Goal: Task Accomplishment & Management: Use online tool/utility

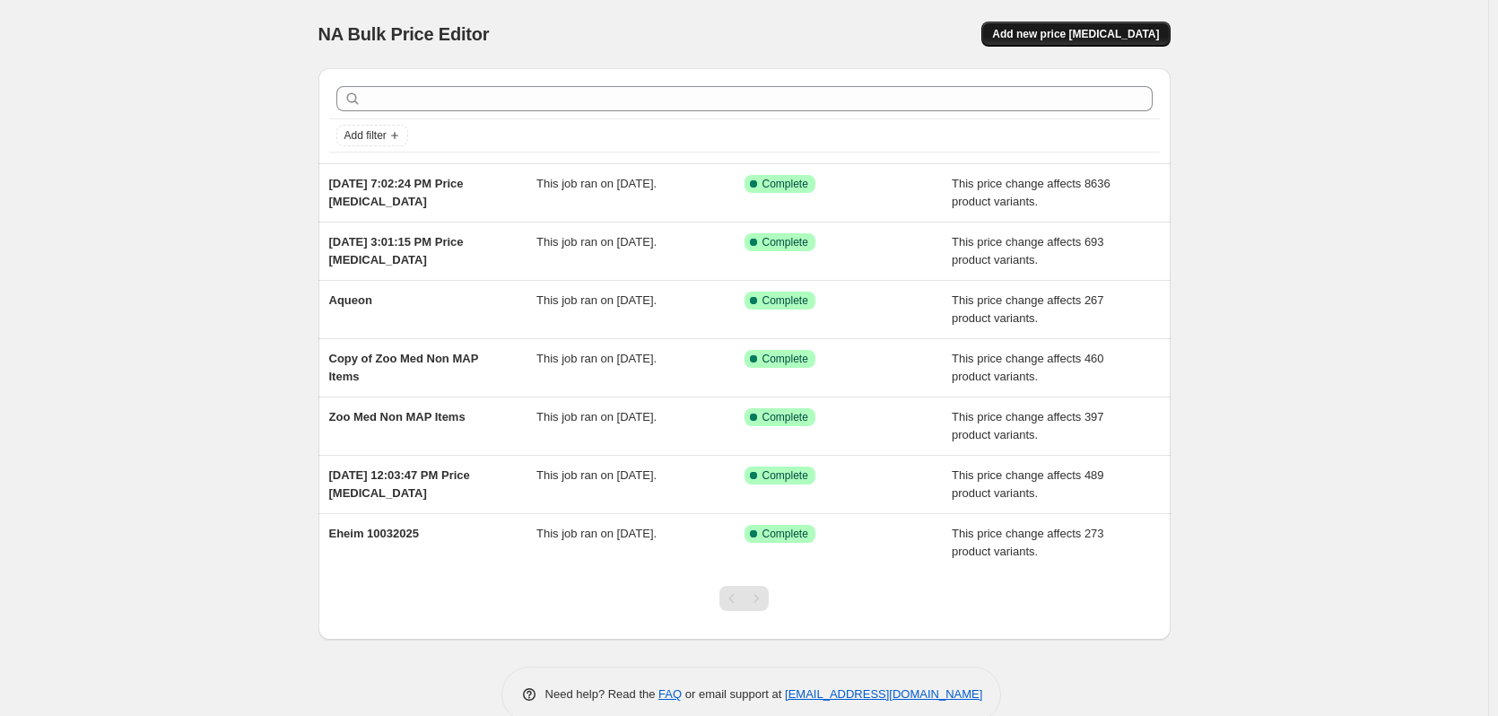
click at [1071, 37] on span "Add new price [MEDICAL_DATA]" at bounding box center [1075, 34] width 167 height 14
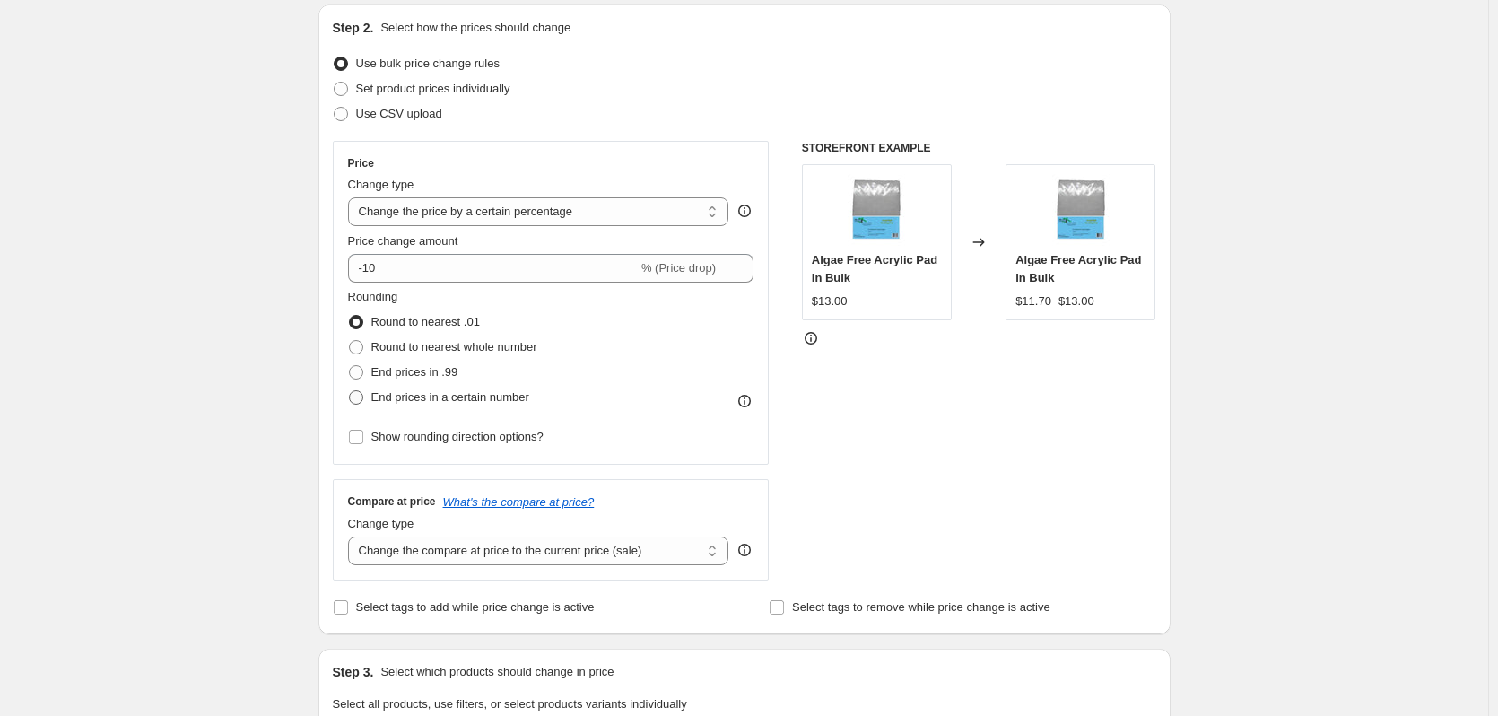
scroll to position [179, 0]
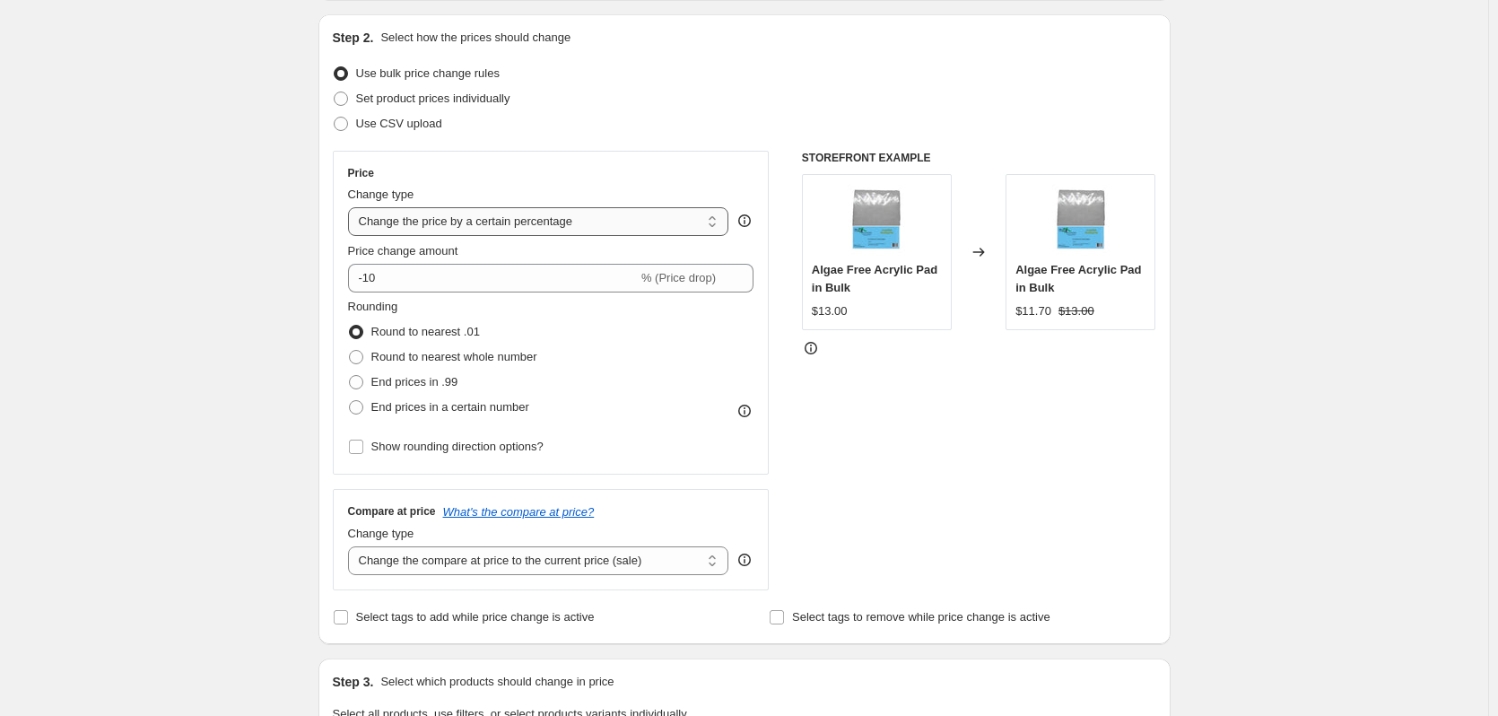
click at [609, 220] on select "Change the price to a certain amount Change the price by a certain amount Chang…" at bounding box center [538, 221] width 381 height 29
select select "pc"
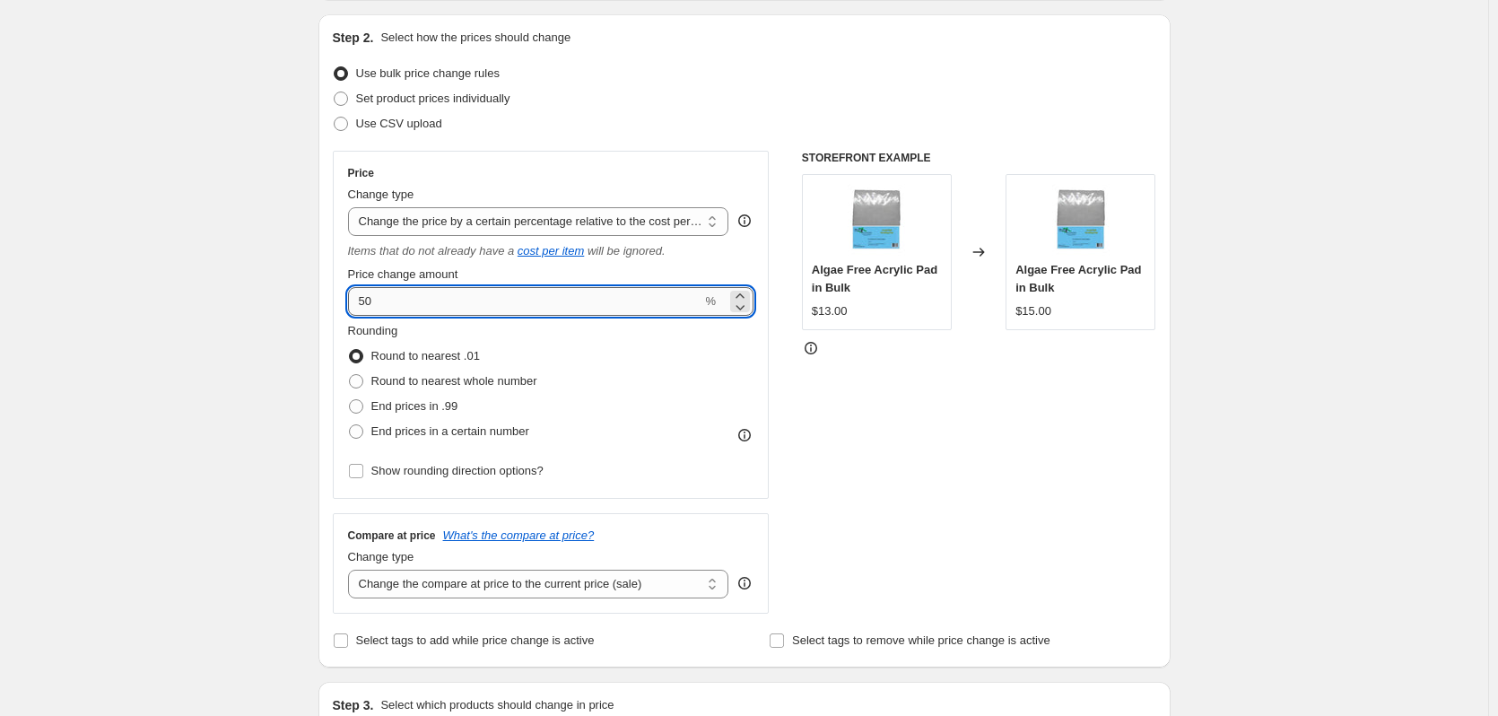
click at [485, 299] on input "50" at bounding box center [525, 301] width 354 height 29
type input "30"
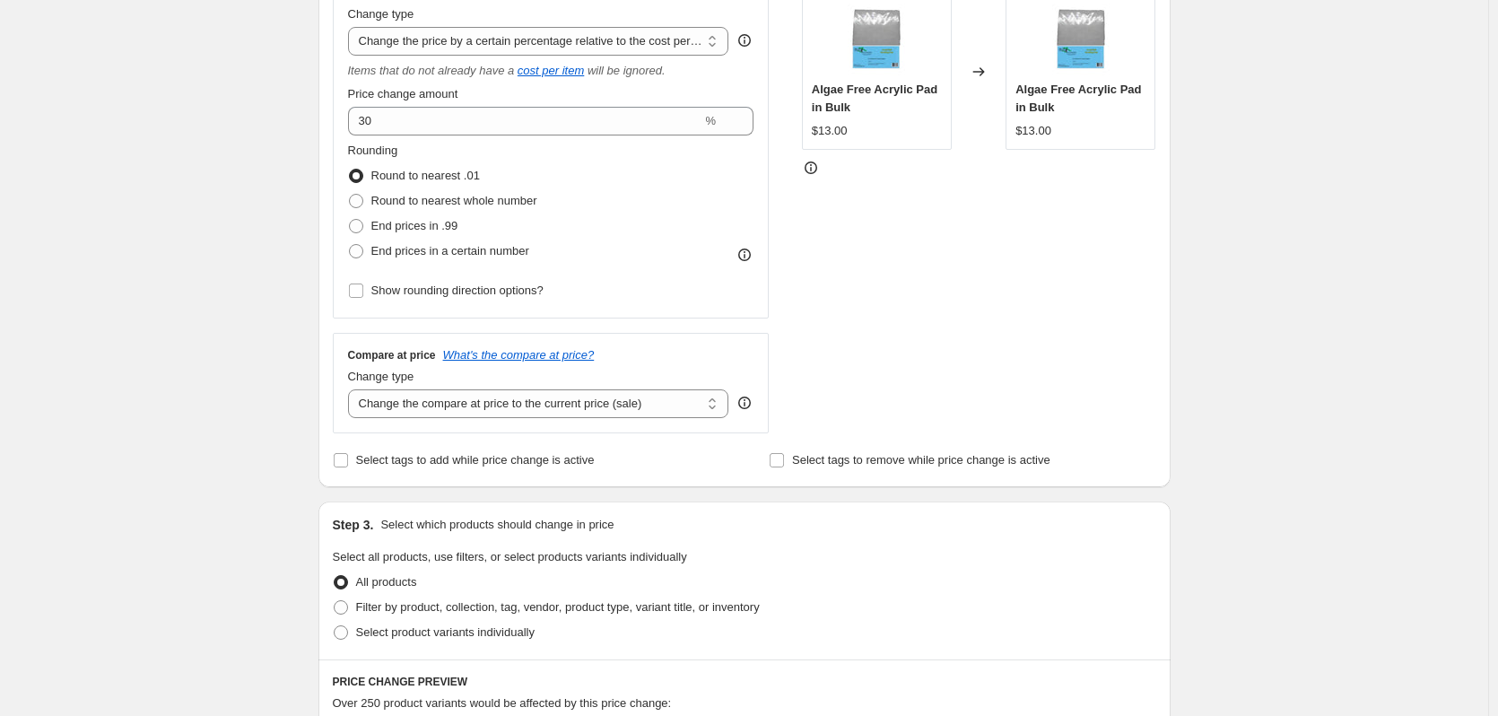
scroll to position [628, 0]
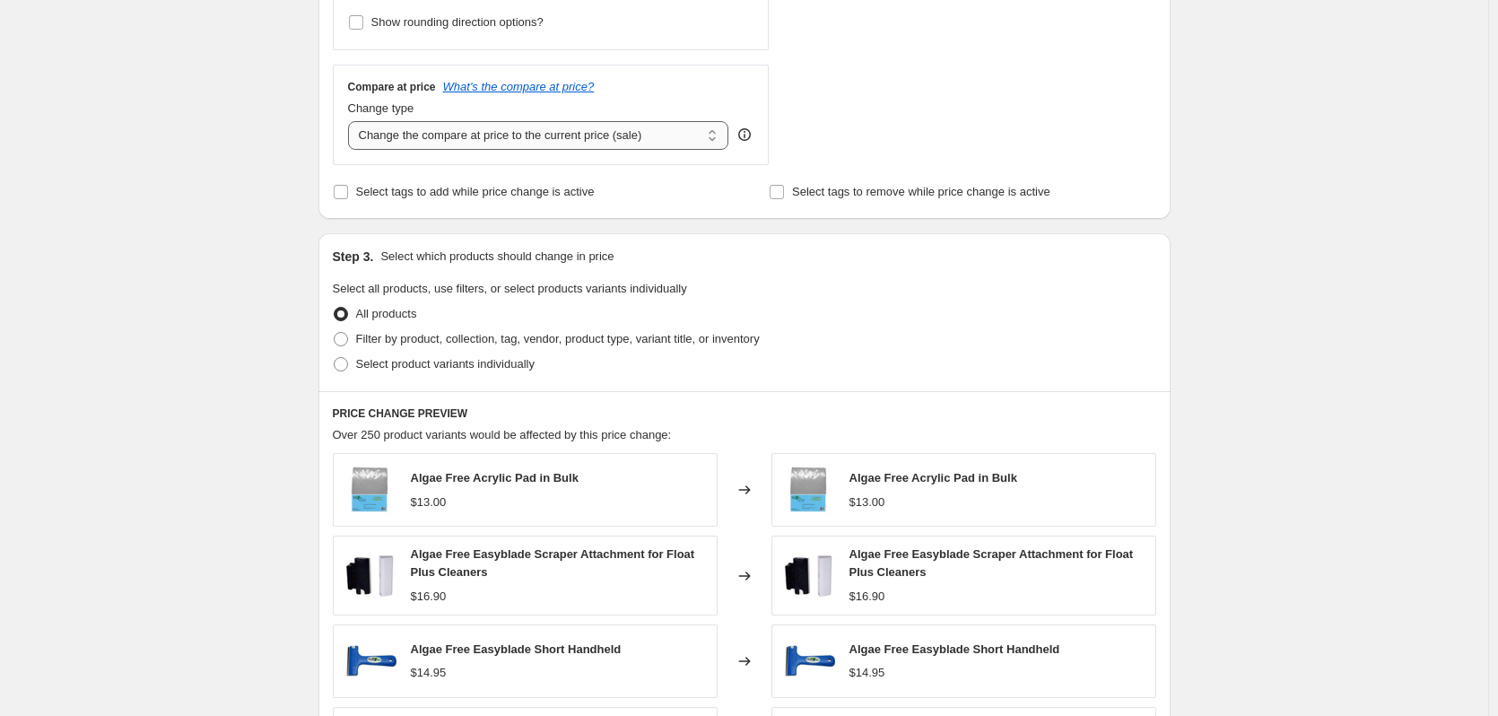
click at [551, 135] on select "Change the compare at price to the current price (sale) Change the compare at p…" at bounding box center [538, 135] width 381 height 29
select select "no_change"
click at [352, 121] on select "Change the compare at price to the current price (sale) Change the compare at p…" at bounding box center [538, 135] width 381 height 29
click at [264, 320] on div "Create new price change job. This page is ready Create new price change job Dra…" at bounding box center [744, 283] width 1488 height 1822
click at [449, 337] on span "Filter by product, collection, tag, vendor, product type, variant title, or inv…" at bounding box center [558, 338] width 404 height 13
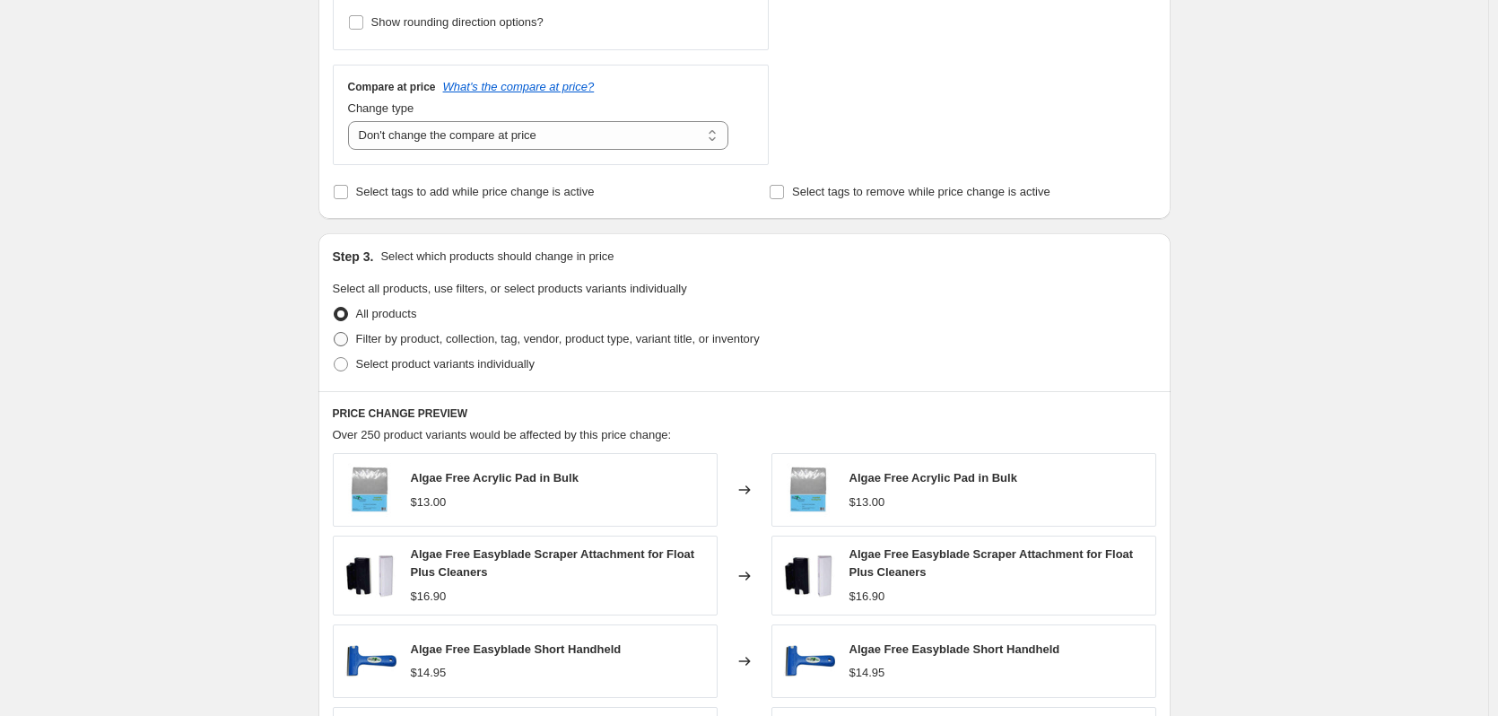
click at [334, 333] on input "Filter by product, collection, tag, vendor, product type, variant title, or inv…" at bounding box center [334, 332] width 1 height 1
radio input "true"
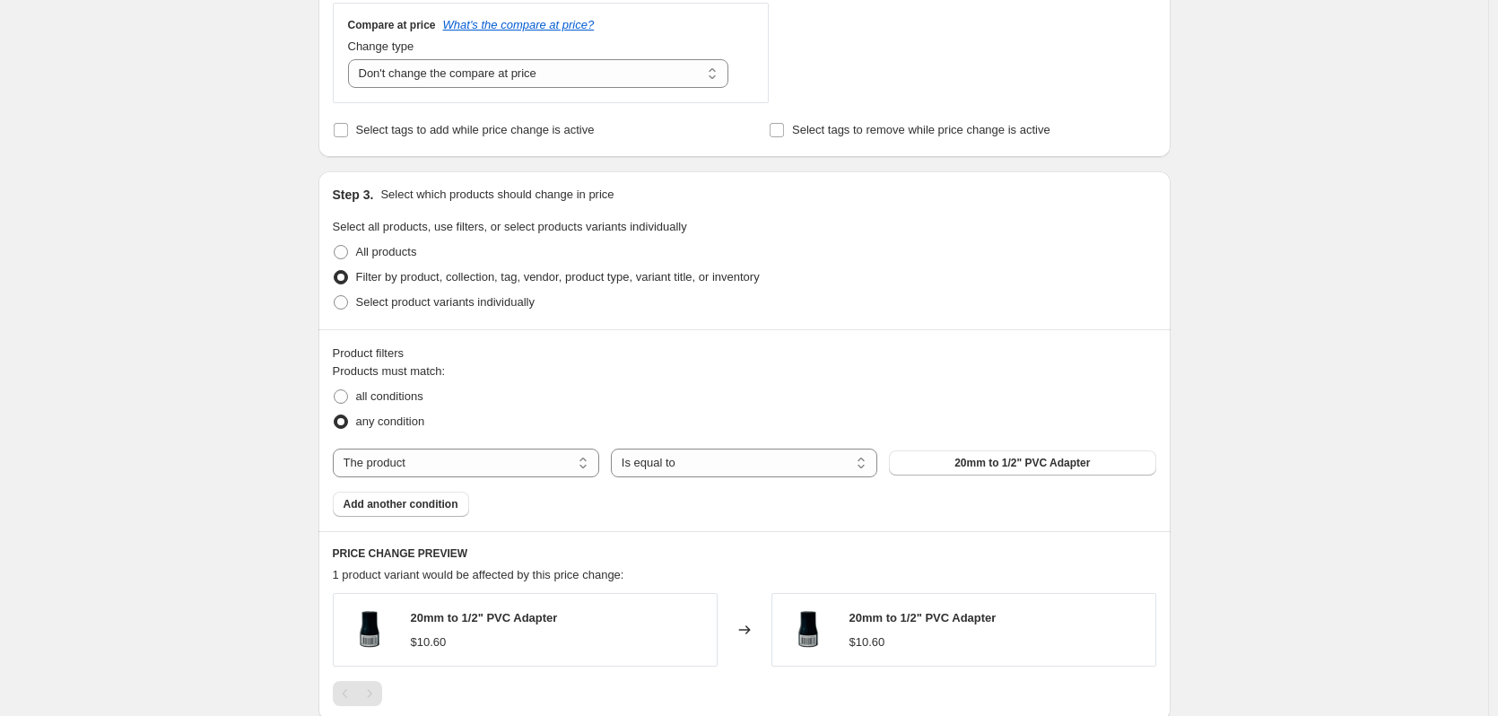
scroll to position [717, 0]
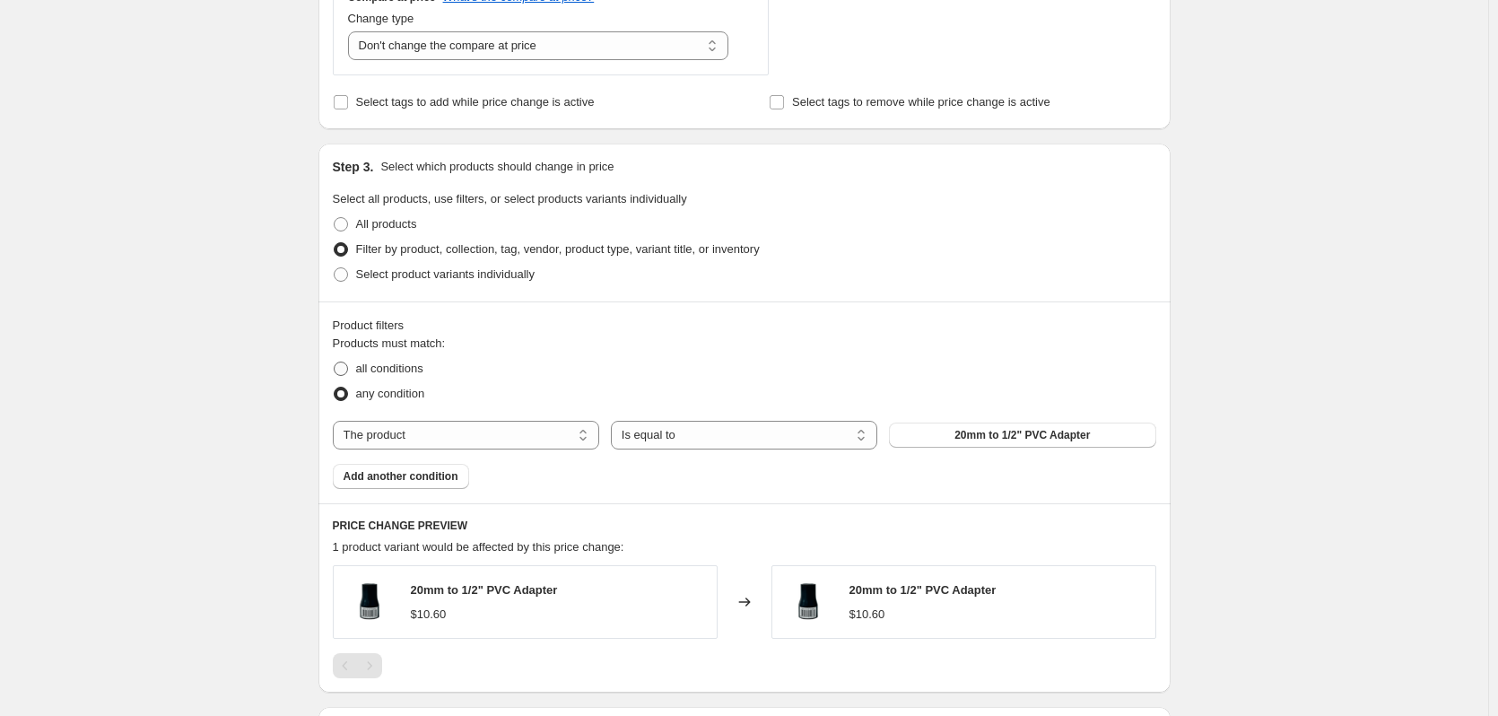
click at [398, 374] on span "all conditions" at bounding box center [389, 367] width 67 height 13
click at [334, 362] on input "all conditions" at bounding box center [334, 361] width 1 height 1
radio input "true"
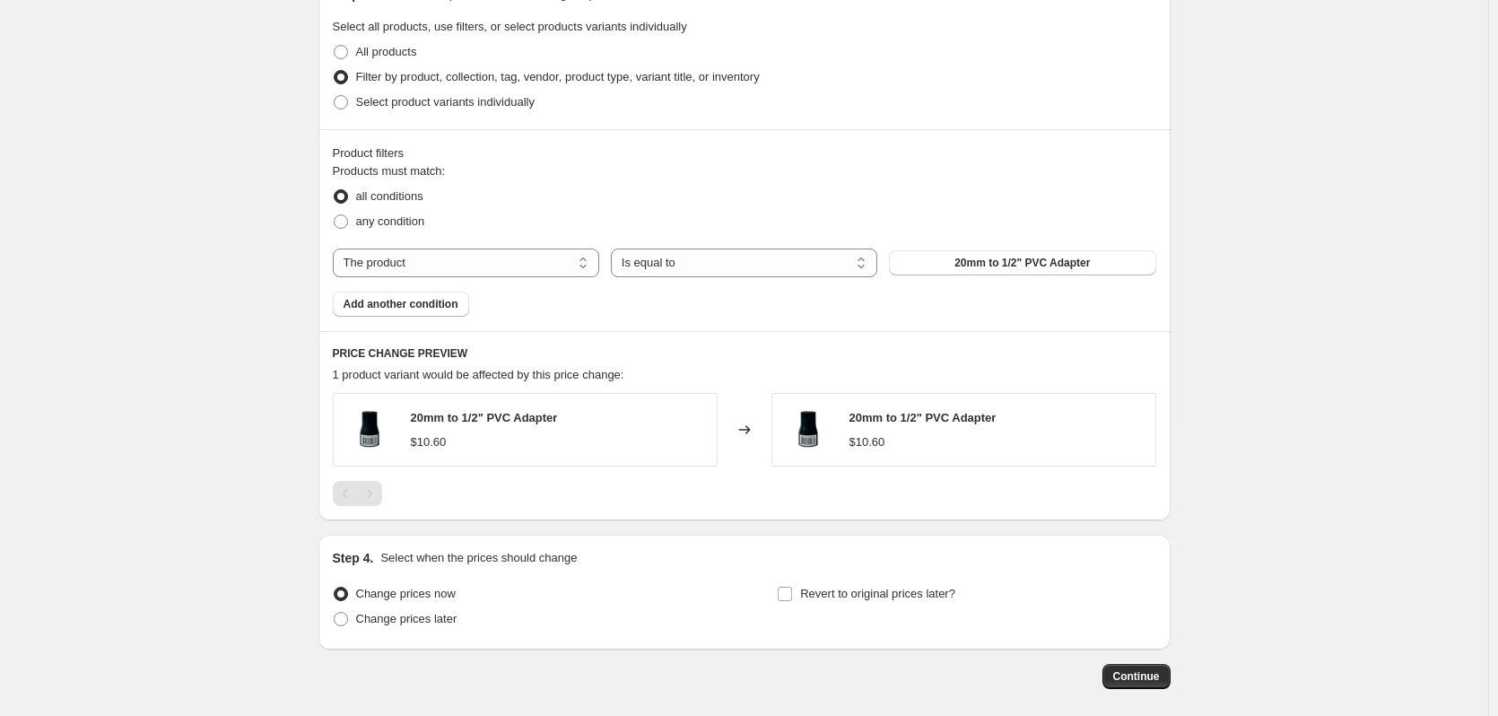
scroll to position [897, 0]
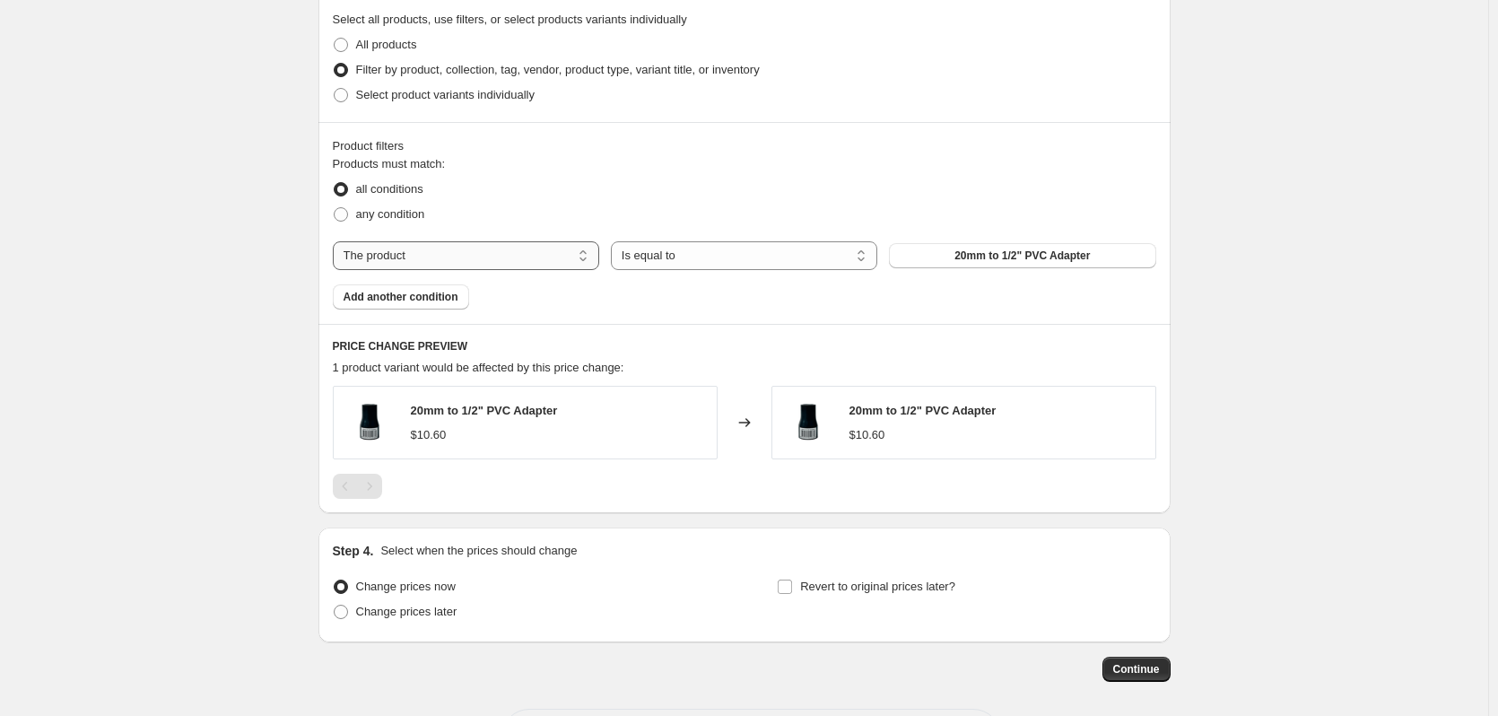
click at [551, 263] on select "The product The product's collection The product's tag The product's vendor The…" at bounding box center [466, 255] width 266 height 29
select select "vendor"
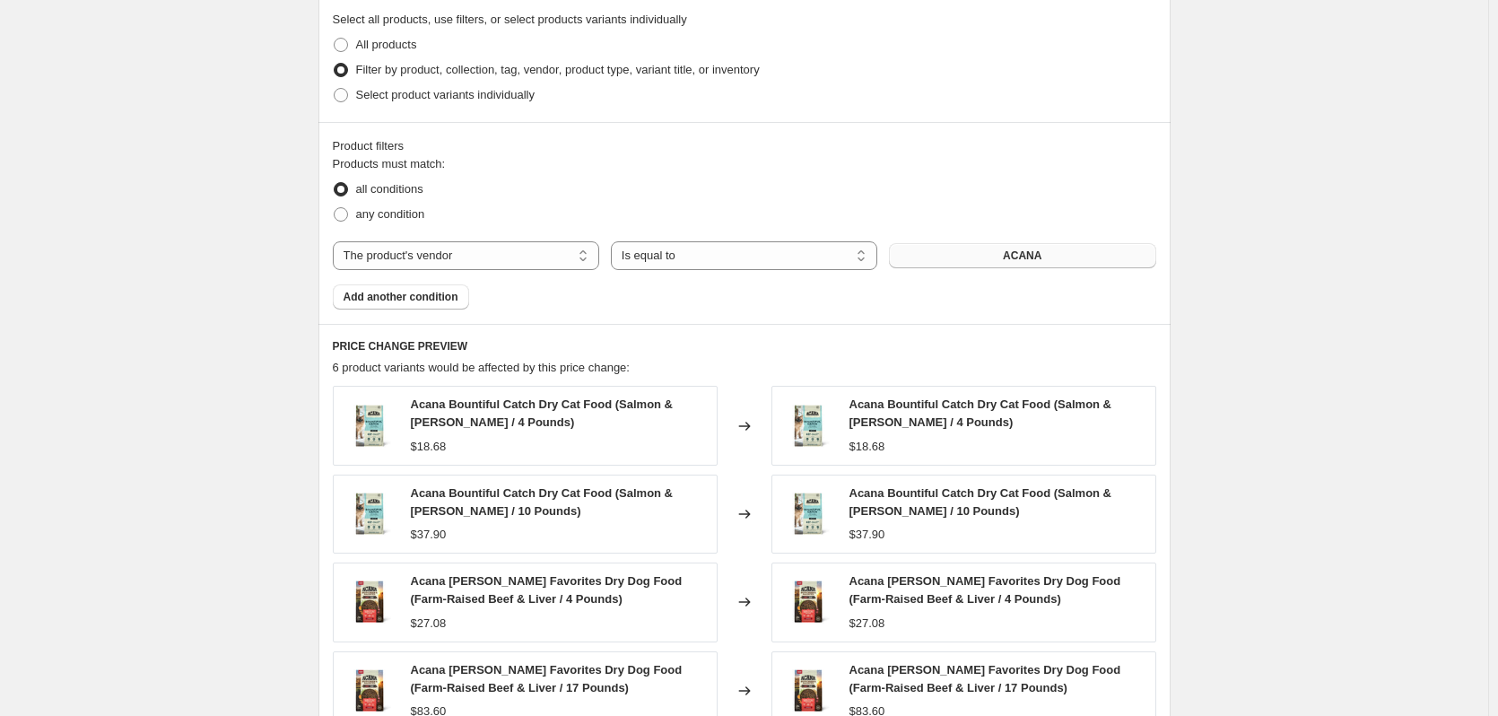
click at [1010, 248] on button "ACANA" at bounding box center [1022, 255] width 266 height 25
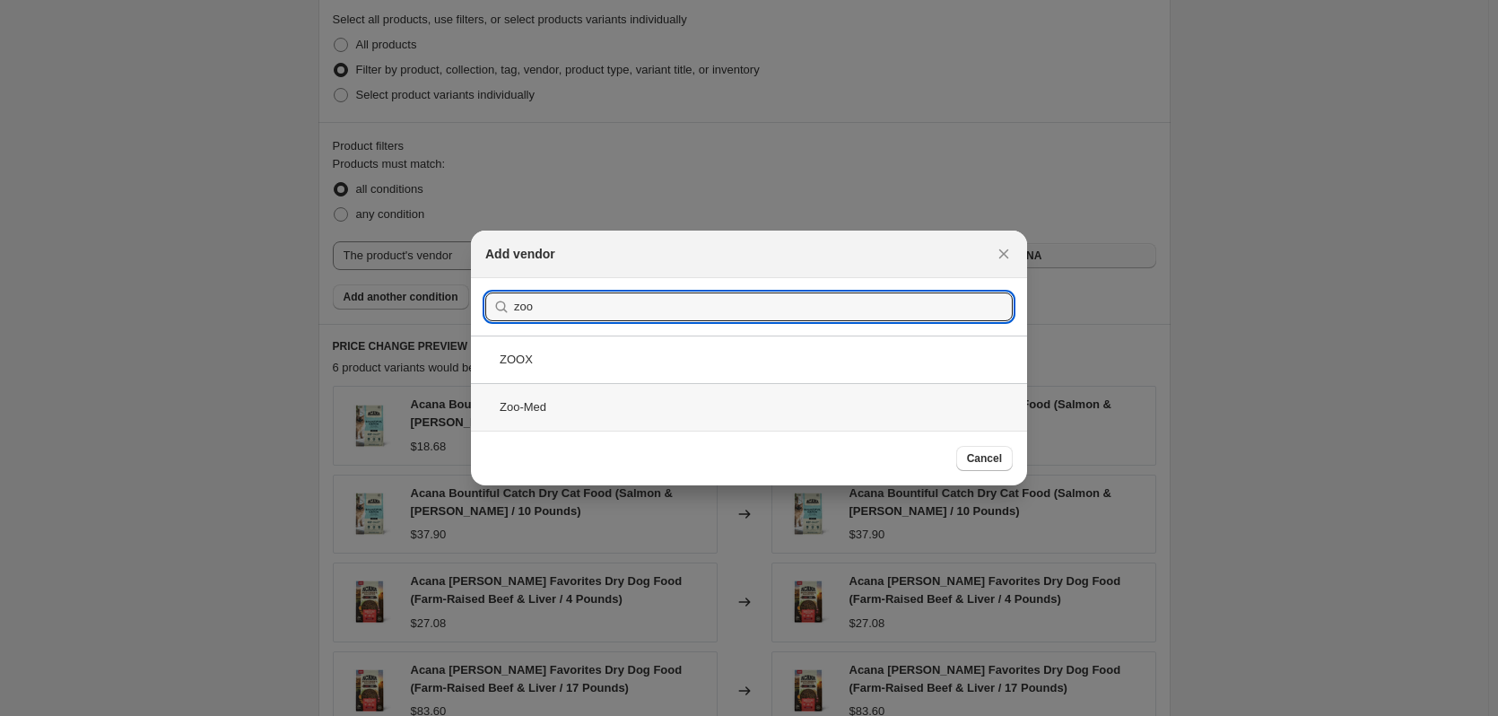
type input "zoo"
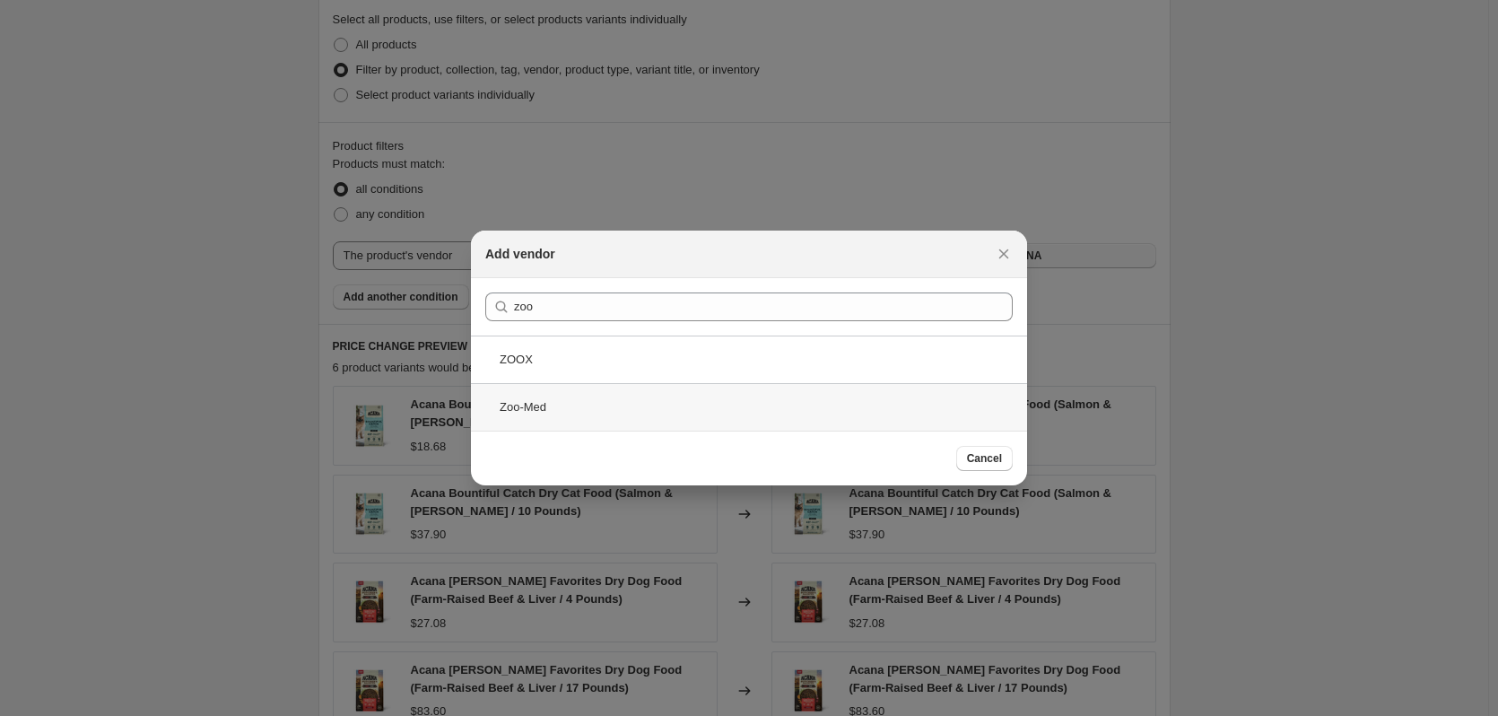
click at [577, 399] on div "Zoo-Med" at bounding box center [749, 407] width 556 height 48
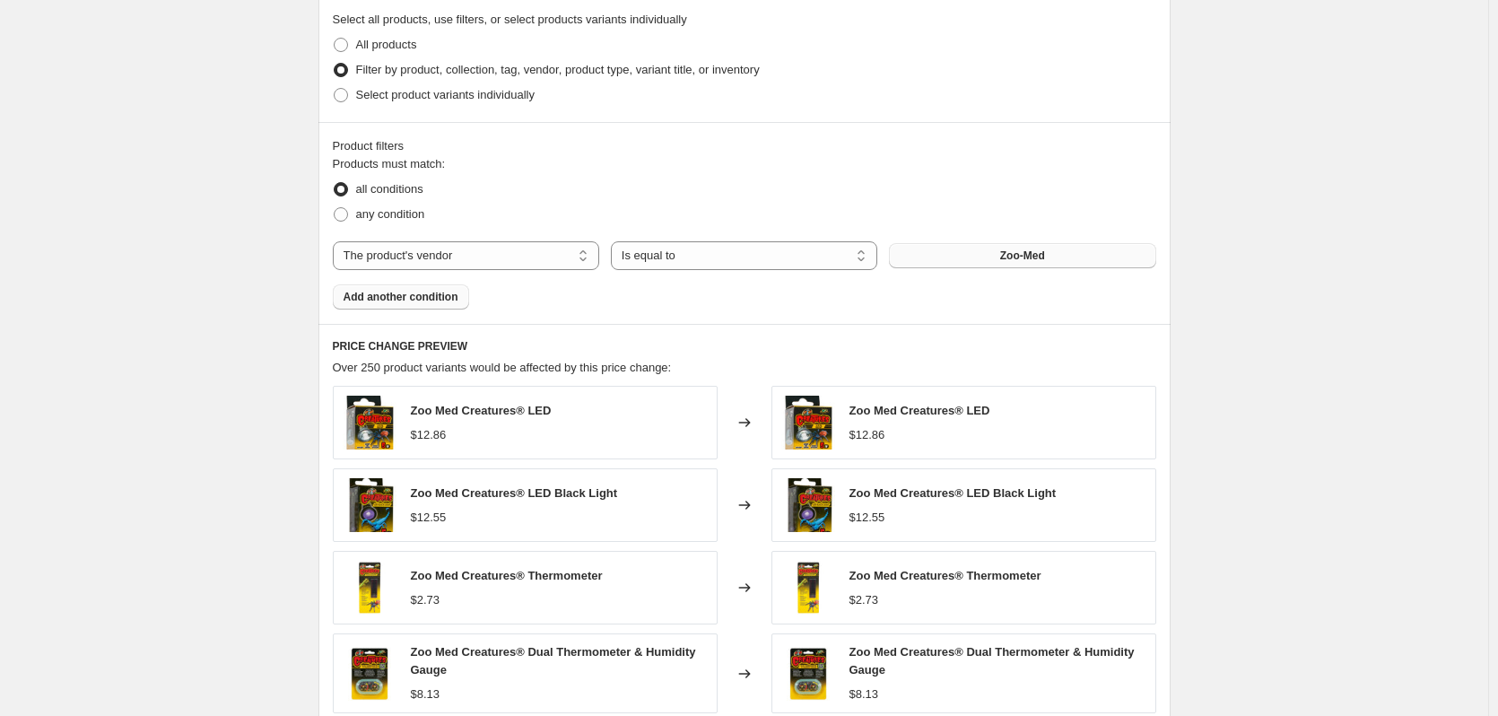
click at [452, 307] on button "Add another condition" at bounding box center [401, 296] width 136 height 25
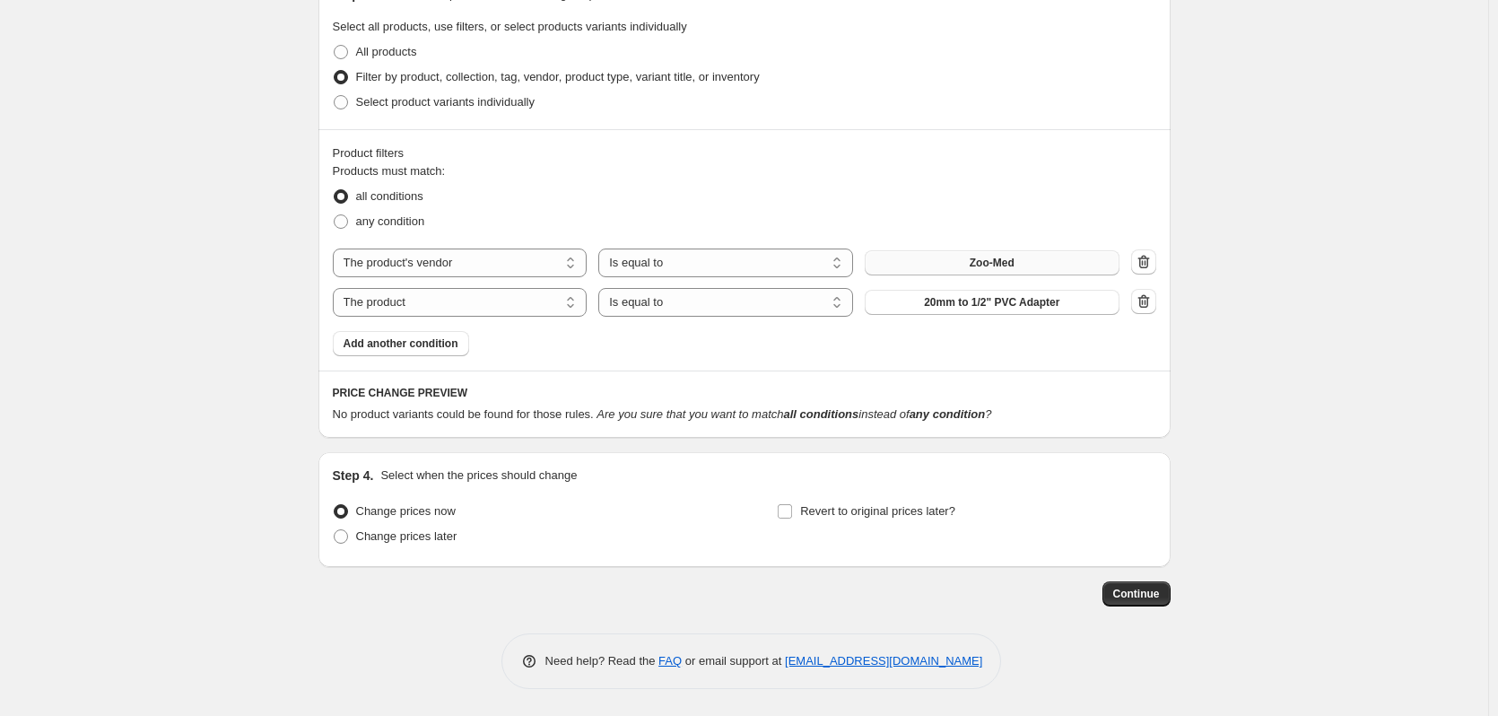
scroll to position [890, 0]
click at [501, 293] on select "The product The product's collection The product's tag The product's vendor The…" at bounding box center [460, 302] width 255 height 29
select select "tag"
click at [757, 304] on select "Is equal to Is not equal to" at bounding box center [725, 302] width 255 height 29
select select "not_equal"
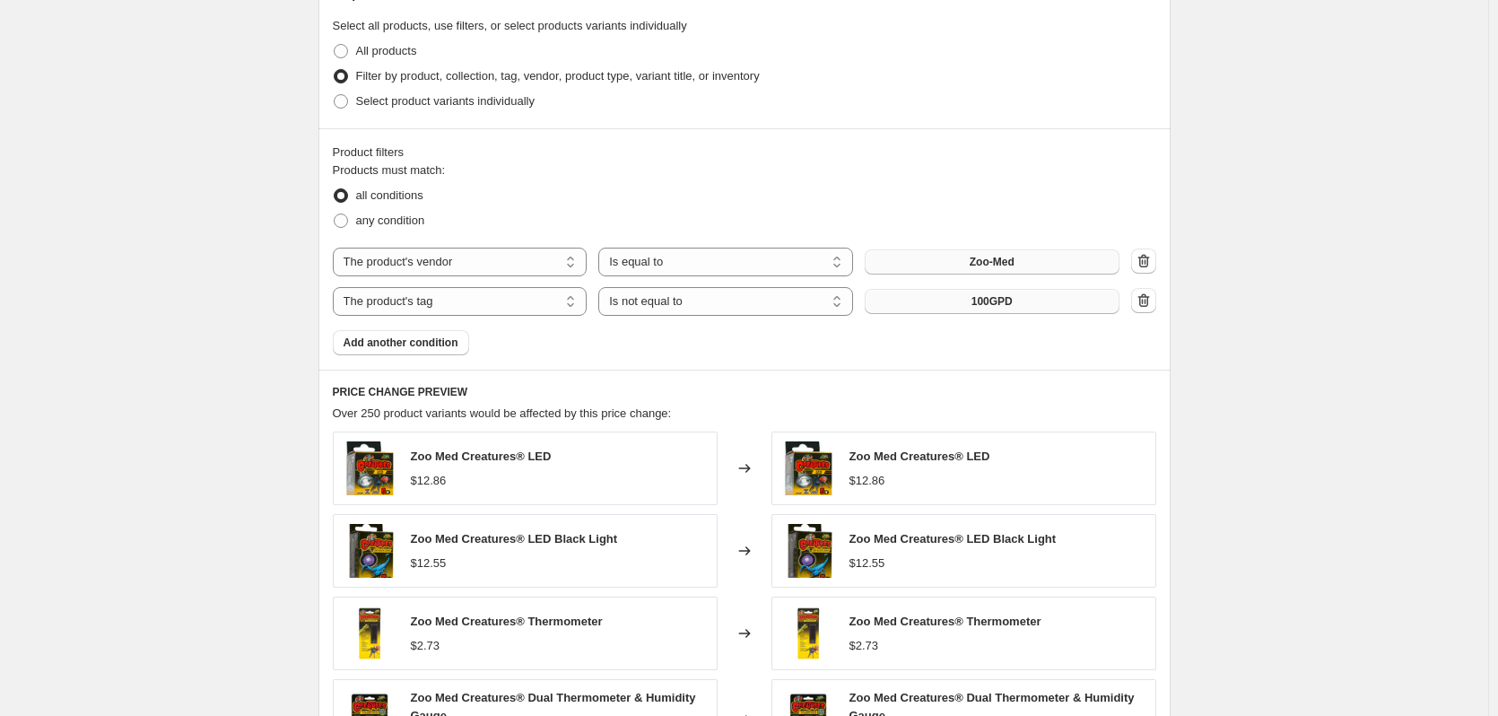
click at [969, 301] on button "100GPD" at bounding box center [991, 301] width 255 height 25
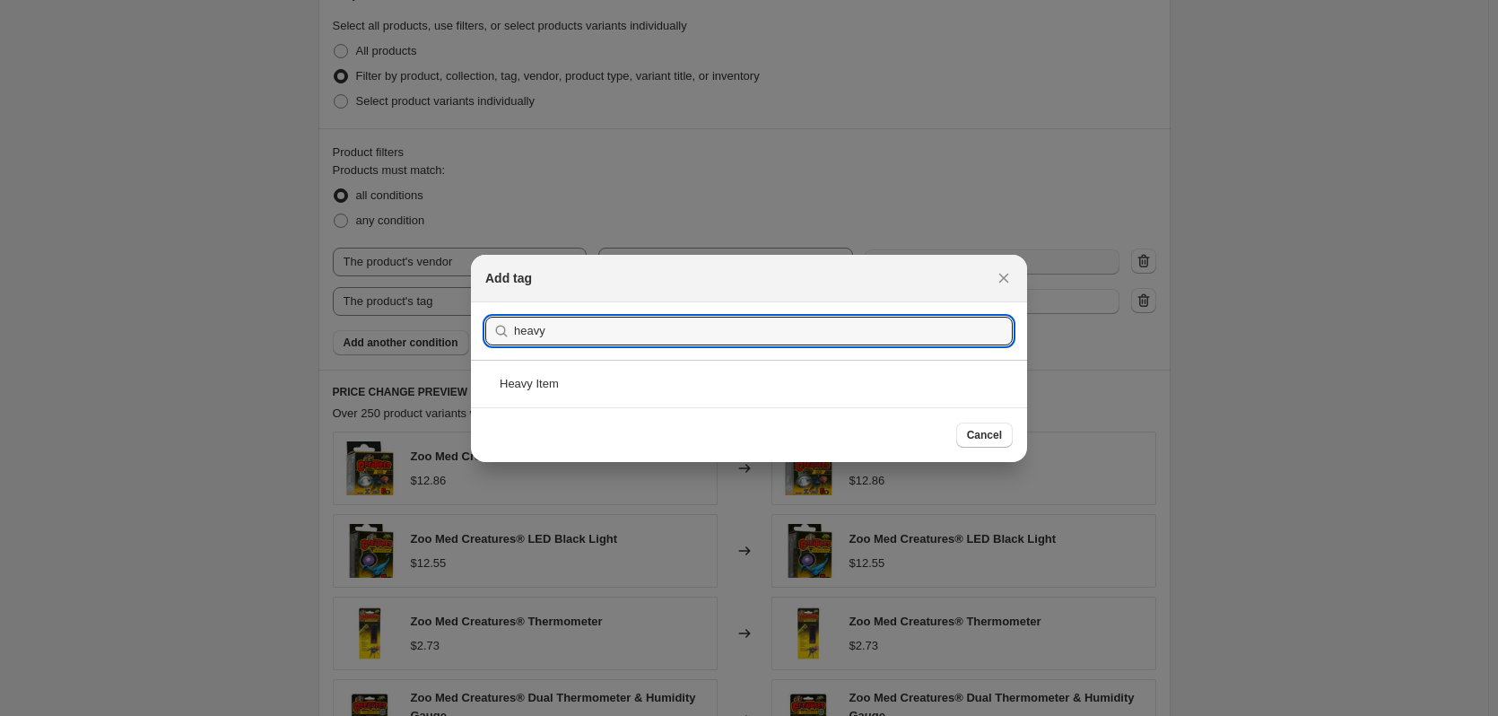
type input "heavy"
click at [625, 377] on div "Heavy Item" at bounding box center [749, 384] width 556 height 48
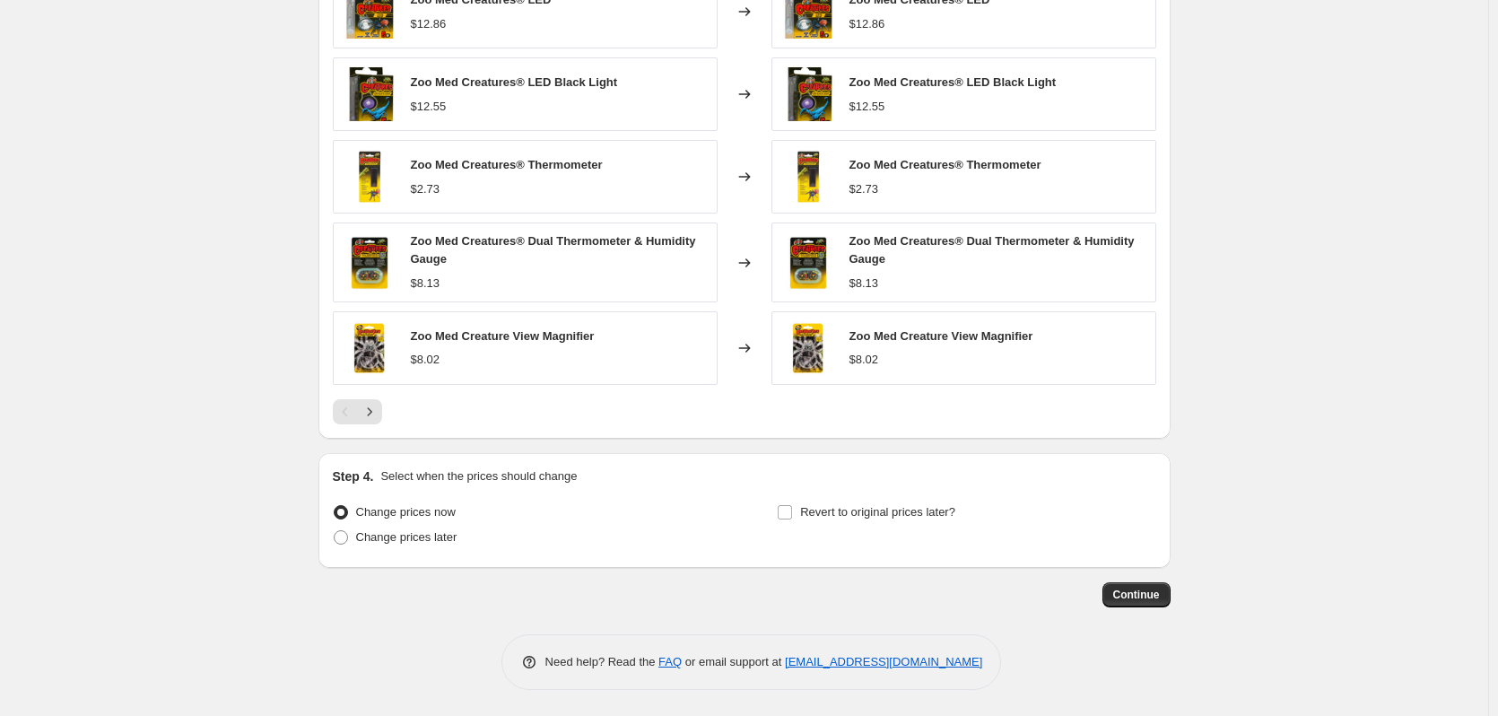
scroll to position [1349, 0]
click at [1156, 592] on span "Continue" at bounding box center [1136, 593] width 47 height 14
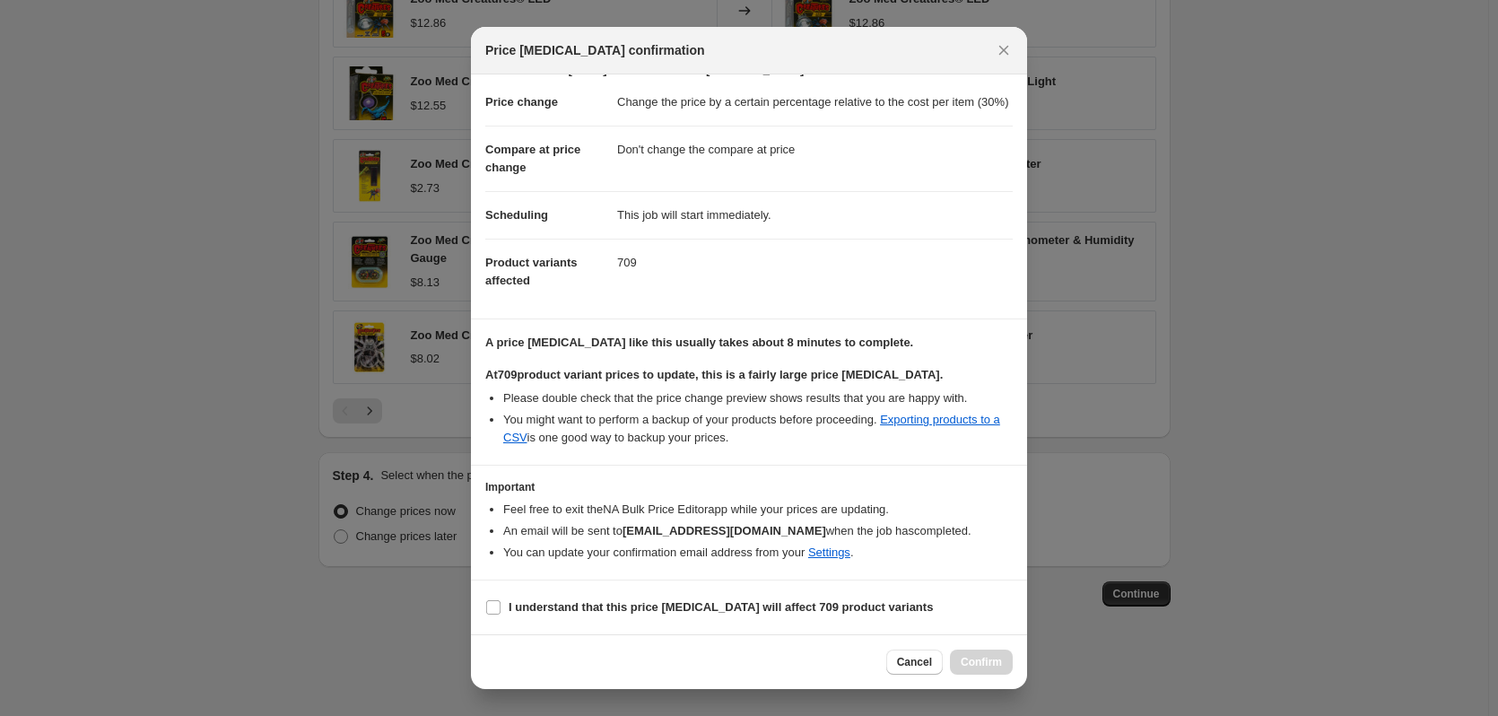
scroll to position [46, 0]
click at [541, 604] on b "I understand that this price change job will affect 709 product variants" at bounding box center [720, 606] width 424 height 13
click at [500, 604] on input "I understand that this price change job will affect 709 product variants" at bounding box center [493, 607] width 14 height 14
checkbox input "true"
click at [975, 660] on span "Confirm" at bounding box center [980, 662] width 41 height 14
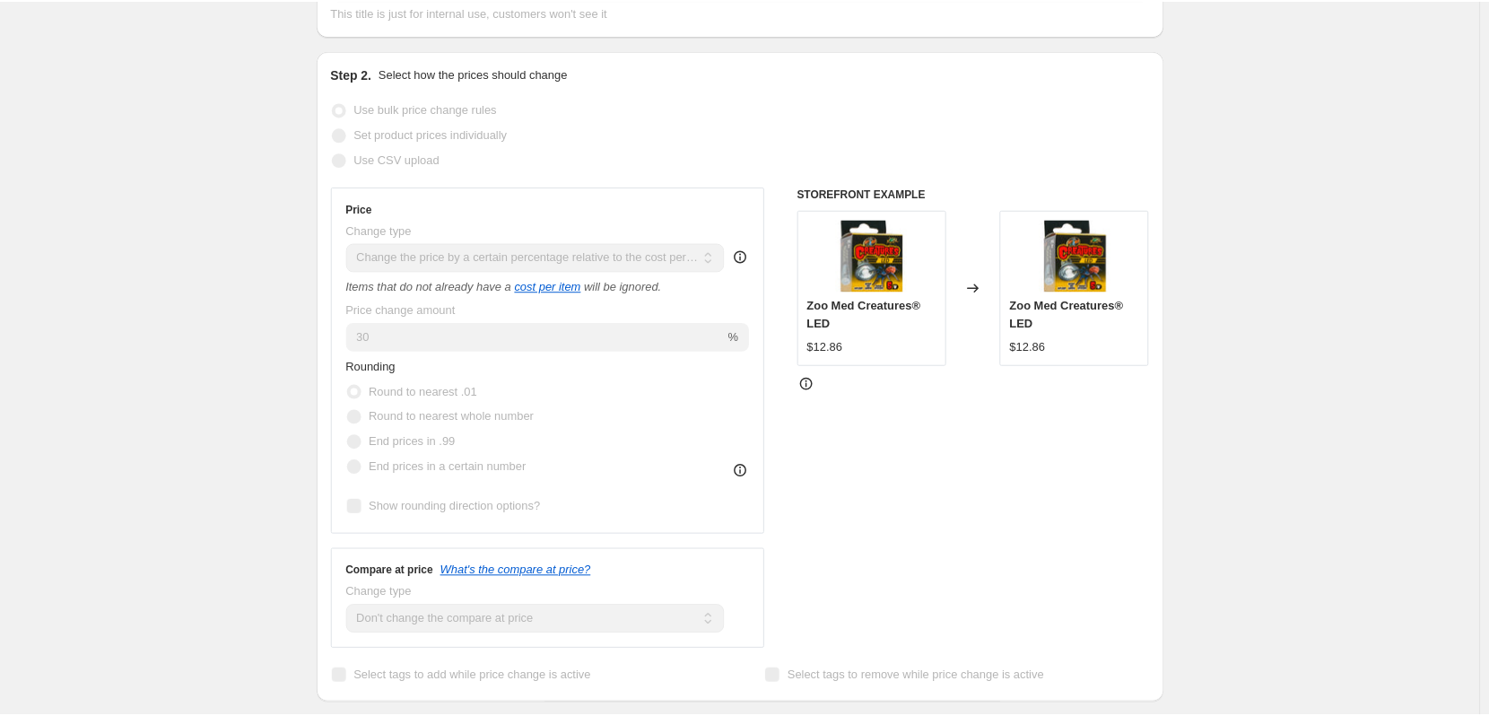
scroll to position [319, 0]
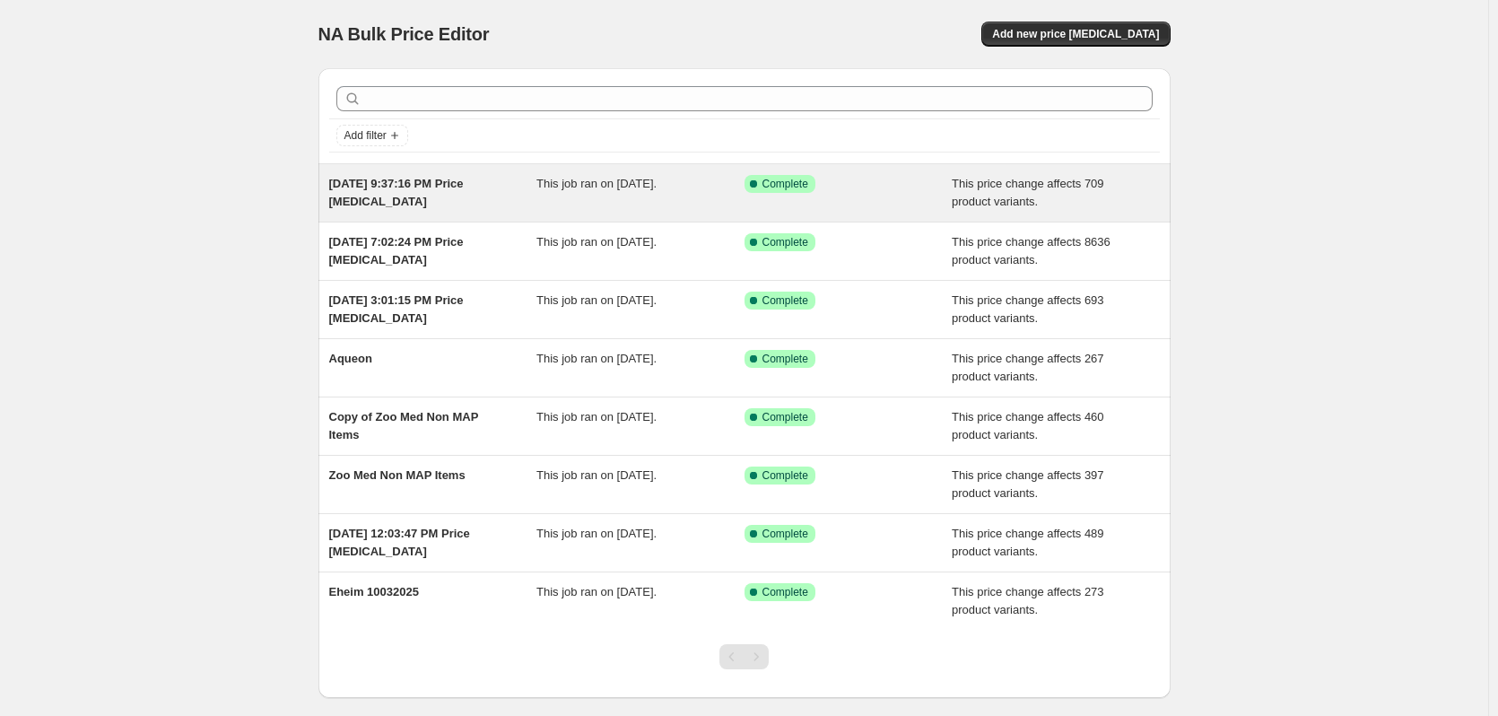
click at [408, 184] on span "[DATE] 9:37:16 PM Price [MEDICAL_DATA]" at bounding box center [396, 192] width 135 height 31
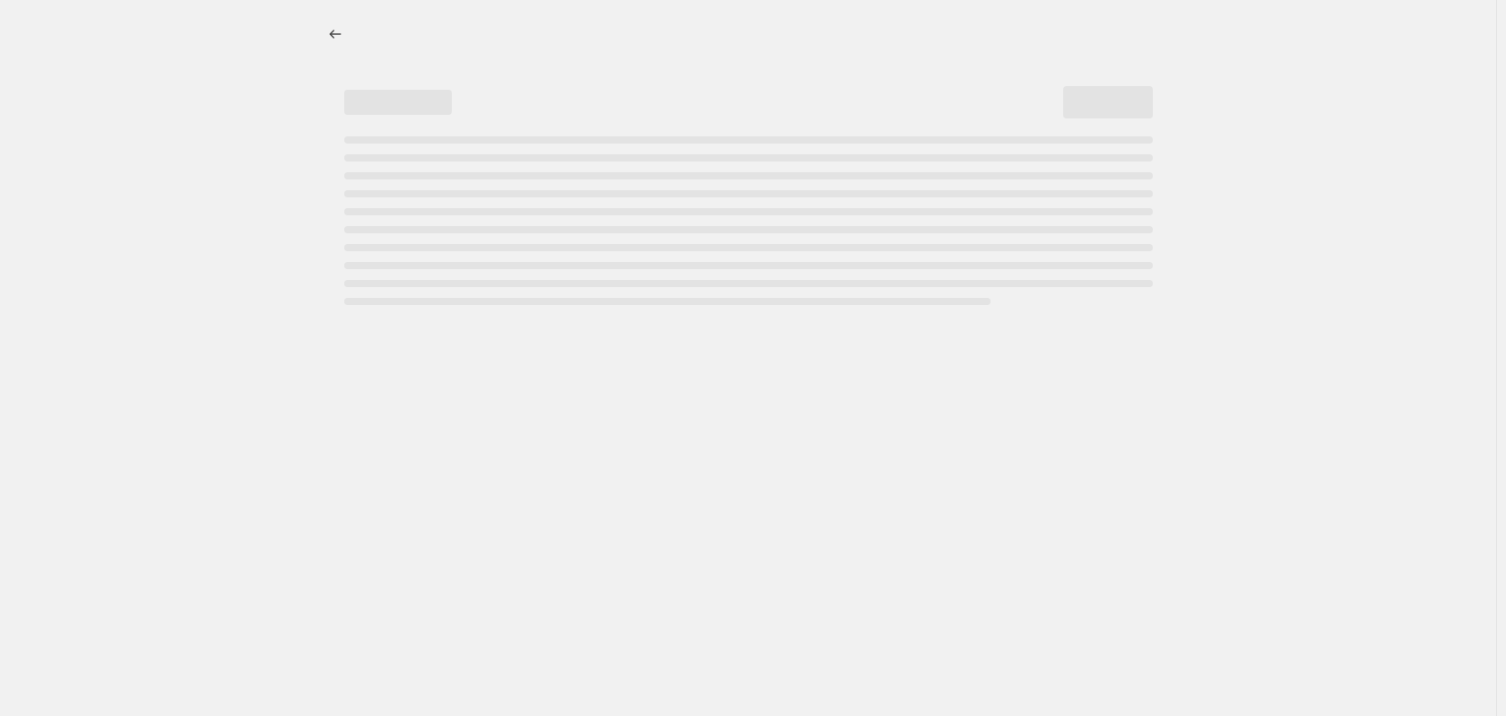
select select "pc"
select select "no_change"
select select "not_equal"
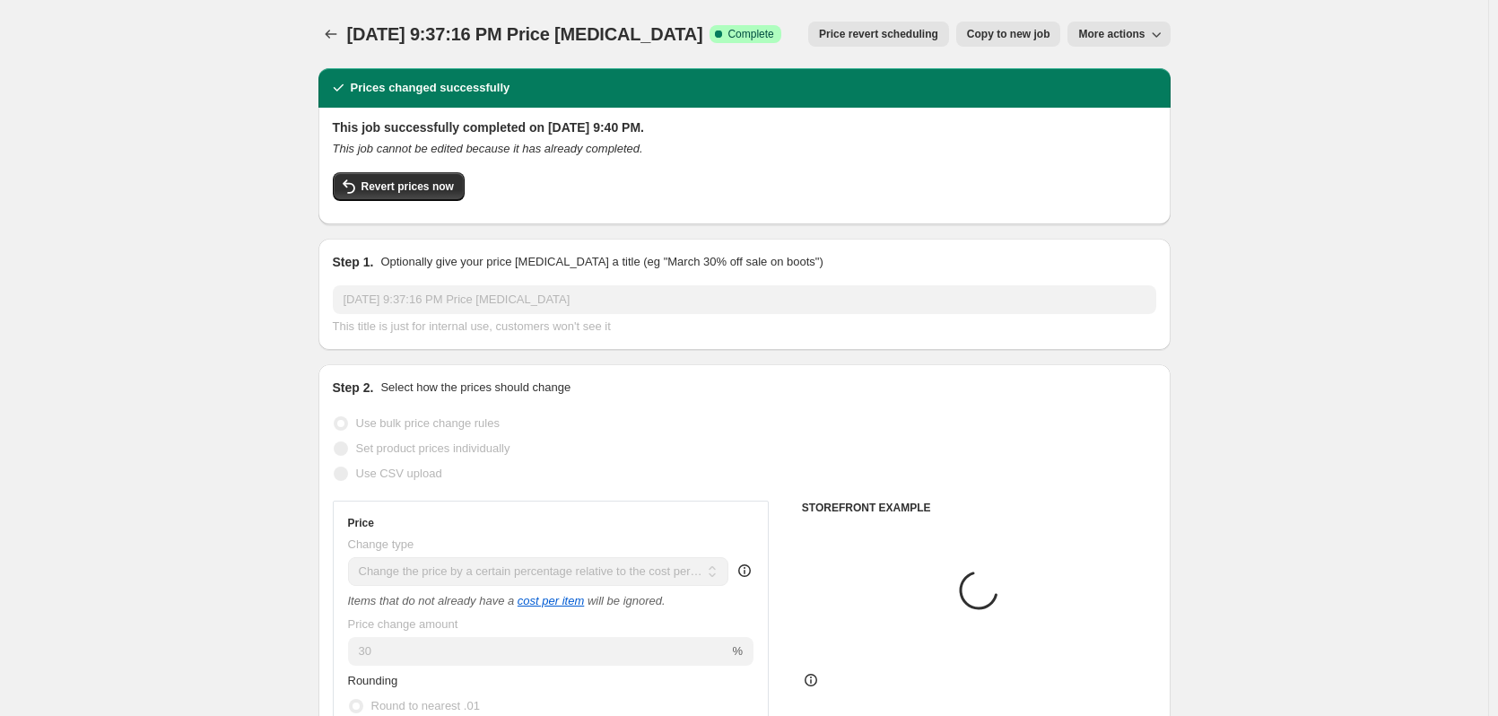
select select "vendor"
select select "tag"
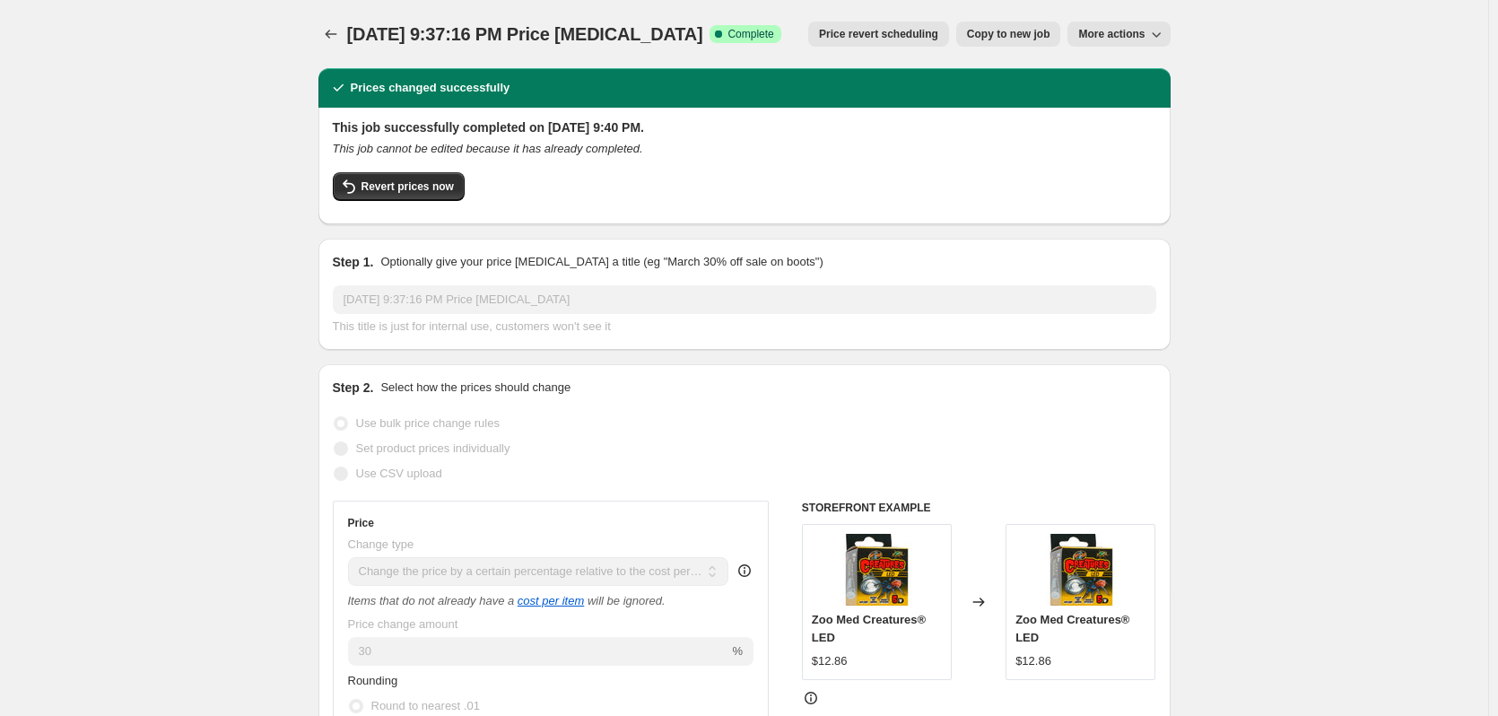
click at [1019, 34] on span "Copy to new job" at bounding box center [1008, 34] width 83 height 14
select select "pc"
select select "no_change"
select select "vendor"
select select "tag"
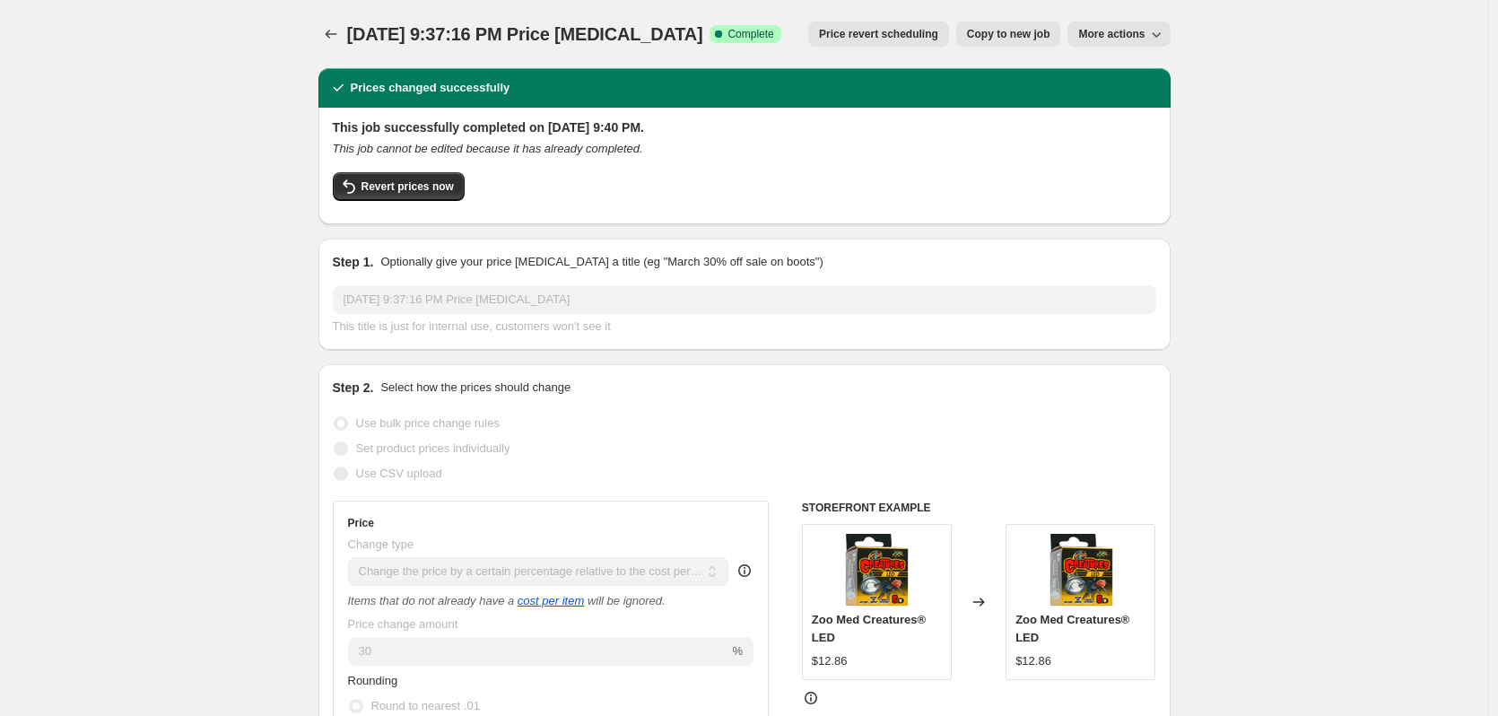
select select "not_equal"
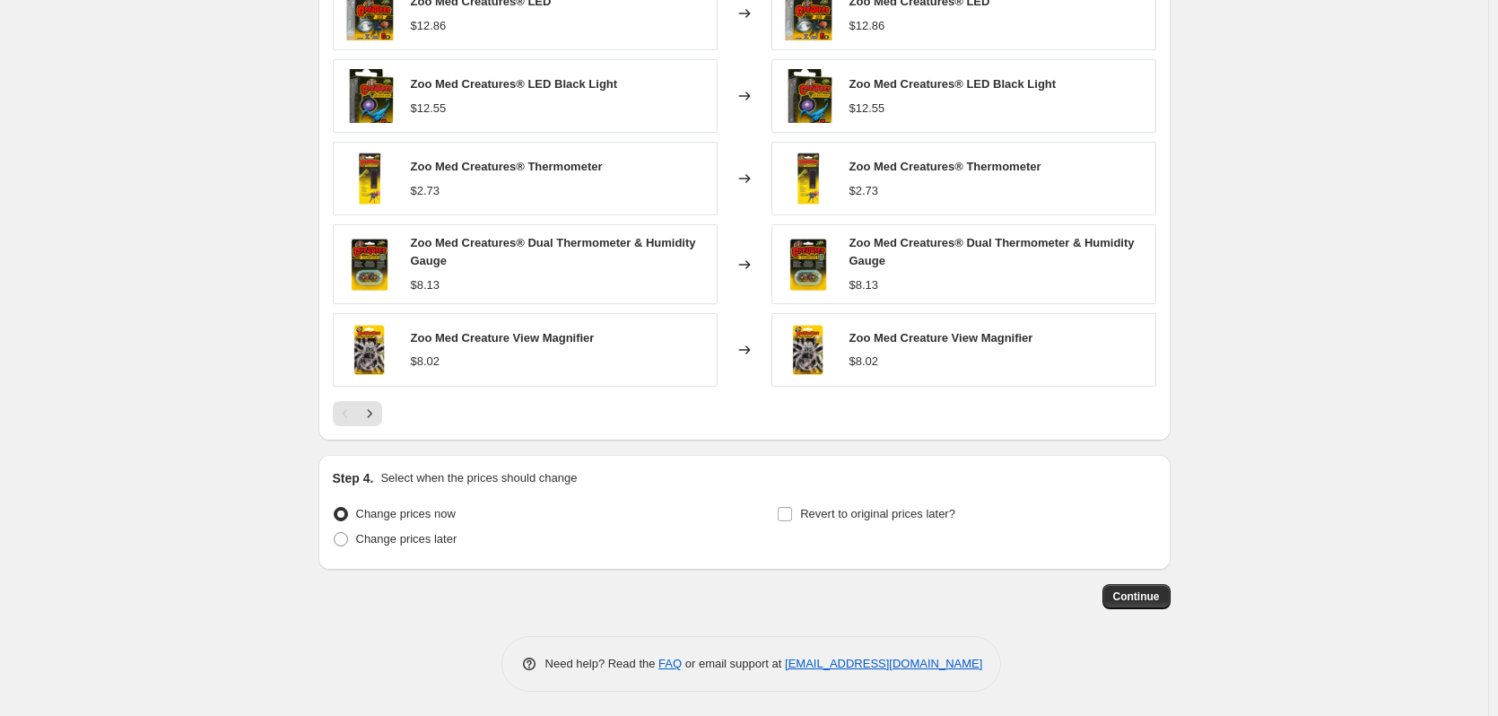
scroll to position [1349, 0]
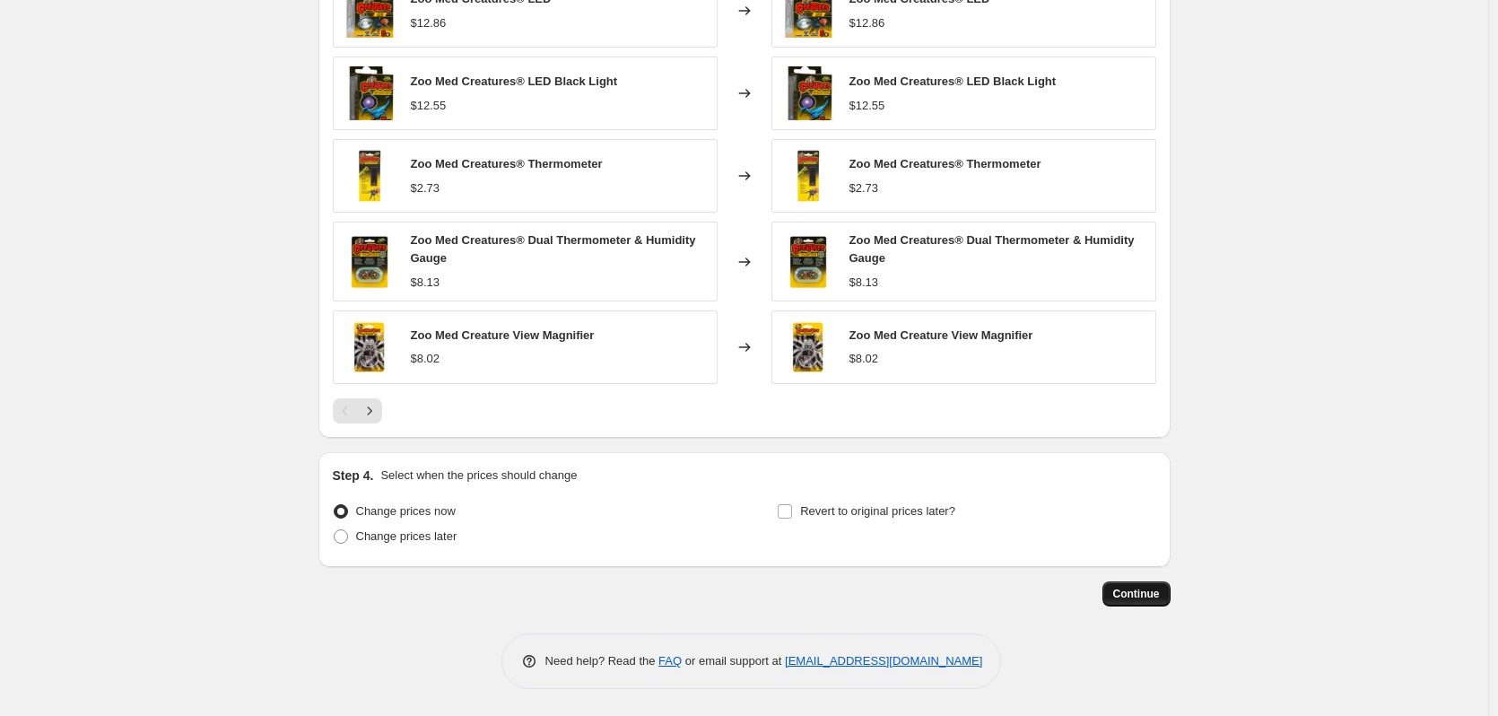
click at [1150, 591] on span "Continue" at bounding box center [1136, 593] width 47 height 14
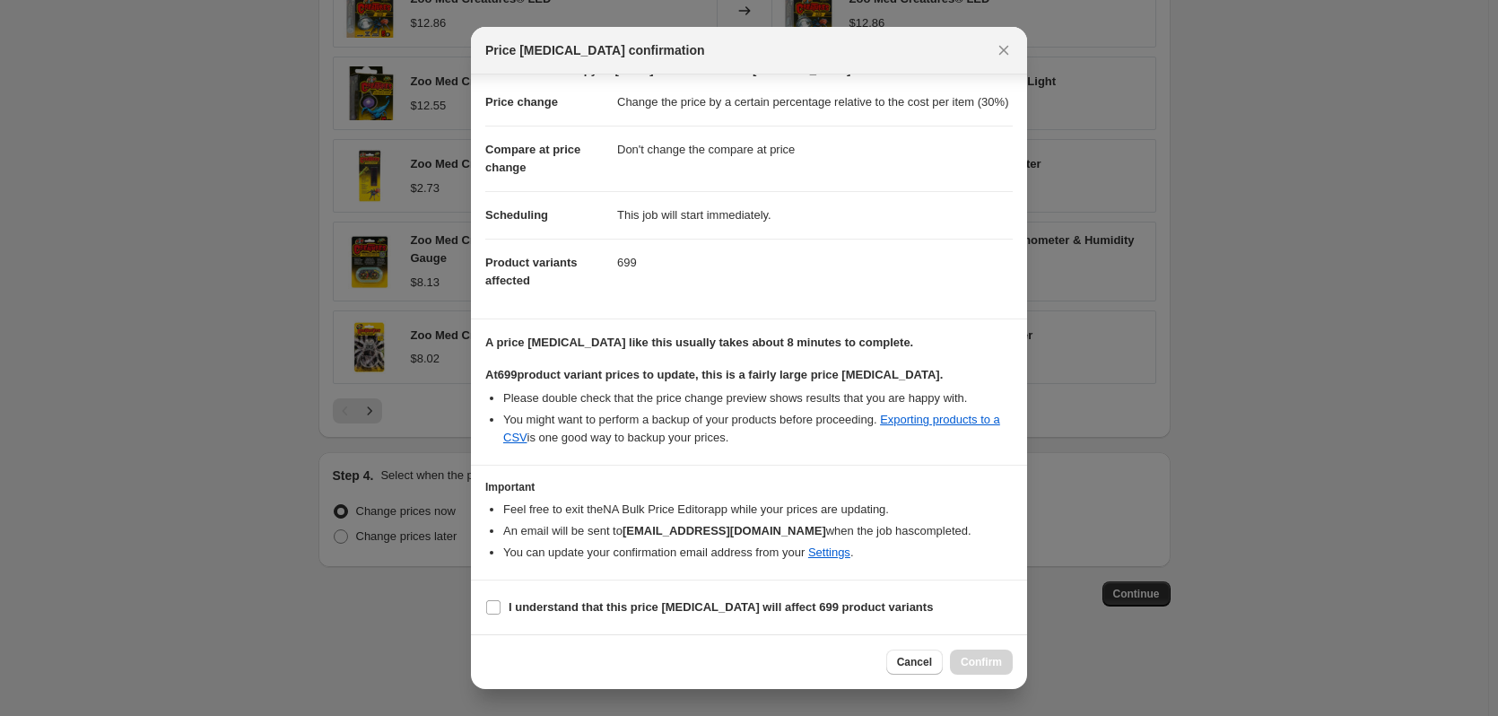
scroll to position [46, 0]
click at [569, 607] on b "I understand that this price [MEDICAL_DATA] will affect 699 product variants" at bounding box center [720, 606] width 424 height 13
click at [500, 607] on input "I understand that this price [MEDICAL_DATA] will affect 699 product variants" at bounding box center [493, 607] width 14 height 14
checkbox input "true"
click at [978, 663] on span "Confirm" at bounding box center [980, 662] width 41 height 14
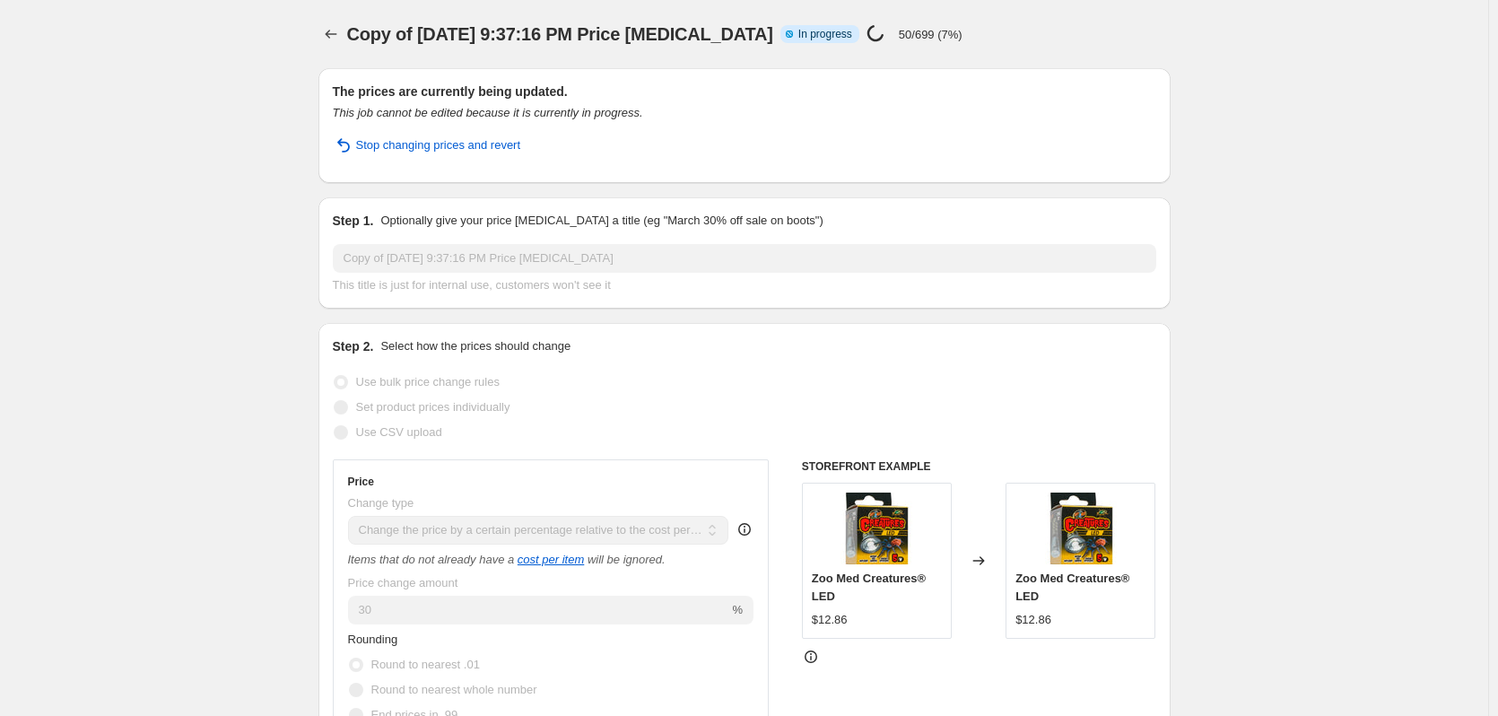
select select "pc"
select select "no_change"
select select "vendor"
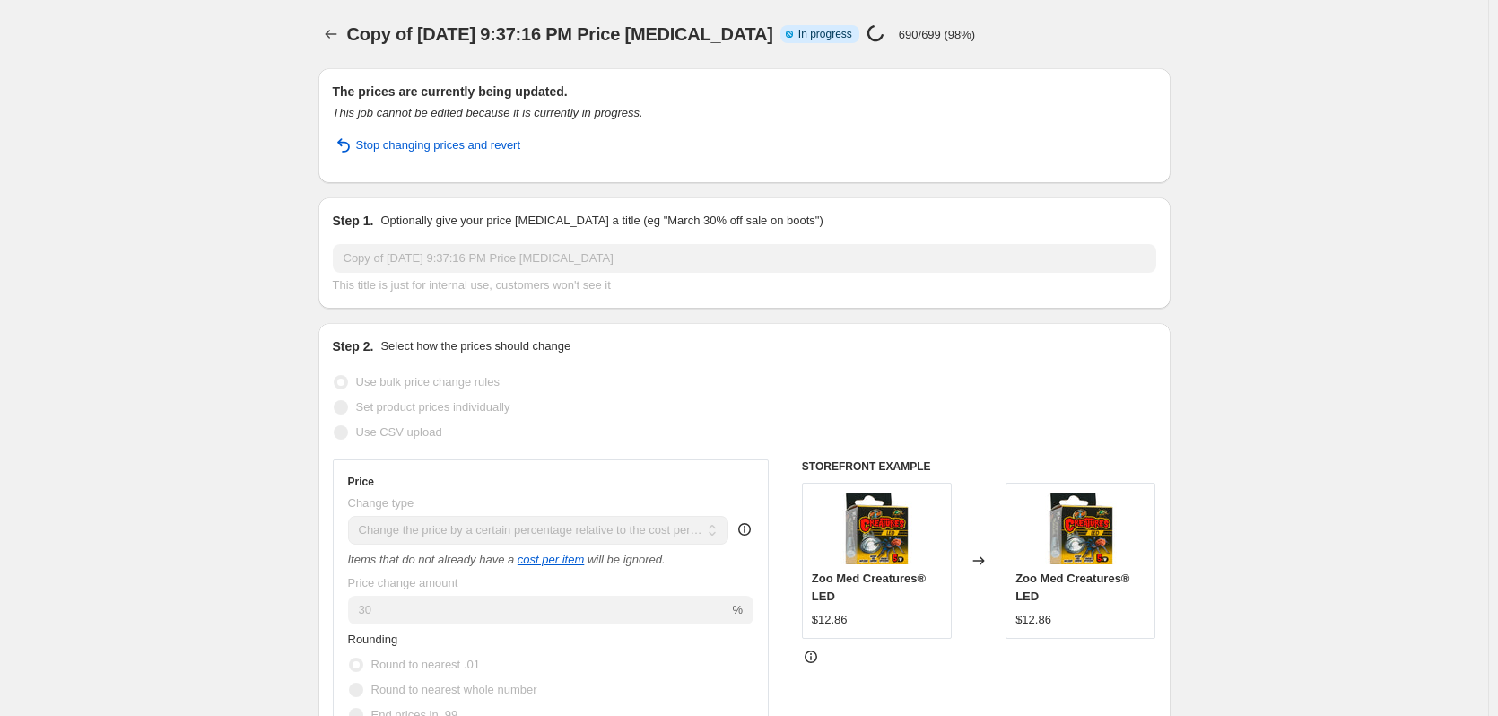
select select "tag"
select select "not_equal"
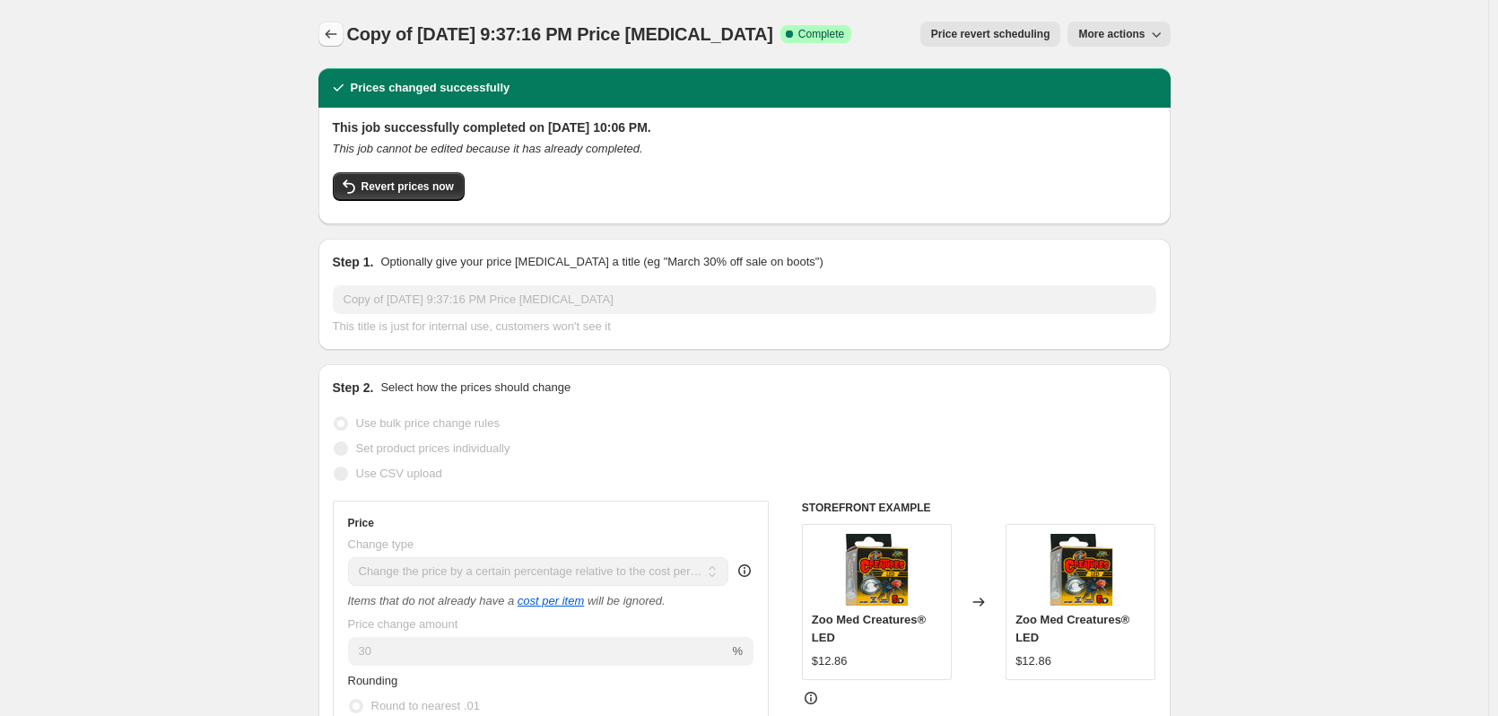
click at [338, 30] on icon "Price change jobs" at bounding box center [331, 34] width 18 height 18
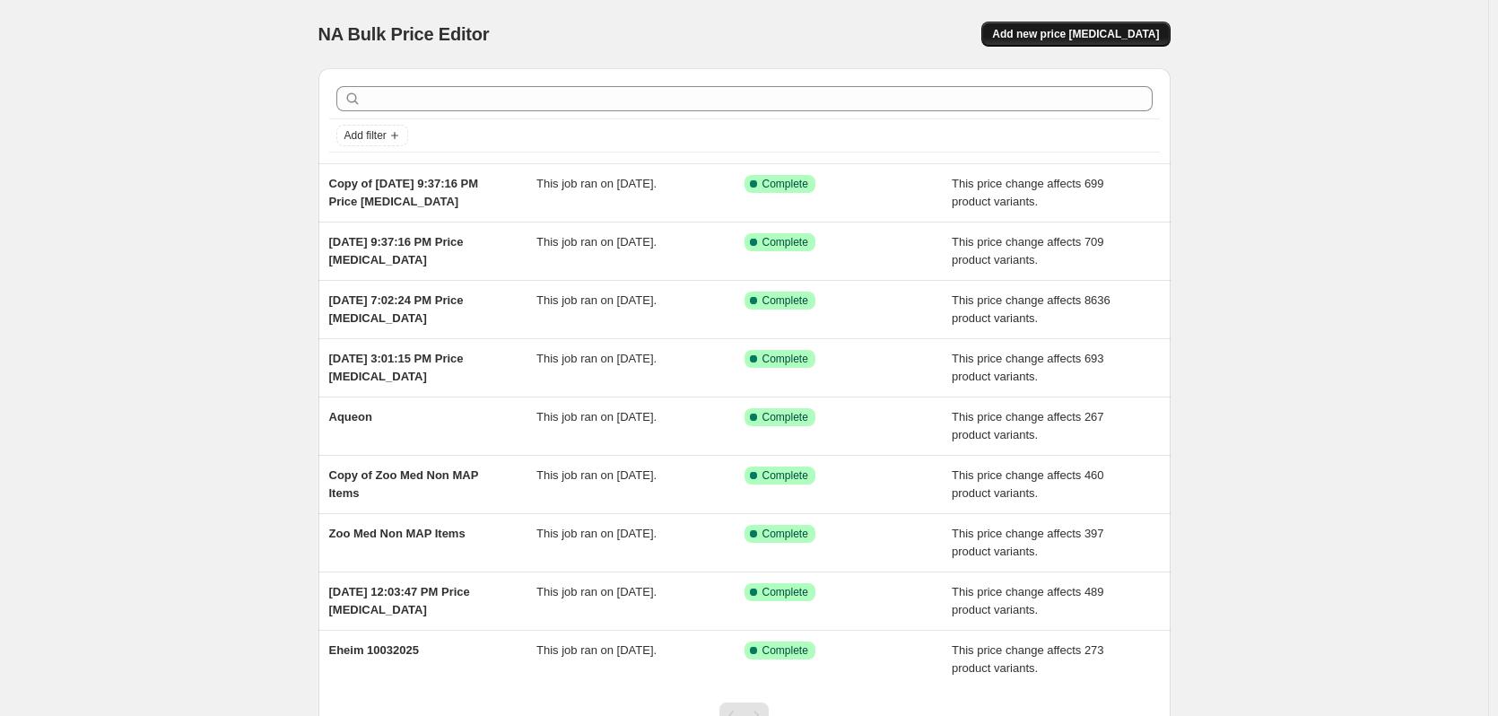
click at [1124, 29] on span "Add new price [MEDICAL_DATA]" at bounding box center [1075, 34] width 167 height 14
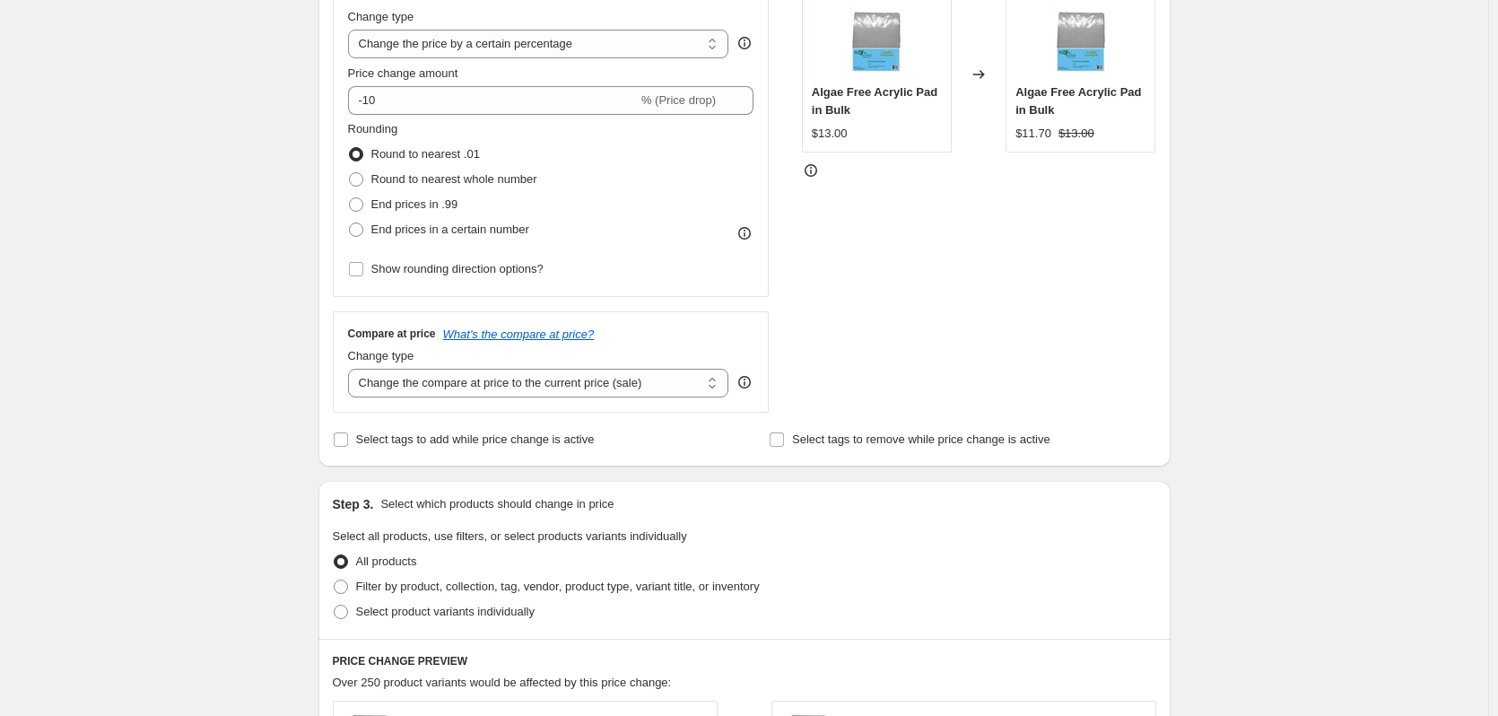
scroll to position [359, 0]
click at [544, 46] on select "Change the price to a certain amount Change the price by a certain amount Chang…" at bounding box center [538, 42] width 381 height 29
select select "pc"
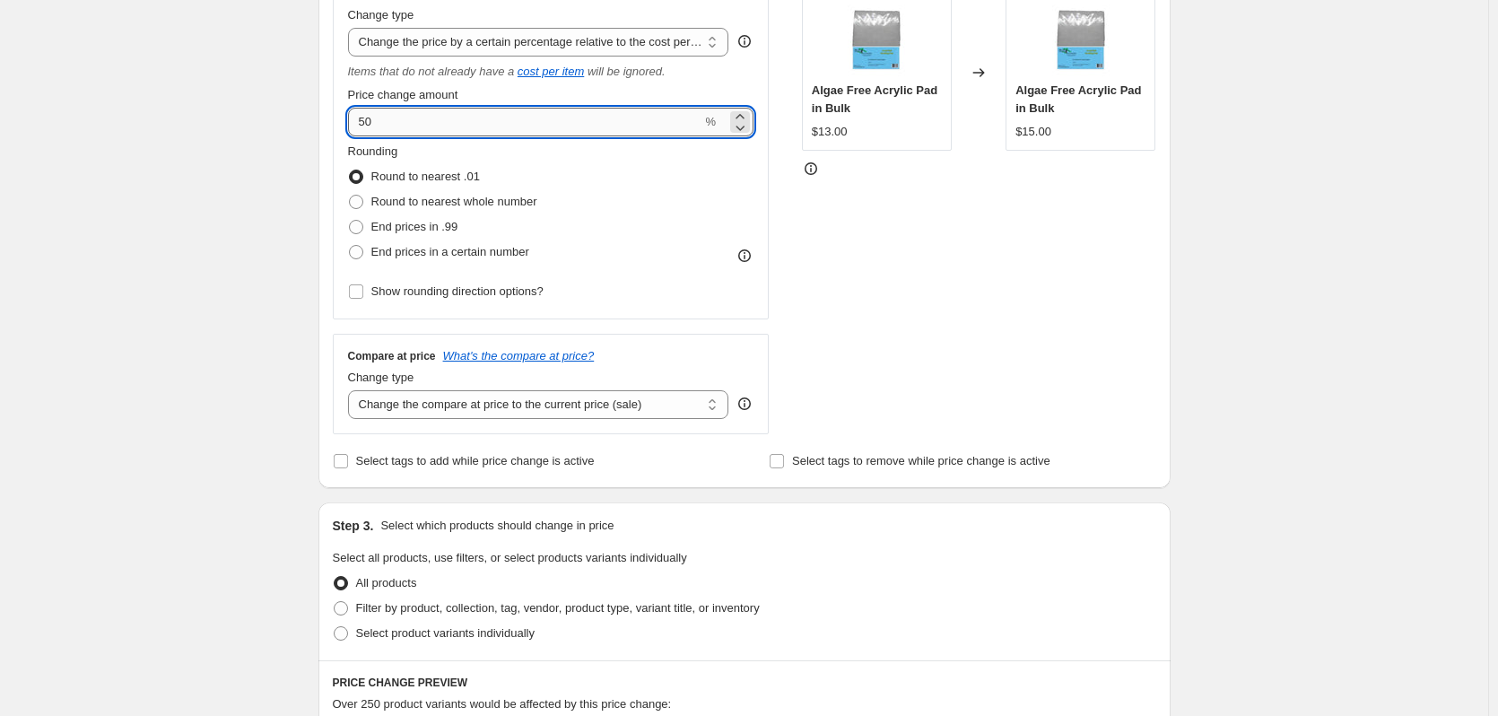
click at [539, 118] on input "50" at bounding box center [525, 122] width 354 height 29
type input "75"
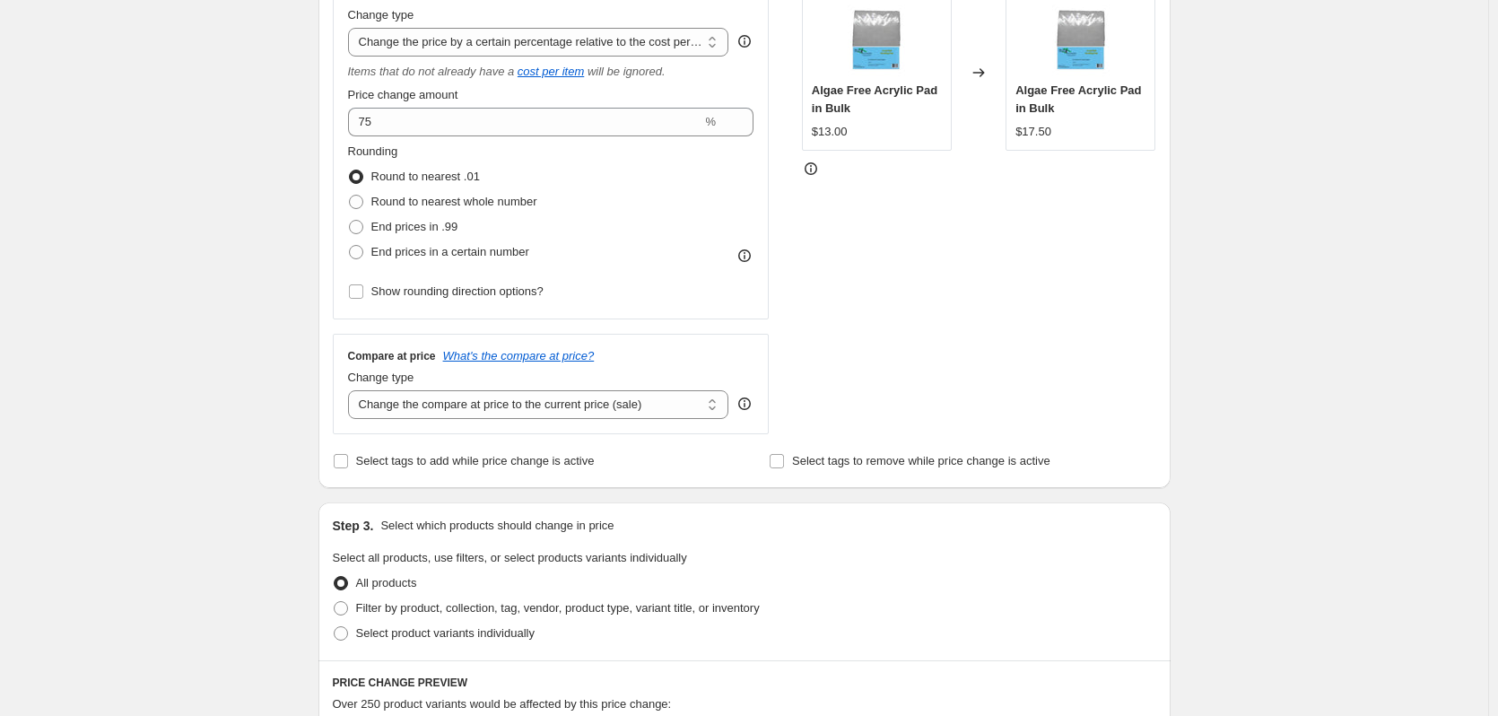
click at [294, 208] on div "Create new price [MEDICAL_DATA]. This page is ready Create new price [MEDICAL_D…" at bounding box center [744, 552] width 1488 height 1822
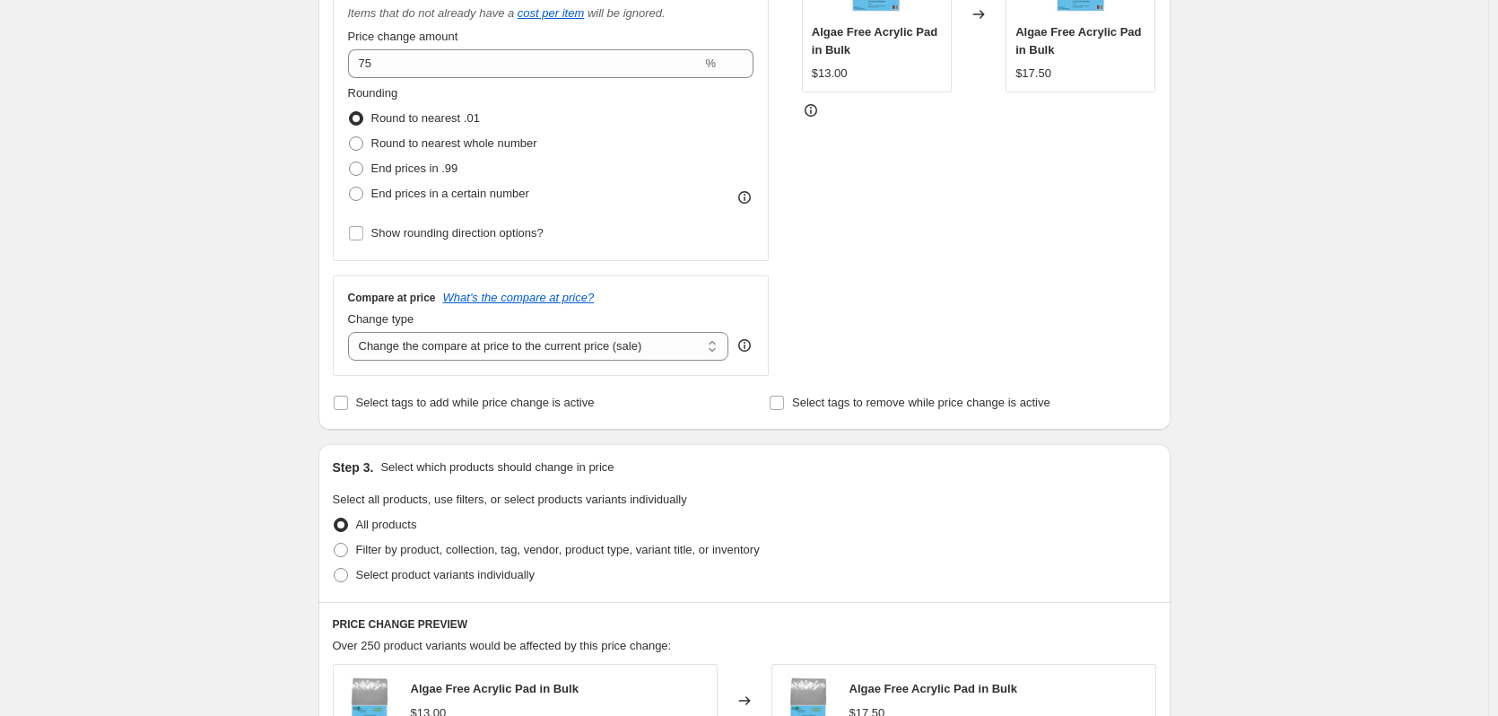
scroll to position [448, 0]
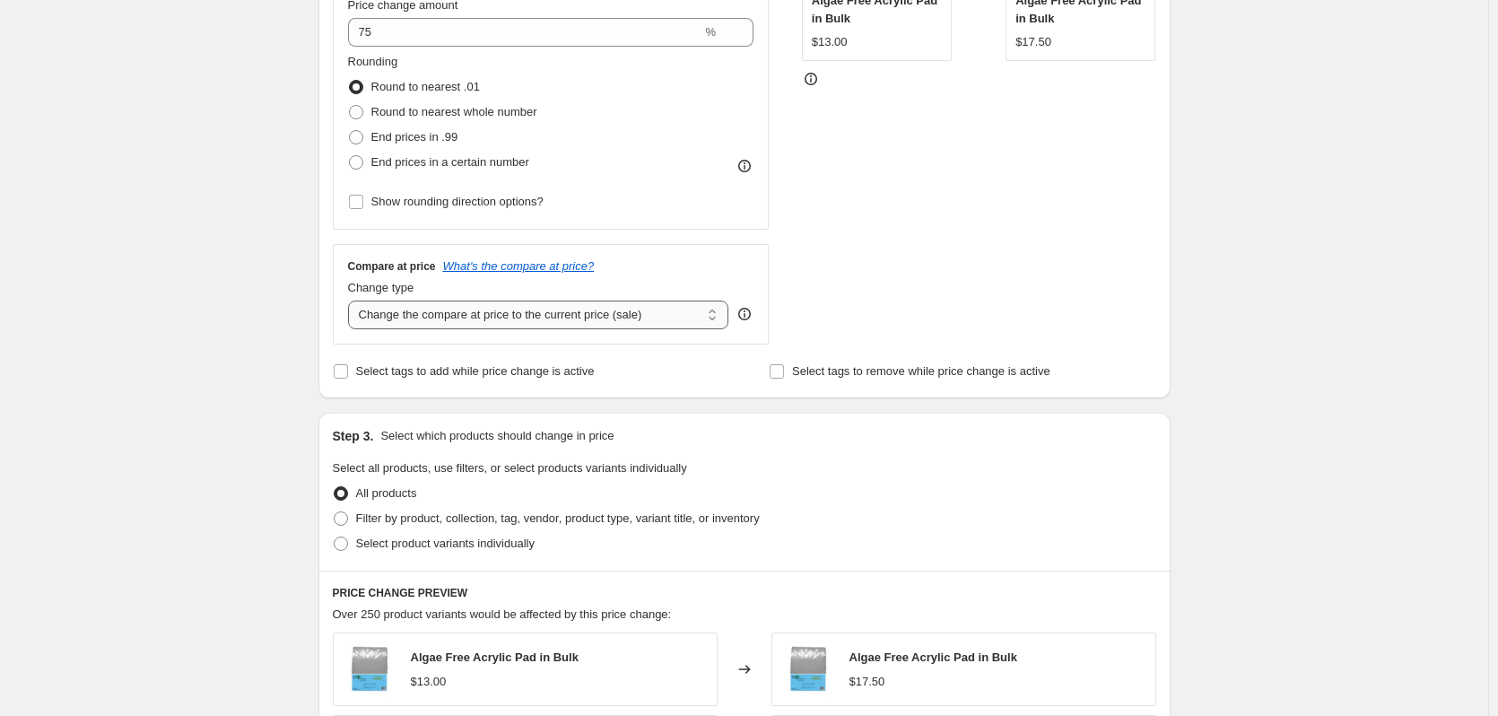
click at [446, 313] on select "Change the compare at price to the current price (sale) Change the compare at p…" at bounding box center [538, 314] width 381 height 29
select select "no_change"
click at [352, 300] on select "Change the compare at price to the current price (sale) Change the compare at p…" at bounding box center [538, 314] width 381 height 29
click at [451, 374] on span "Select tags to add while price change is active" at bounding box center [475, 370] width 239 height 13
click at [348, 374] on input "Select tags to add while price change is active" at bounding box center [341, 371] width 14 height 14
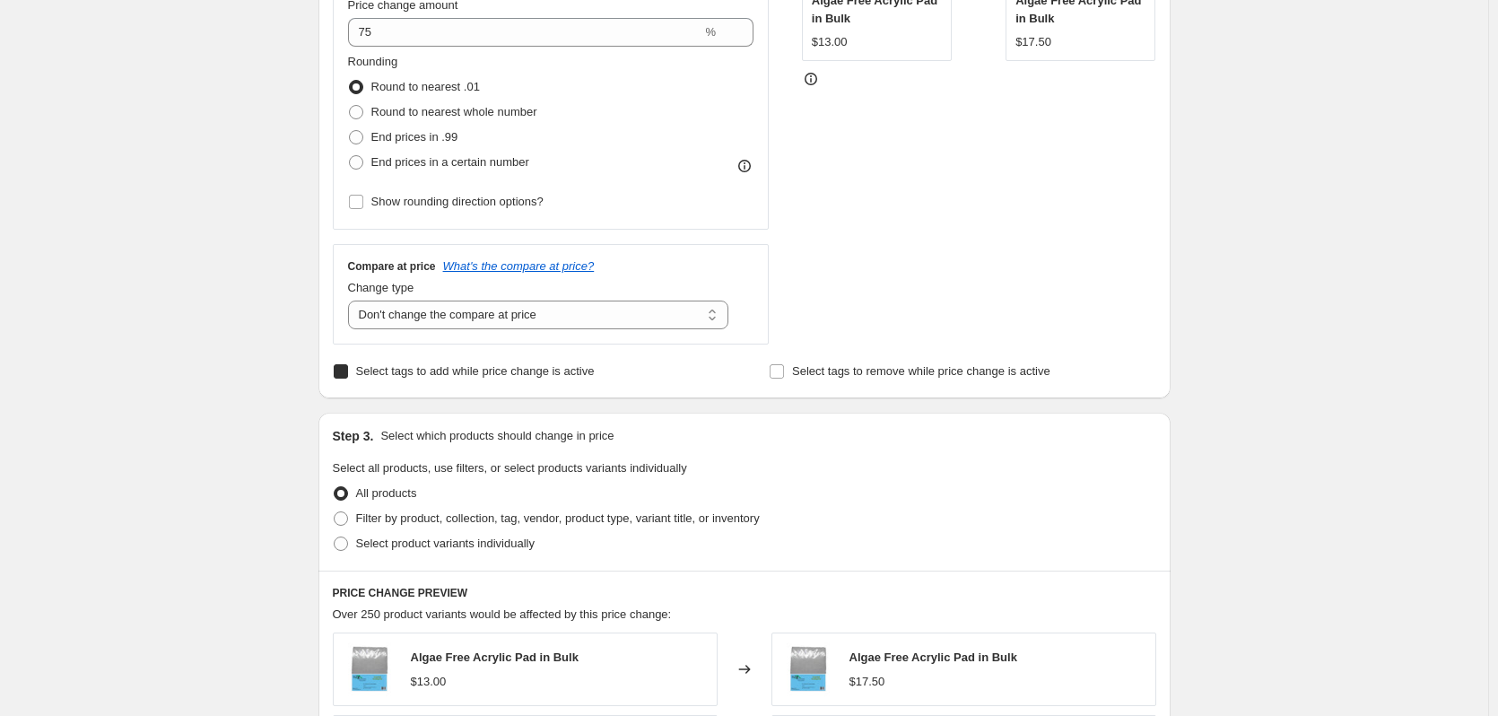
checkbox input "true"
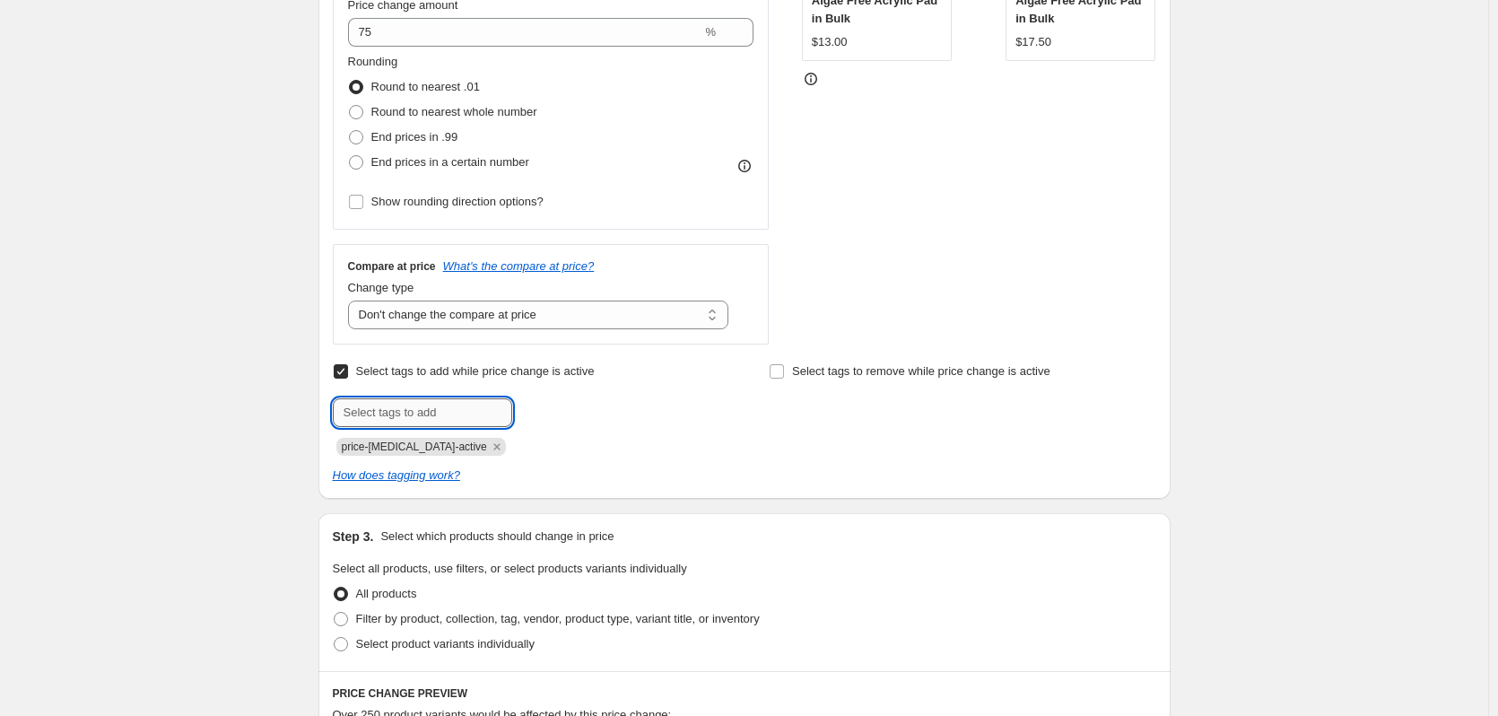
click at [477, 416] on input "text" at bounding box center [422, 412] width 179 height 29
drag, startPoint x: 460, startPoint y: 447, endPoint x: 339, endPoint y: 446, distance: 121.1
click at [339, 446] on div "price-[MEDICAL_DATA]-active" at bounding box center [526, 445] width 386 height 22
click at [424, 415] on input "text" at bounding box center [422, 412] width 179 height 29
paste input "097612201635"
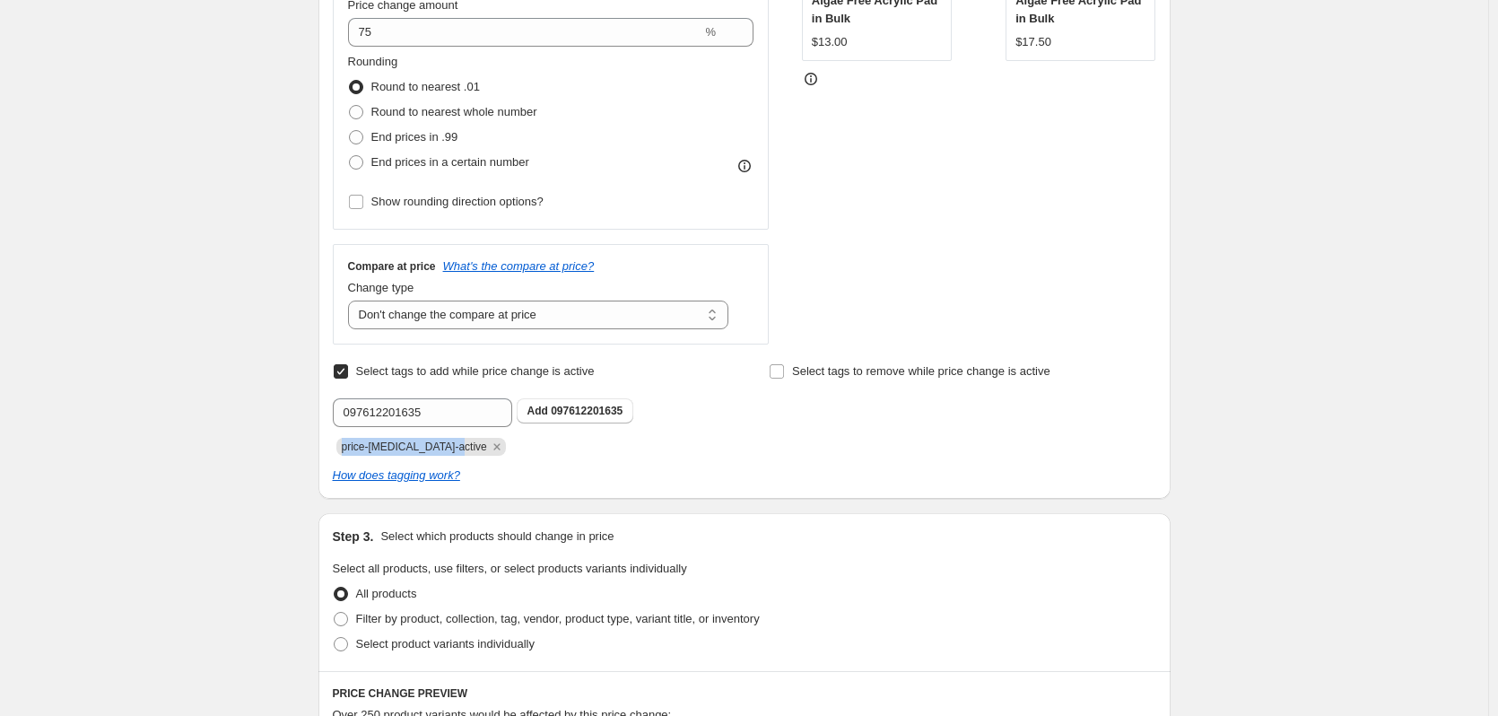
drag, startPoint x: 456, startPoint y: 450, endPoint x: 348, endPoint y: 450, distance: 107.6
click at [348, 450] on span "price-[MEDICAL_DATA]-active" at bounding box center [414, 446] width 145 height 13
copy span "price-[MEDICAL_DATA]-activ"
click at [431, 415] on input "097612201635" at bounding box center [422, 412] width 179 height 29
click at [431, 414] on input "097612201635" at bounding box center [422, 412] width 179 height 29
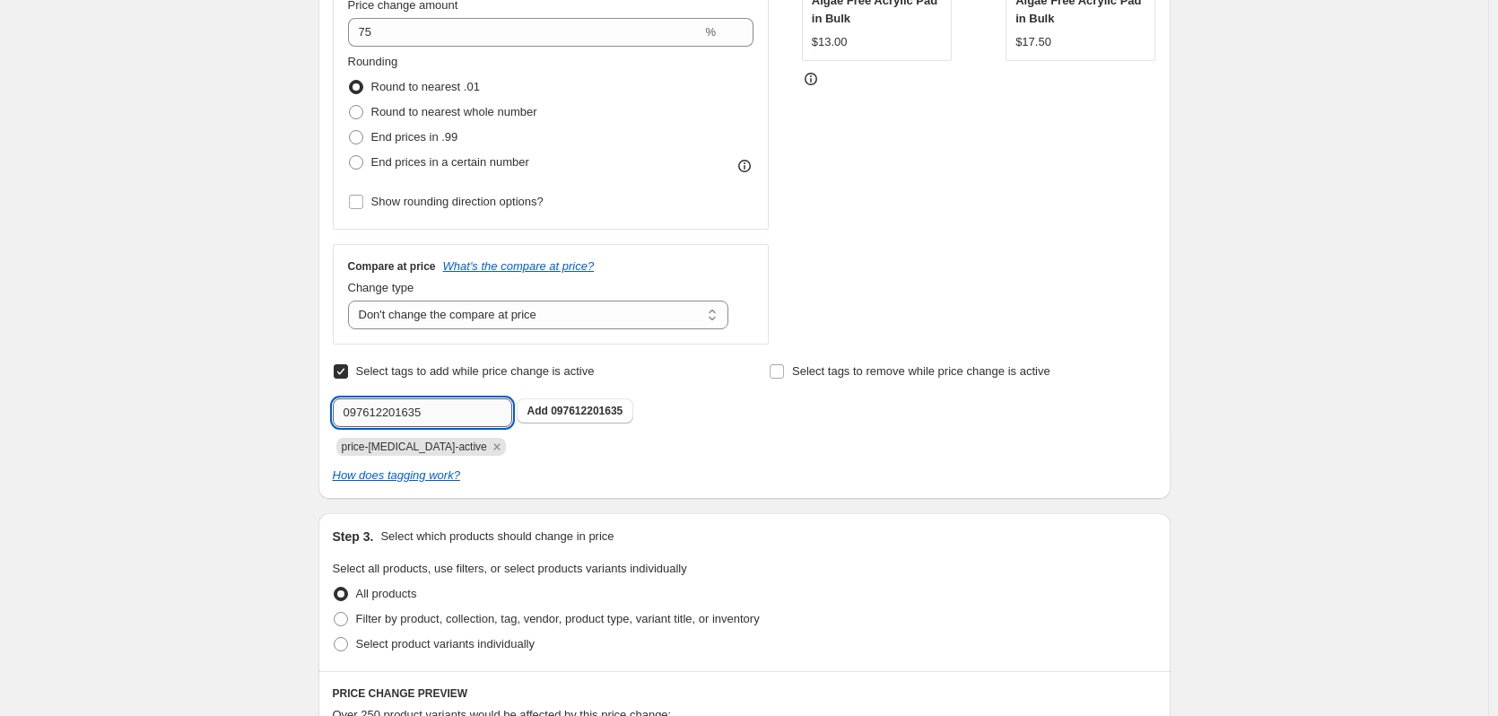
paste input "price-[MEDICAL_DATA]-activ"
click at [456, 416] on input "price-[MEDICAL_DATA]-activ" at bounding box center [422, 412] width 179 height 29
click at [451, 412] on input "price-[MEDICAL_DATA]-Heavy" at bounding box center [422, 412] width 179 height 29
type input "price-[MEDICAL_DATA]-heavy"
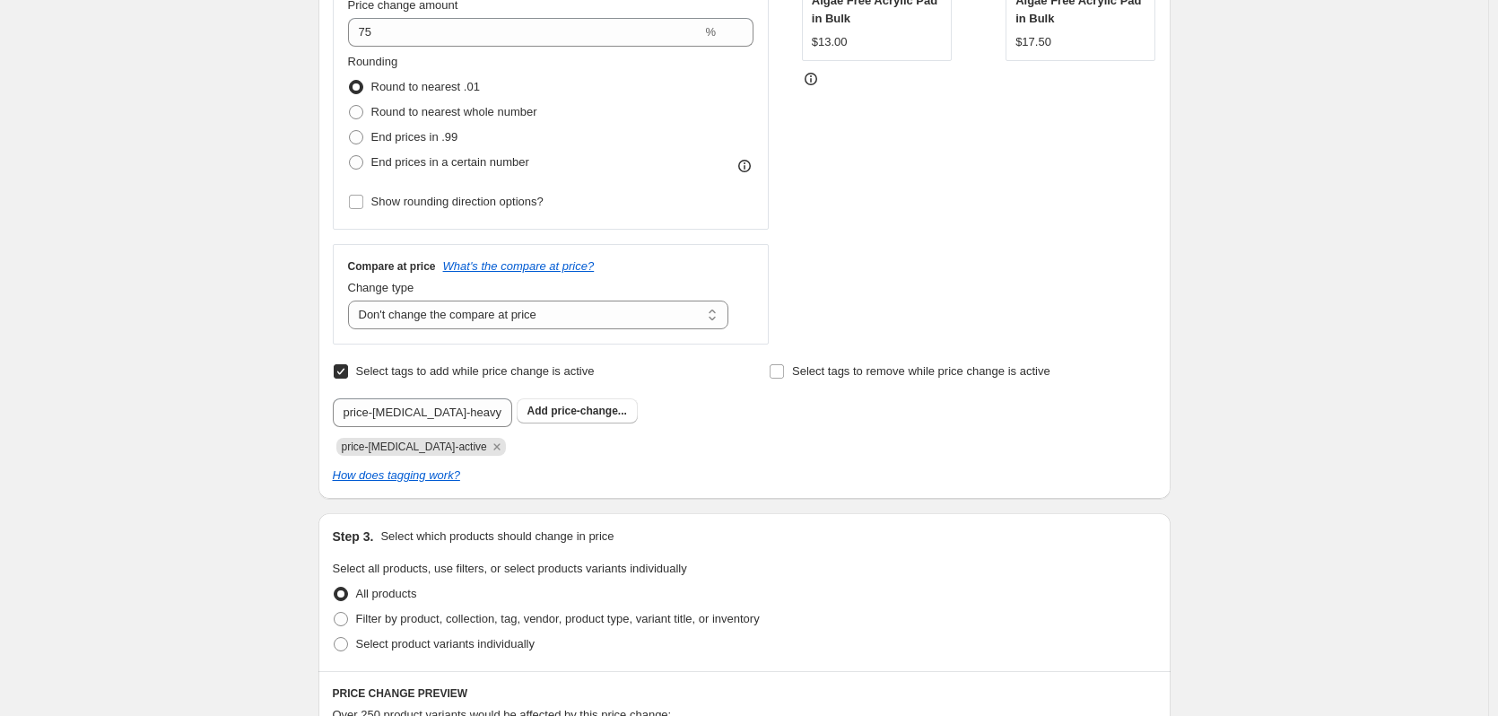
click at [712, 438] on div "price-[MEDICAL_DATA]-active" at bounding box center [526, 445] width 386 height 22
click at [784, 373] on input "Select tags to remove while price change is active" at bounding box center [776, 371] width 14 height 14
checkbox input "true"
click at [854, 416] on input "text" at bounding box center [857, 412] width 179 height 29
paste input "price-[MEDICAL_DATA]-activ"
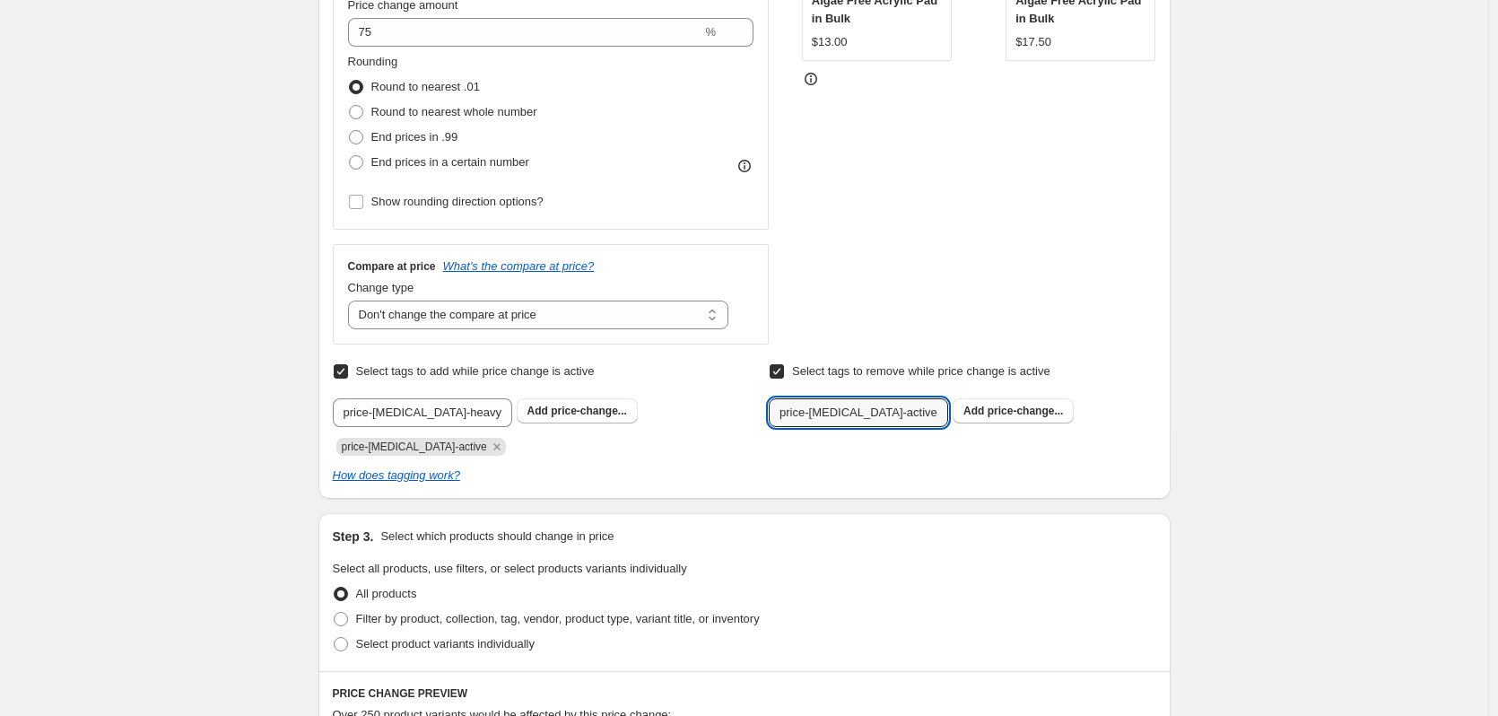
type input "price-[MEDICAL_DATA]-active"
click at [718, 450] on div "price-[MEDICAL_DATA]-active" at bounding box center [526, 445] width 386 height 22
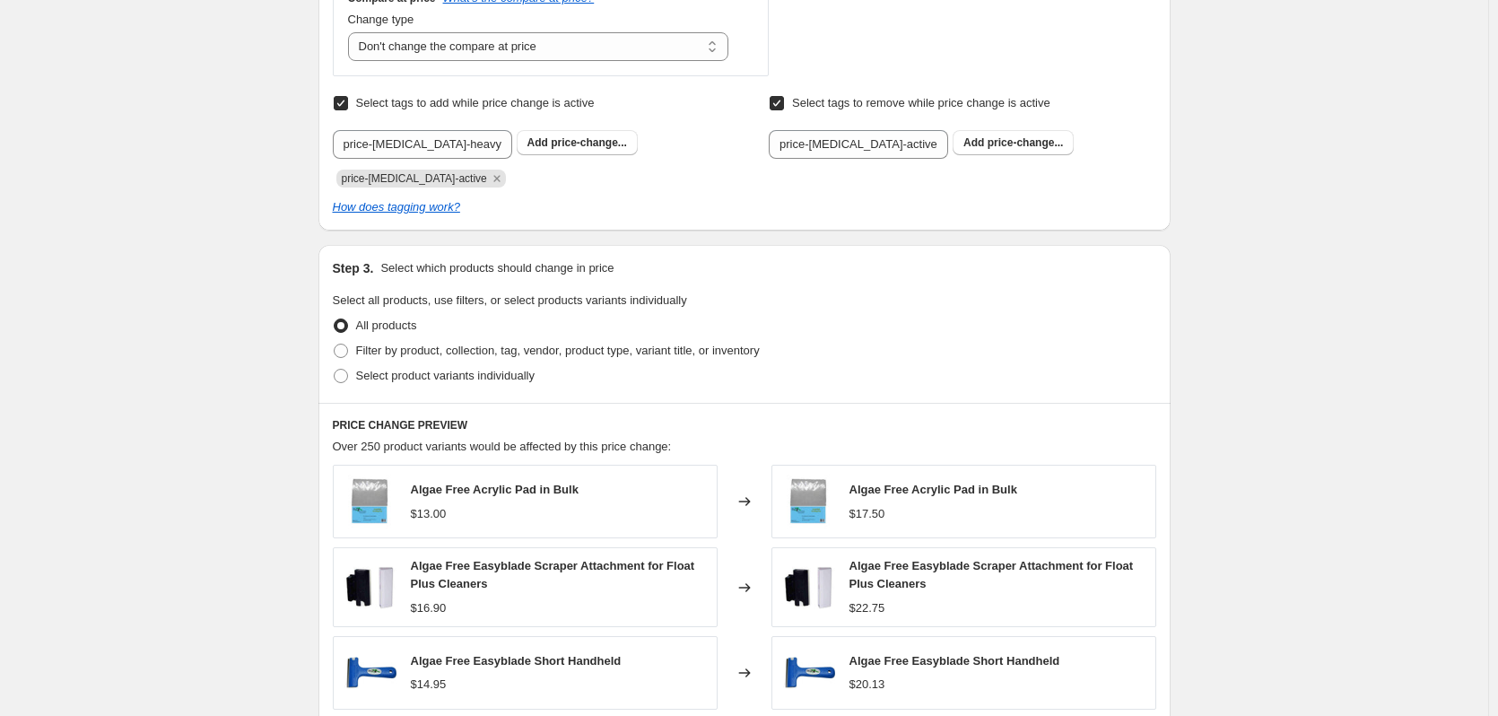
scroll to position [717, 0]
click at [459, 359] on span "Filter by product, collection, tag, vendor, product type, variant title, or inv…" at bounding box center [558, 350] width 404 height 18
click at [334, 343] on input "Filter by product, collection, tag, vendor, product type, variant title, or inv…" at bounding box center [334, 343] width 1 height 1
radio input "true"
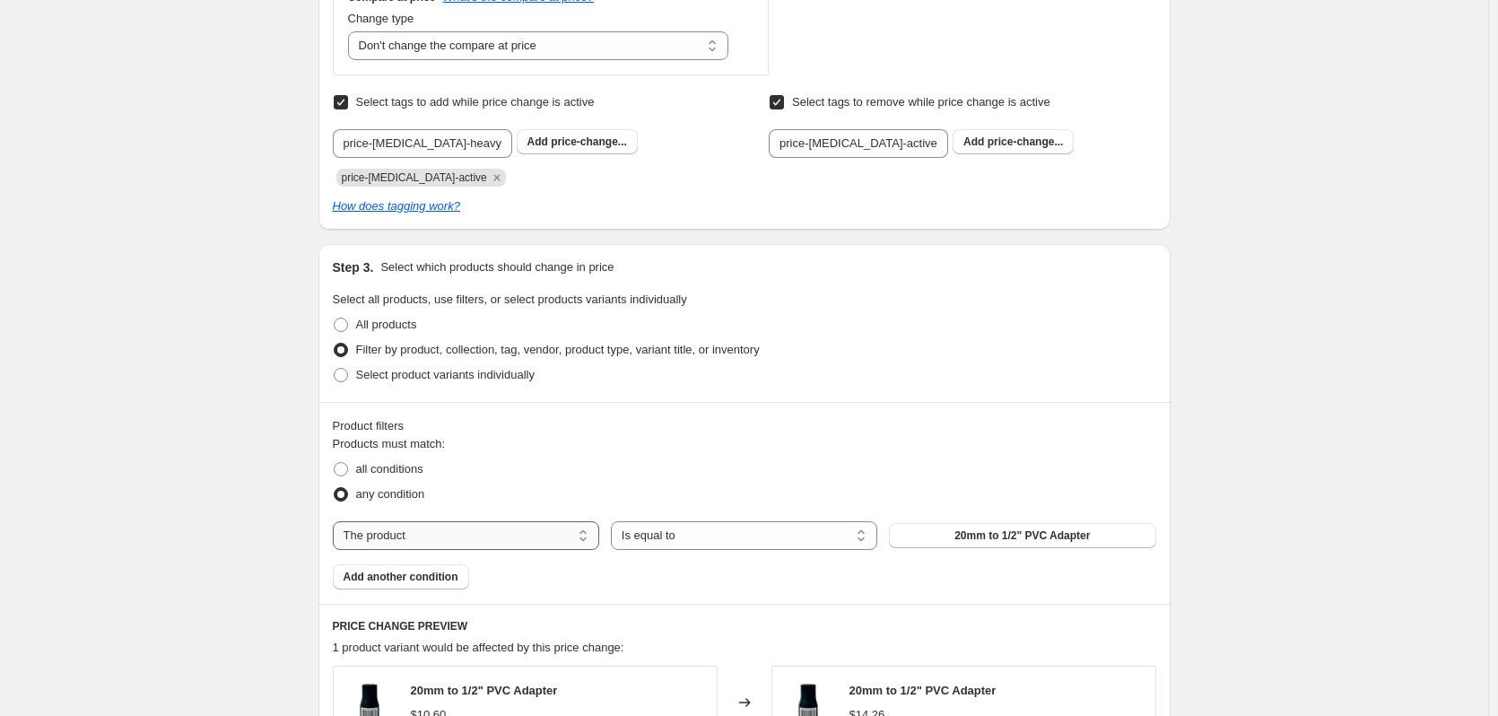
click at [506, 534] on select "The product The product's collection The product's tag The product's vendor The…" at bounding box center [466, 535] width 266 height 29
select select "tag"
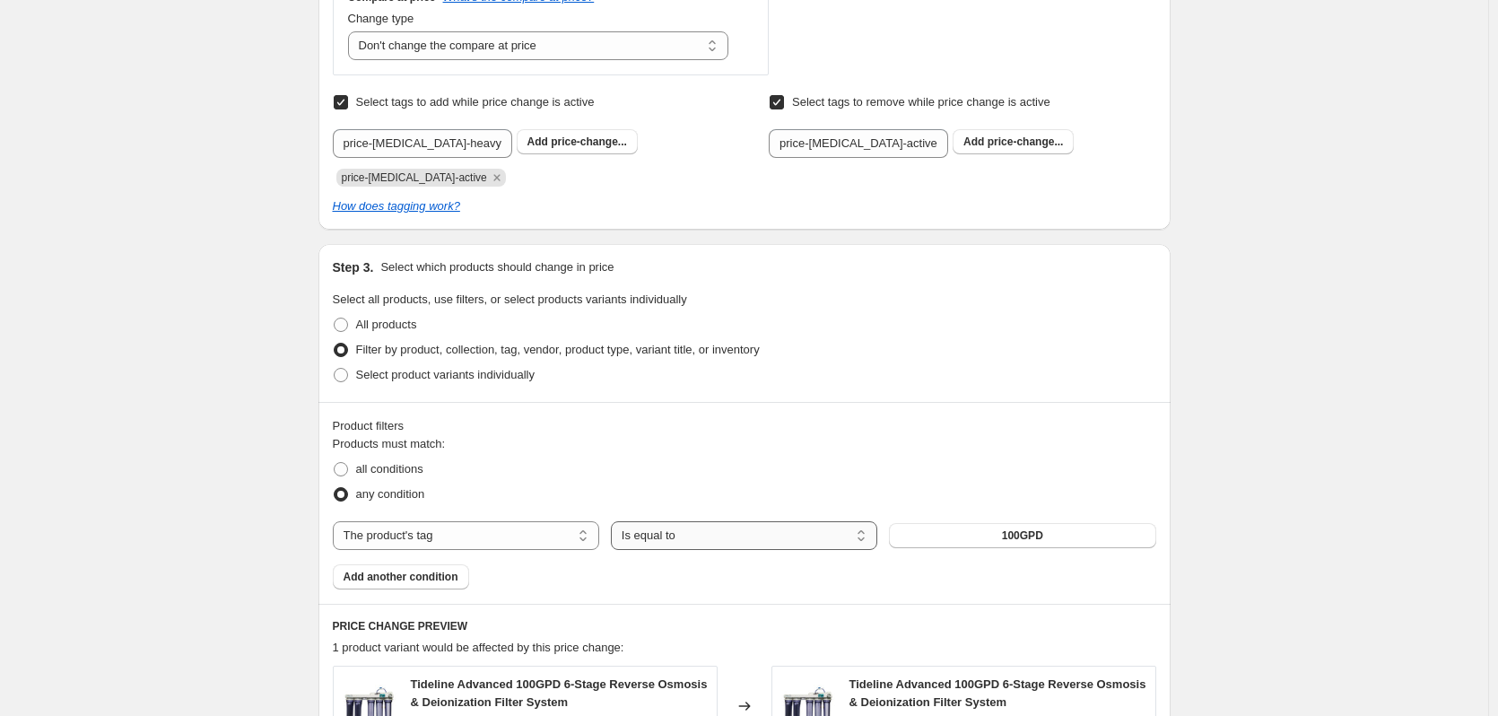
click at [801, 537] on select "Is equal to Is not equal to" at bounding box center [744, 535] width 266 height 29
click at [990, 529] on button "100GPD" at bounding box center [1022, 535] width 266 height 25
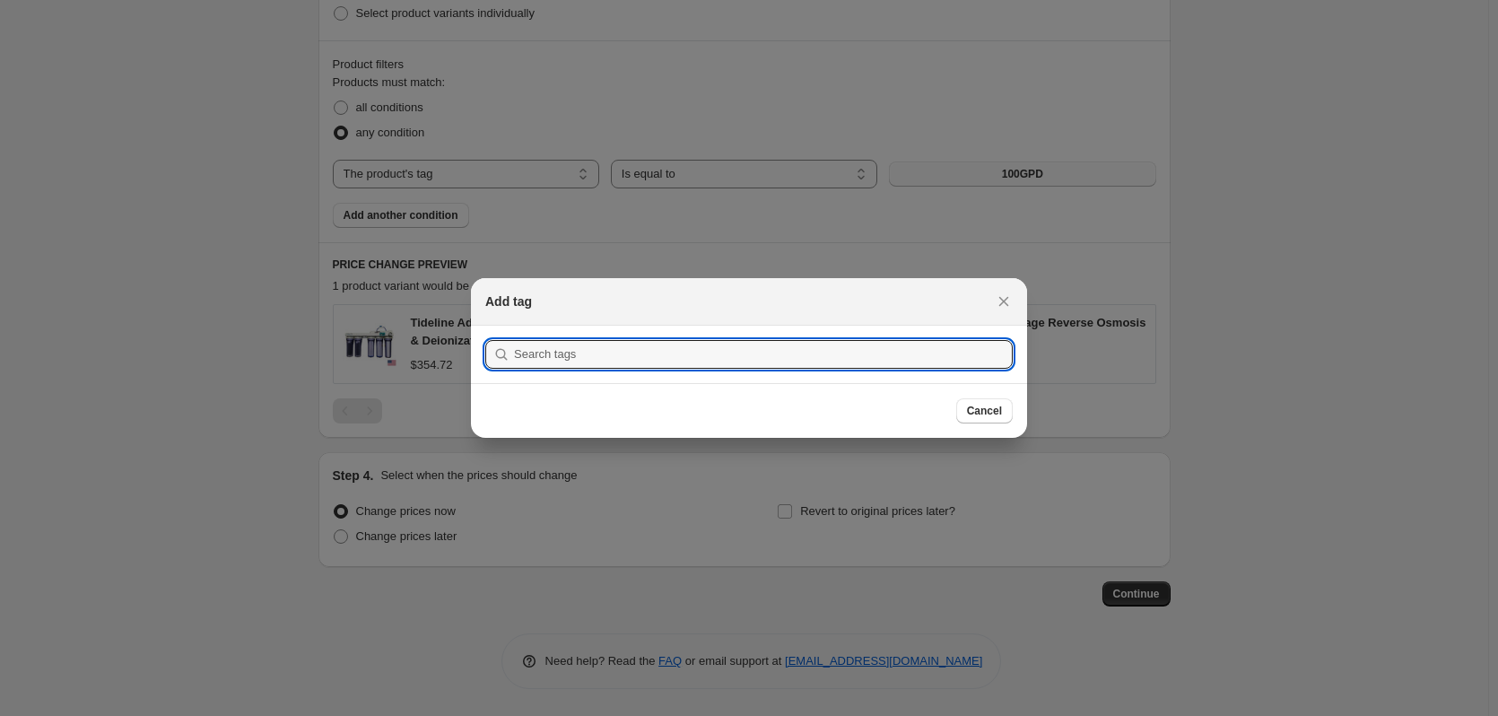
scroll to position [0, 0]
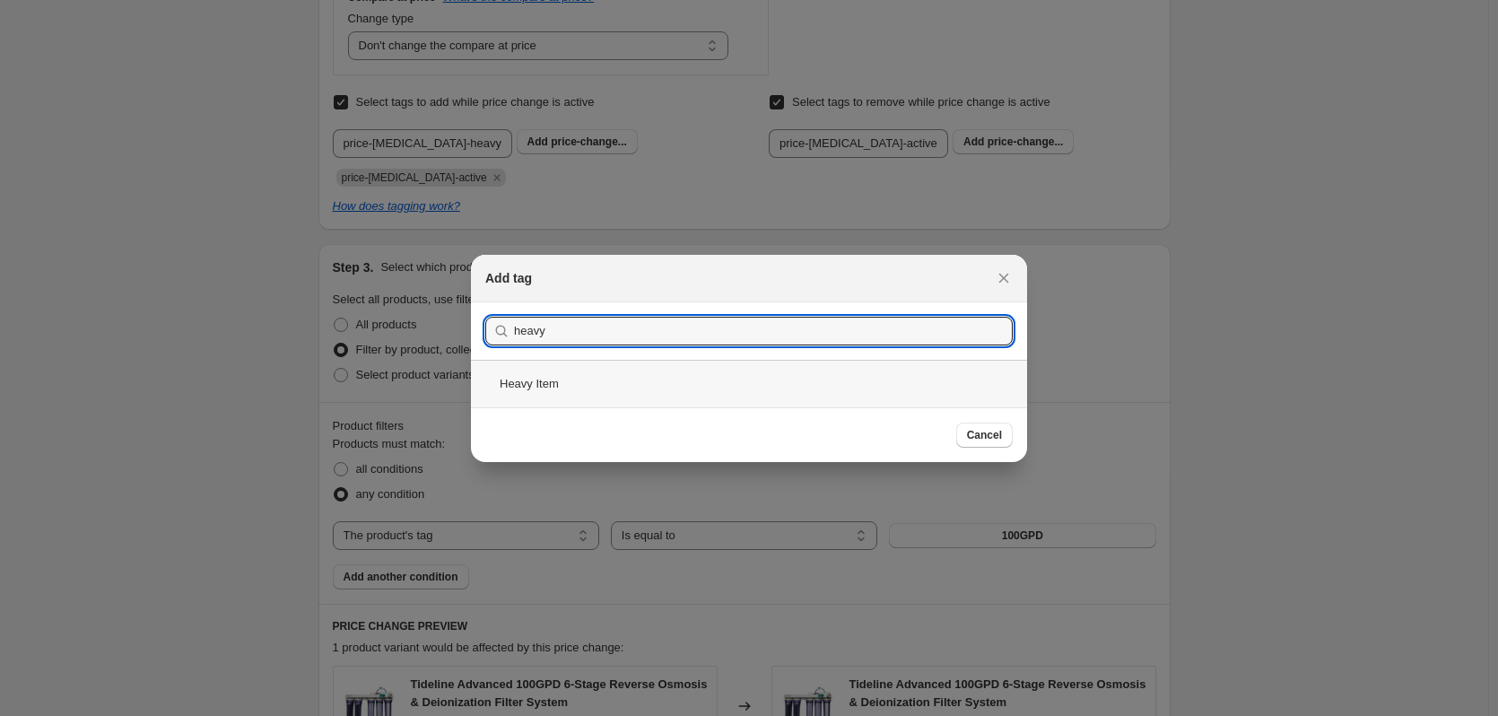
type input "heavy"
click at [640, 376] on div "Heavy Item" at bounding box center [749, 384] width 556 height 48
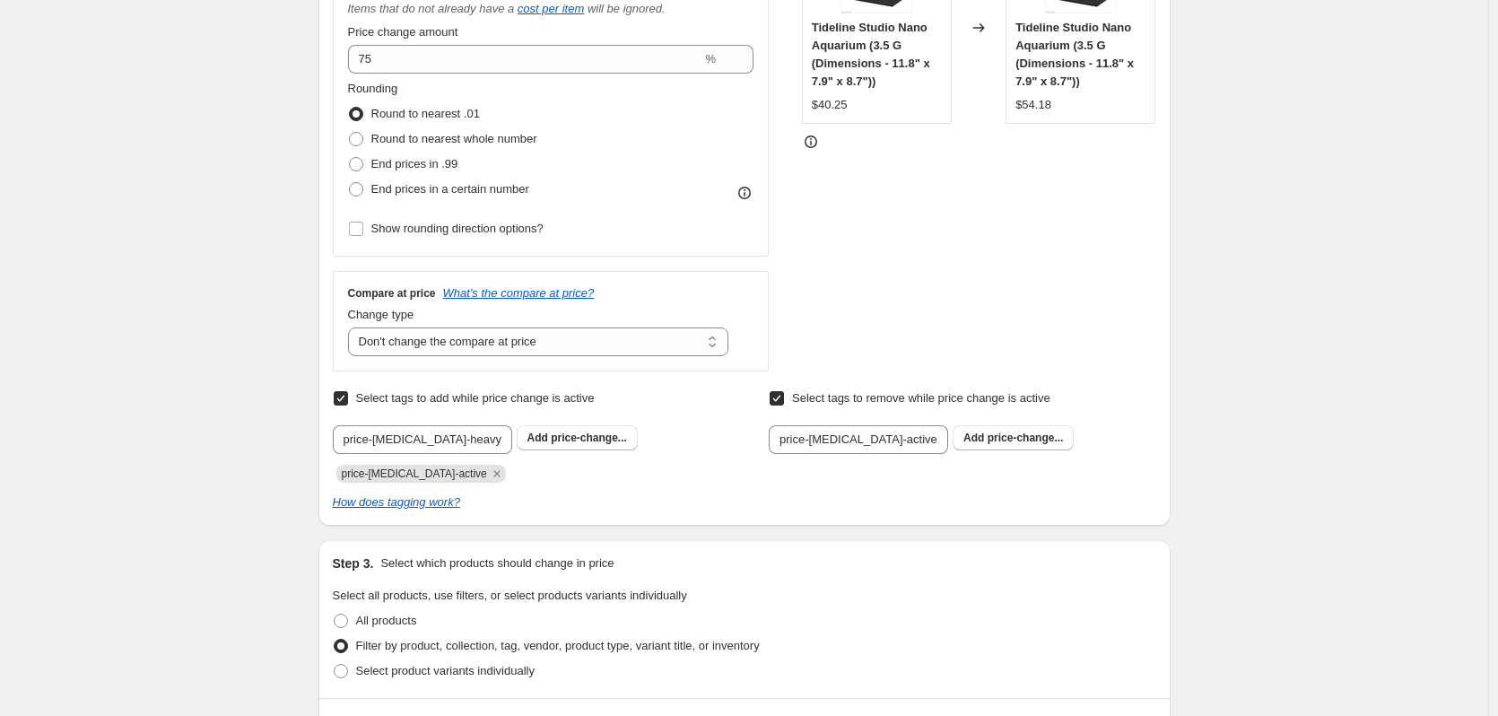
scroll to position [266, 0]
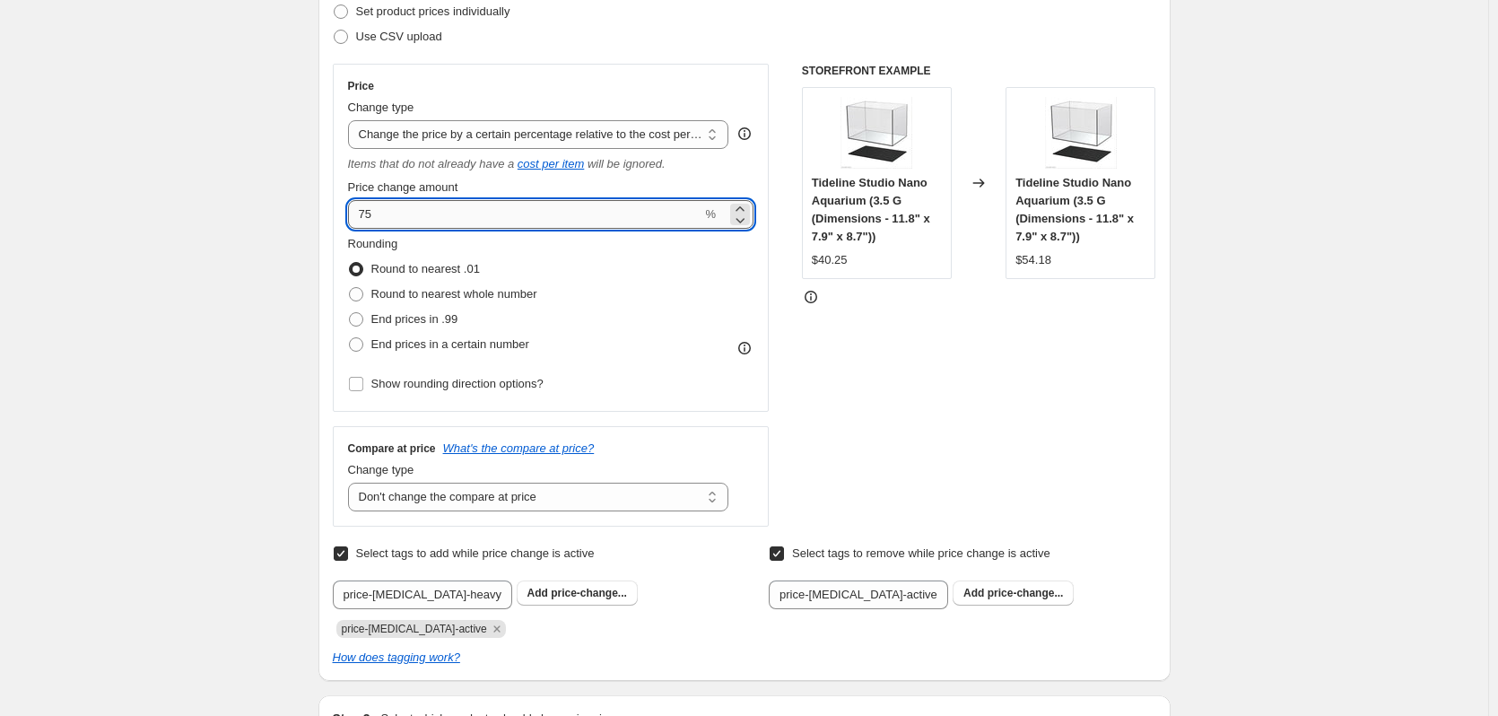
click at [469, 225] on input "75" at bounding box center [525, 214] width 354 height 29
click at [467, 216] on input "75100" at bounding box center [525, 214] width 354 height 29
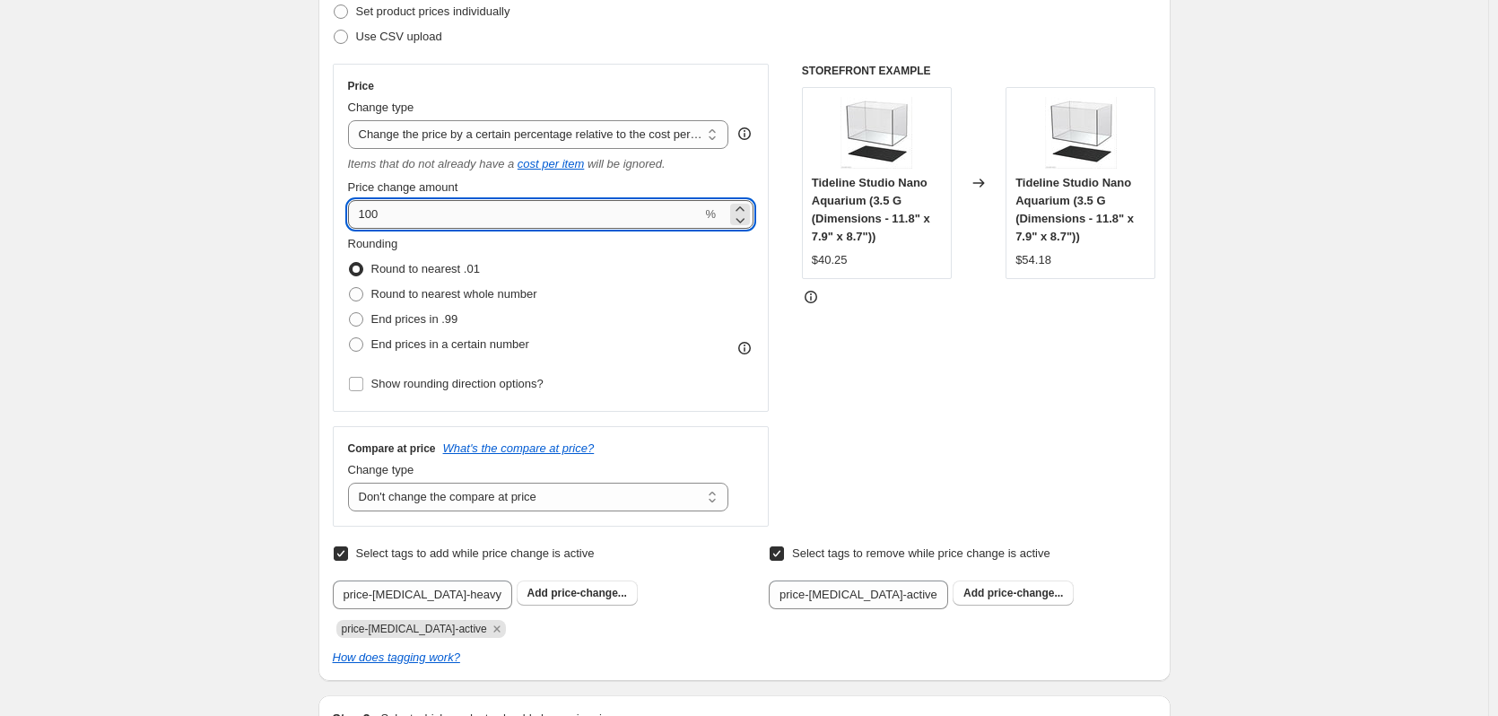
click at [467, 215] on input "100" at bounding box center [525, 214] width 354 height 29
click at [467, 214] on input "100" at bounding box center [525, 214] width 354 height 29
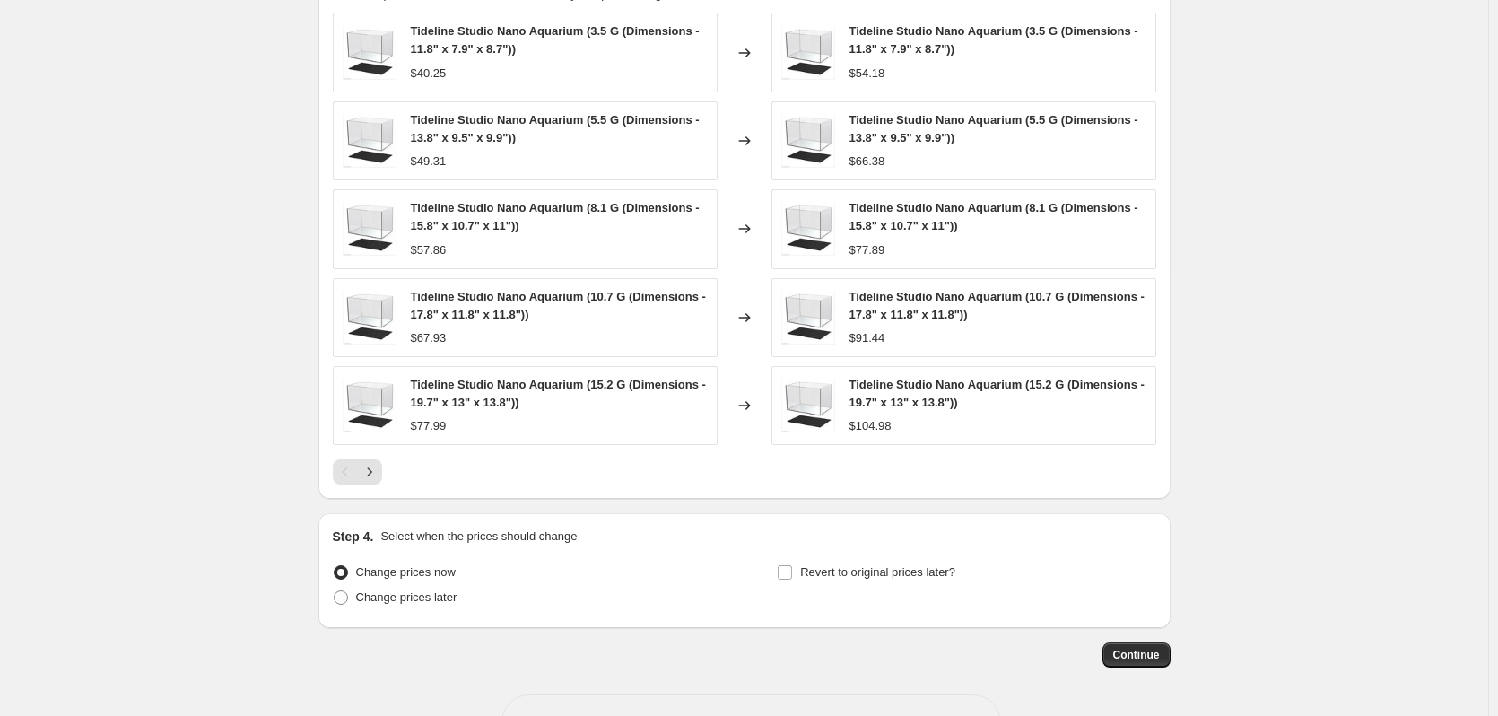
scroll to position [1432, 0]
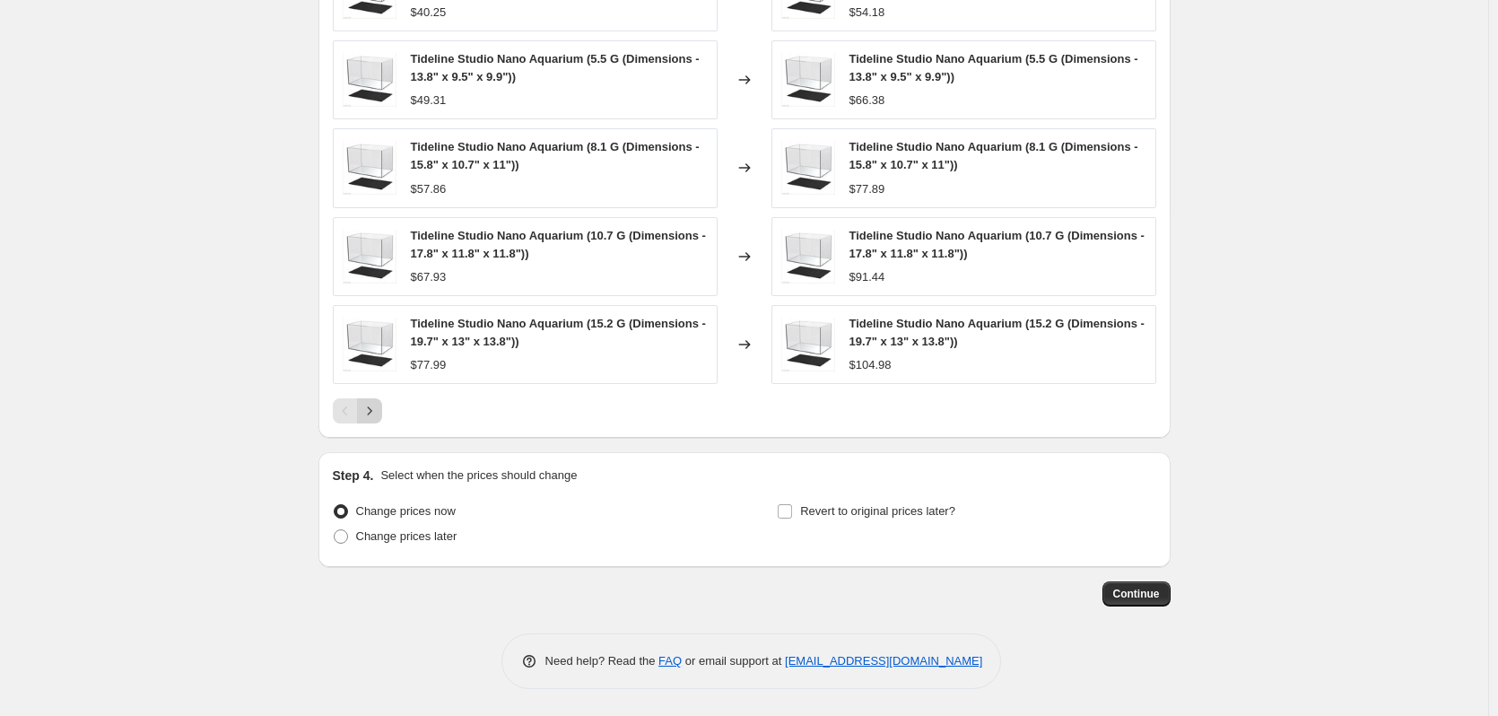
click at [370, 412] on icon "Next" at bounding box center [369, 411] width 18 height 18
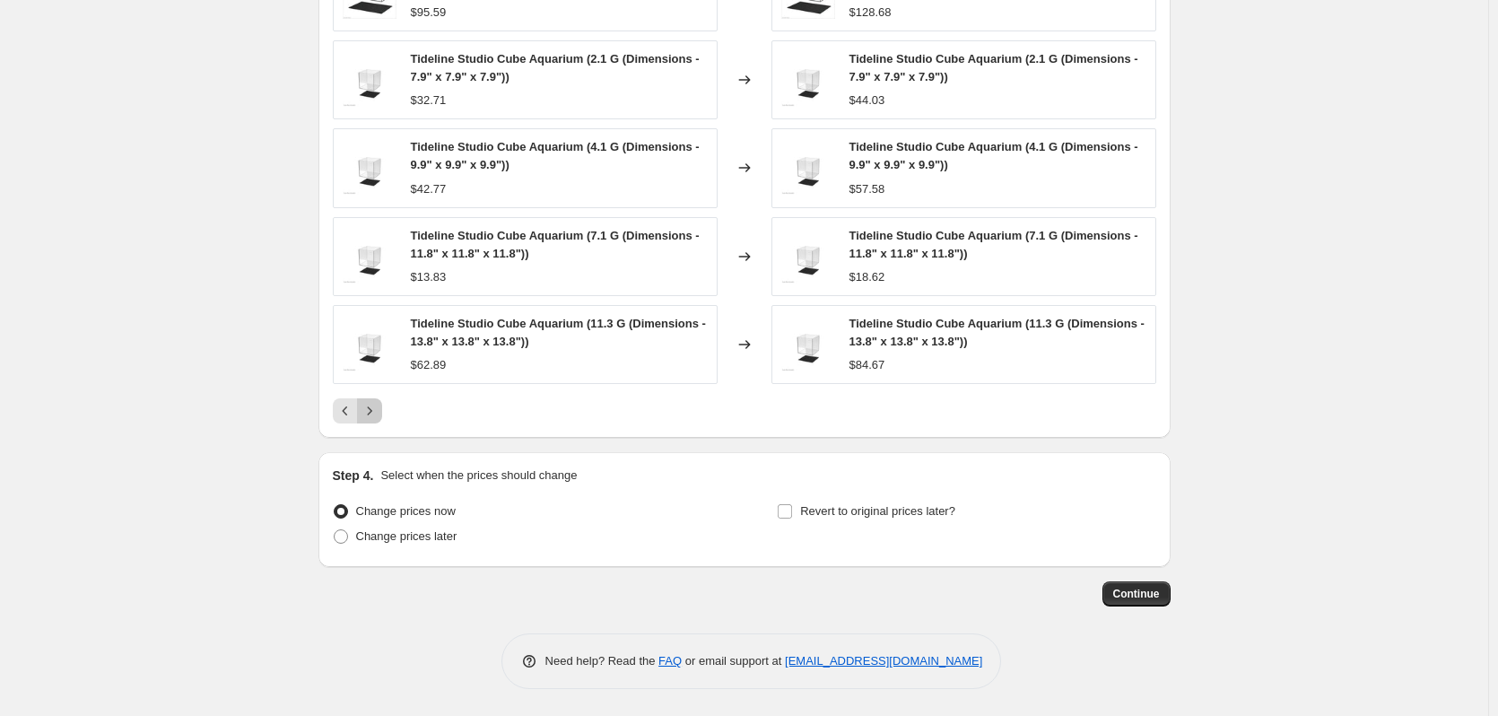
click at [370, 412] on icon "Next" at bounding box center [369, 411] width 18 height 18
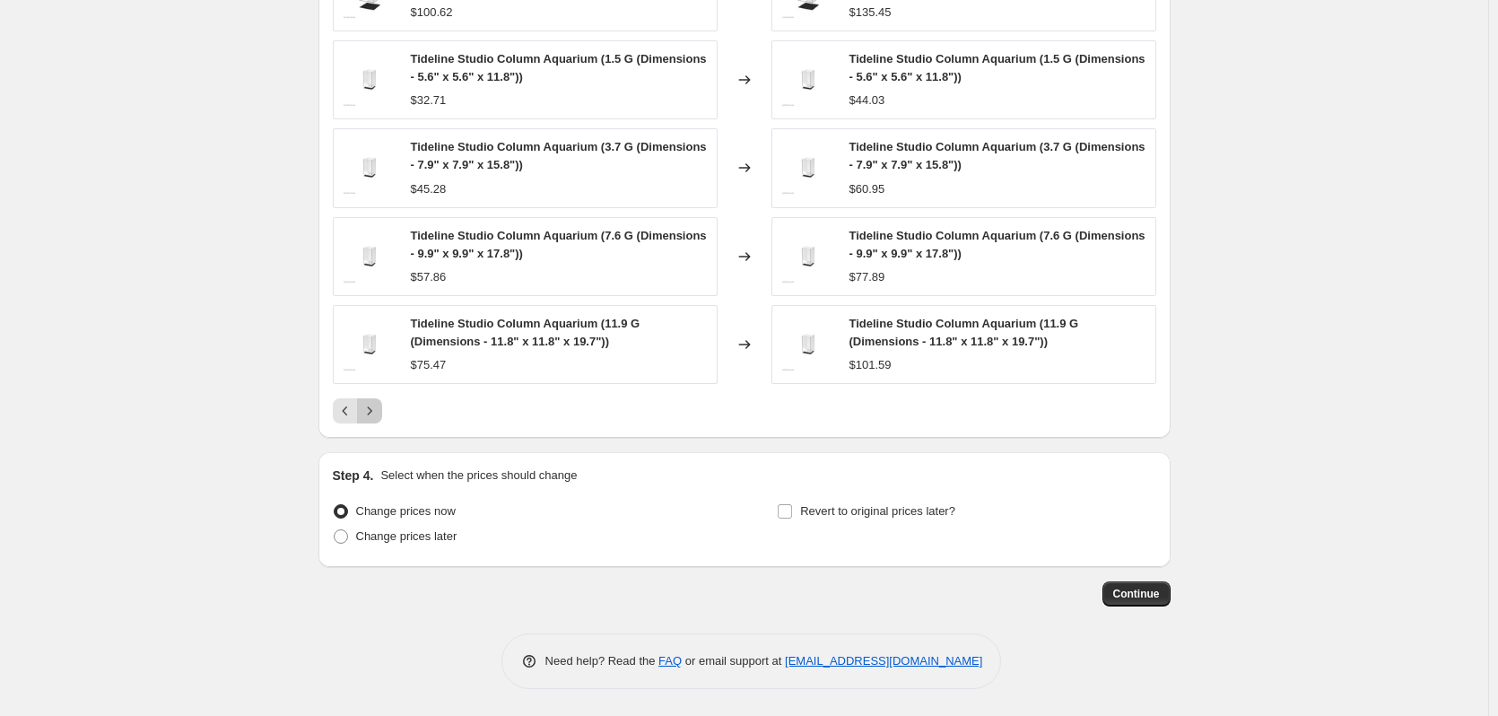
click at [370, 412] on icon "Next" at bounding box center [369, 411] width 18 height 18
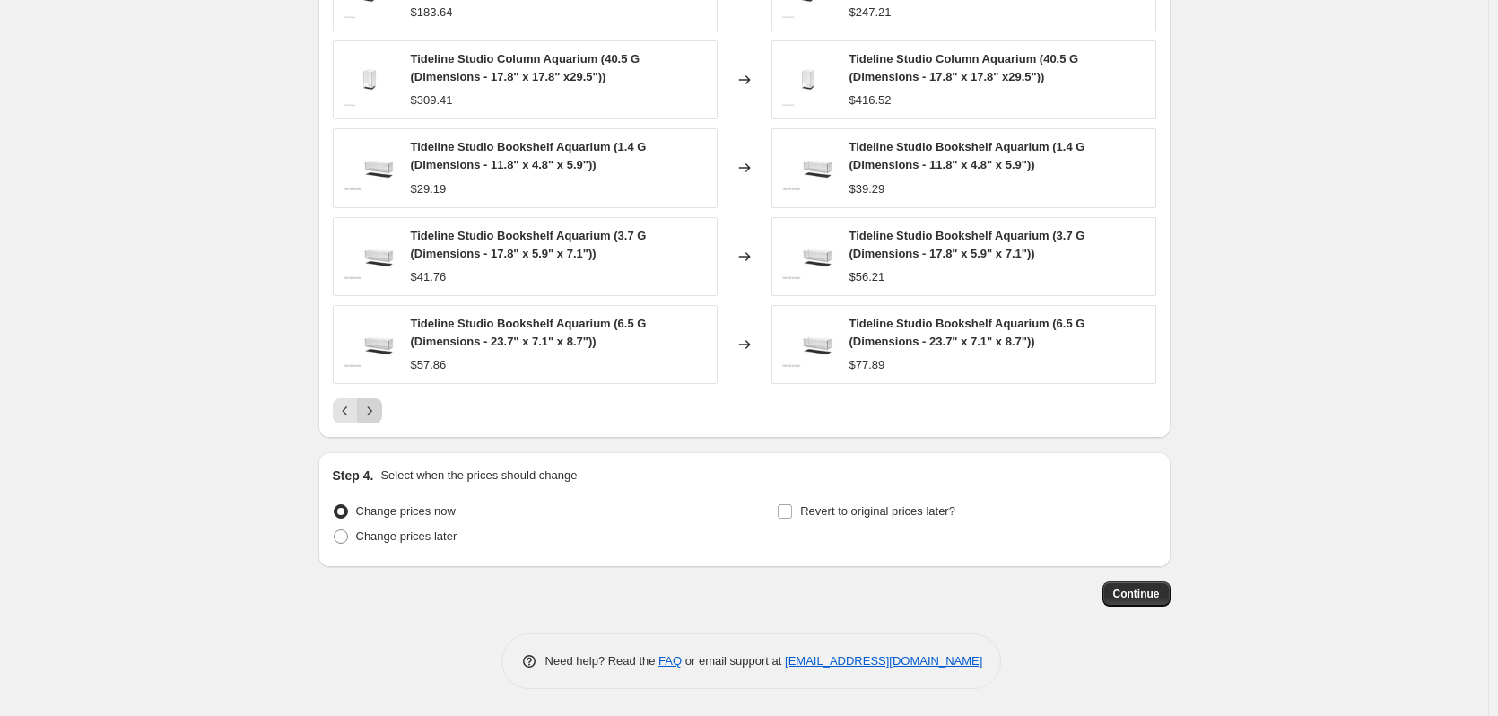
click at [370, 412] on icon "Next" at bounding box center [369, 411] width 18 height 18
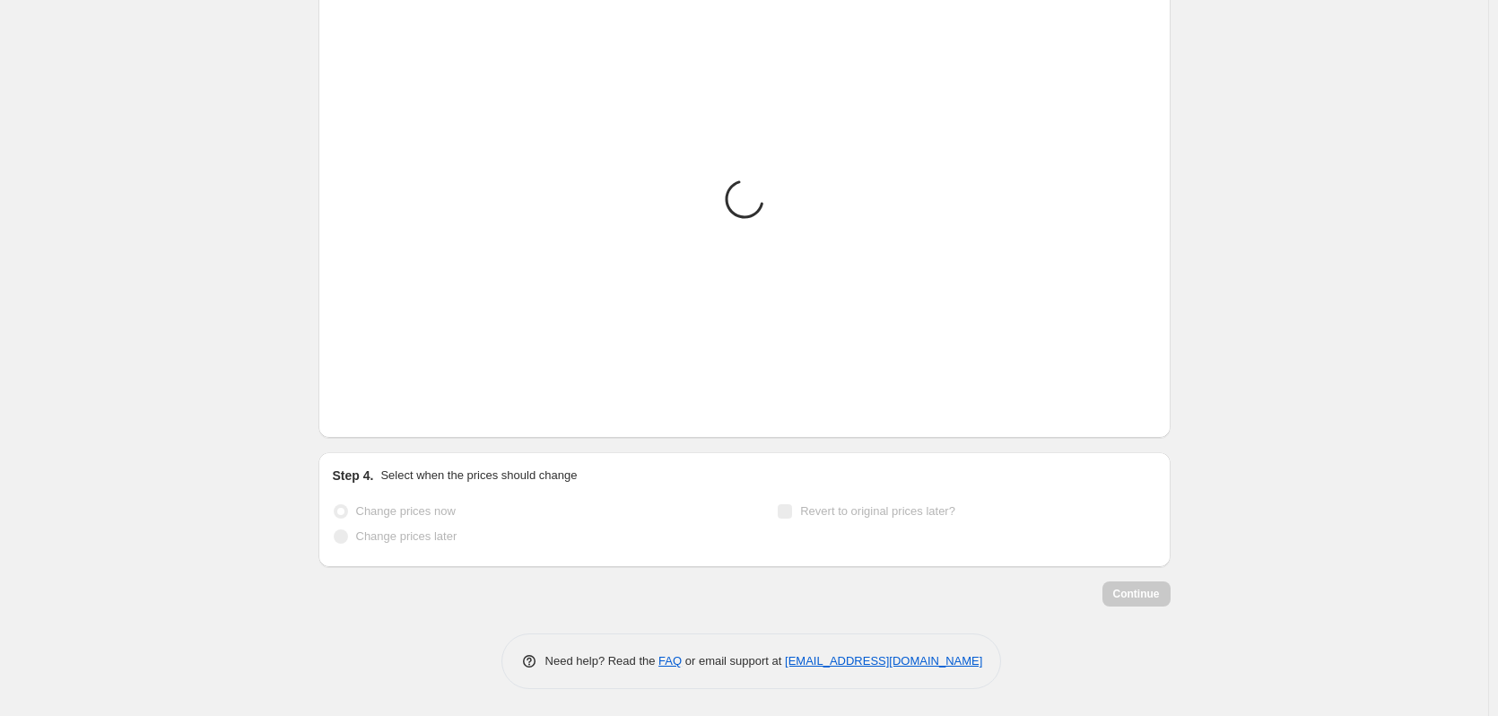
scroll to position [1421, 0]
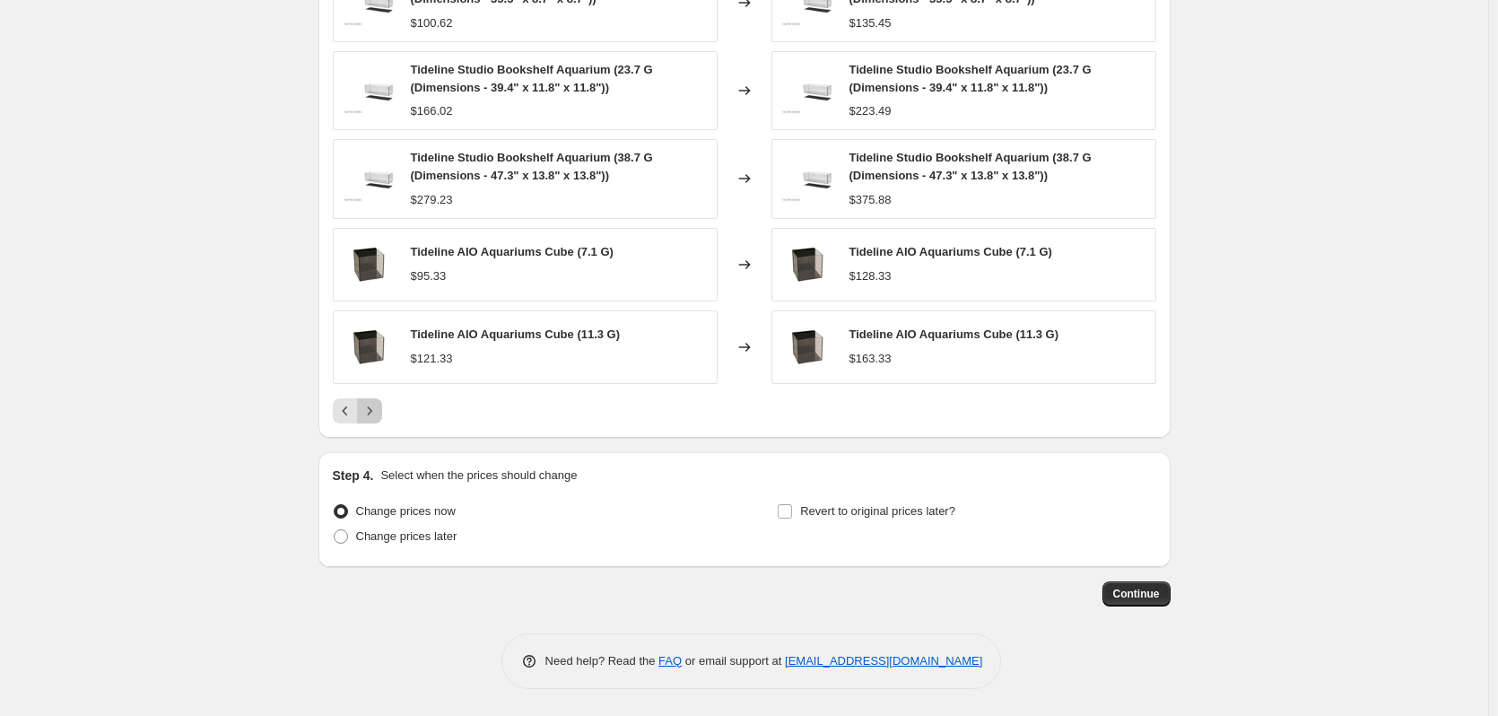
click at [370, 412] on icon "Next" at bounding box center [369, 411] width 18 height 18
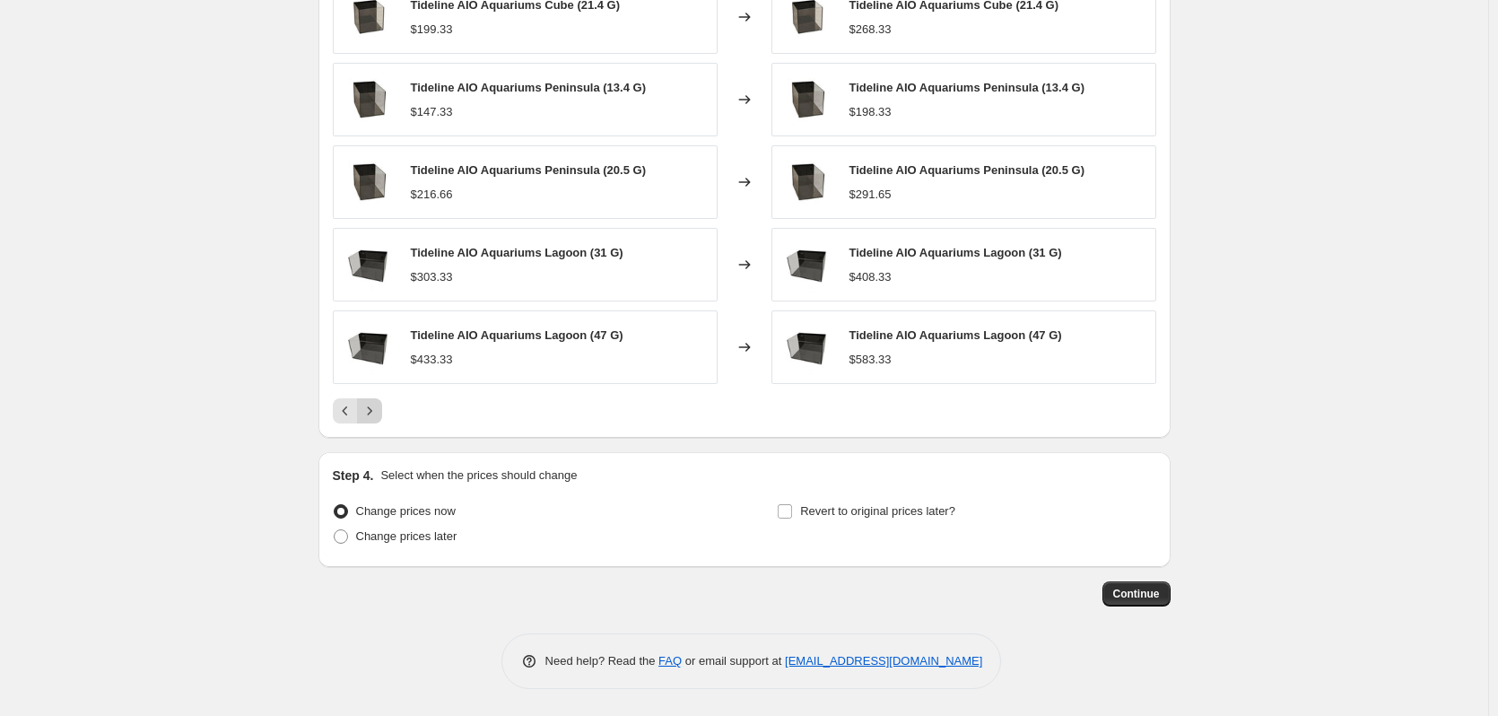
click at [370, 412] on icon "Next" at bounding box center [369, 411] width 18 height 18
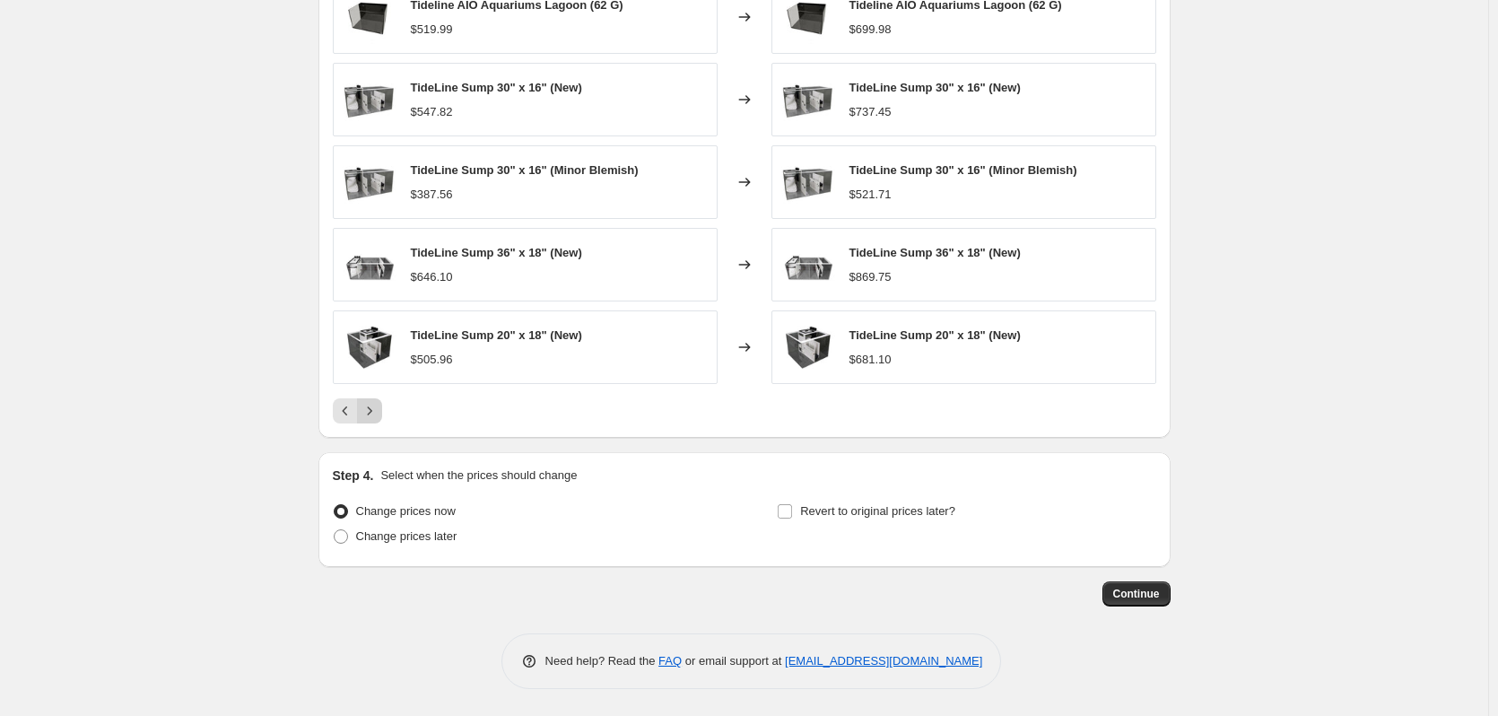
click at [370, 412] on icon "Next" at bounding box center [369, 411] width 18 height 18
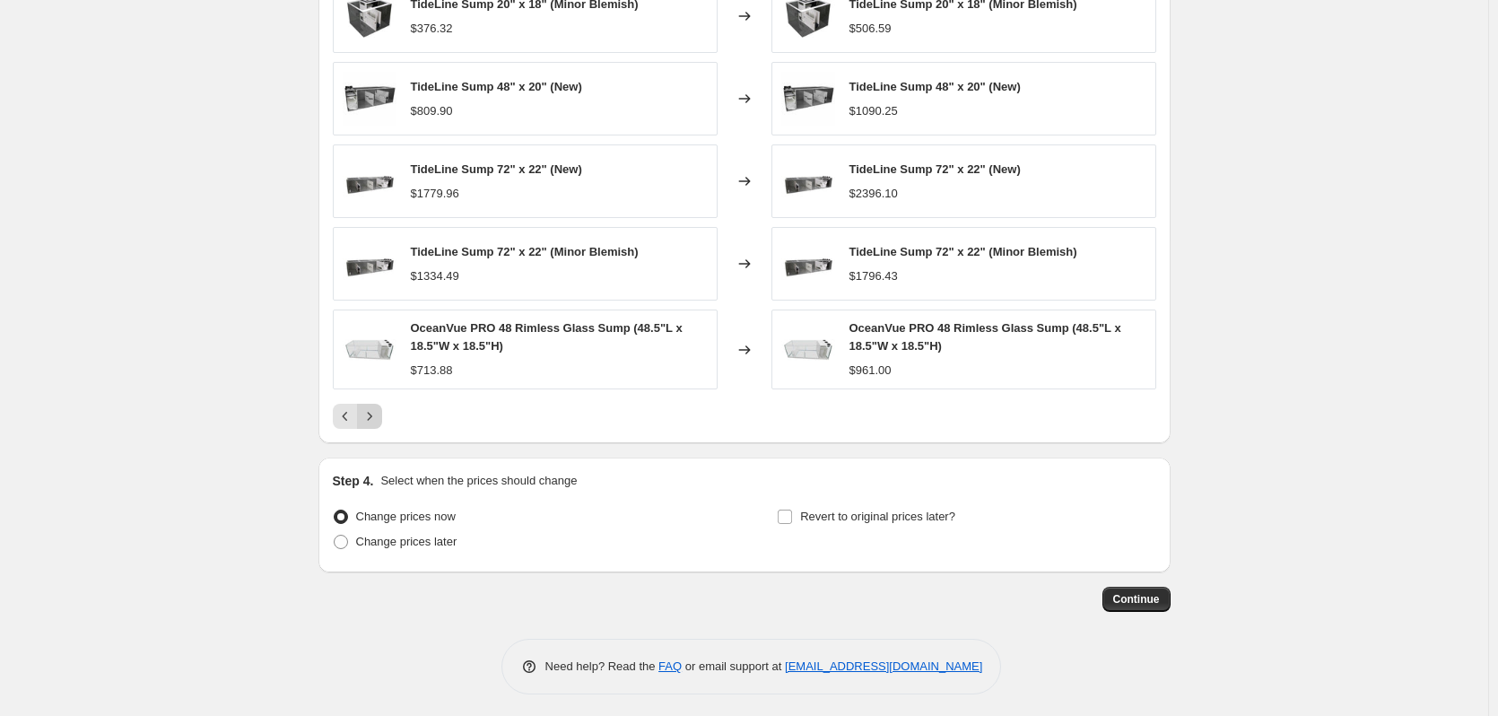
click at [370, 412] on icon "Next" at bounding box center [369, 416] width 18 height 18
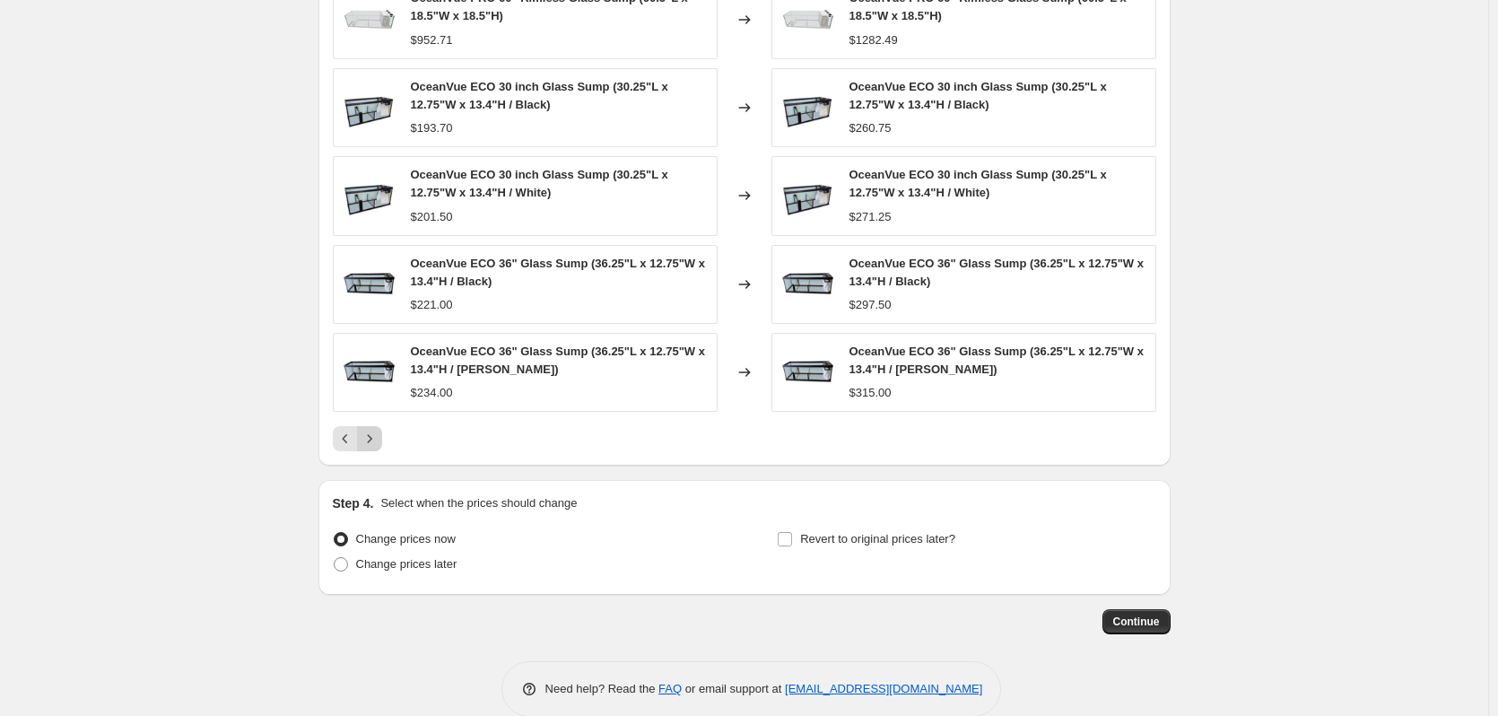
click at [370, 412] on div "OceanVue ECO 36" Glass Sump (36.25"L x 12.75"W x 13.4"H / White) $234.00" at bounding box center [525, 372] width 385 height 79
click at [378, 432] on icon "Next" at bounding box center [369, 439] width 18 height 18
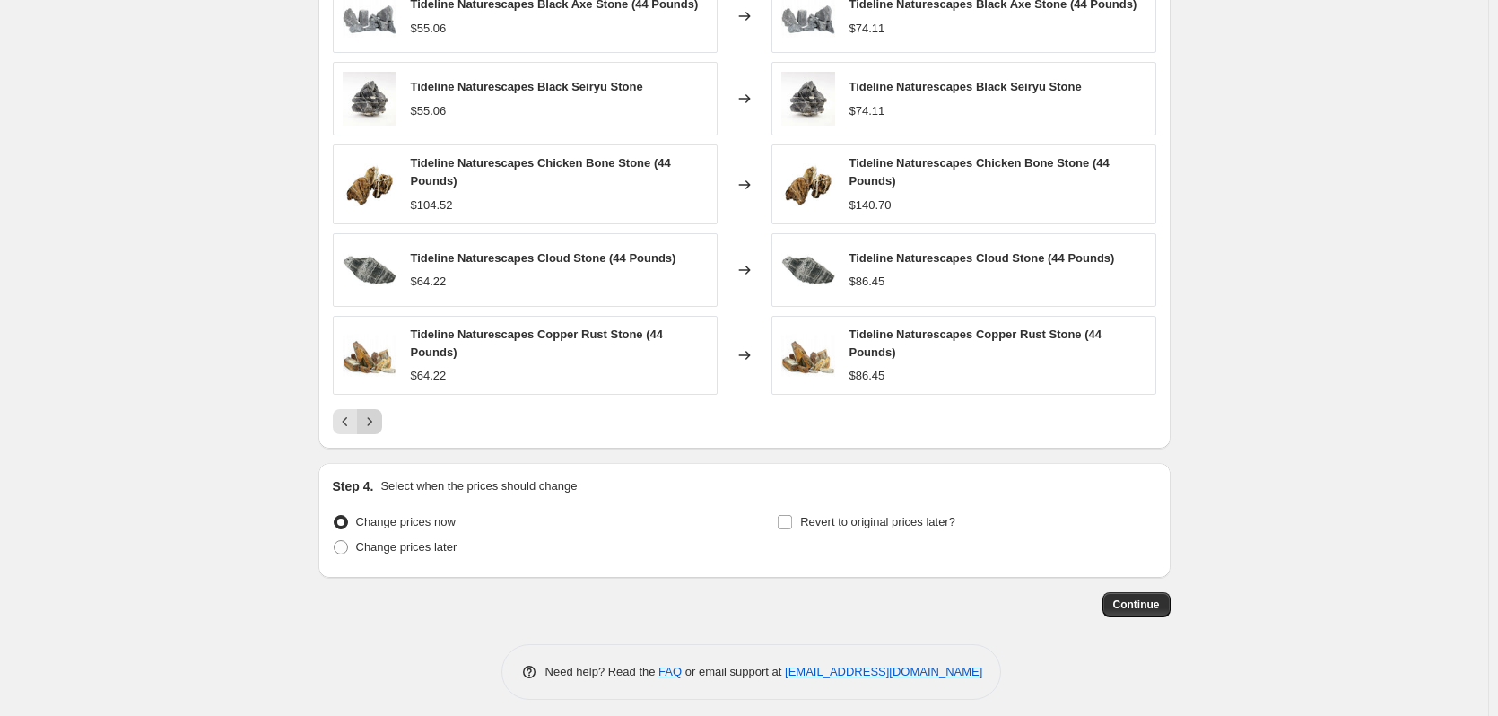
click at [371, 418] on icon "Next" at bounding box center [369, 421] width 4 height 8
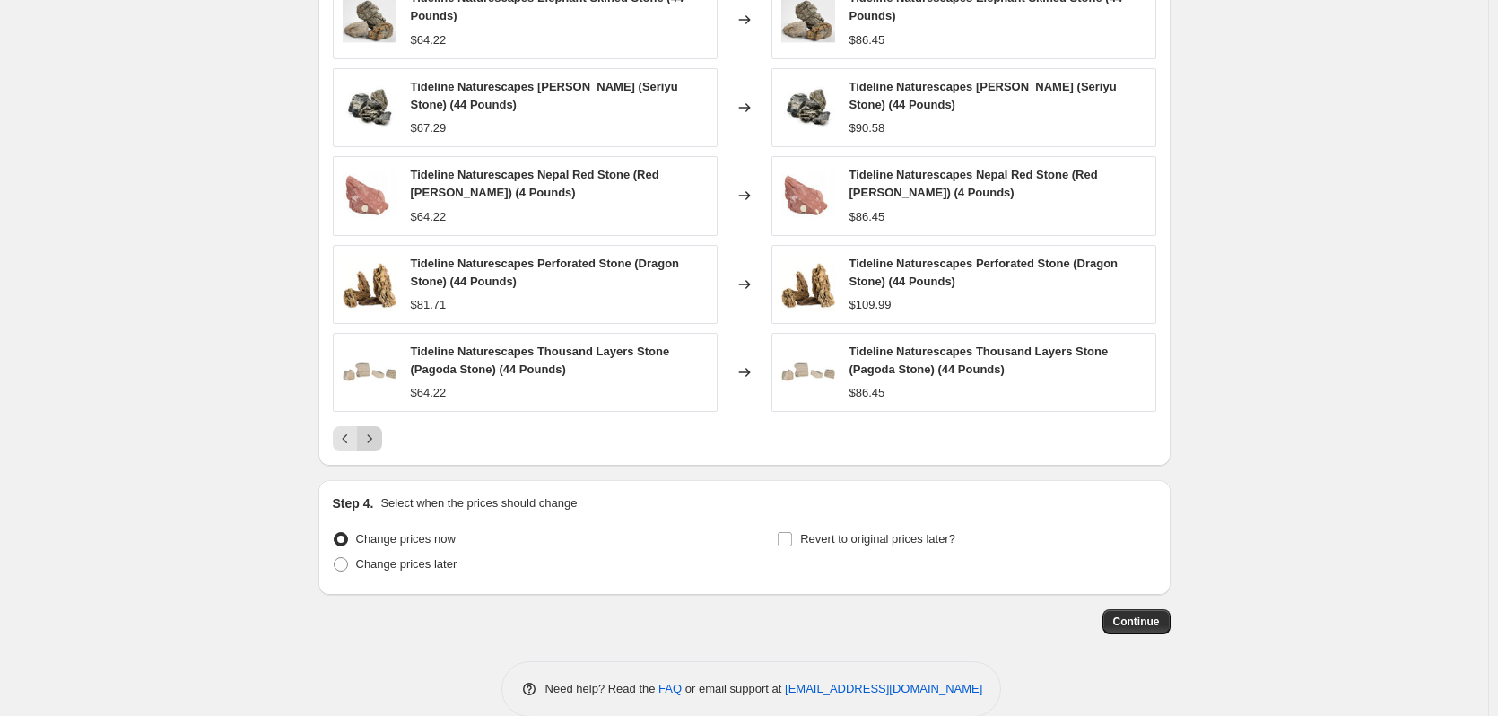
click at [375, 418] on div "Tideline Naturescapes Elephant Skined Stone (44 Pounds) $64.22 Changed to Tidel…" at bounding box center [744, 215] width 823 height 472
click at [374, 431] on icon "Next" at bounding box center [369, 439] width 18 height 18
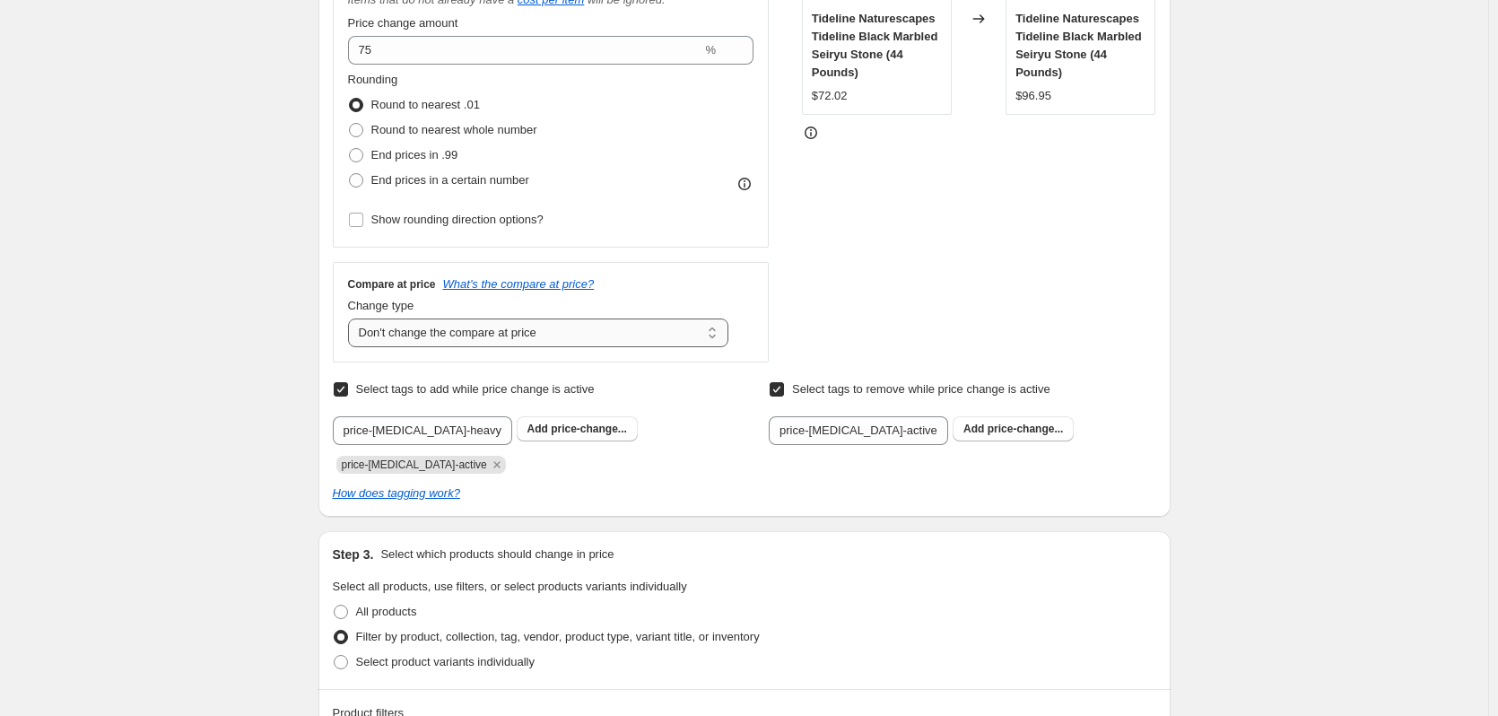
scroll to position [238, 0]
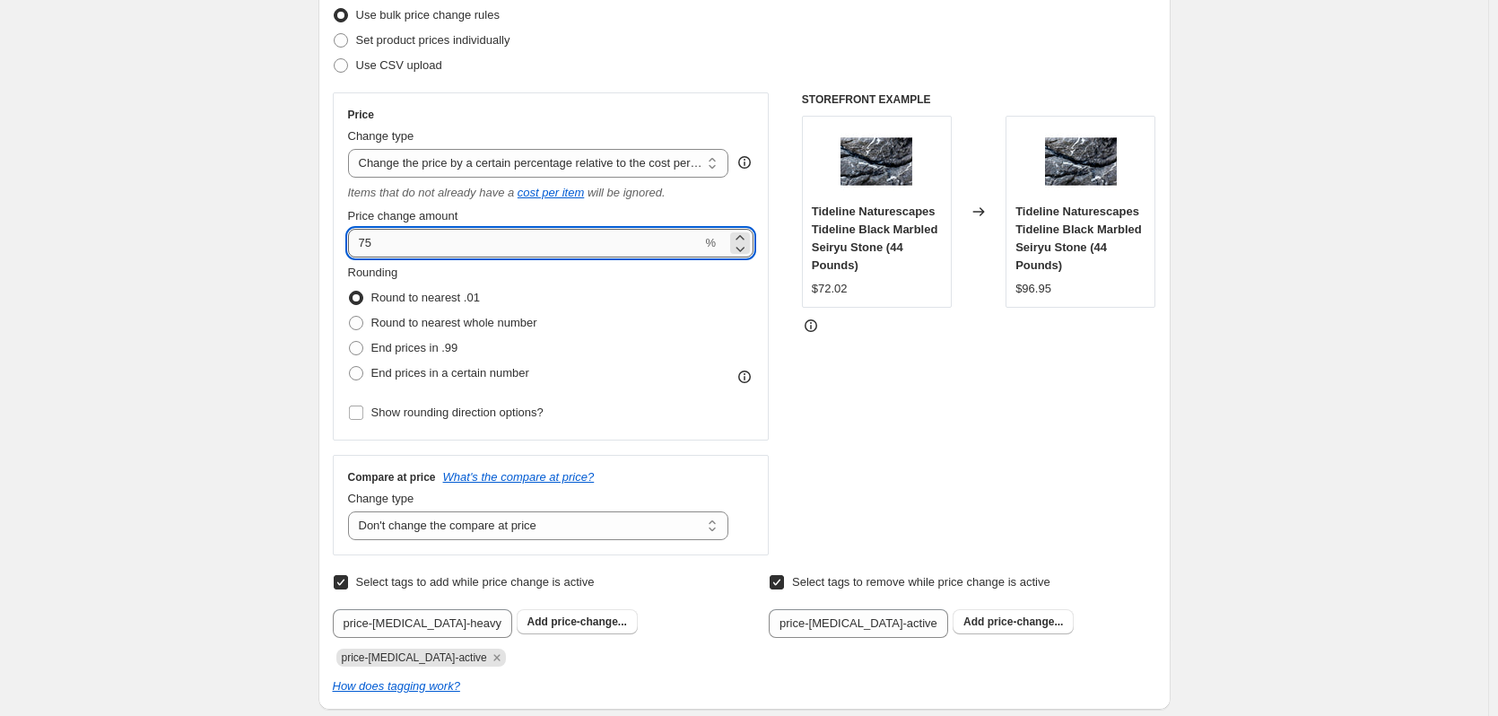
click at [469, 243] on input "75" at bounding box center [525, 243] width 354 height 29
type input "100"
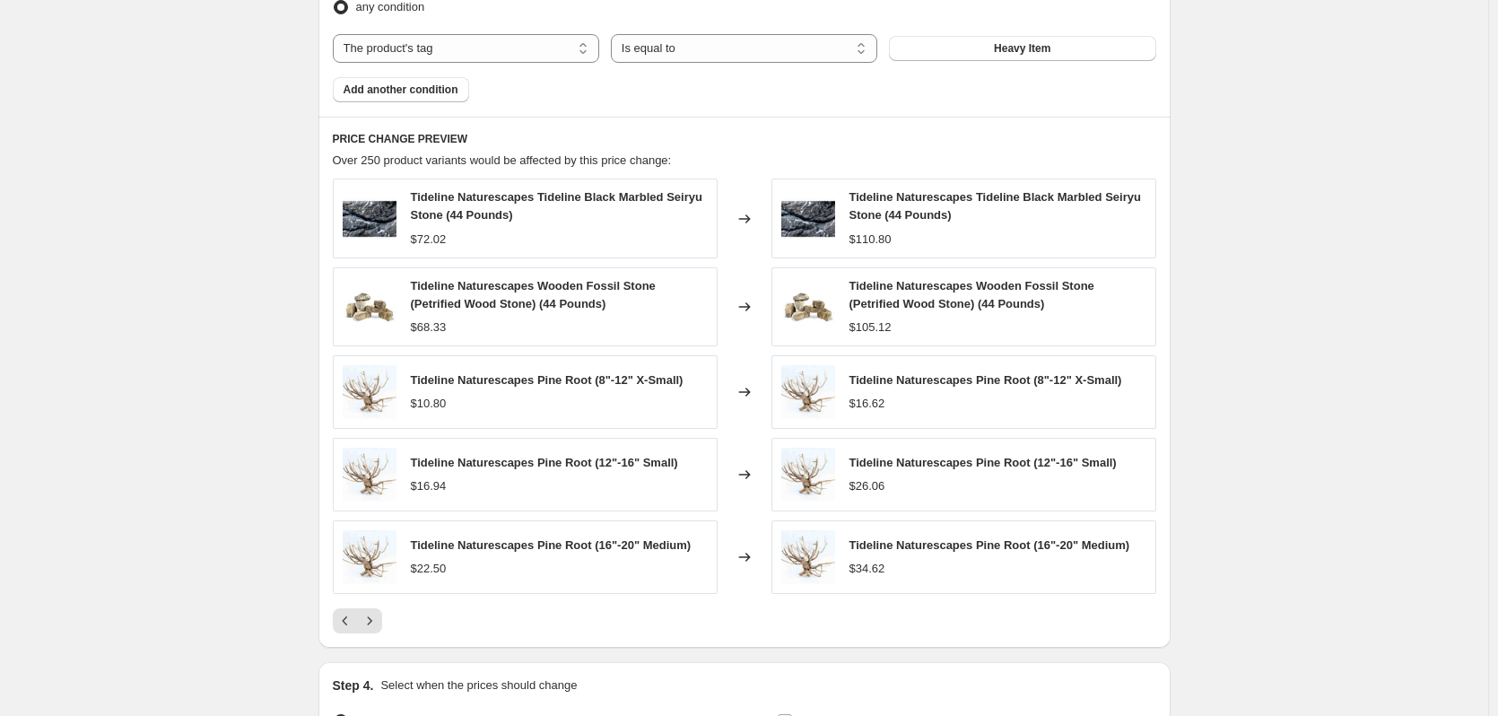
scroll to position [1314, 0]
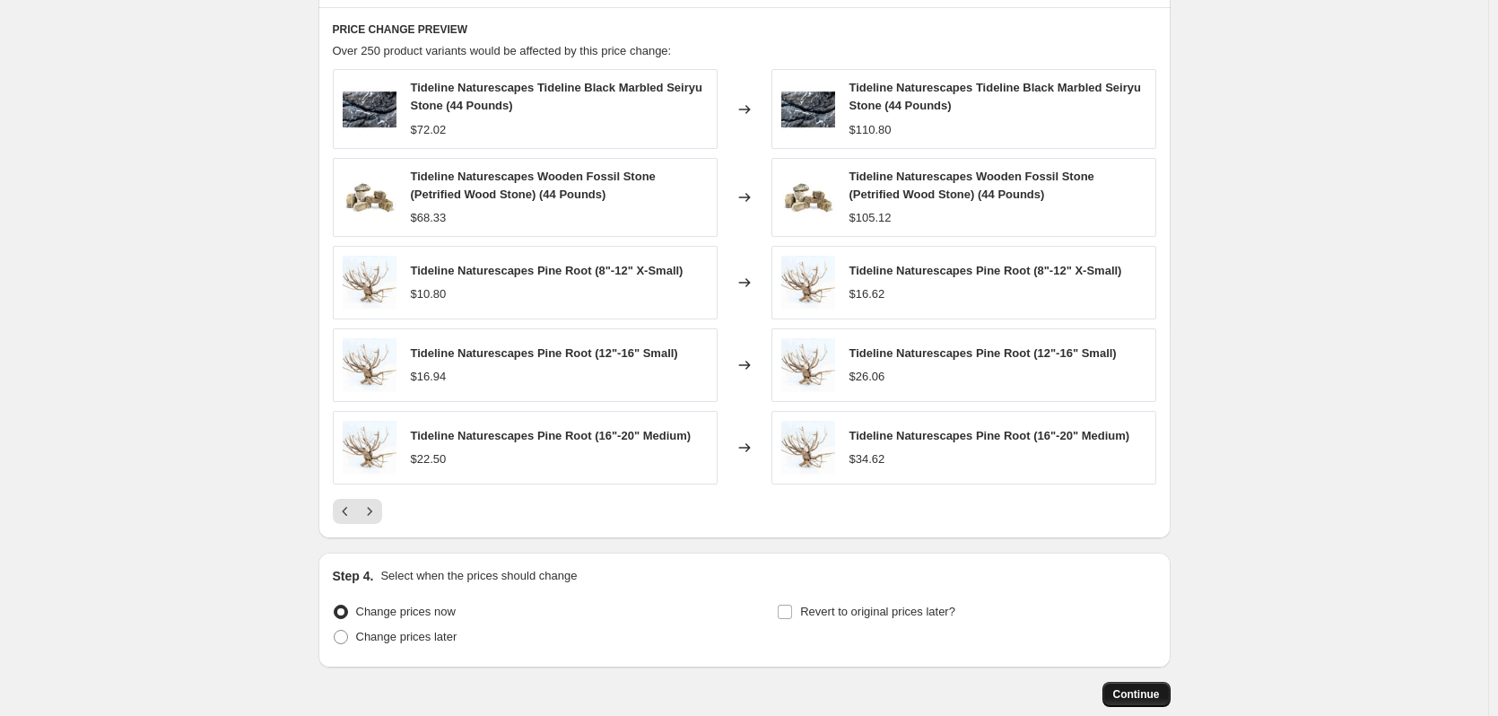
click at [1132, 693] on span "Continue" at bounding box center [1136, 694] width 47 height 14
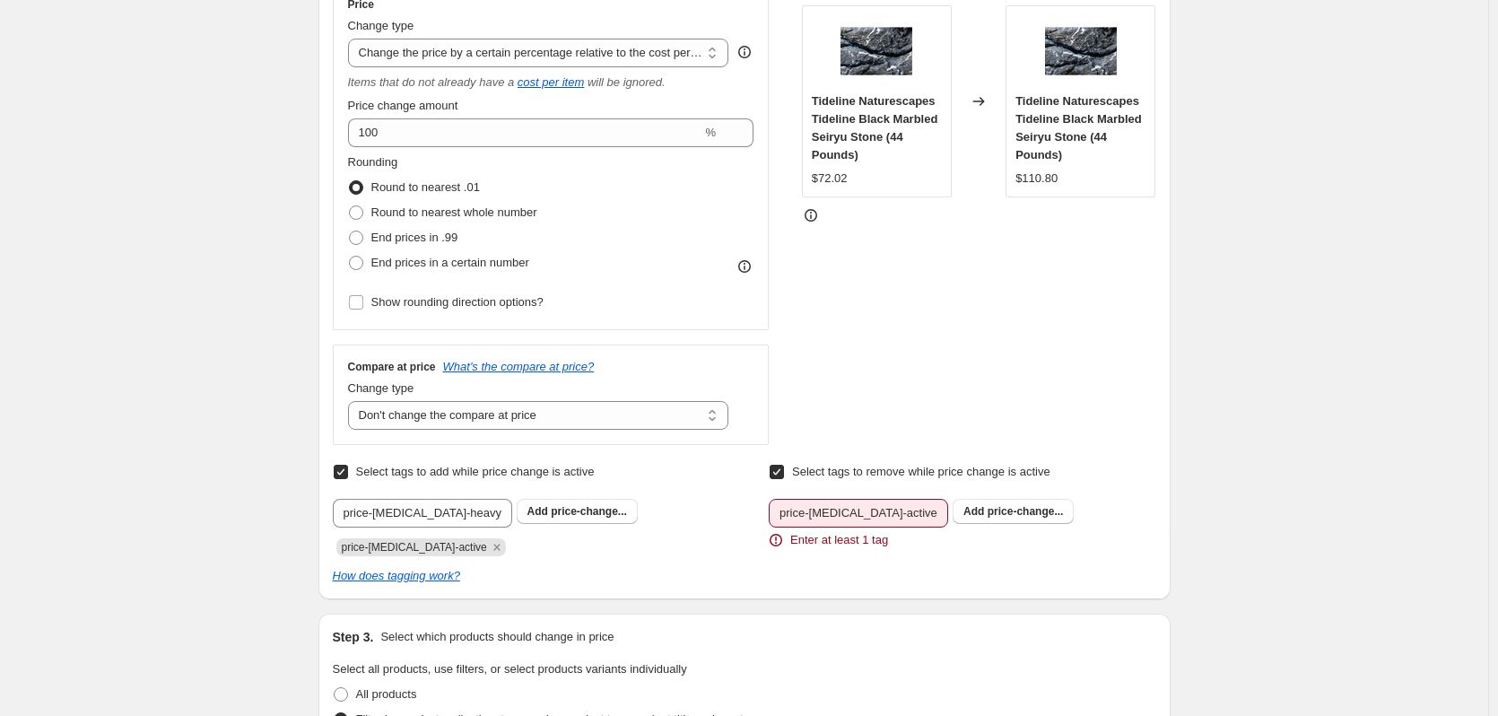
scroll to position [538, 0]
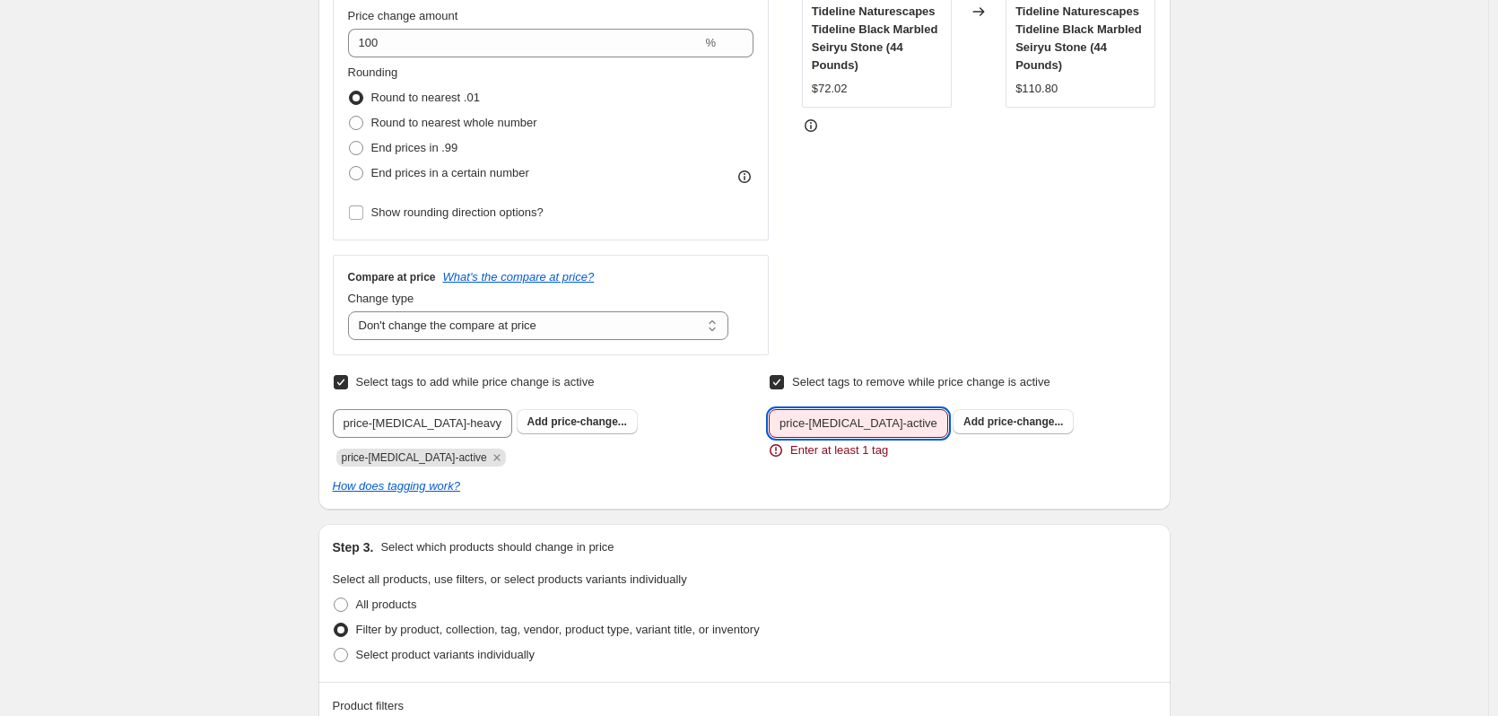
click at [878, 422] on input "price-[MEDICAL_DATA]-active" at bounding box center [857, 423] width 179 height 29
click at [922, 428] on input "price-[MEDICAL_DATA]-active" at bounding box center [857, 423] width 179 height 29
click at [994, 430] on button "Add price-change..." at bounding box center [1012, 421] width 121 height 25
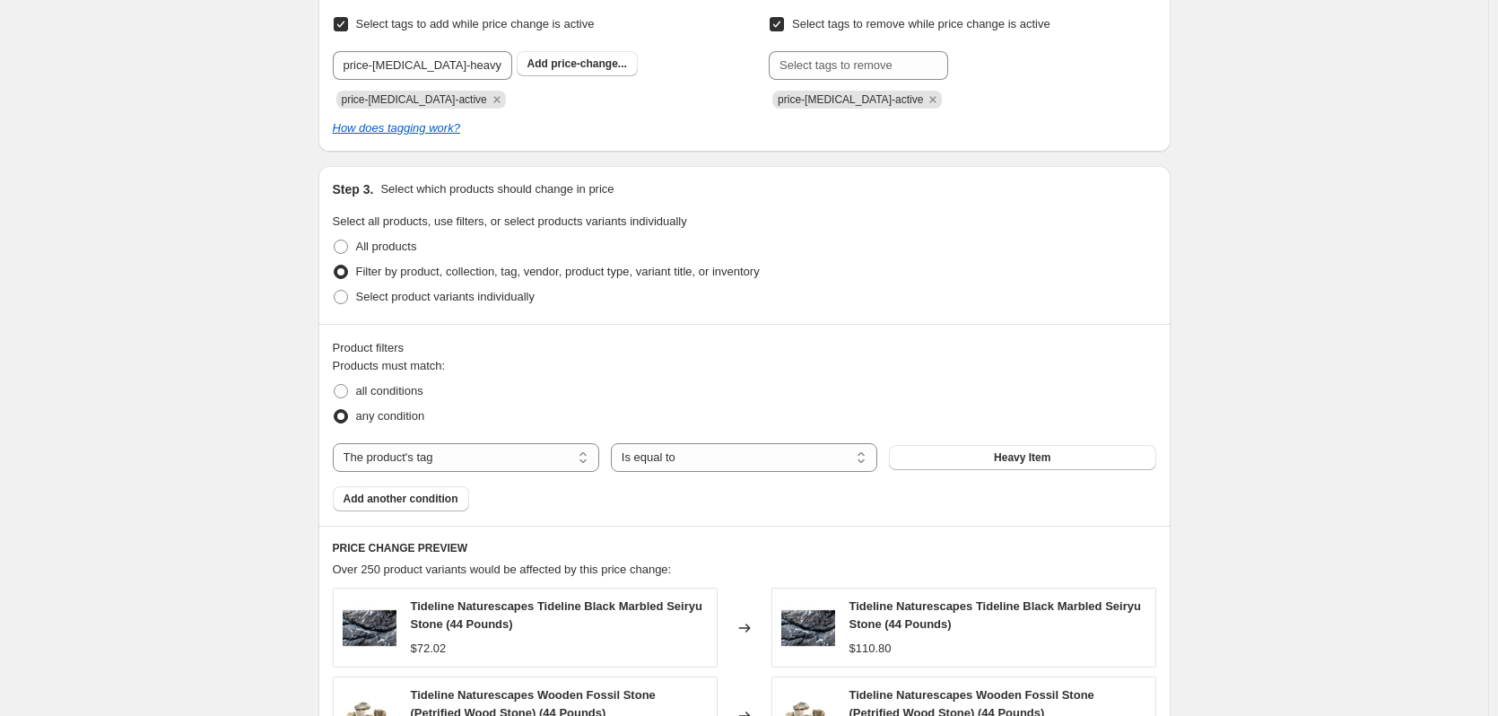
scroll to position [698, 0]
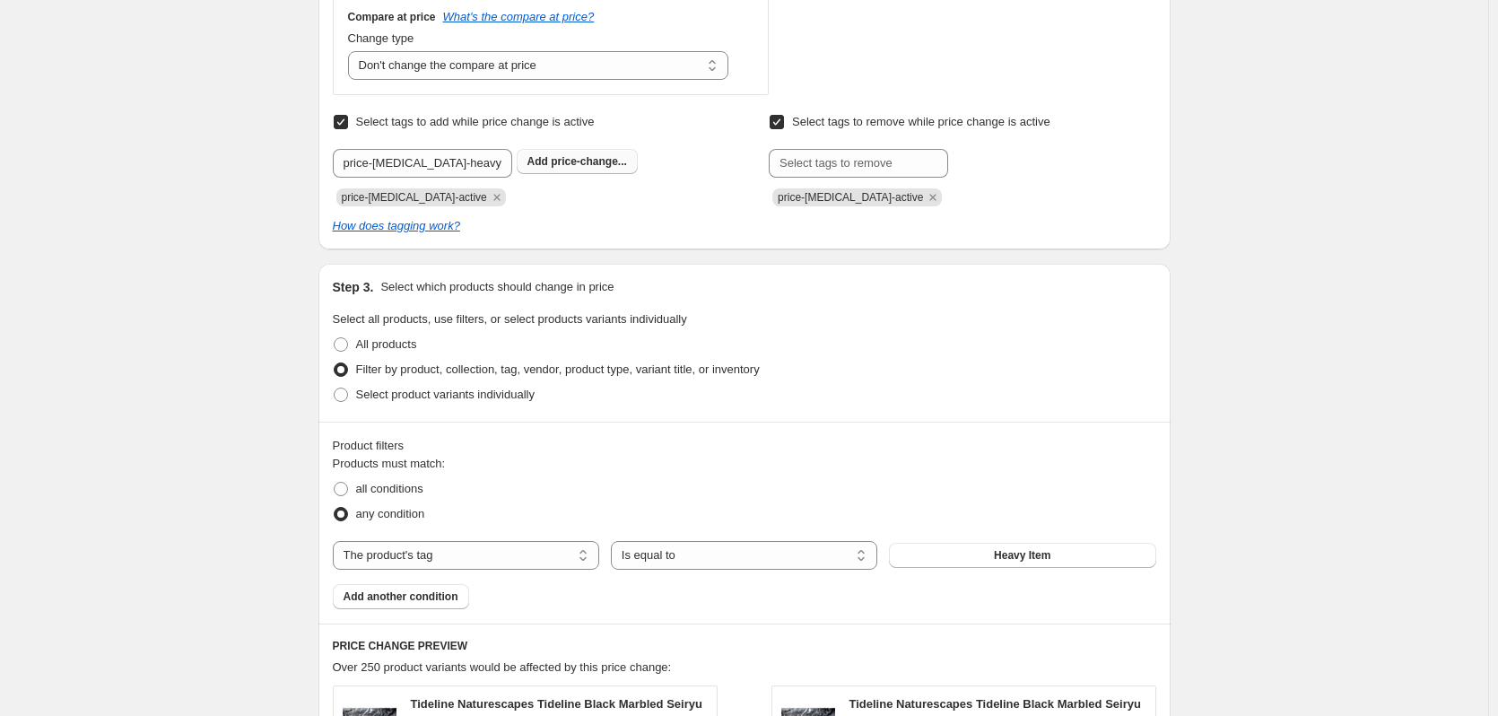
click at [569, 166] on span "price-change..." at bounding box center [589, 161] width 76 height 13
click at [489, 202] on icon "Remove price-change-job-active" at bounding box center [497, 197] width 16 height 16
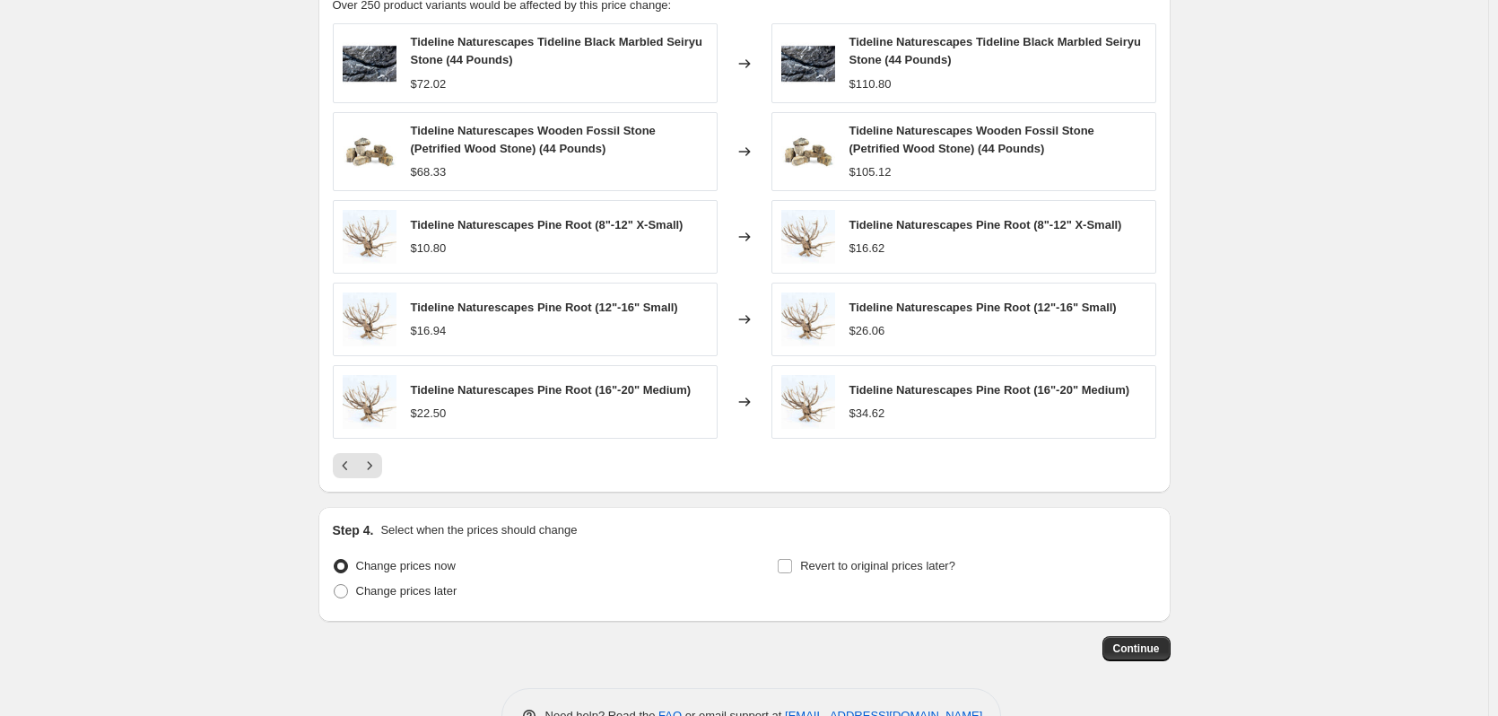
scroll to position [1415, 0]
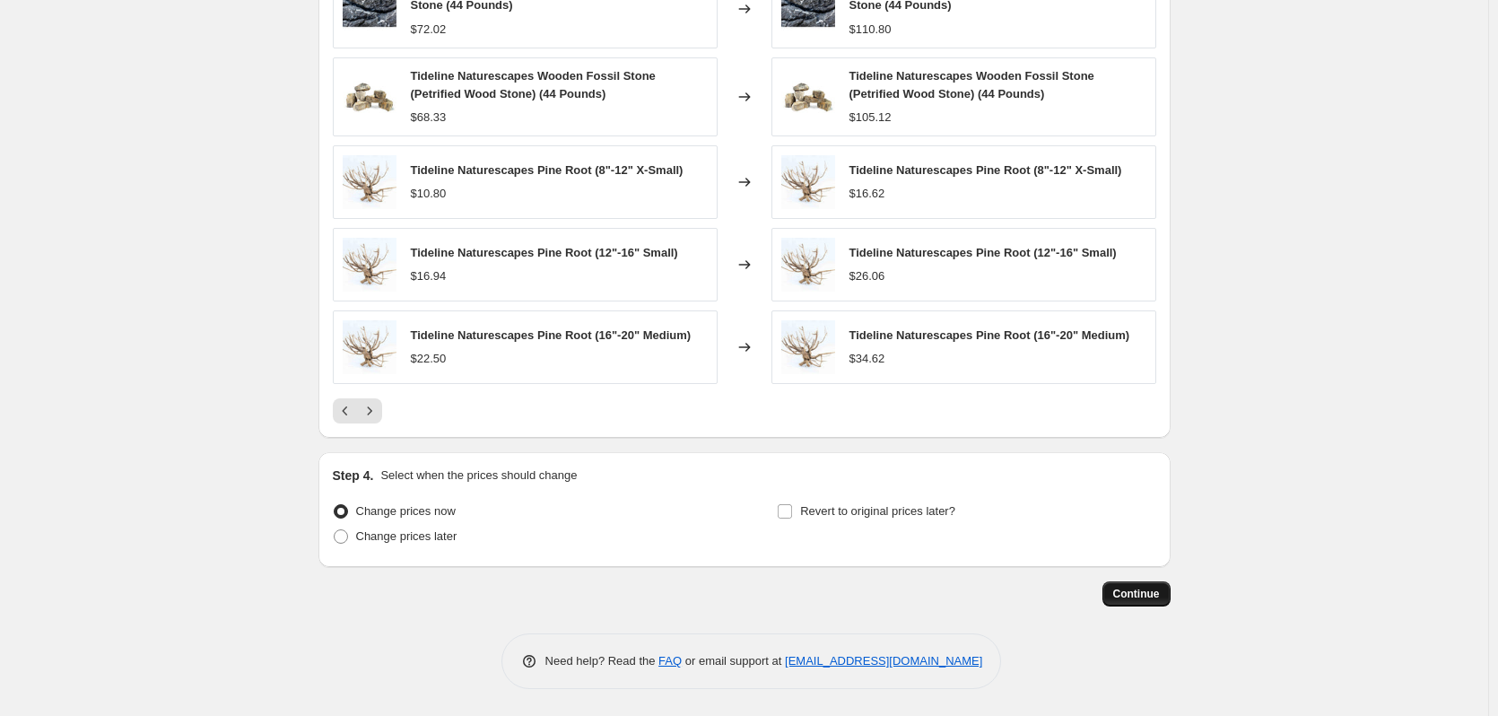
click at [1143, 595] on span "Continue" at bounding box center [1136, 593] width 47 height 14
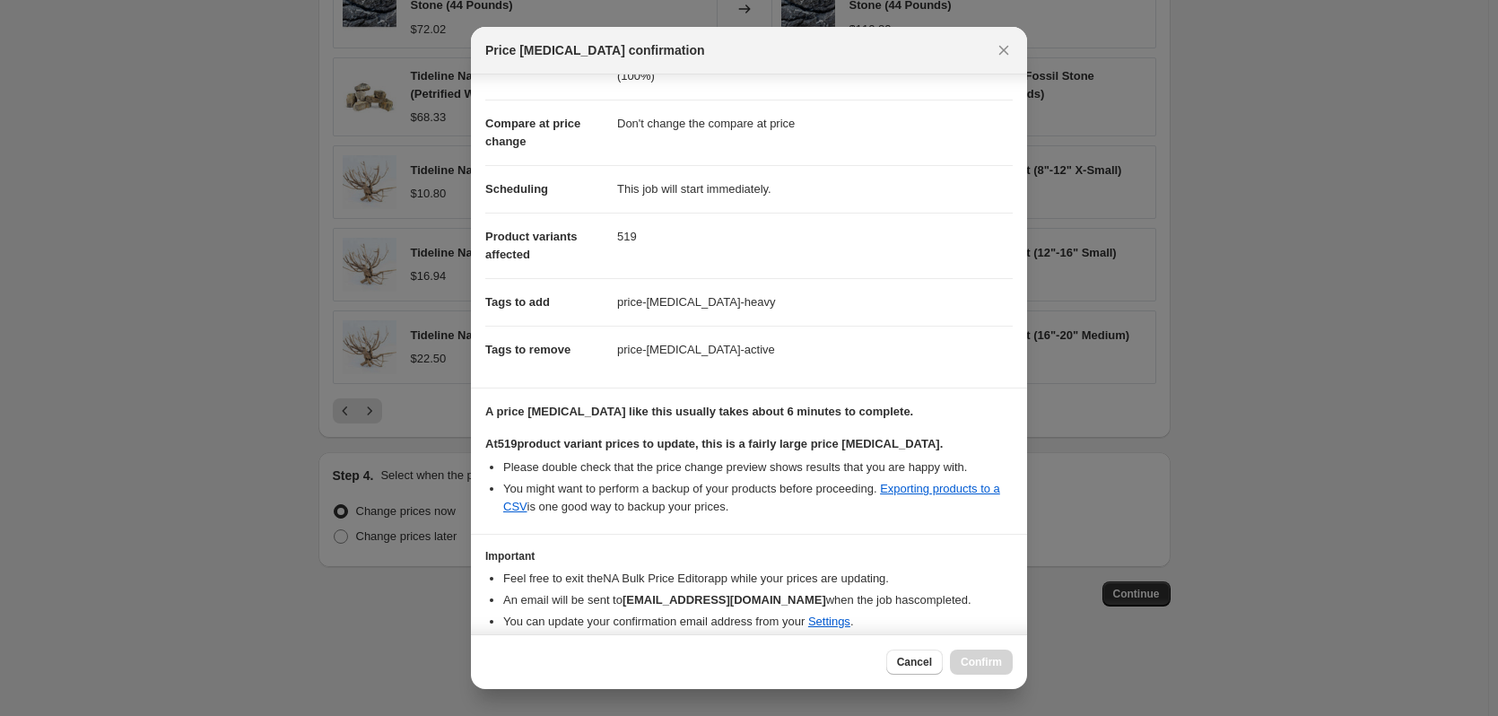
scroll to position [141, 0]
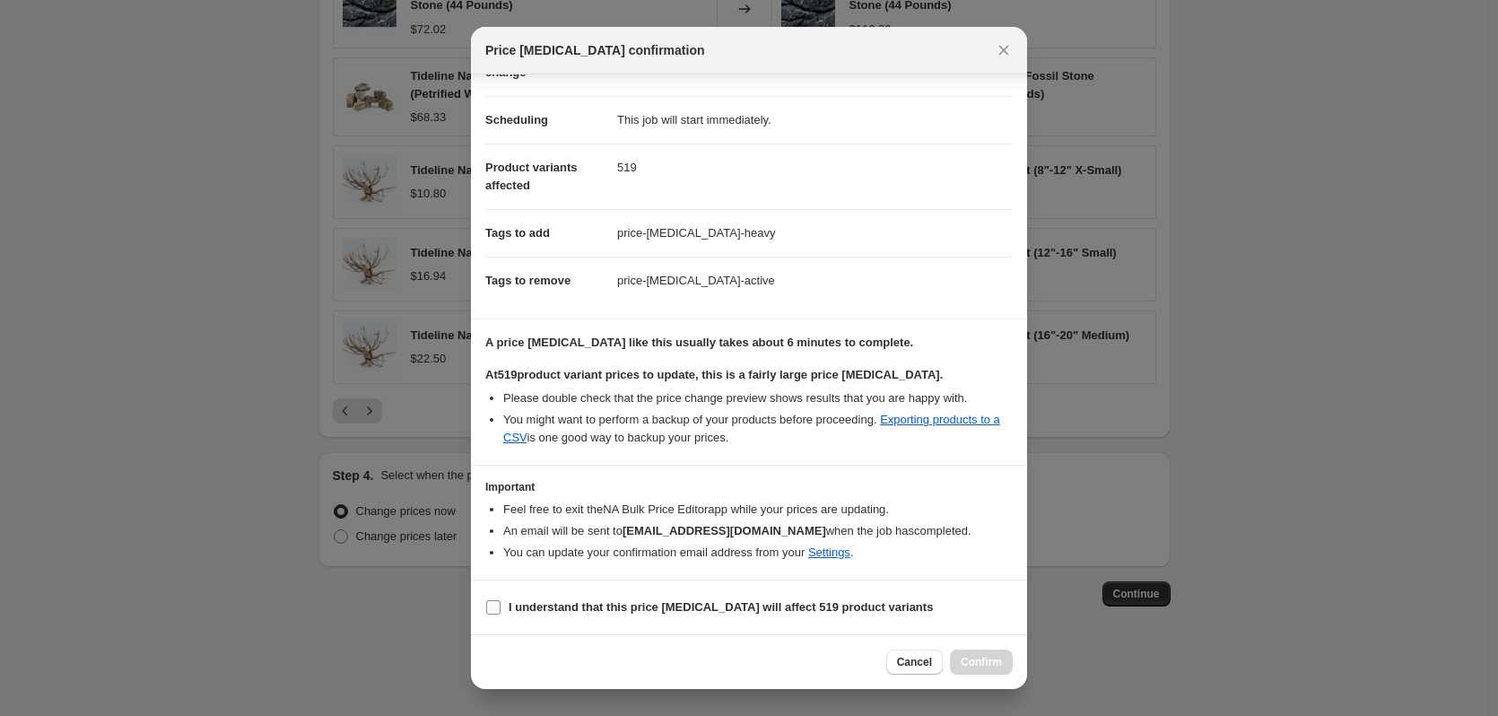
click at [499, 603] on input "I understand that this price [MEDICAL_DATA] will affect 519 product variants" at bounding box center [493, 607] width 14 height 14
checkbox input "true"
click at [994, 664] on span "Confirm" at bounding box center [980, 662] width 41 height 14
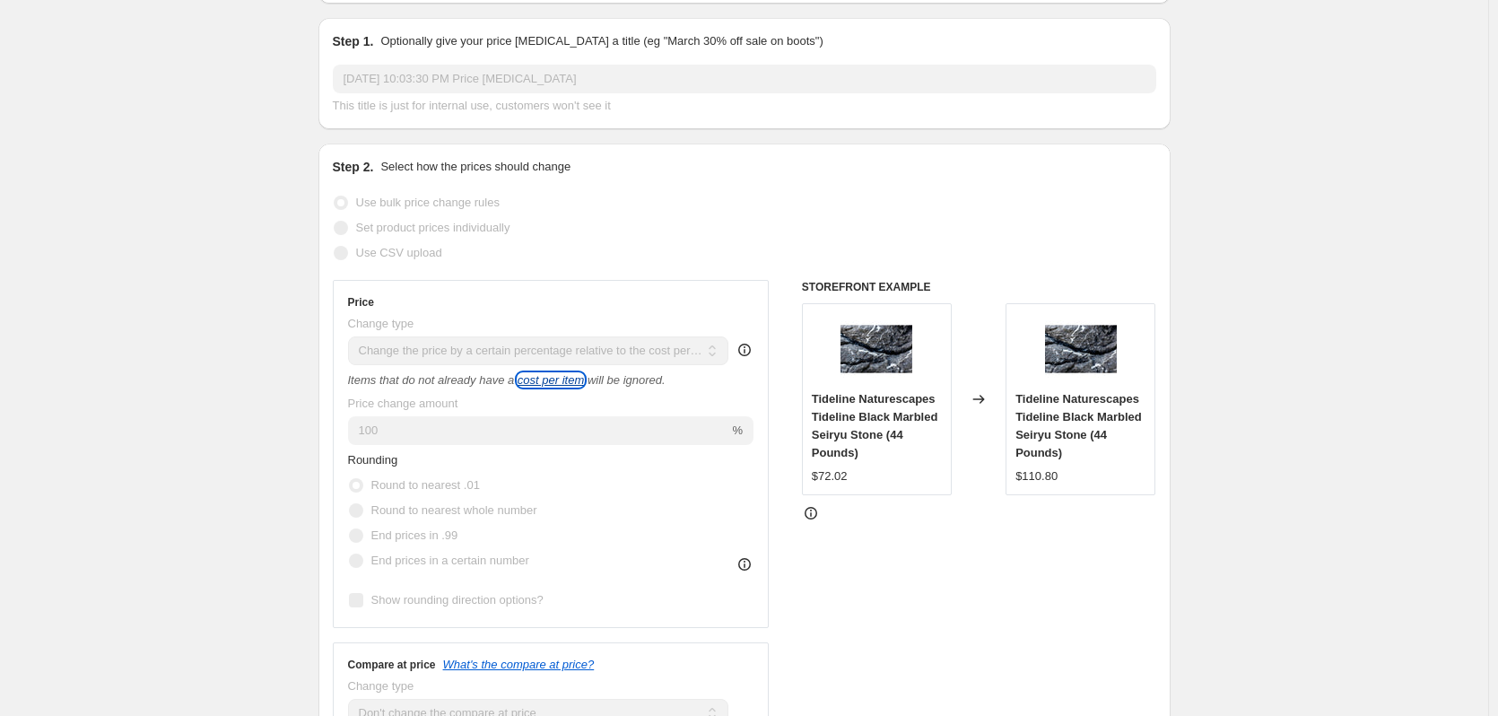
click at [559, 380] on icon "cost per item" at bounding box center [550, 379] width 66 height 13
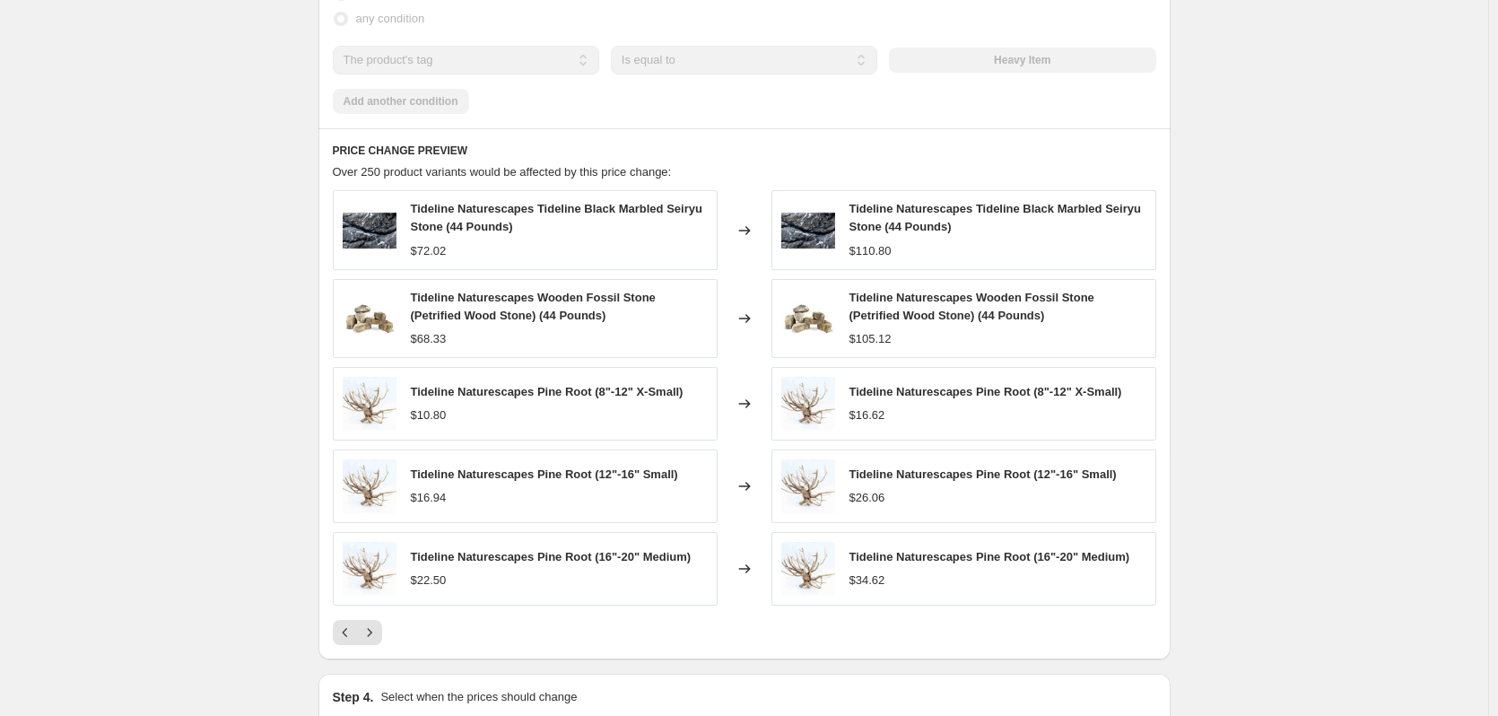
scroll to position [1435, 0]
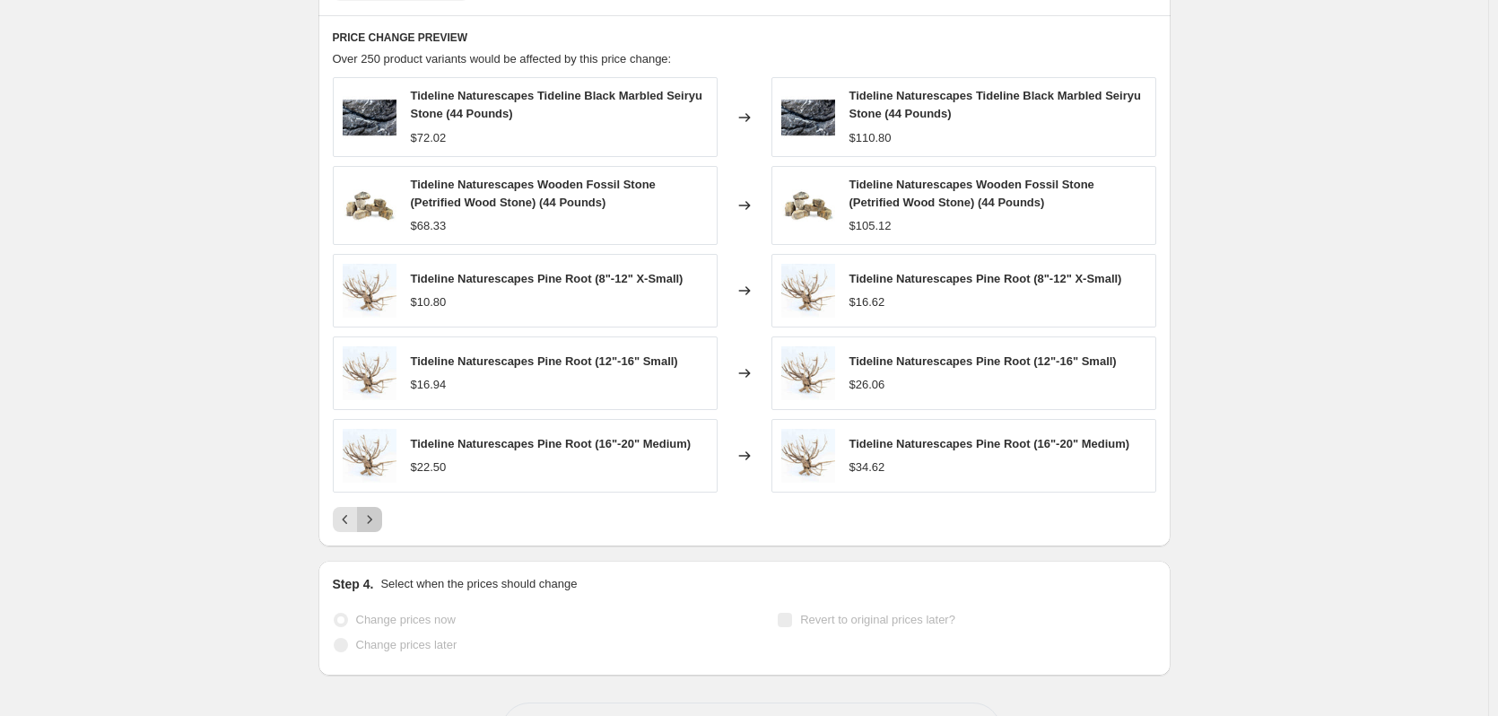
click at [368, 522] on icon "Next" at bounding box center [369, 519] width 18 height 18
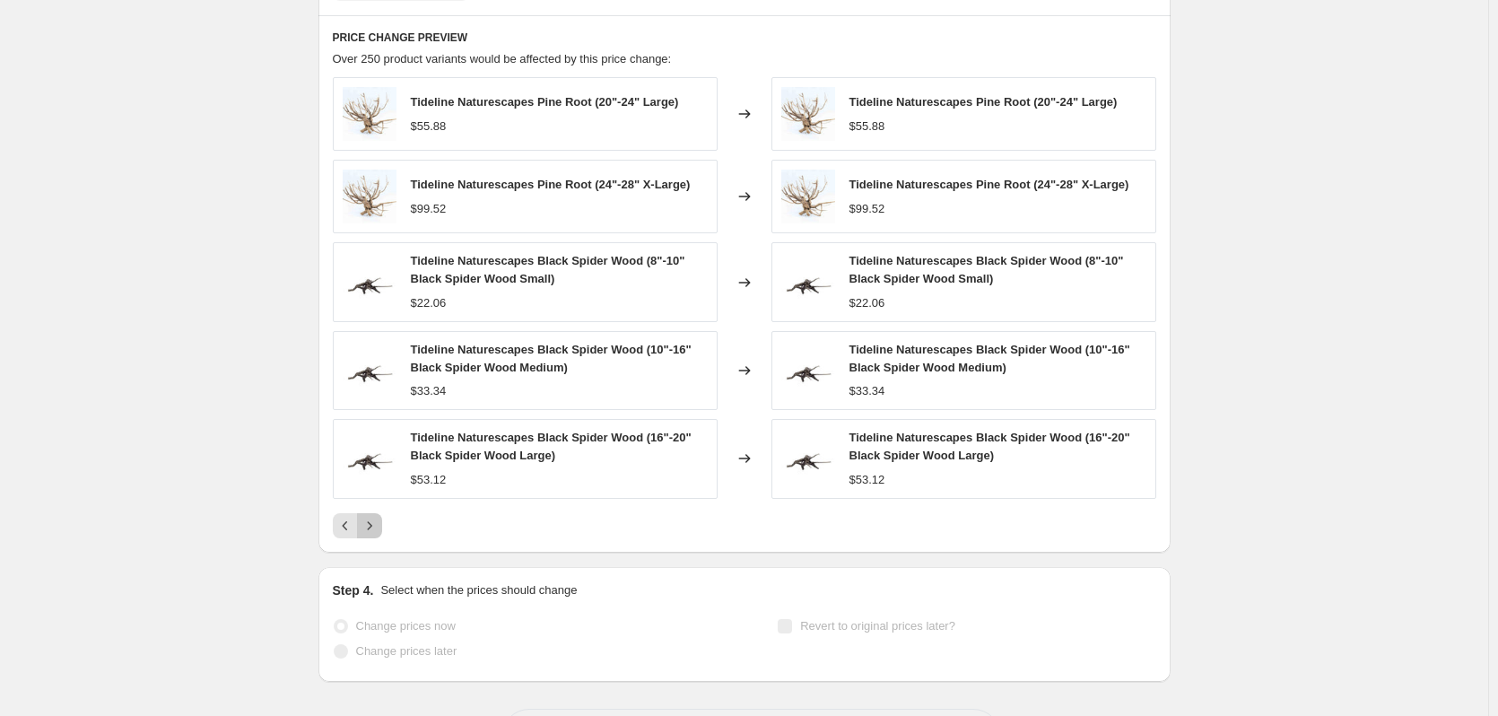
click at [378, 524] on icon "Next" at bounding box center [369, 526] width 18 height 18
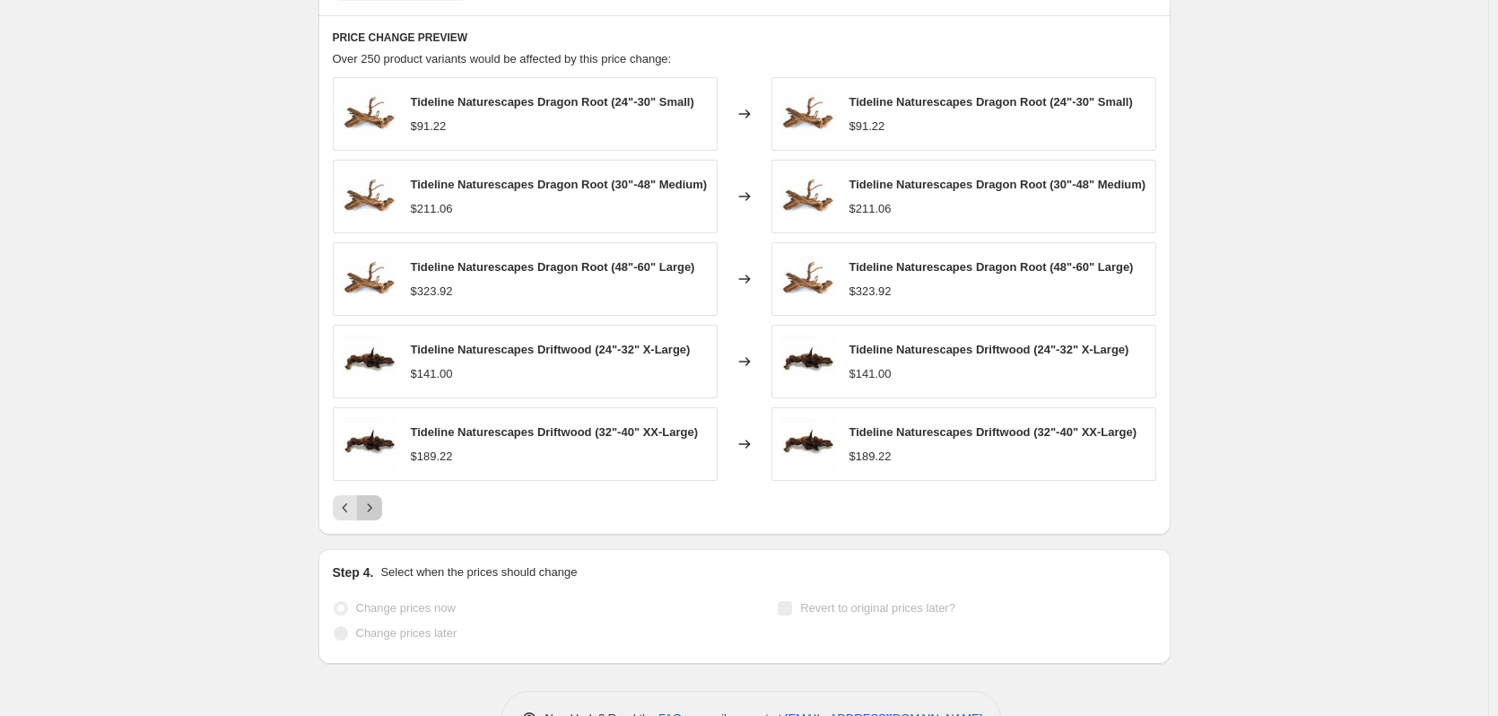
click at [380, 520] on button "Next" at bounding box center [369, 507] width 25 height 25
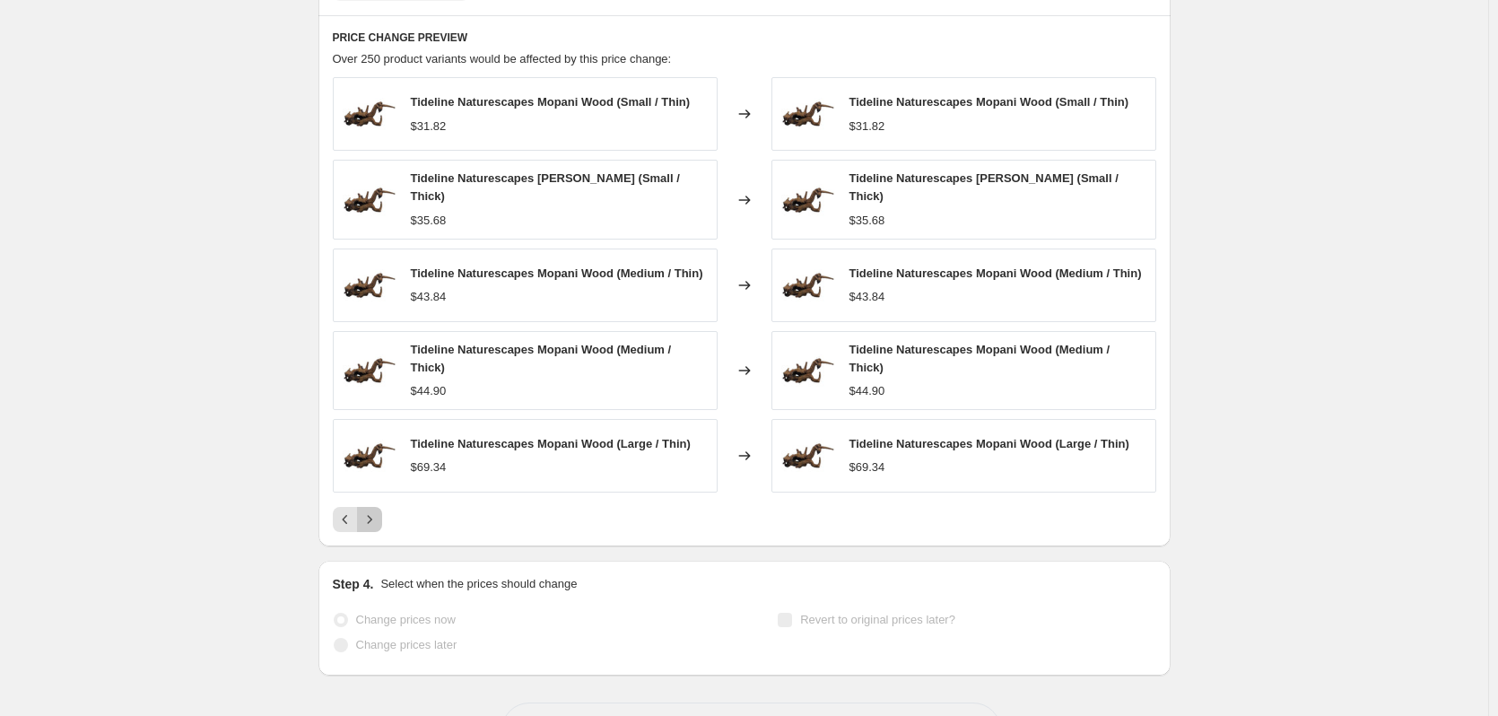
click at [378, 519] on icon "Next" at bounding box center [369, 519] width 18 height 18
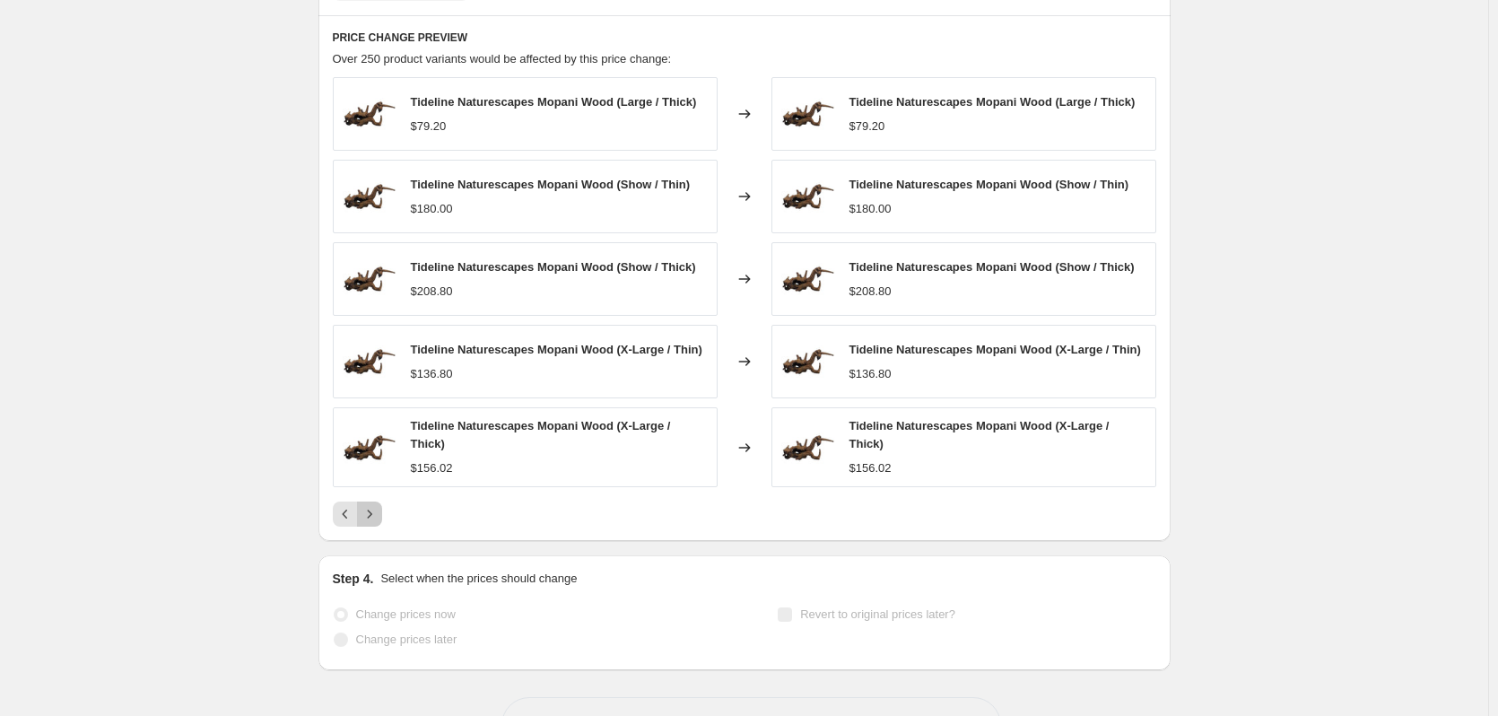
click at [378, 519] on icon "Next" at bounding box center [369, 514] width 18 height 18
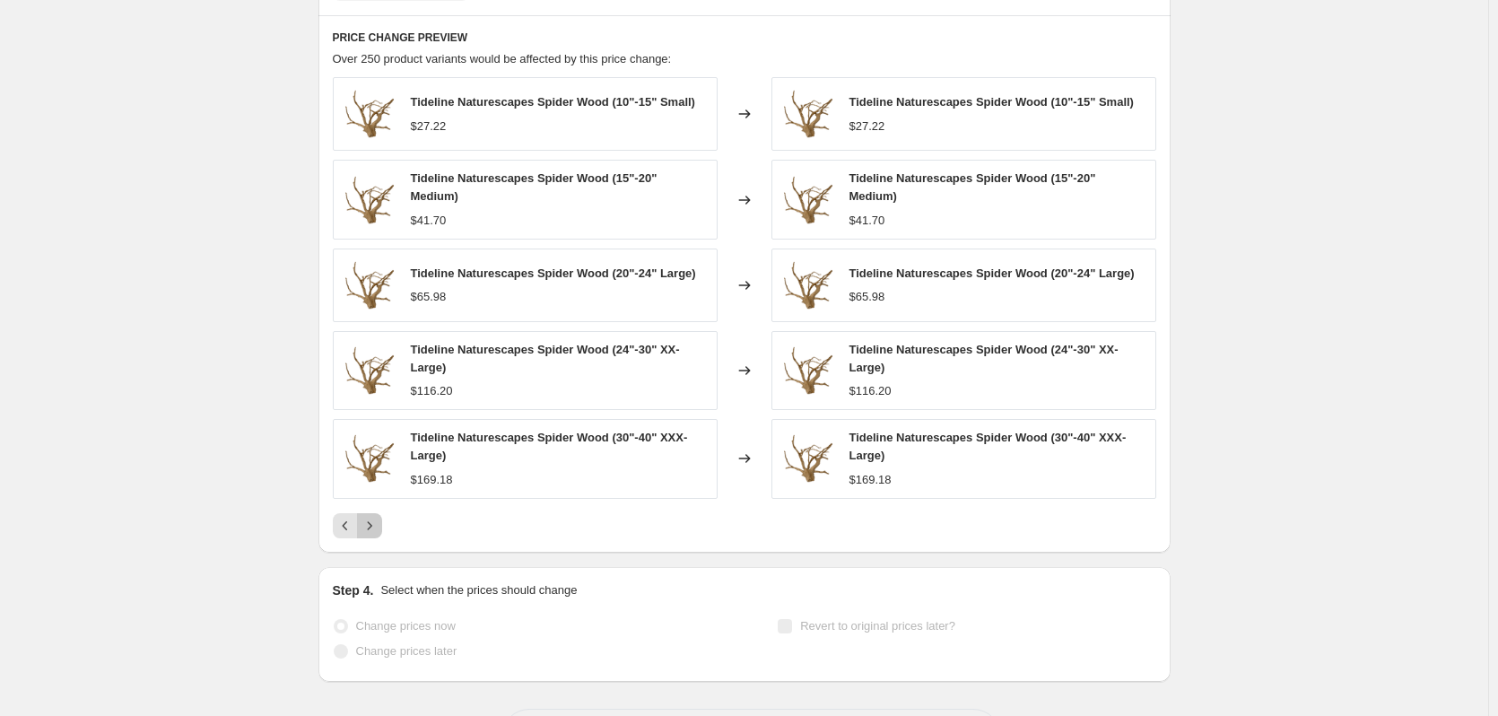
click at [378, 519] on icon "Next" at bounding box center [369, 526] width 18 height 18
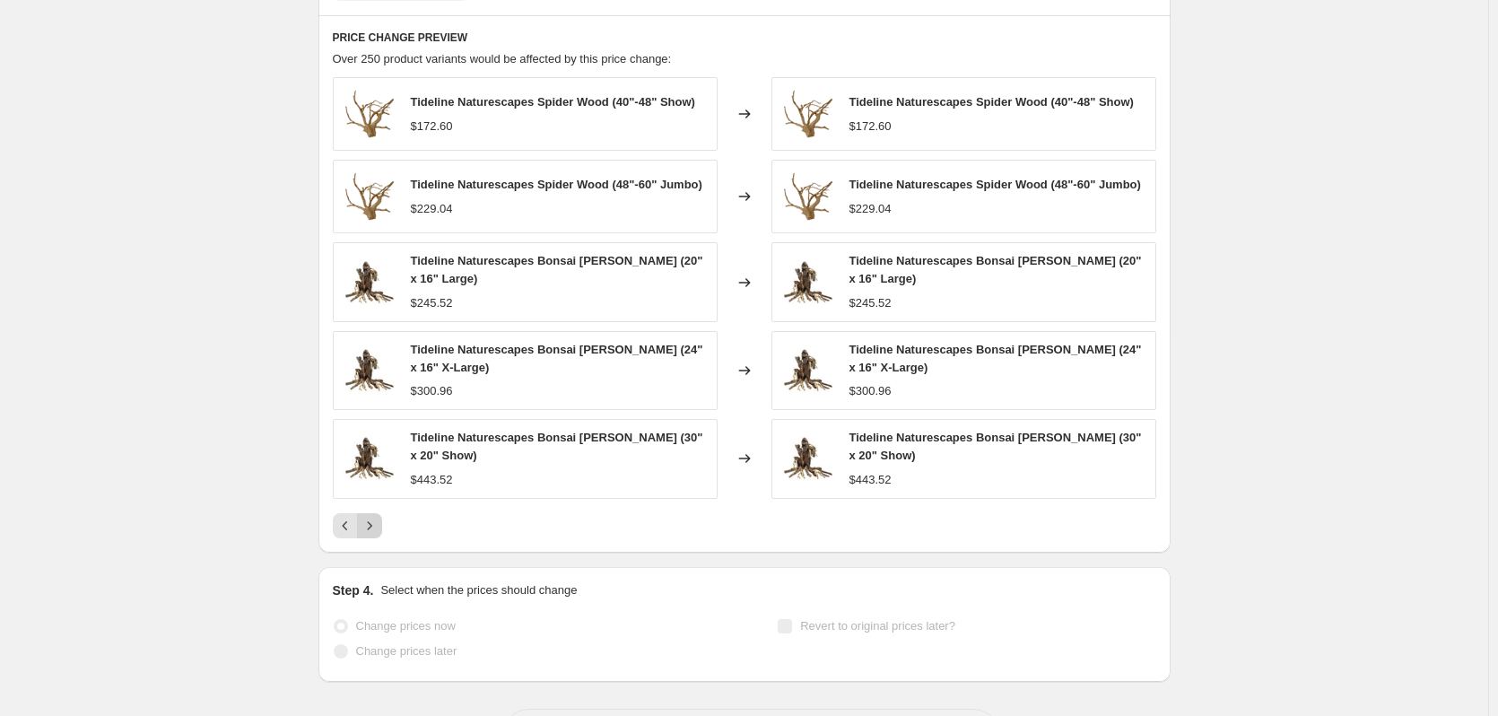
click at [378, 519] on icon "Next" at bounding box center [369, 526] width 18 height 18
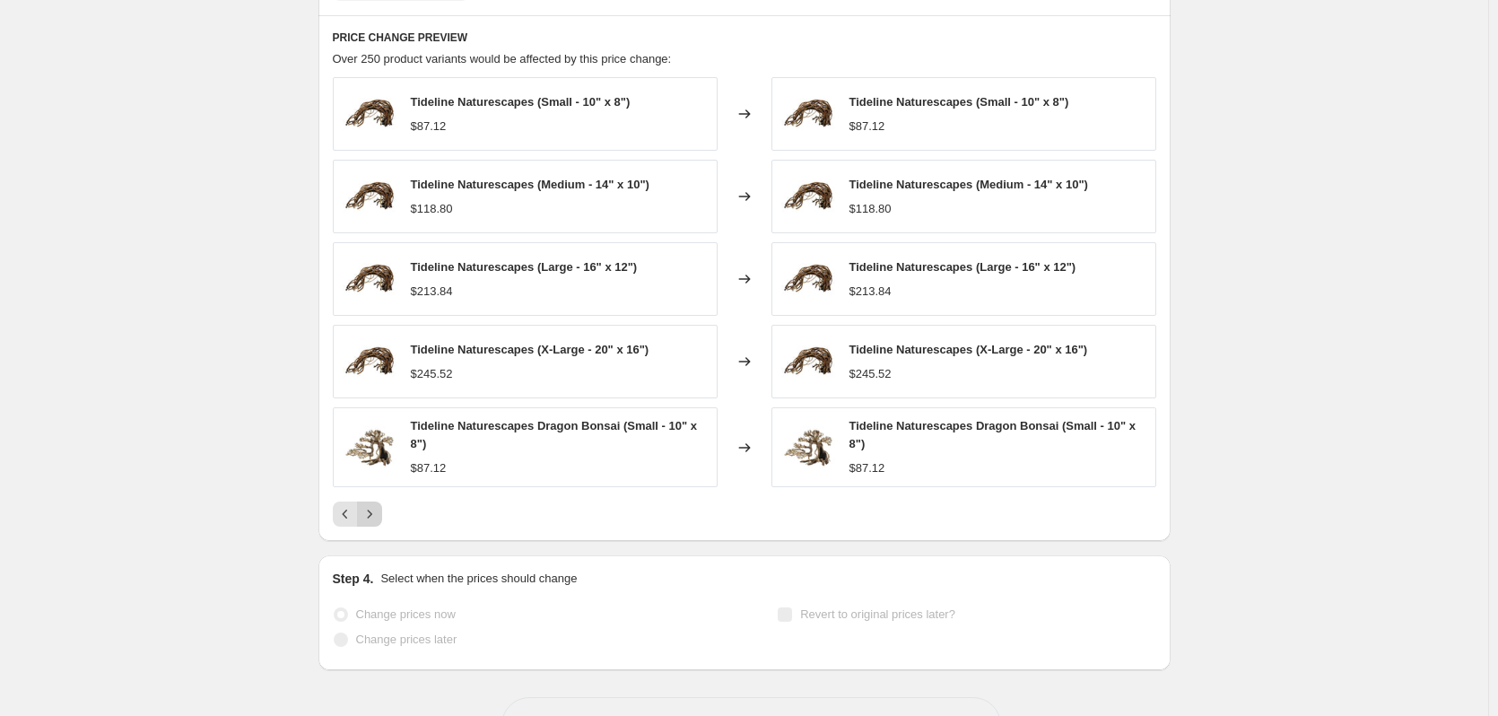
click at [378, 519] on icon "Next" at bounding box center [369, 514] width 18 height 18
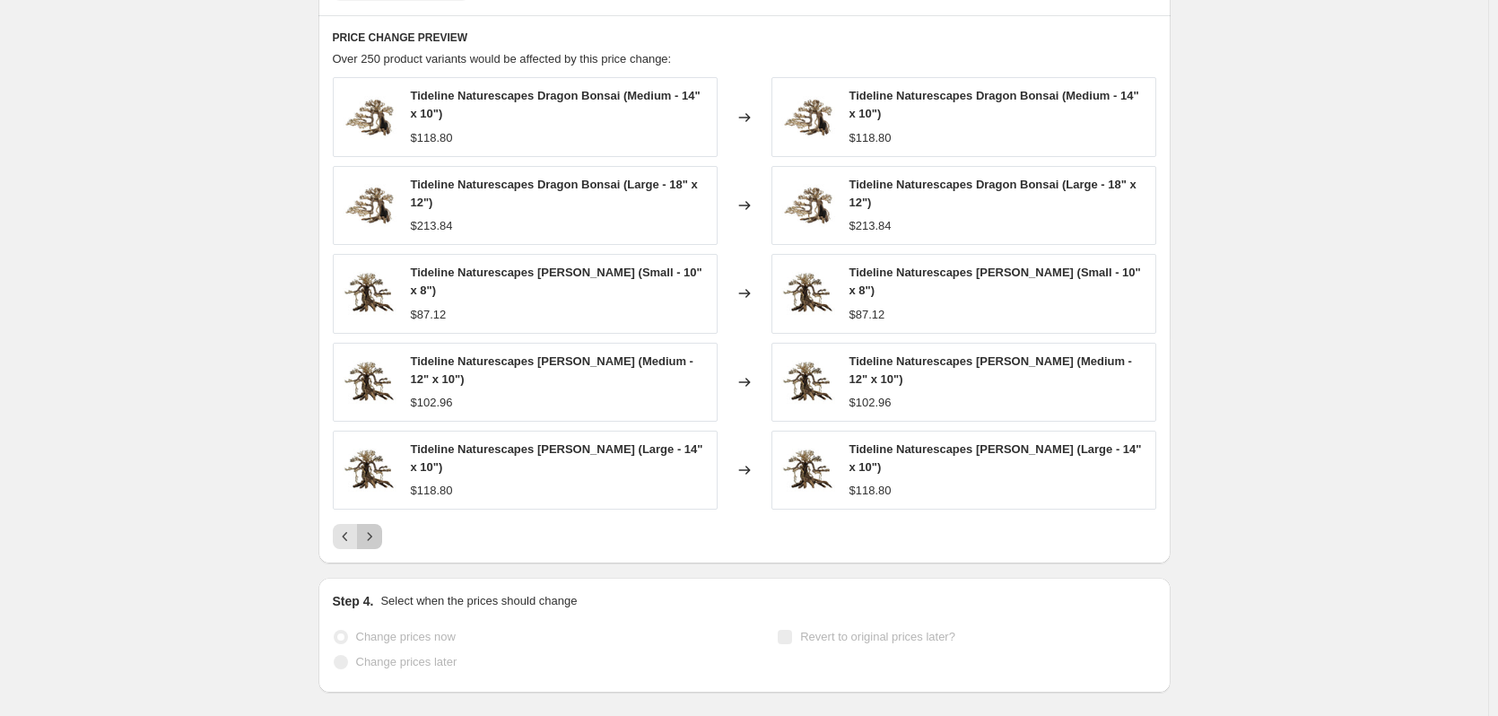
click at [377, 543] on icon "Next" at bounding box center [369, 536] width 18 height 18
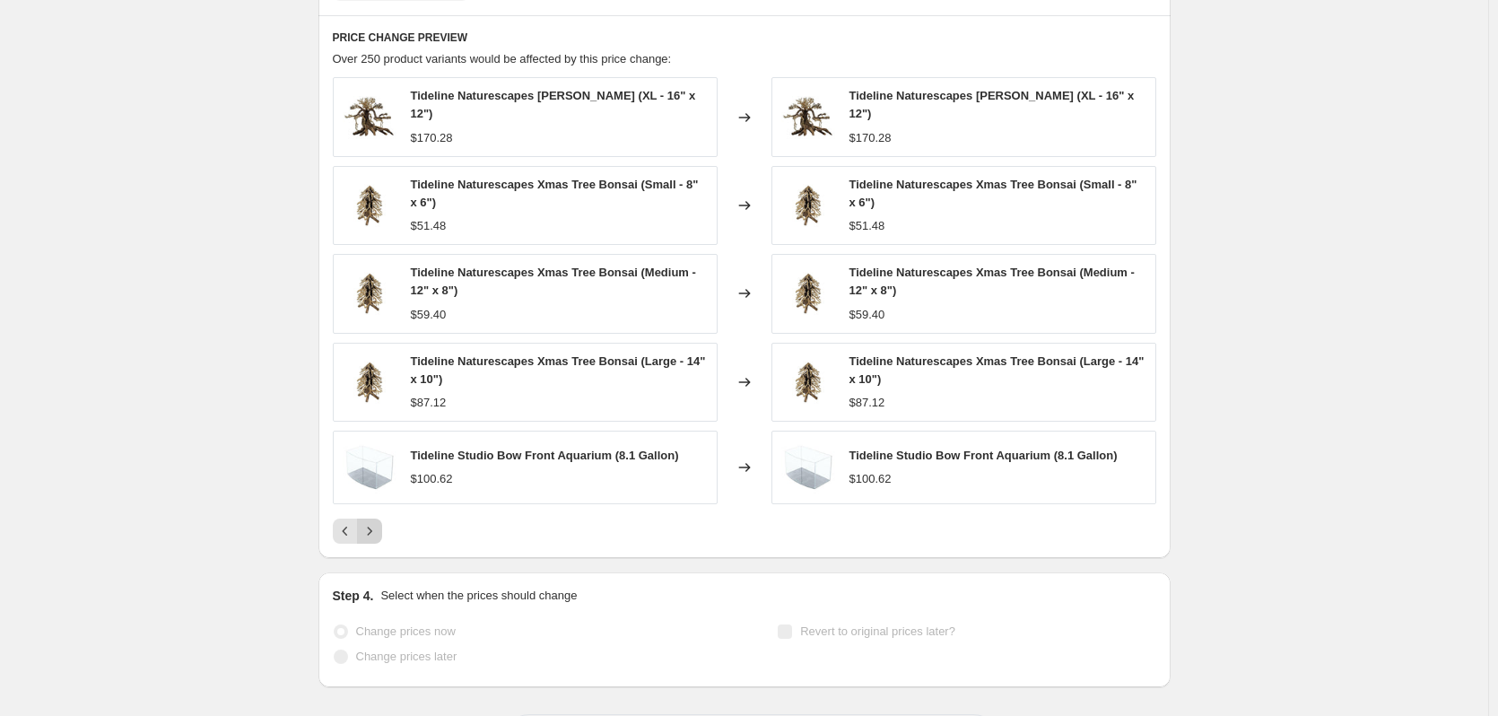
click at [377, 543] on div "PRICE CHANGE PREVIEW Over 250 product variants would be affected by this price …" at bounding box center [744, 286] width 852 height 543
click at [372, 532] on icon "Next" at bounding box center [369, 531] width 18 height 18
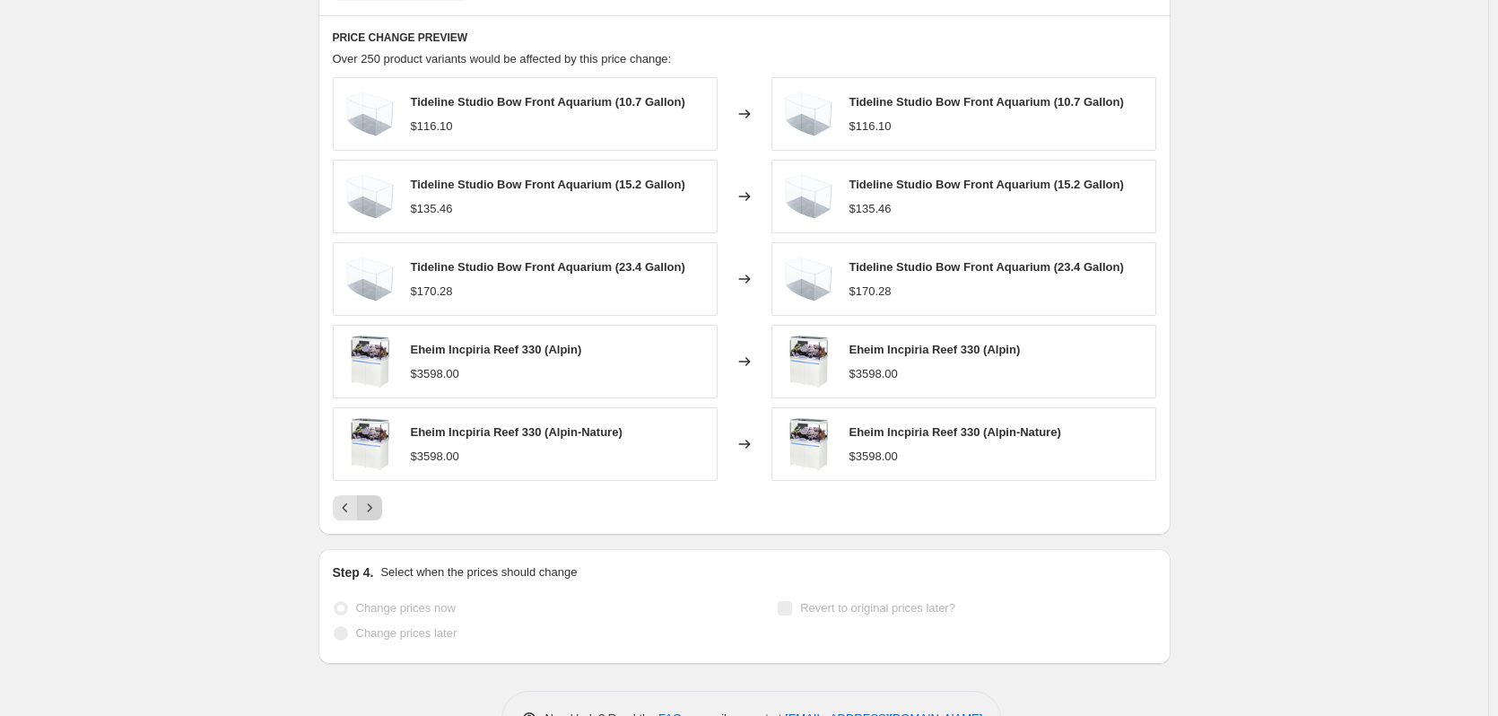
click at [373, 514] on icon "Next" at bounding box center [369, 508] width 18 height 18
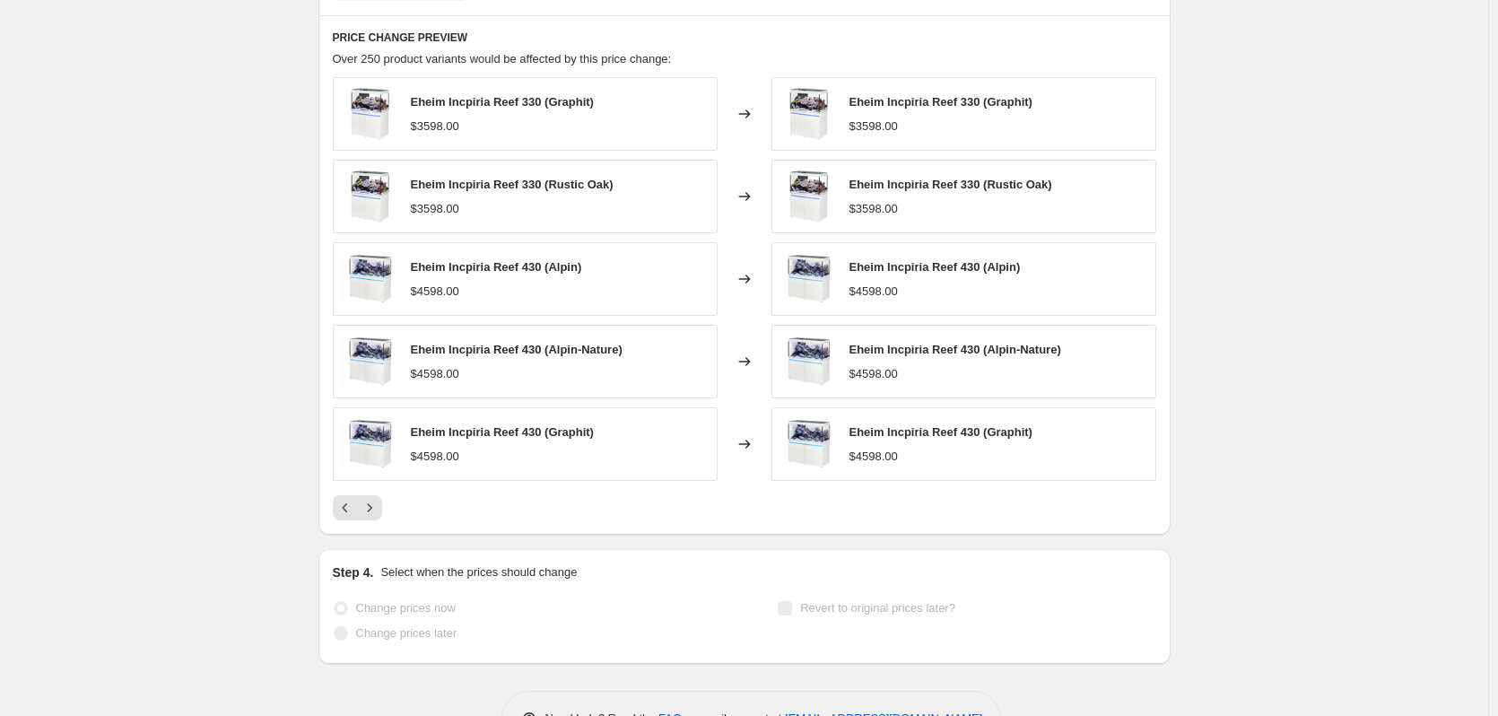
scroll to position [0, 0]
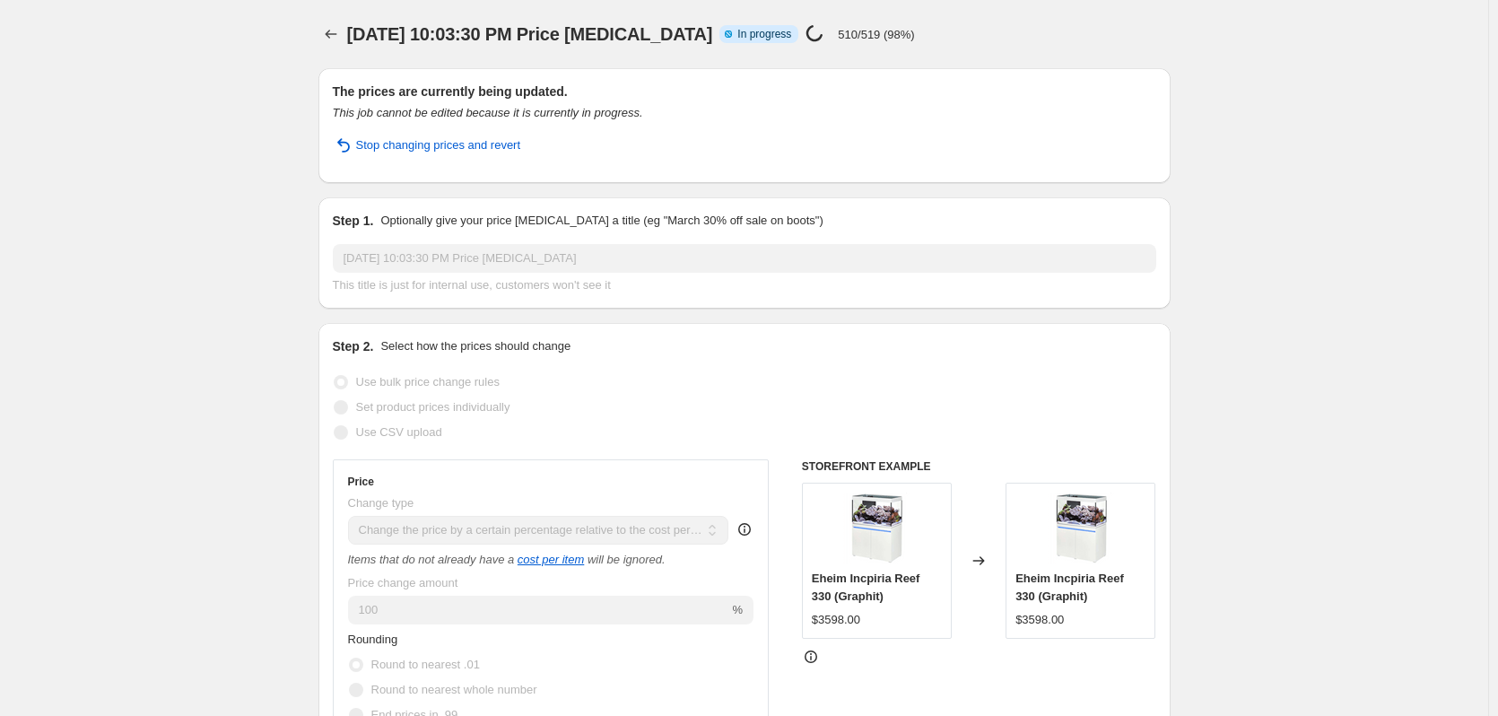
select select "pc"
select select "no_change"
select select "tag"
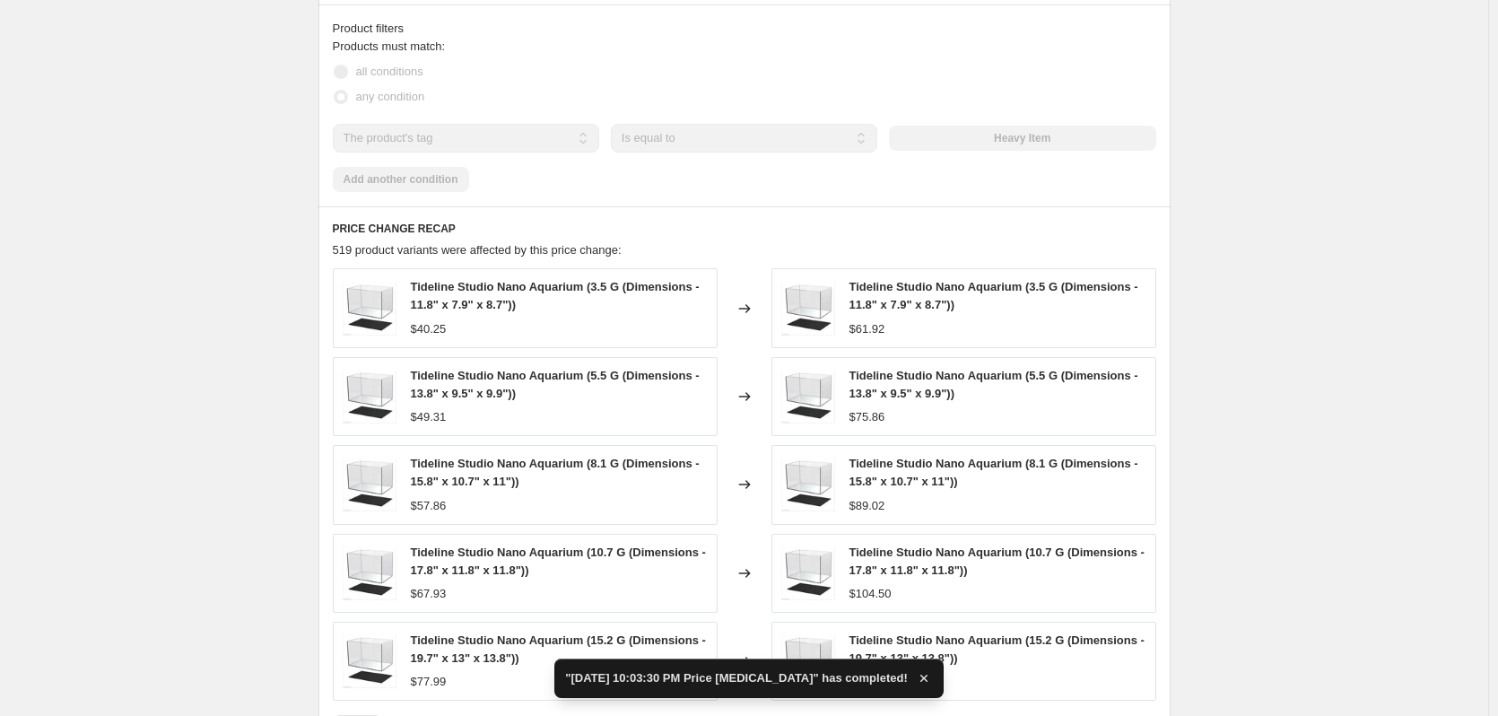
scroll to position [1435, 0]
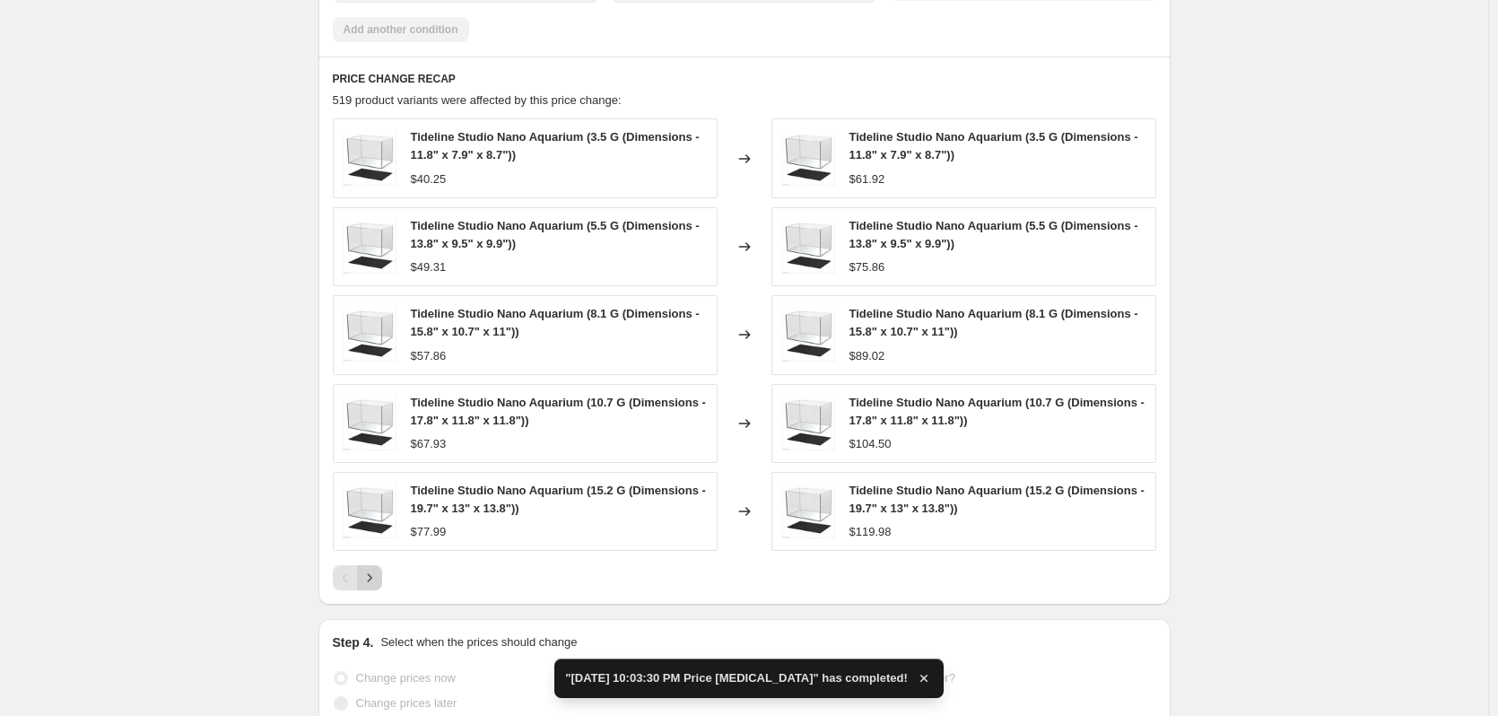
click at [378, 573] on icon "Next" at bounding box center [369, 578] width 18 height 18
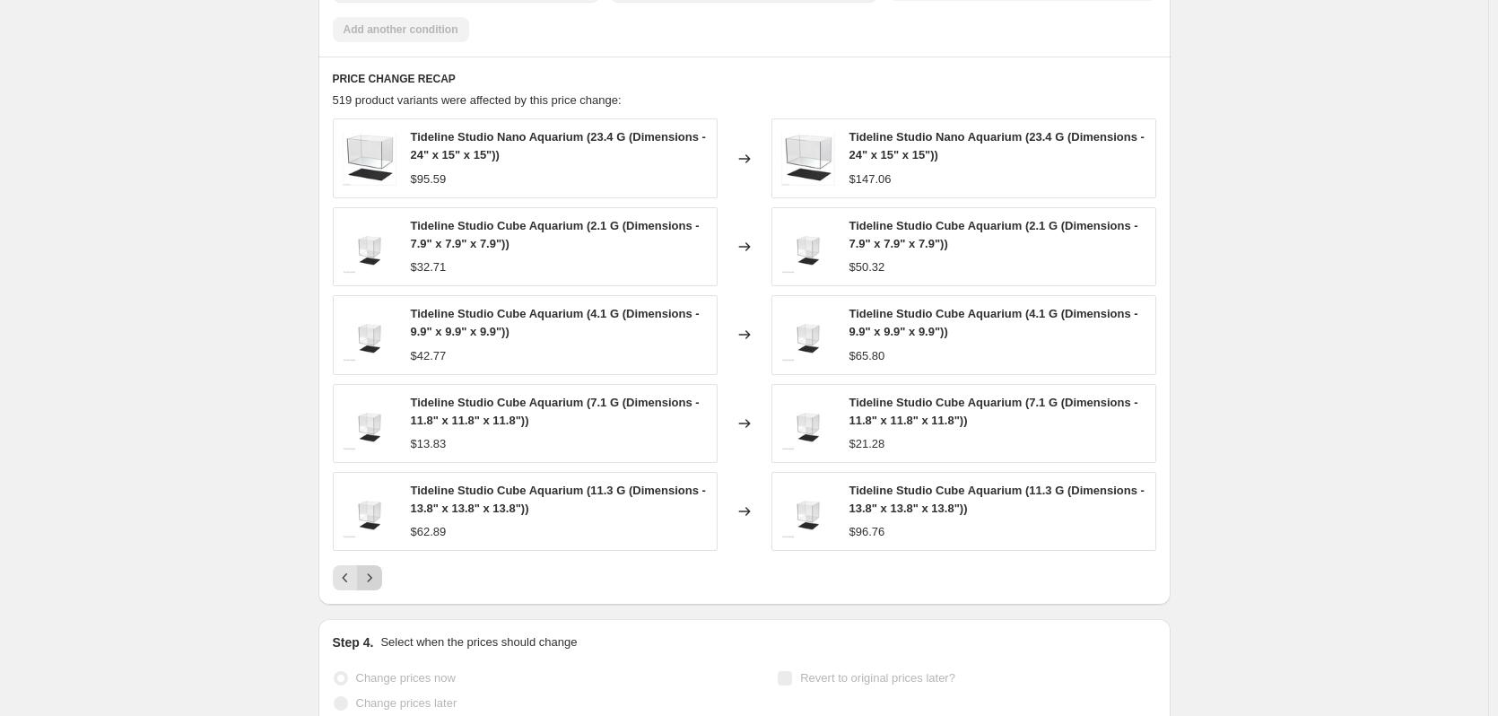
click at [382, 581] on button "Next" at bounding box center [369, 577] width 25 height 25
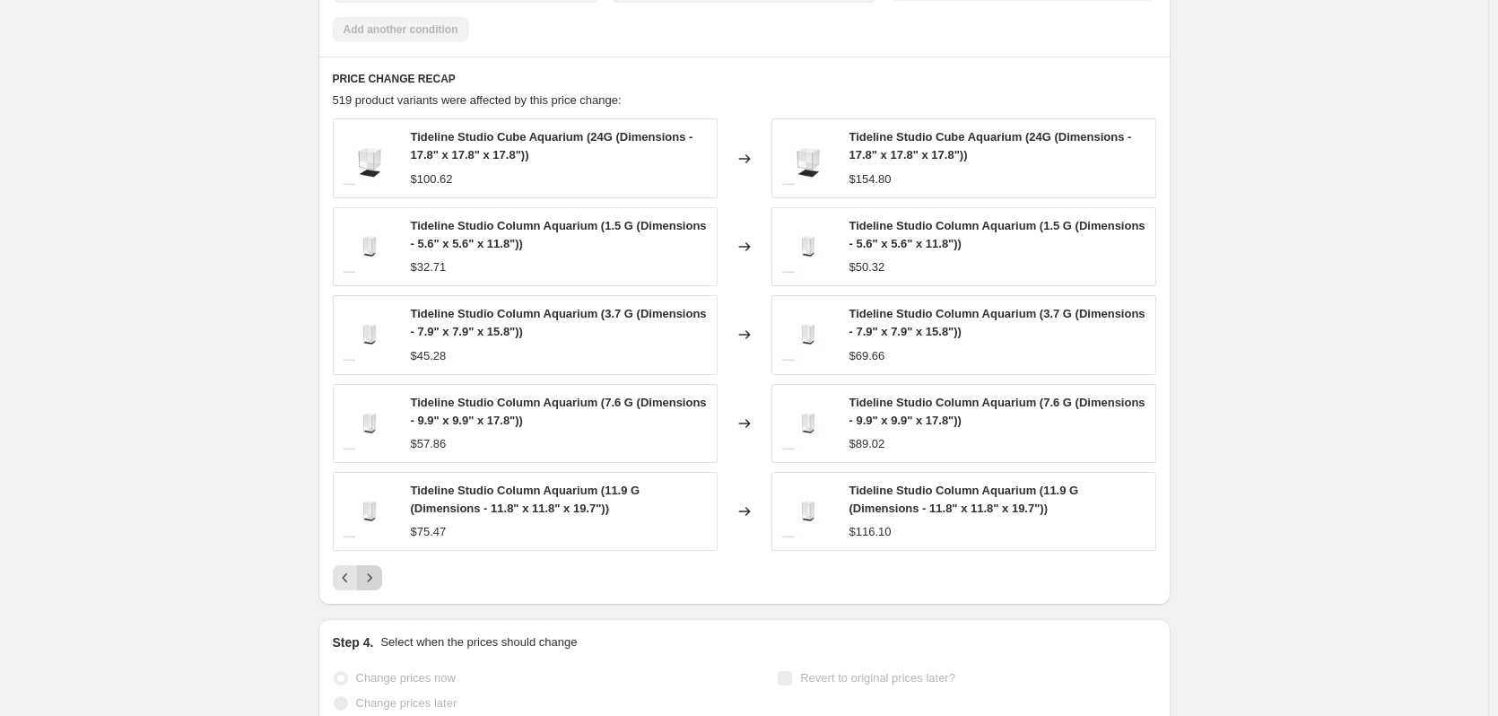
click at [378, 580] on icon "Next" at bounding box center [369, 578] width 18 height 18
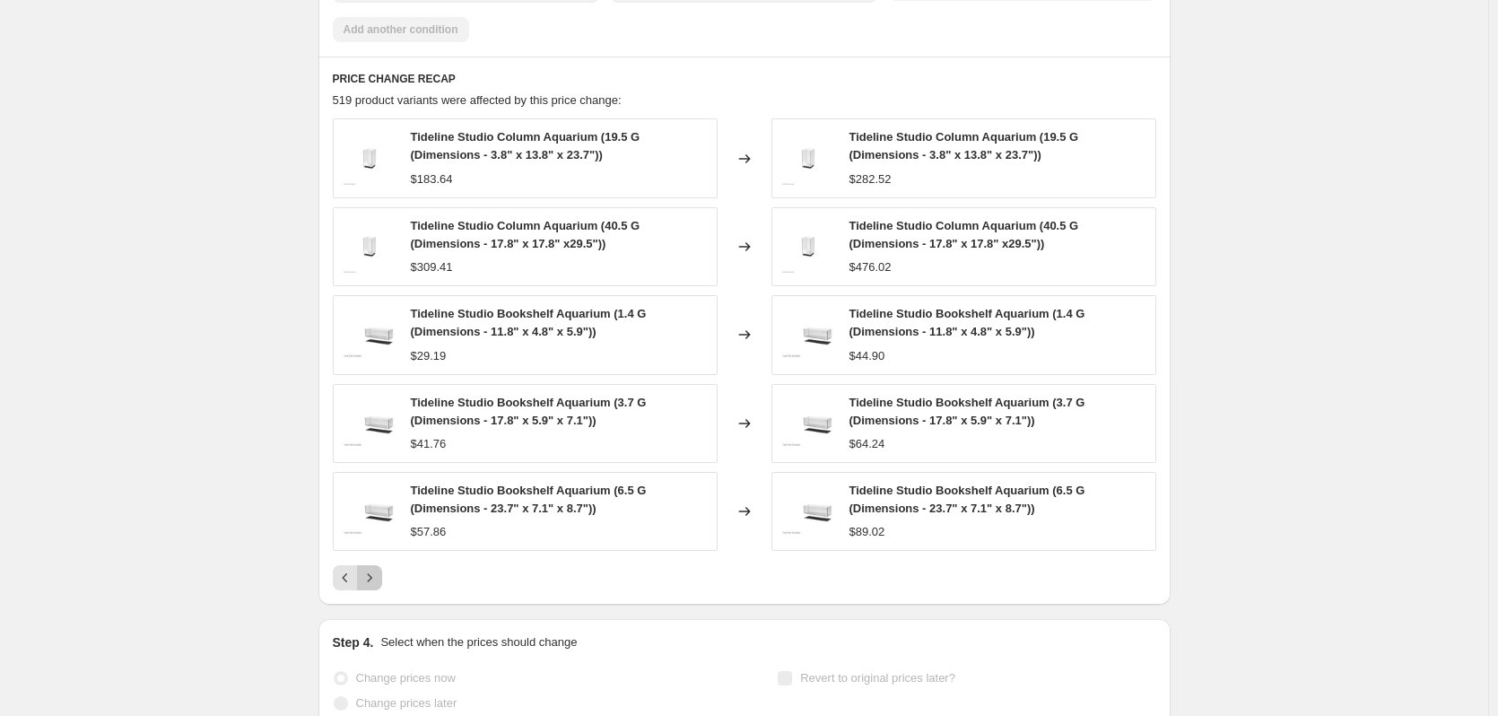
click at [377, 576] on icon "Next" at bounding box center [369, 578] width 18 height 18
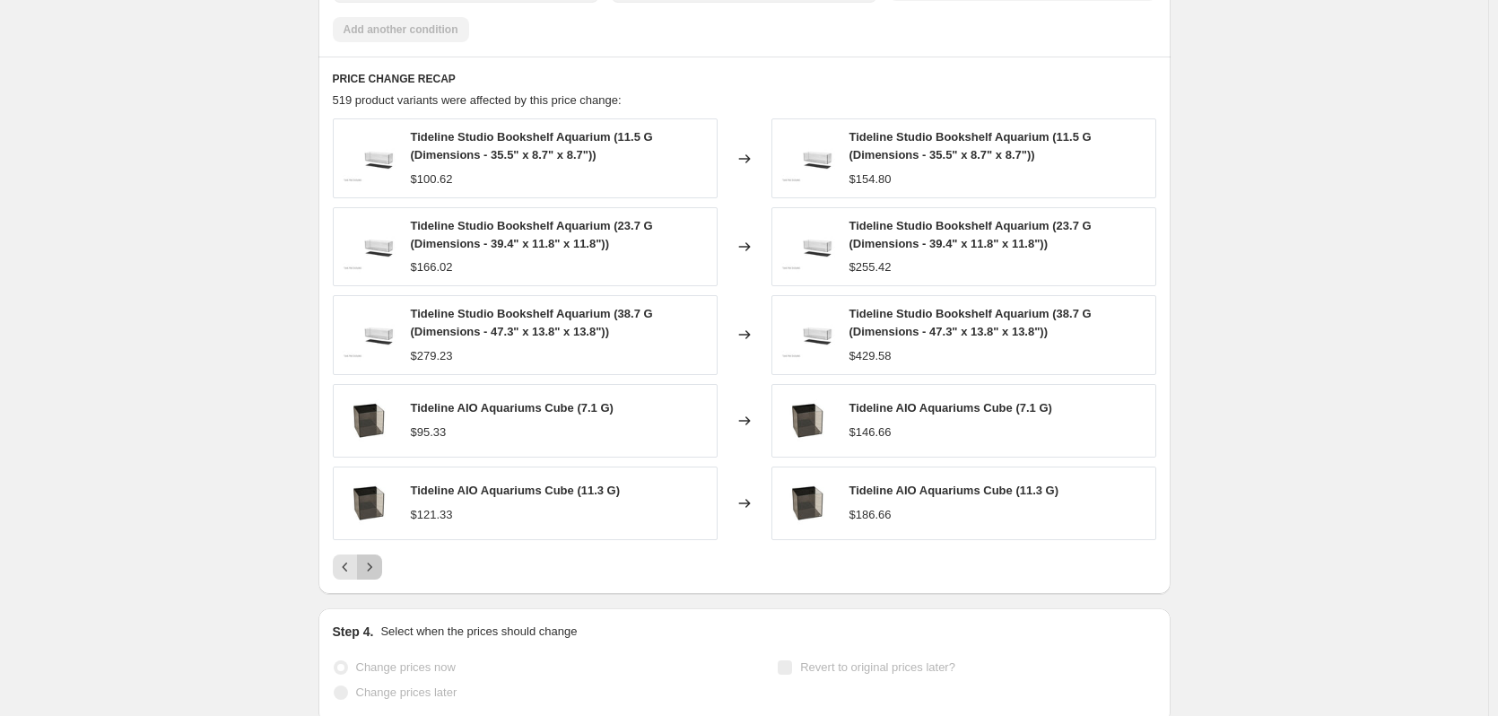
click at [382, 564] on button "Next" at bounding box center [369, 566] width 25 height 25
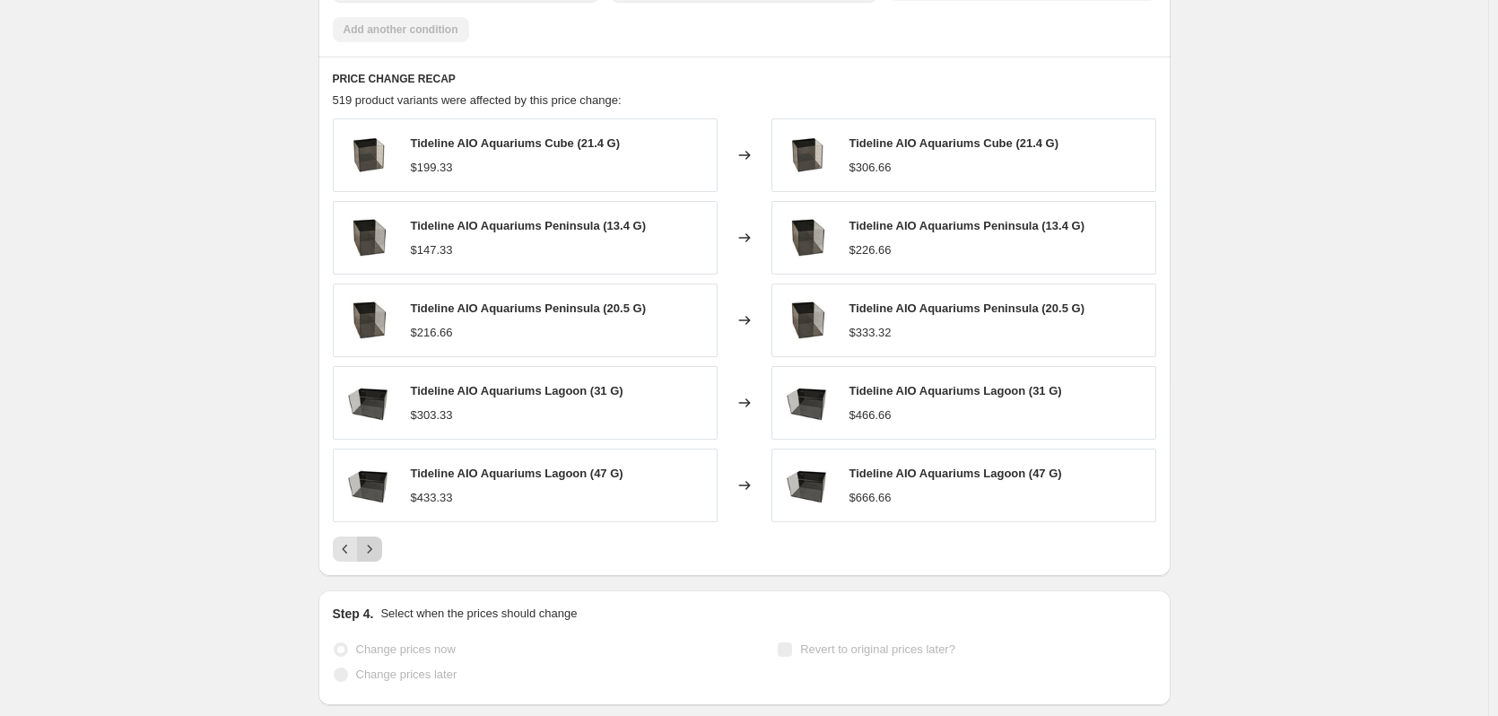
click at [378, 550] on icon "Next" at bounding box center [369, 549] width 18 height 18
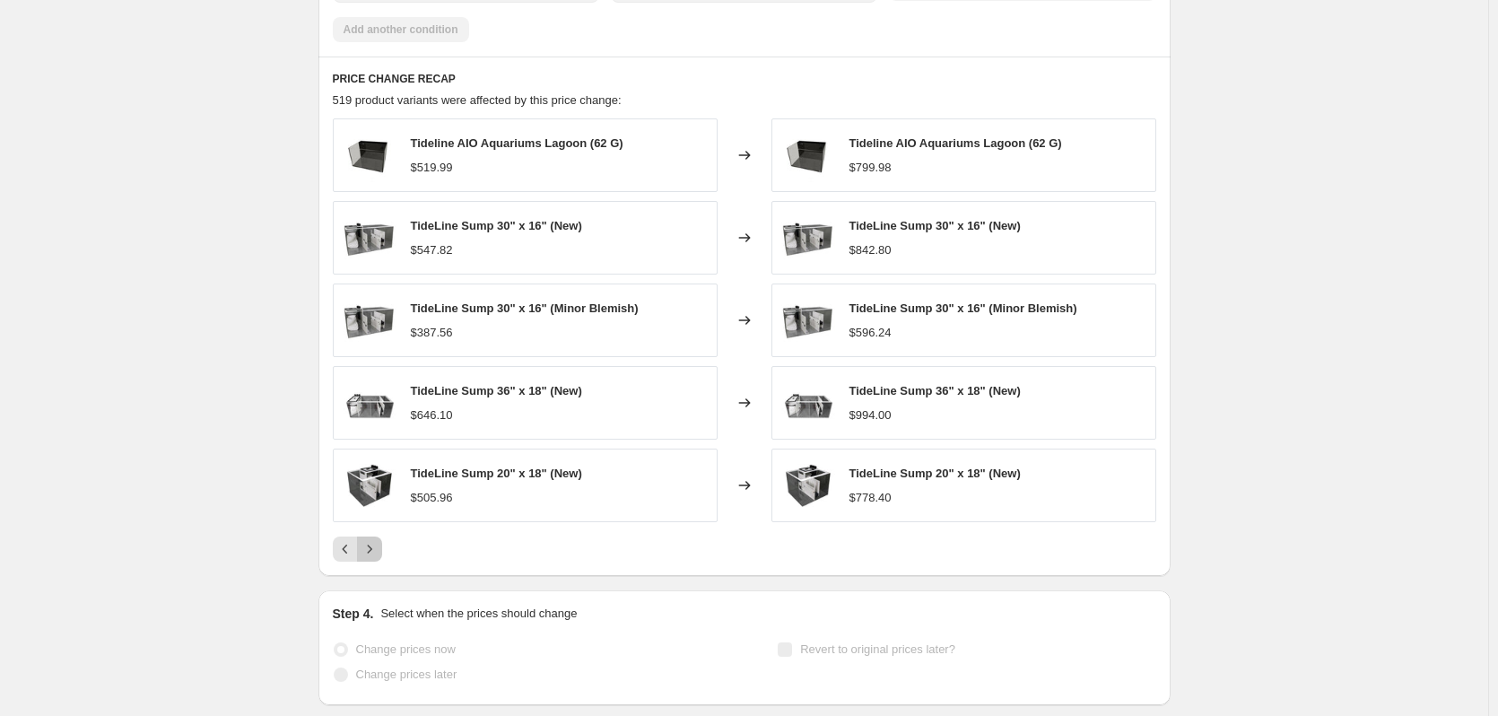
click at [378, 549] on icon "Next" at bounding box center [369, 549] width 18 height 18
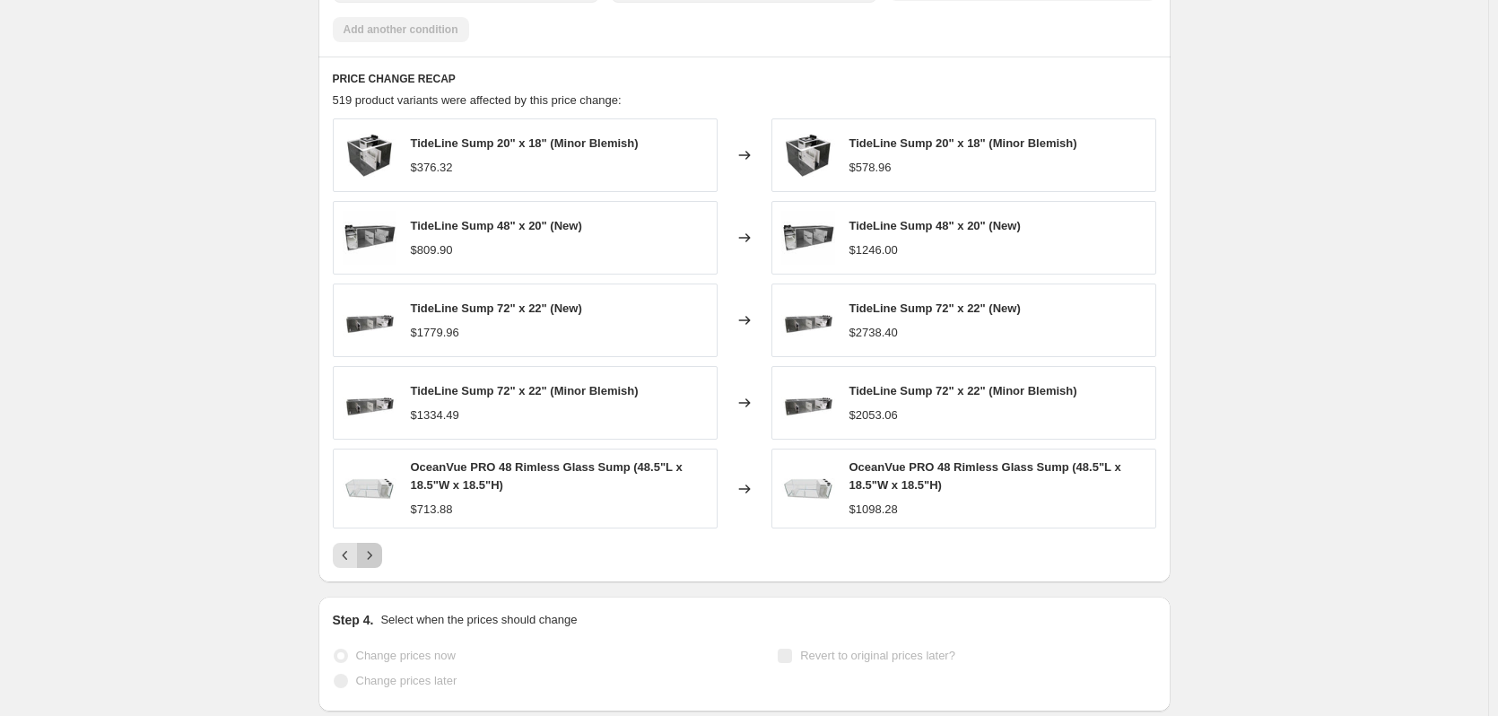
click at [377, 554] on icon "Next" at bounding box center [369, 555] width 18 height 18
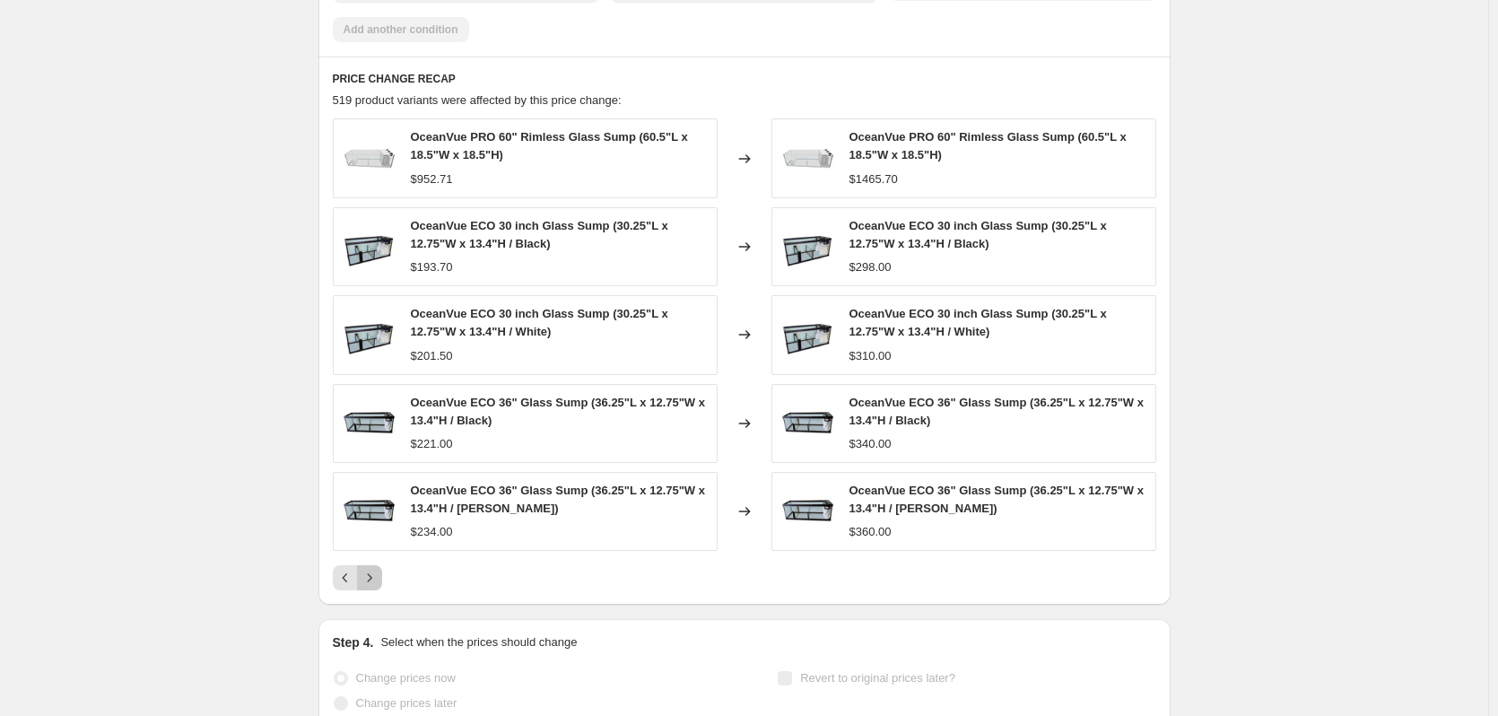
click at [371, 576] on icon "Next" at bounding box center [369, 578] width 4 height 8
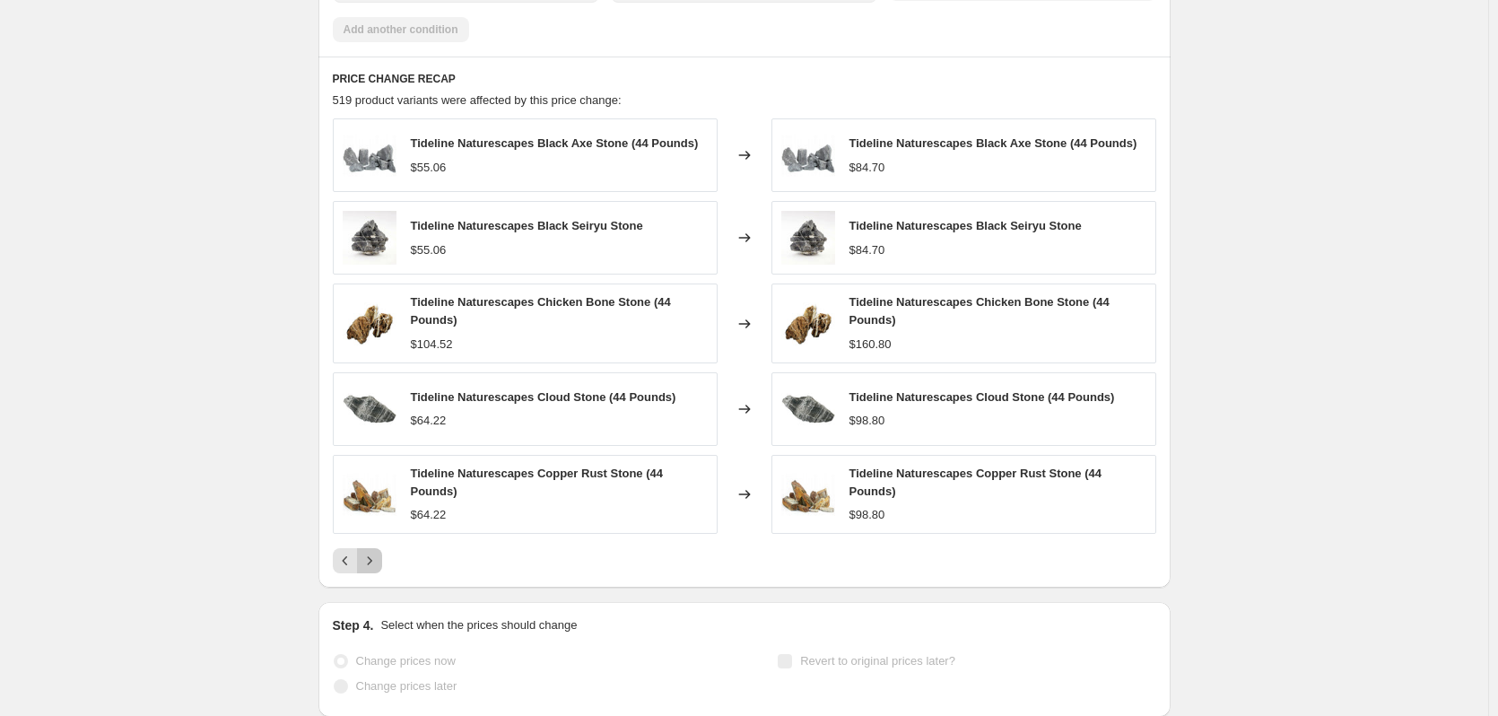
click at [374, 560] on icon "Next" at bounding box center [369, 560] width 18 height 18
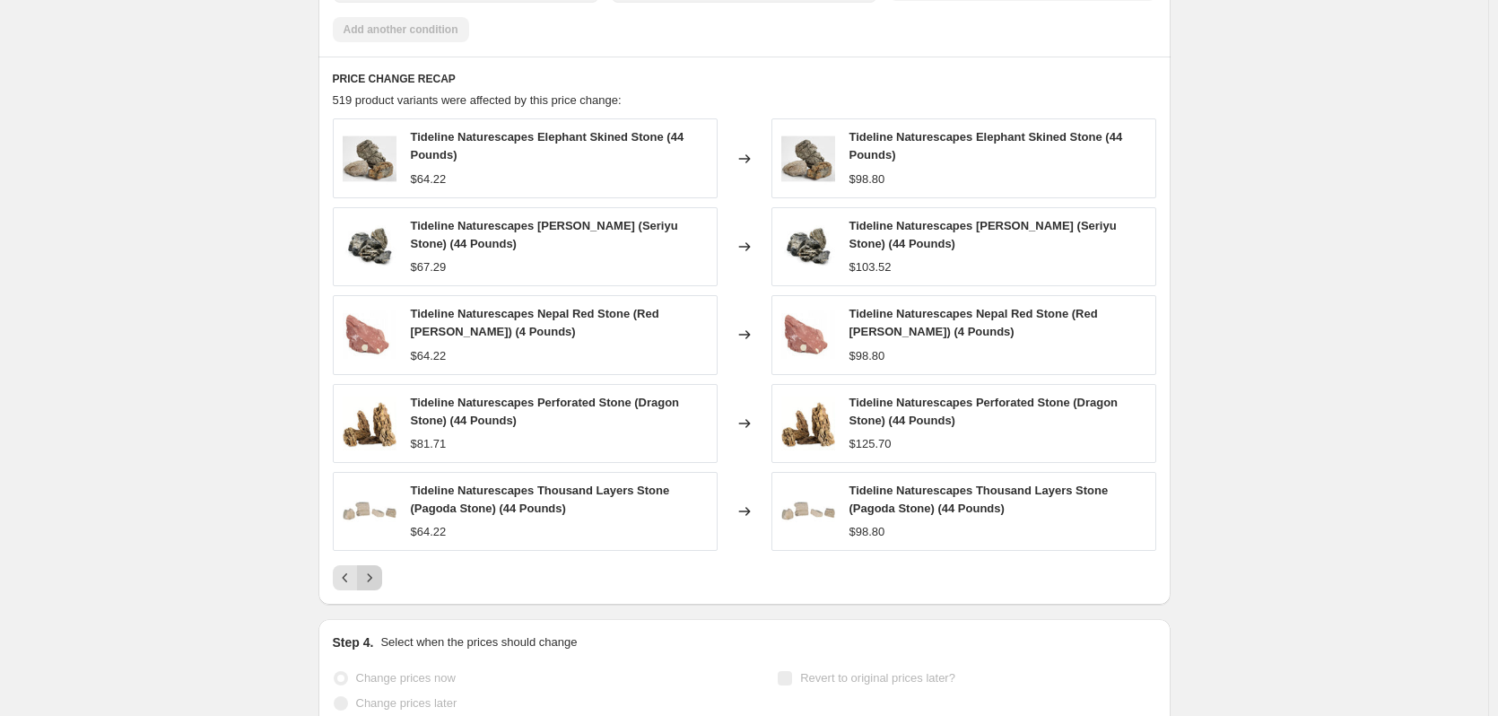
click at [369, 575] on icon "Next" at bounding box center [369, 578] width 18 height 18
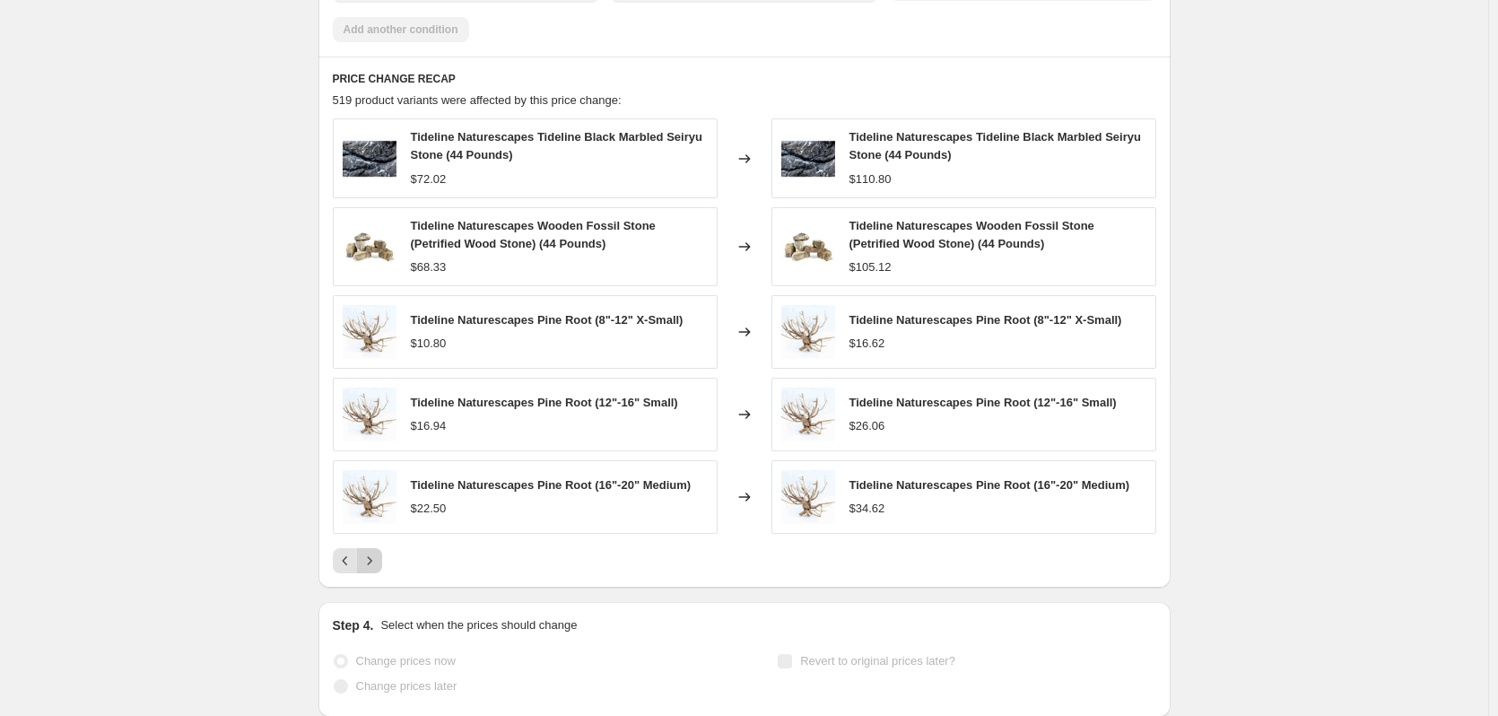
click at [372, 560] on icon "Next" at bounding box center [369, 560] width 18 height 18
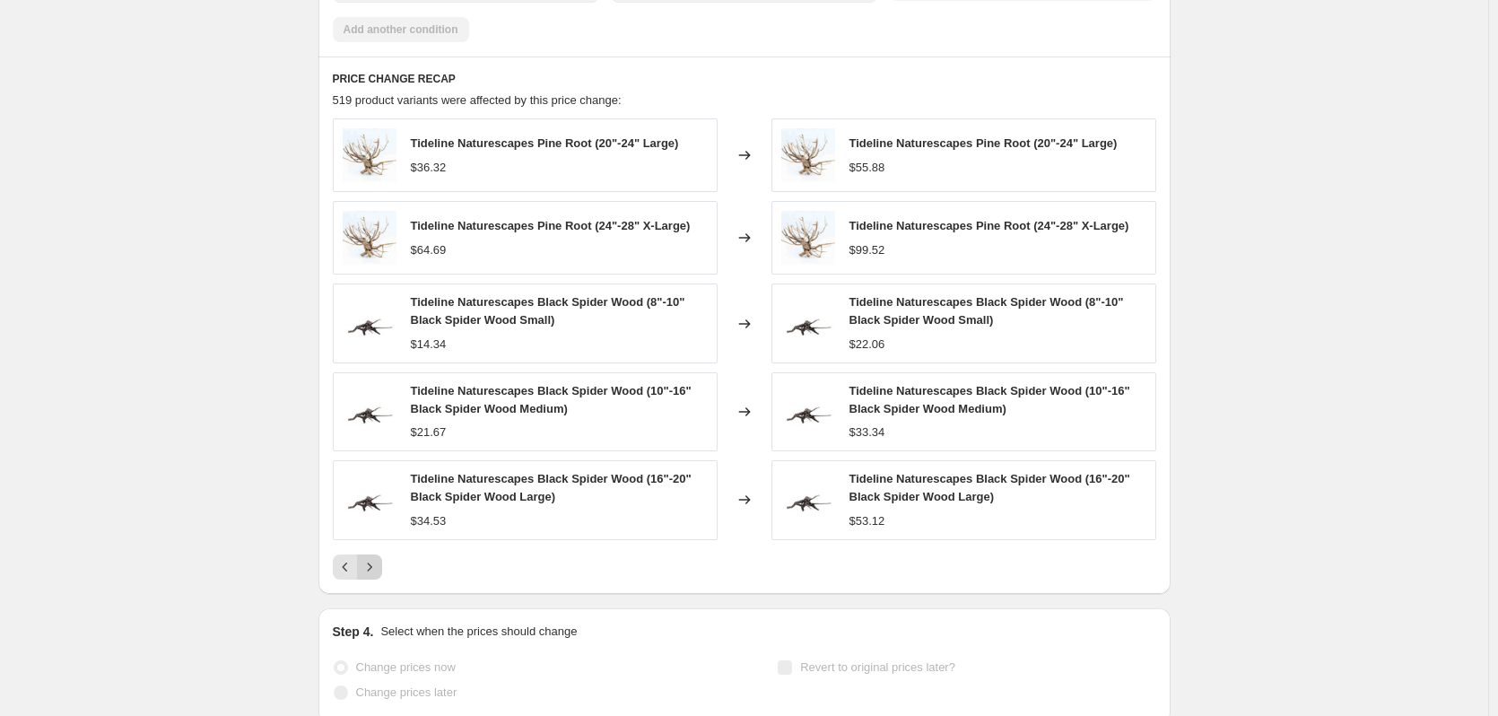
click at [376, 565] on icon "Next" at bounding box center [369, 567] width 18 height 18
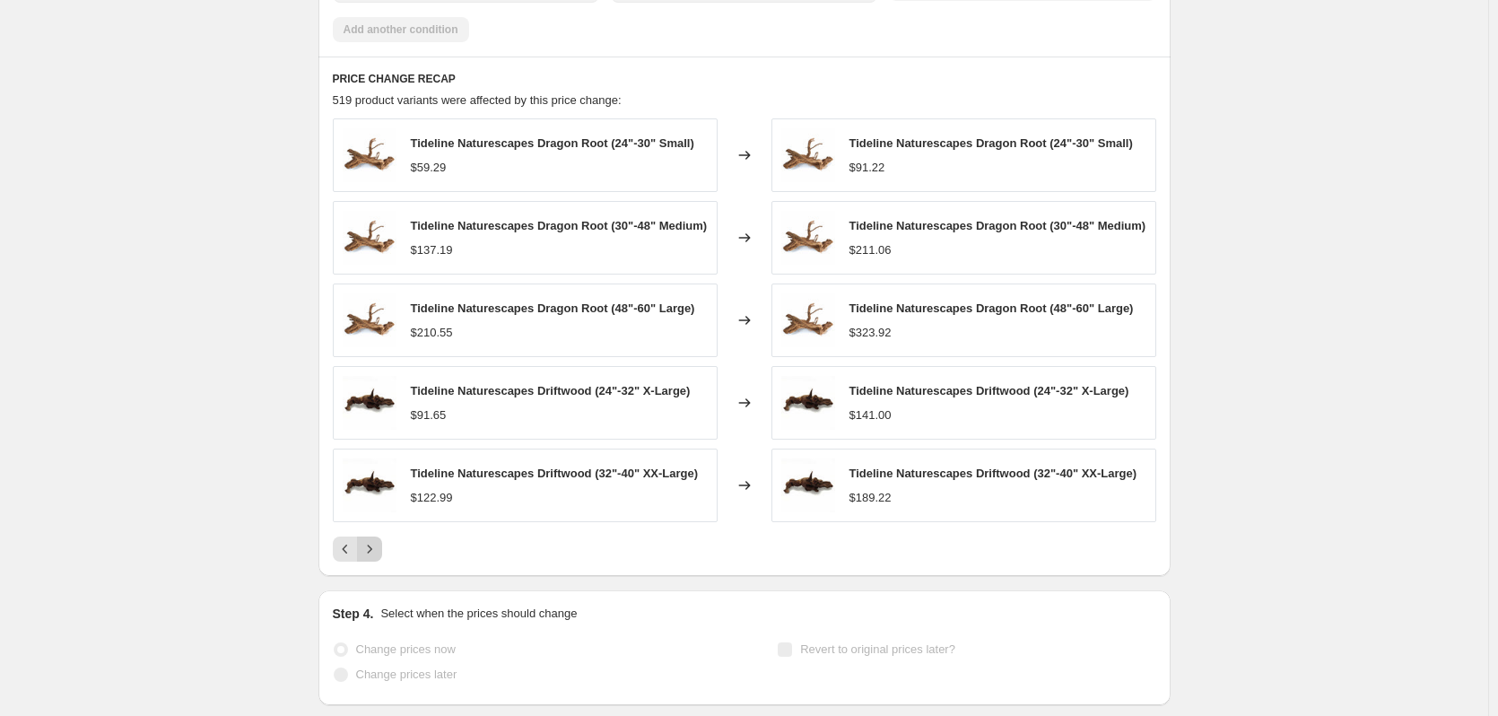
click at [377, 558] on icon "Next" at bounding box center [369, 549] width 18 height 18
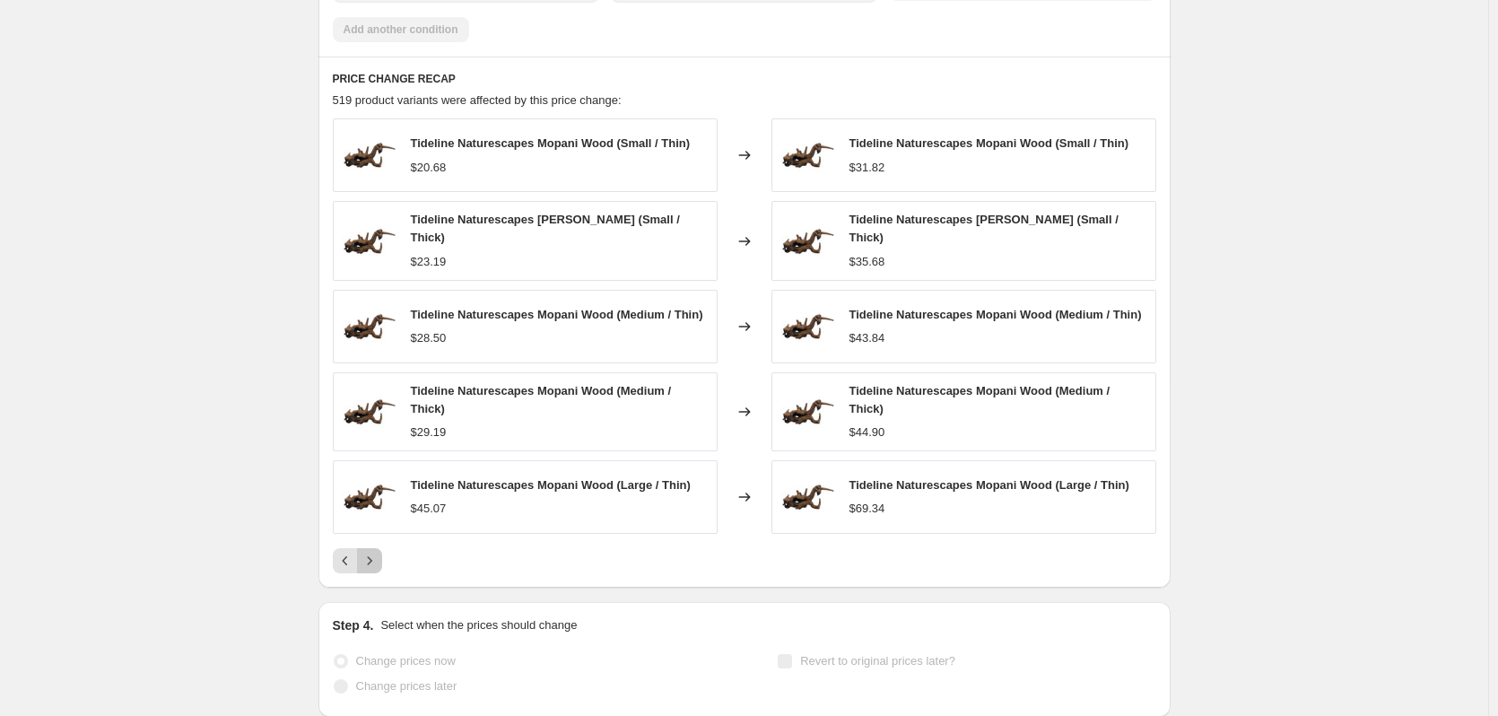
click at [377, 559] on icon "Next" at bounding box center [369, 560] width 18 height 18
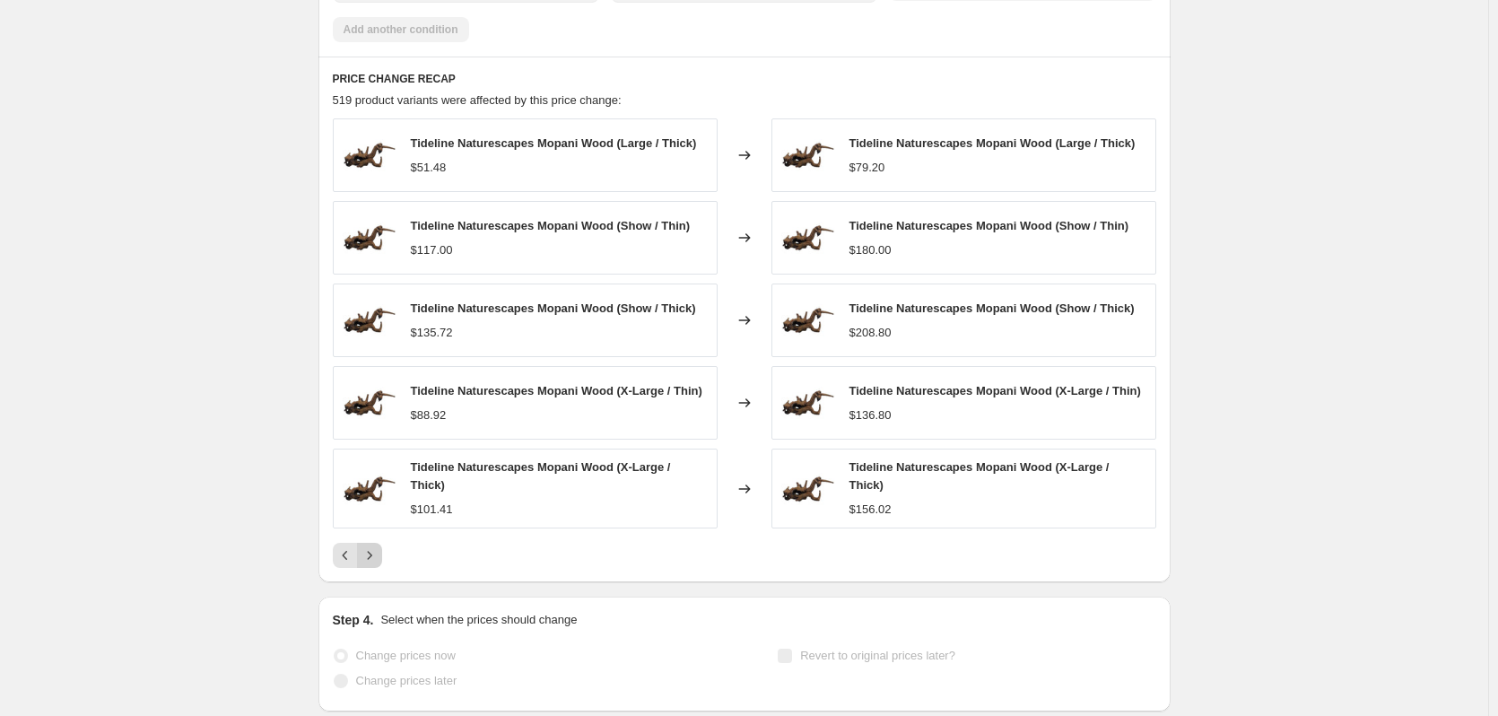
click at [377, 559] on icon "Next" at bounding box center [369, 555] width 18 height 18
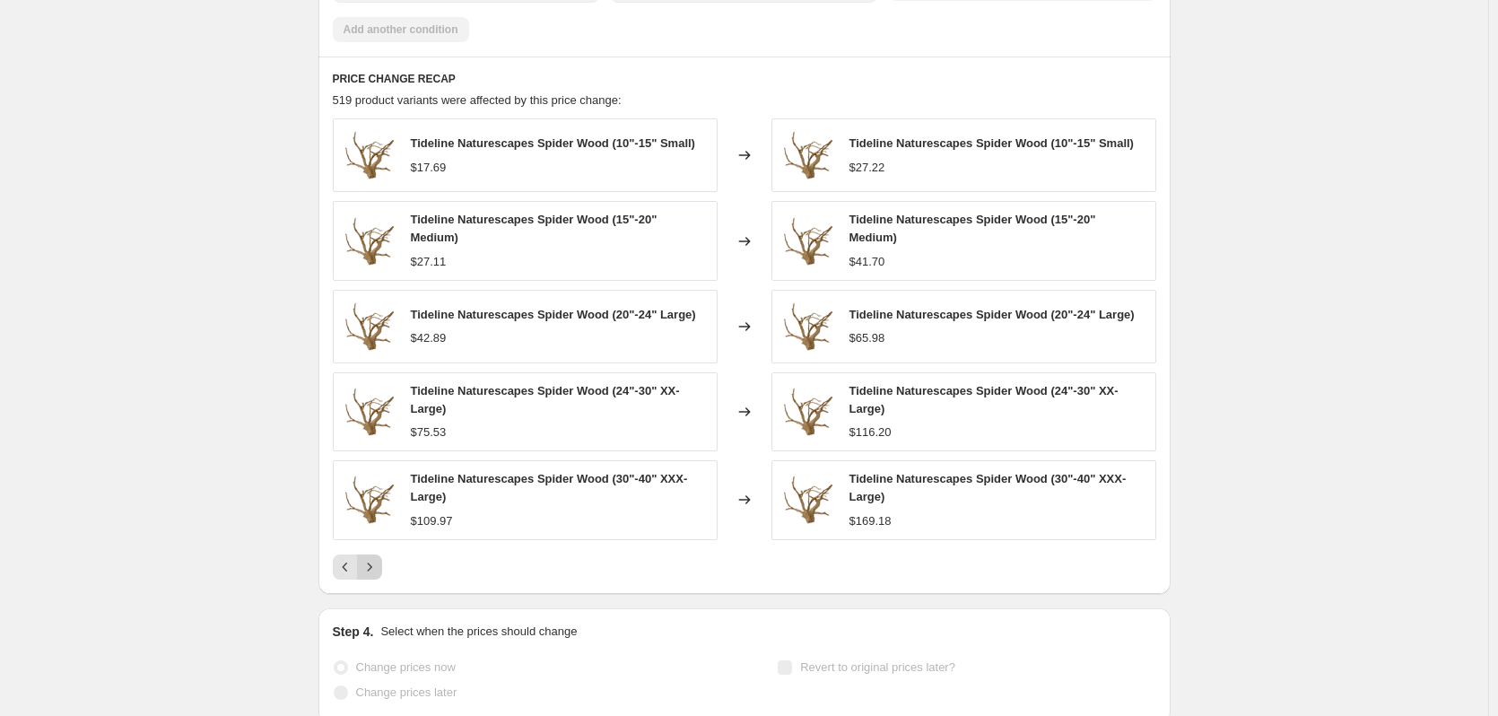
click at [377, 559] on icon "Next" at bounding box center [369, 567] width 18 height 18
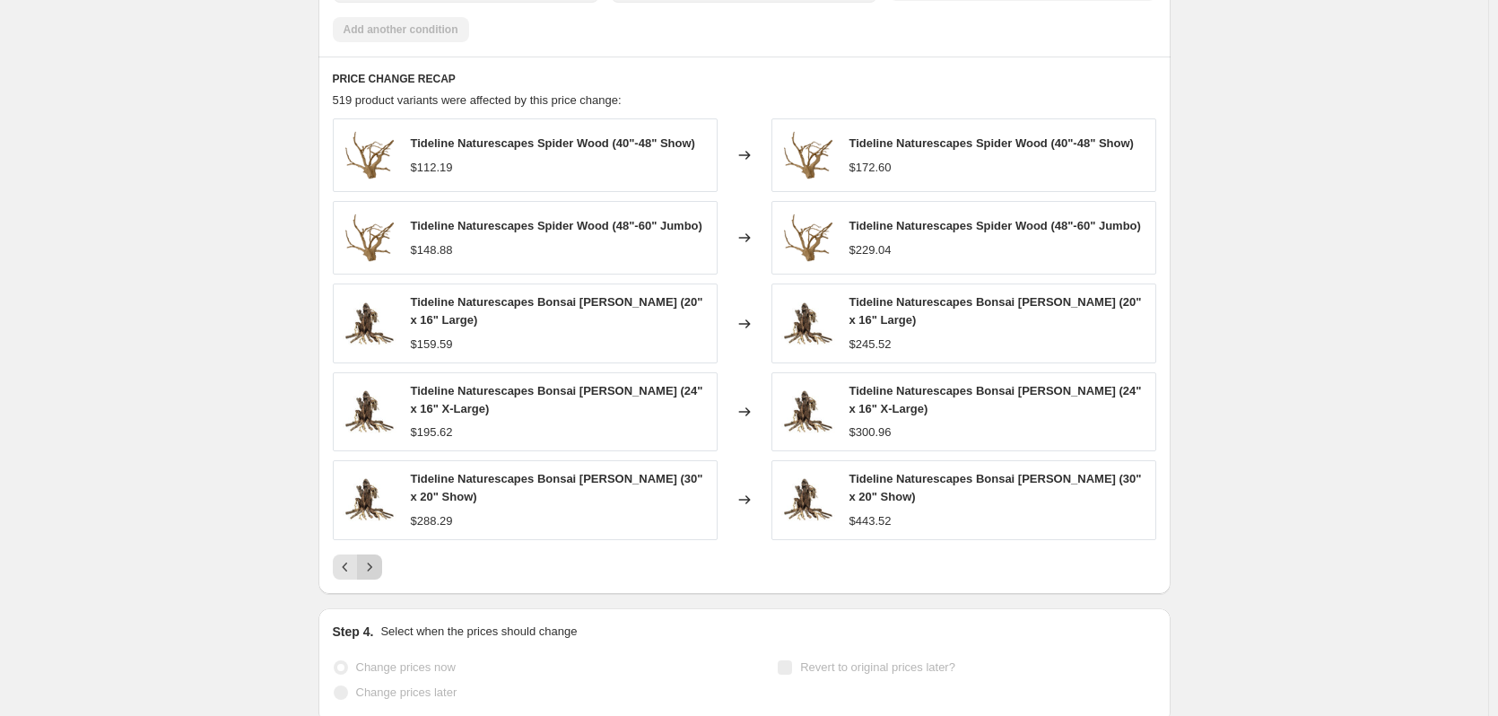
click at [377, 559] on icon "Next" at bounding box center [369, 567] width 18 height 18
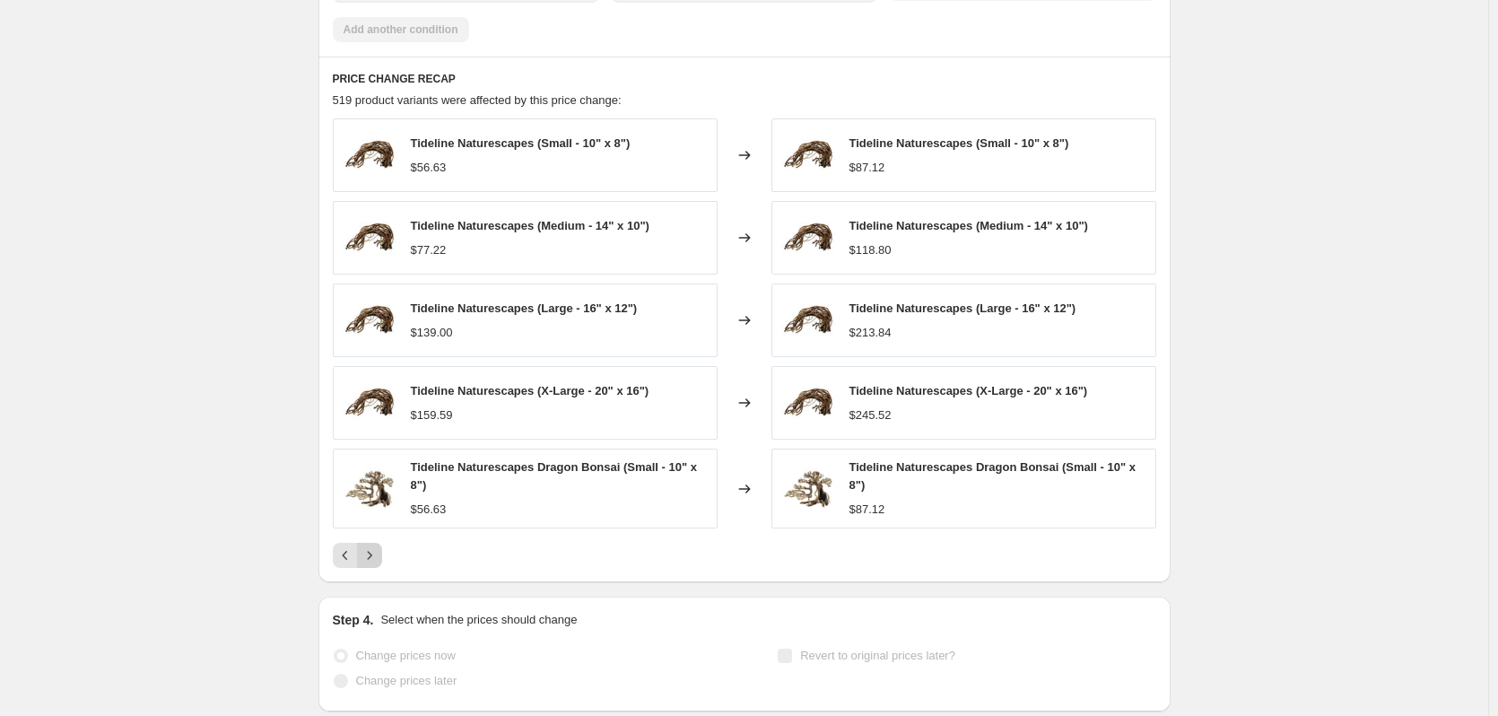
click at [377, 559] on icon "Next" at bounding box center [369, 555] width 18 height 18
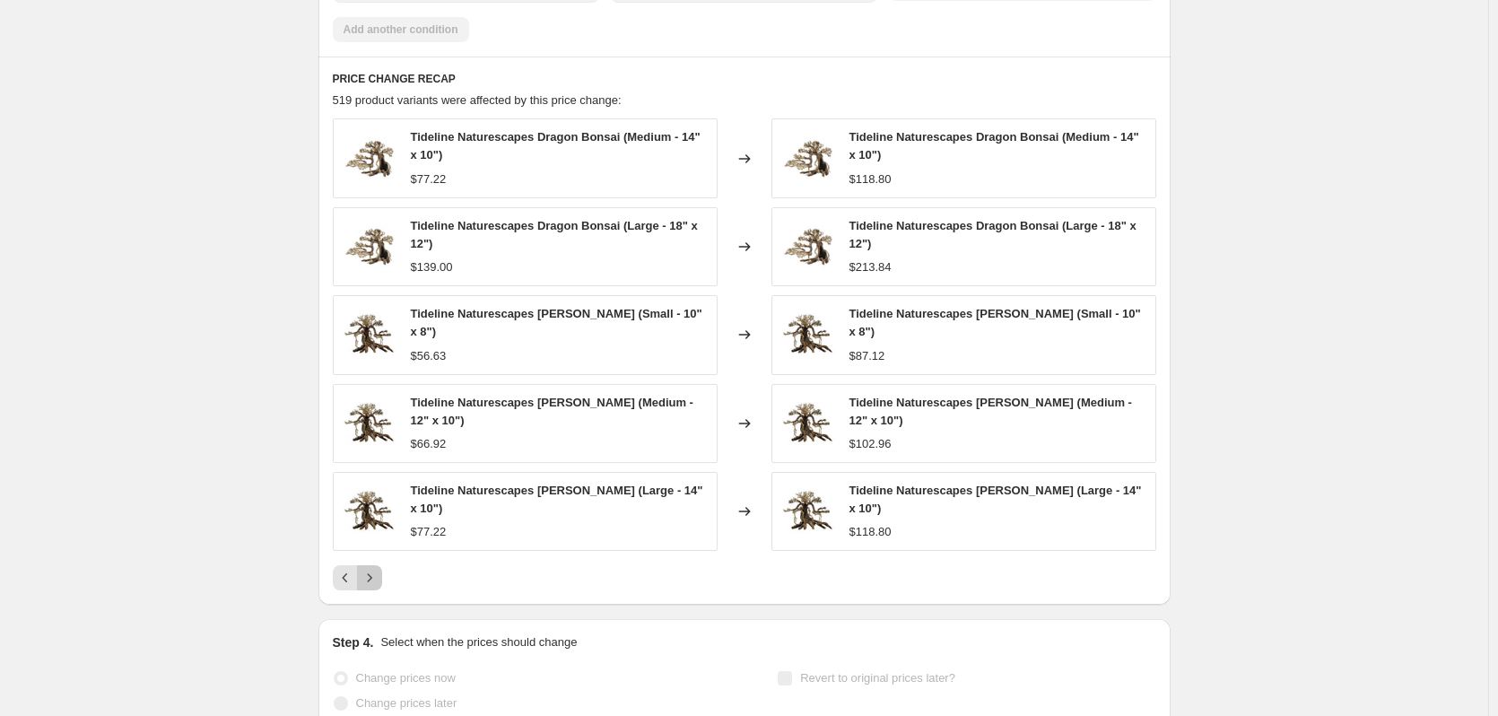
click at [369, 577] on icon "Next" at bounding box center [369, 578] width 18 height 18
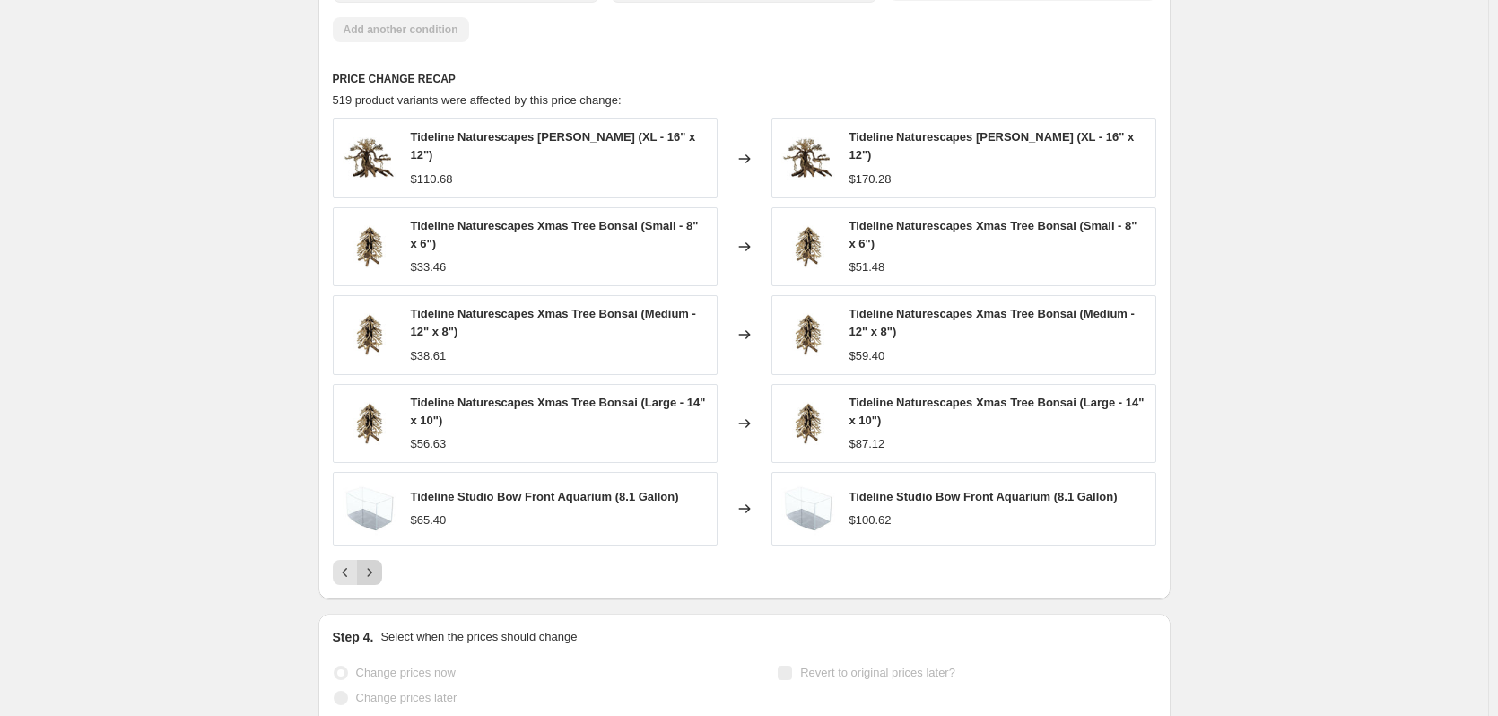
click at [371, 577] on button "Next" at bounding box center [369, 572] width 25 height 25
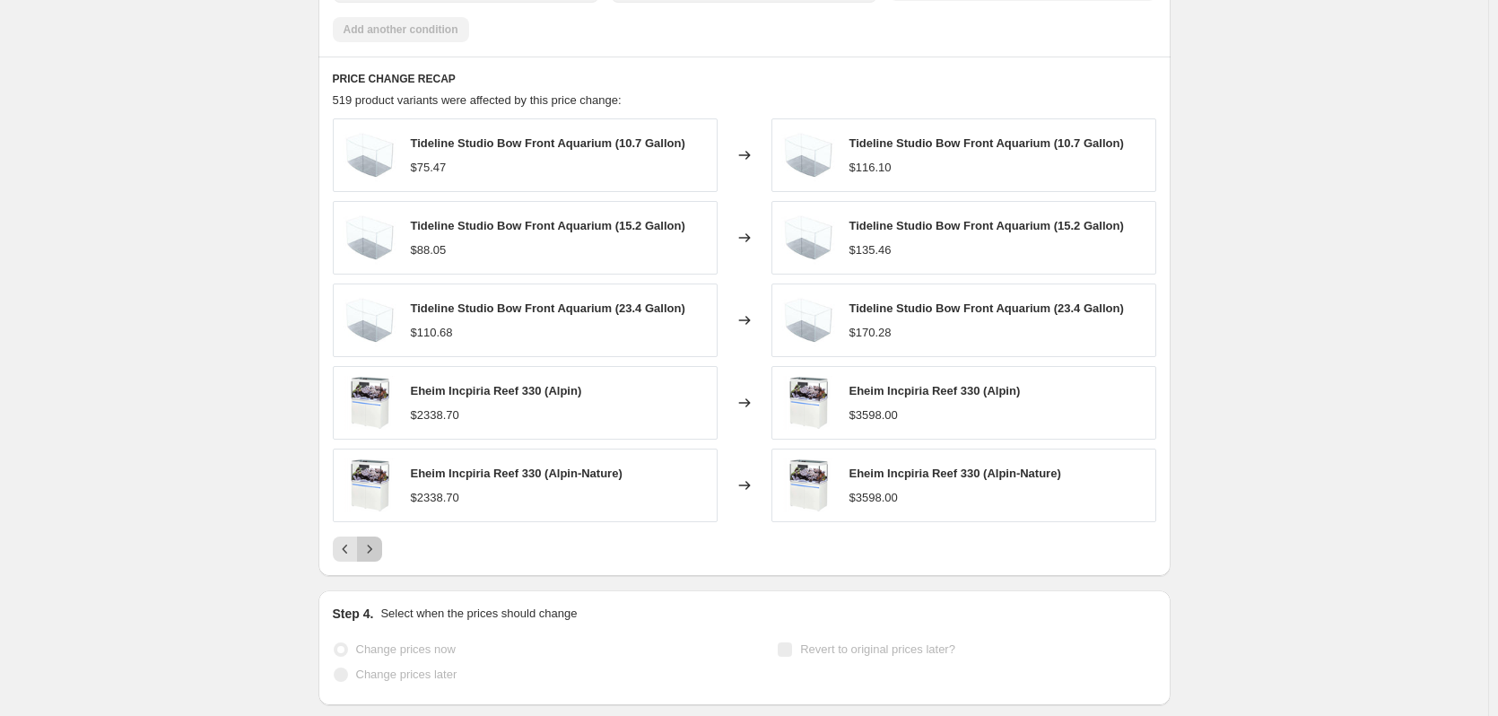
click at [376, 560] on button "Next" at bounding box center [369, 548] width 25 height 25
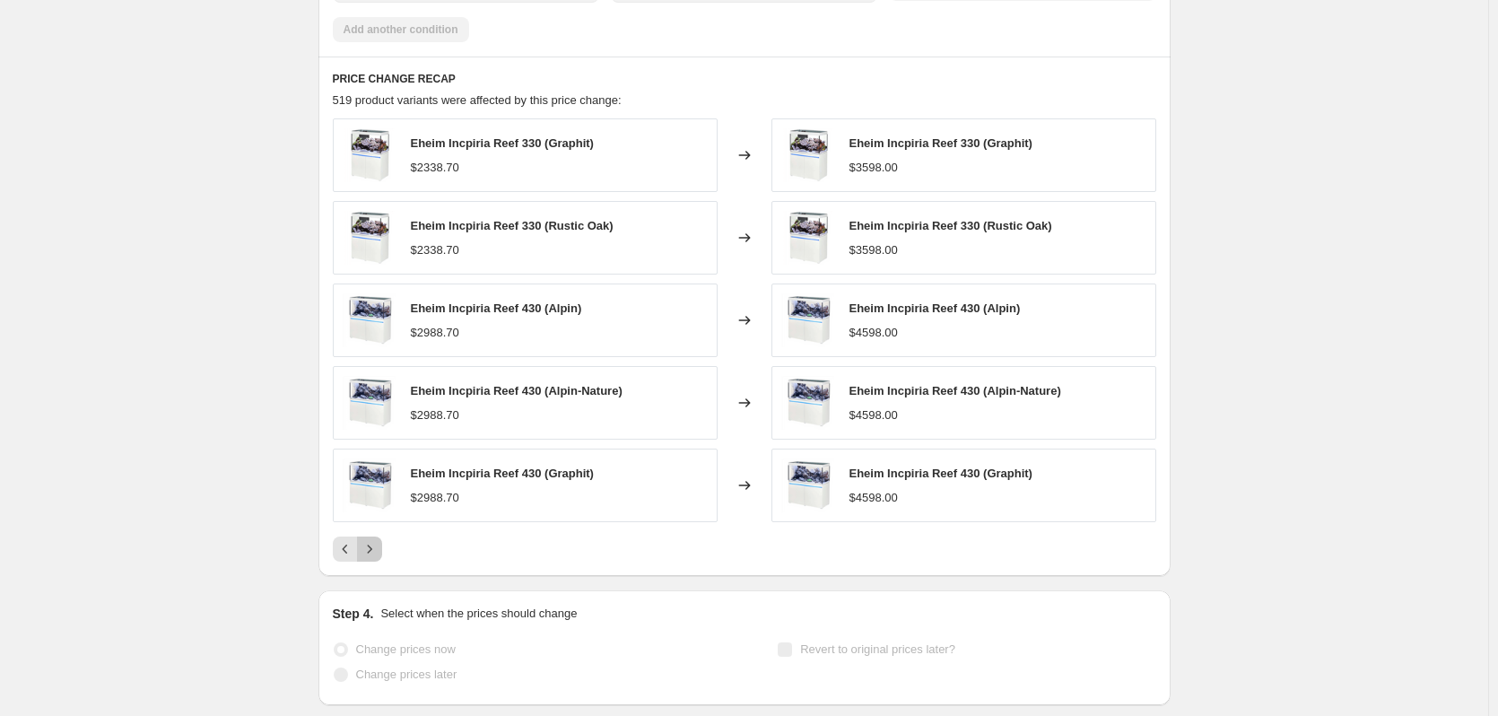
click at [375, 545] on icon "Next" at bounding box center [369, 549] width 18 height 18
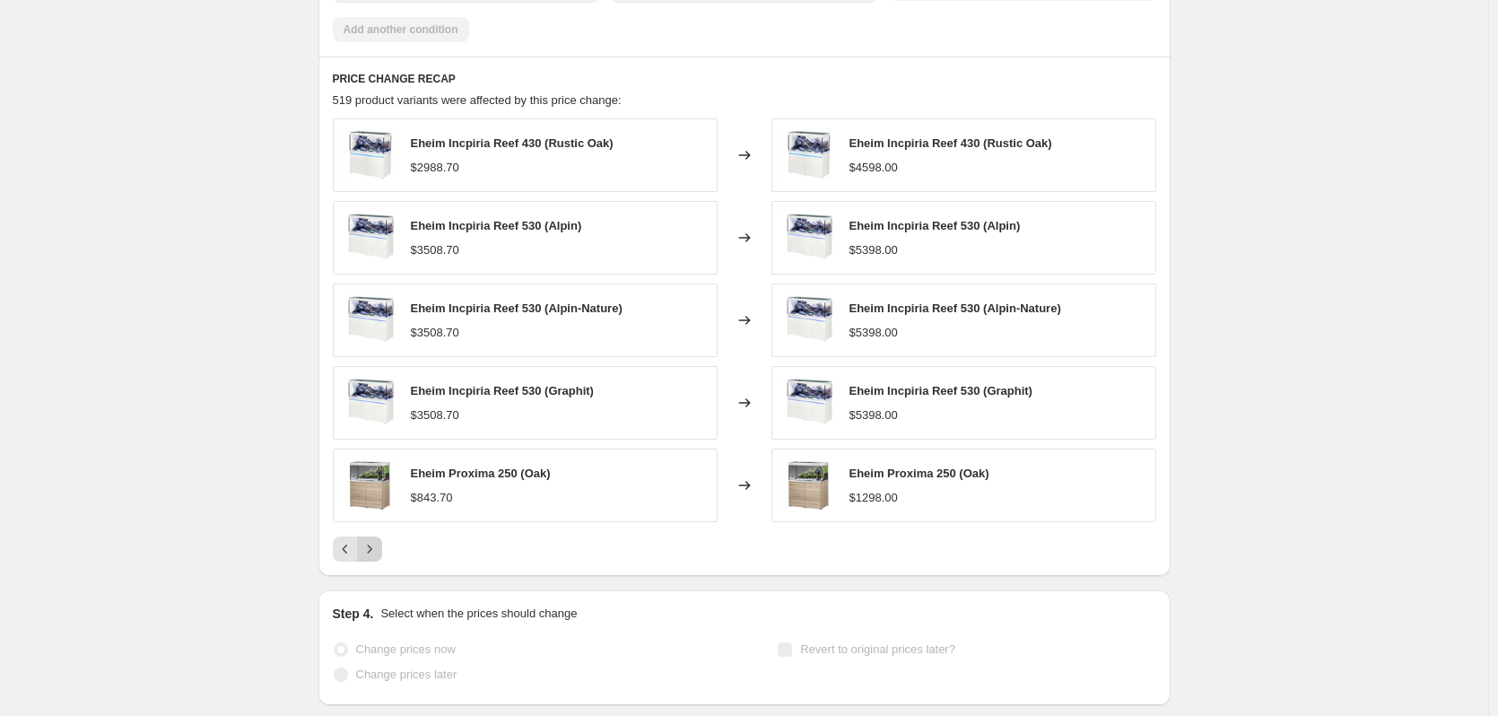
click at [375, 545] on icon "Next" at bounding box center [369, 549] width 18 height 18
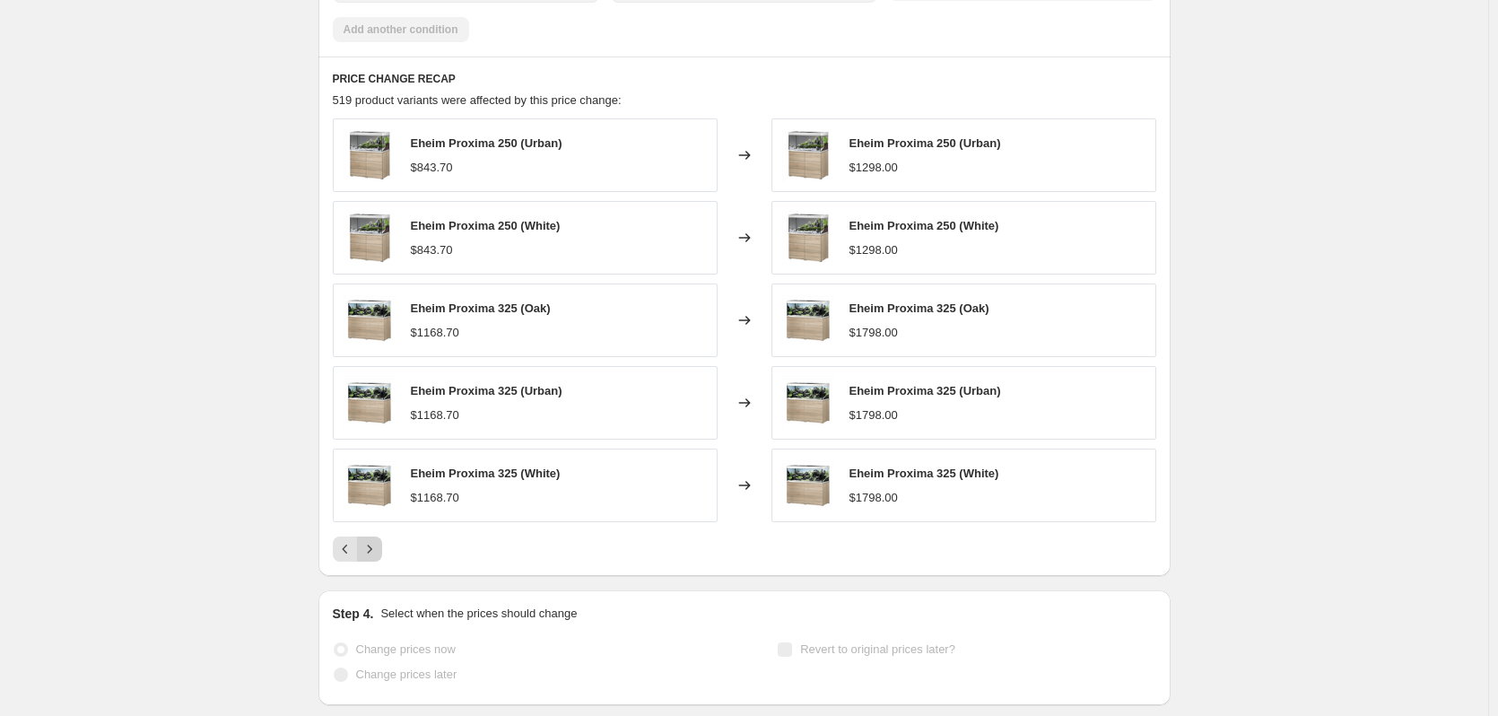
click at [375, 545] on icon "Next" at bounding box center [369, 549] width 18 height 18
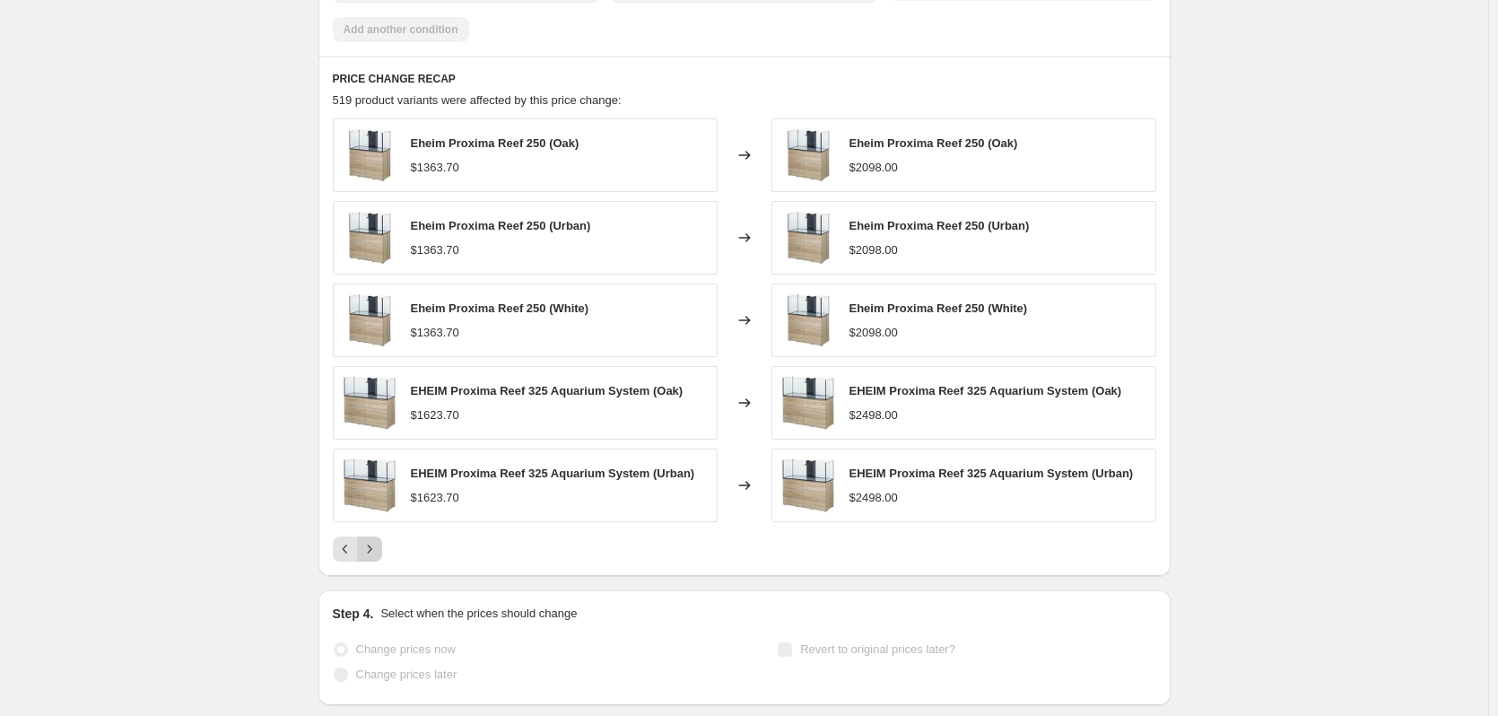
click at [375, 545] on icon "Next" at bounding box center [369, 549] width 18 height 18
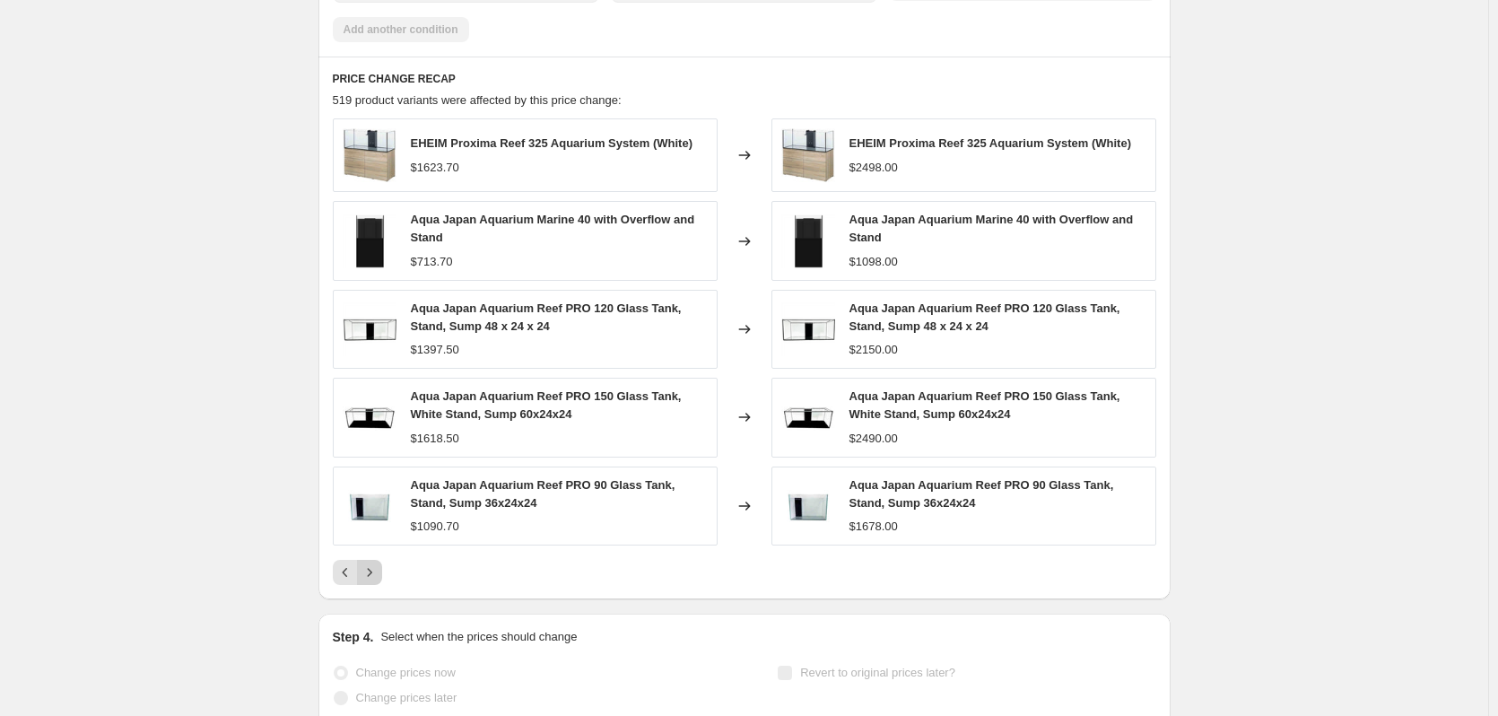
click at [374, 568] on icon "Next" at bounding box center [369, 572] width 18 height 18
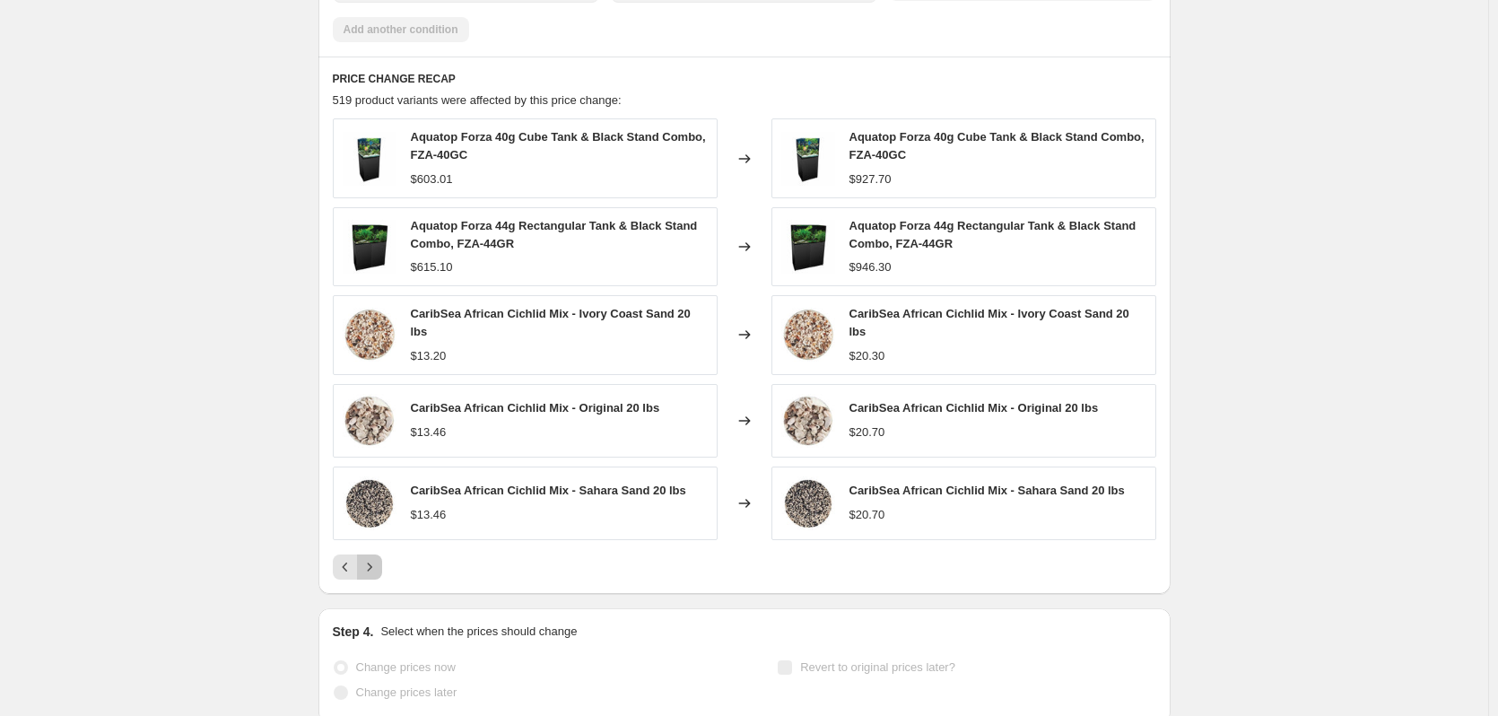
click at [373, 560] on icon "Next" at bounding box center [369, 567] width 18 height 18
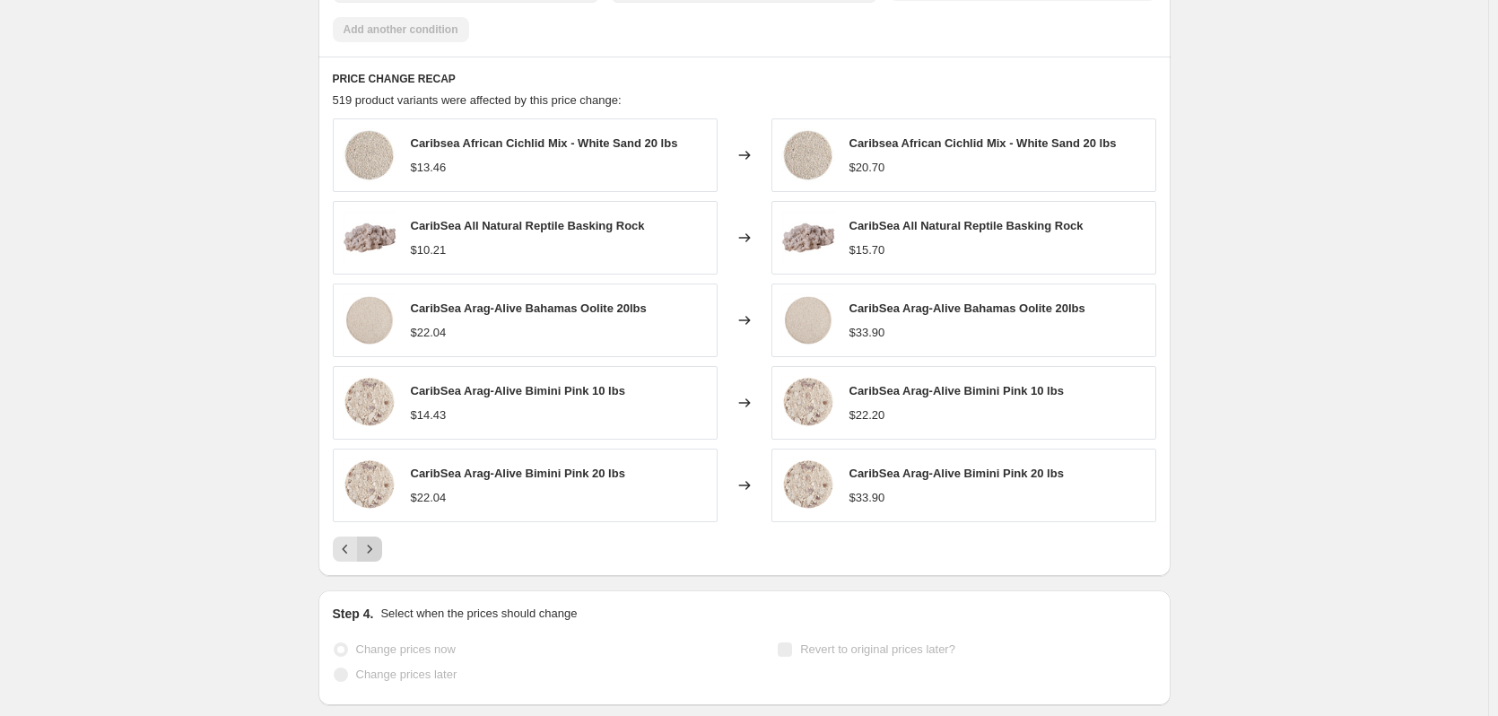
click at [373, 560] on button "Next" at bounding box center [369, 548] width 25 height 25
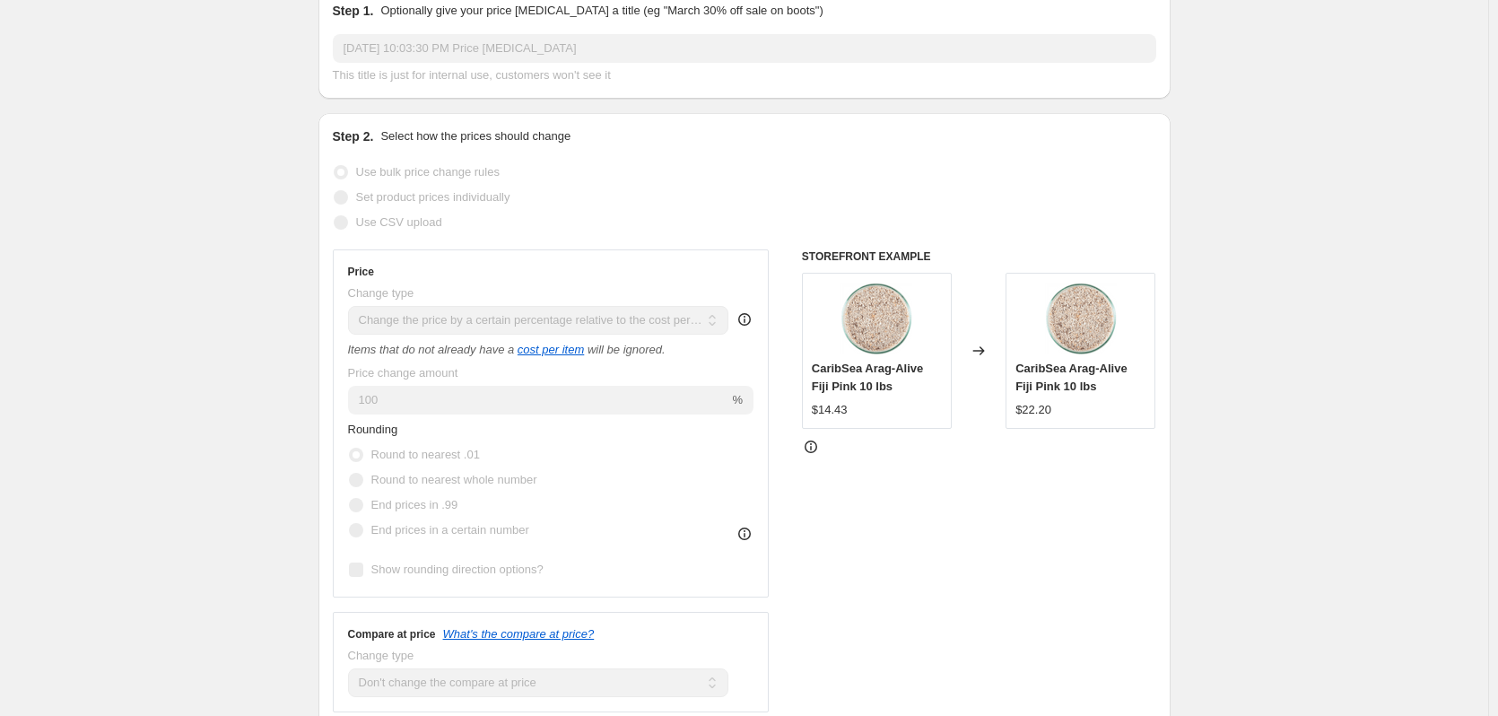
scroll to position [0, 0]
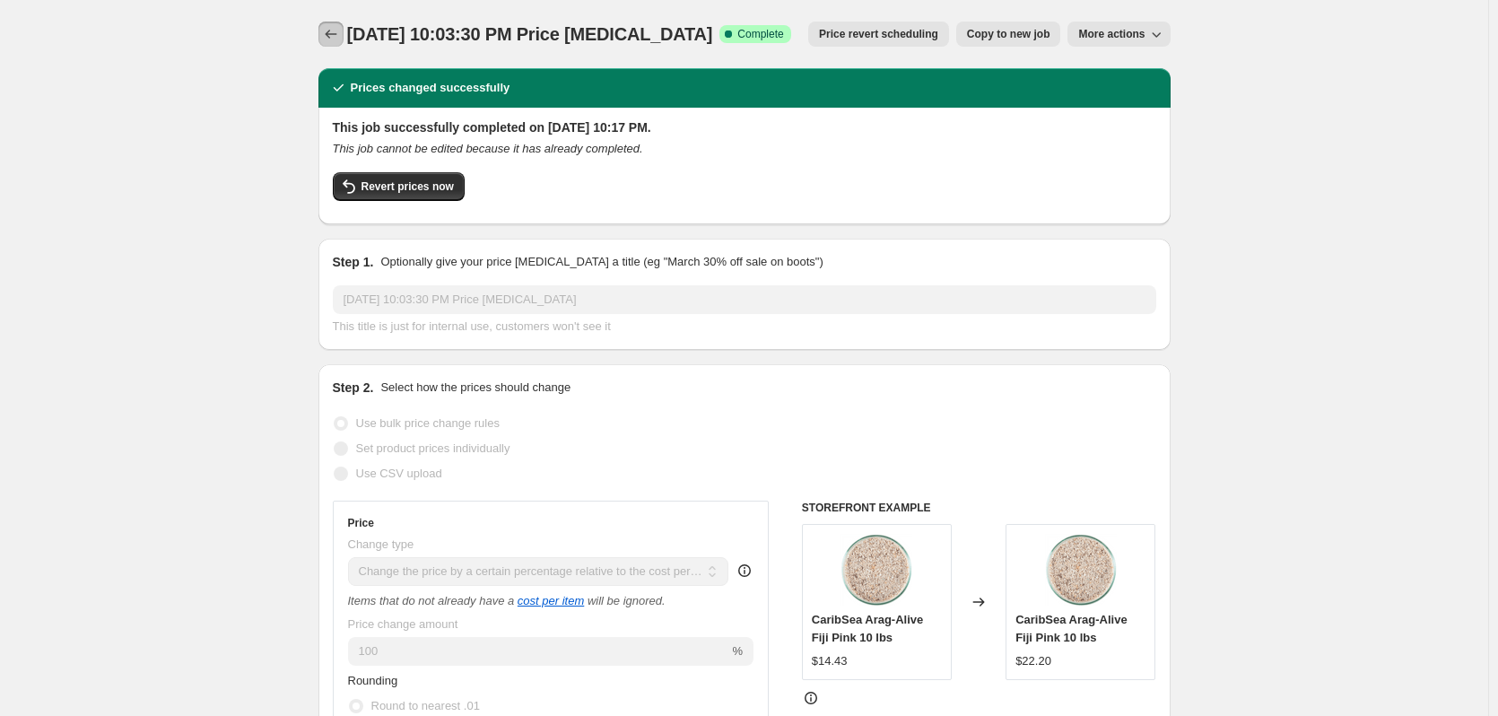
click at [337, 35] on icon "Price change jobs" at bounding box center [331, 34] width 18 height 18
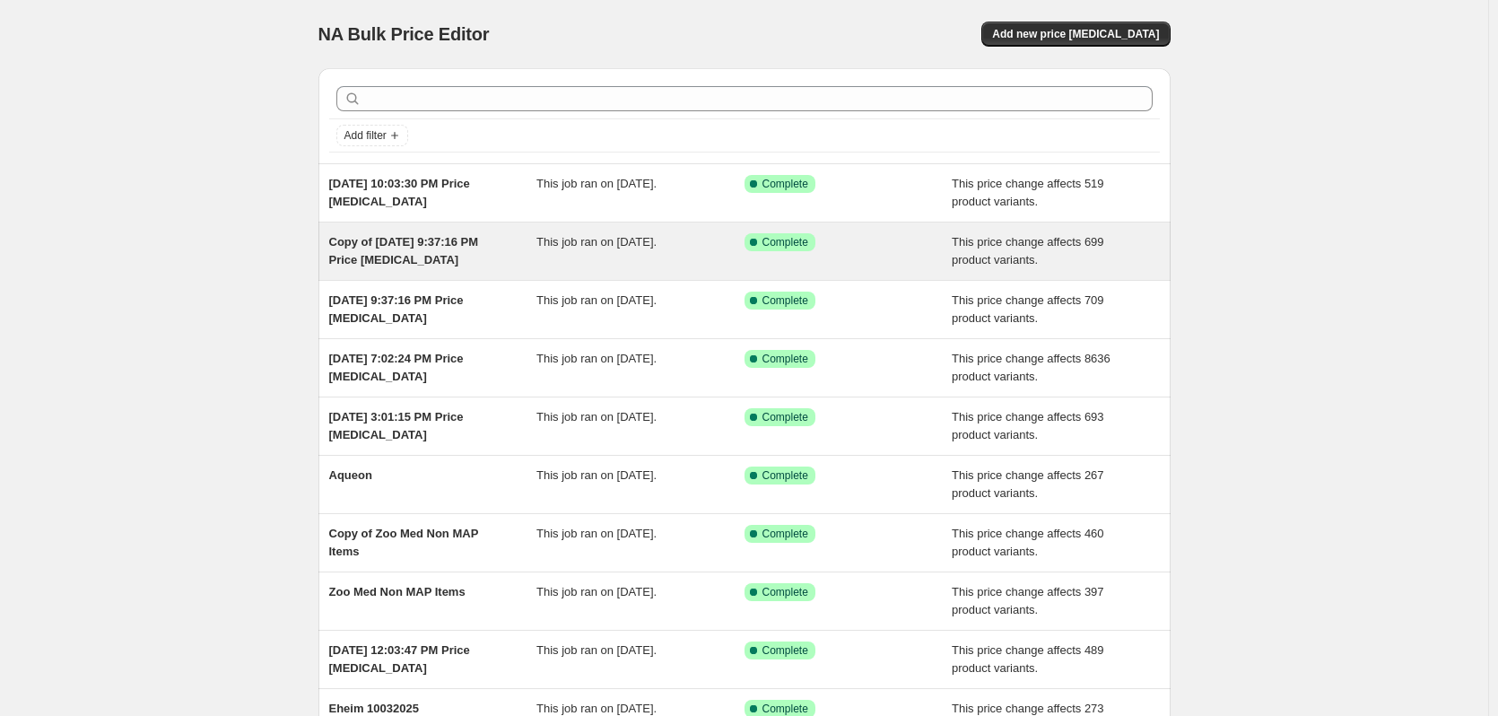
click at [395, 242] on span "Copy of [DATE] 9:37:16 PM Price [MEDICAL_DATA]" at bounding box center [404, 250] width 150 height 31
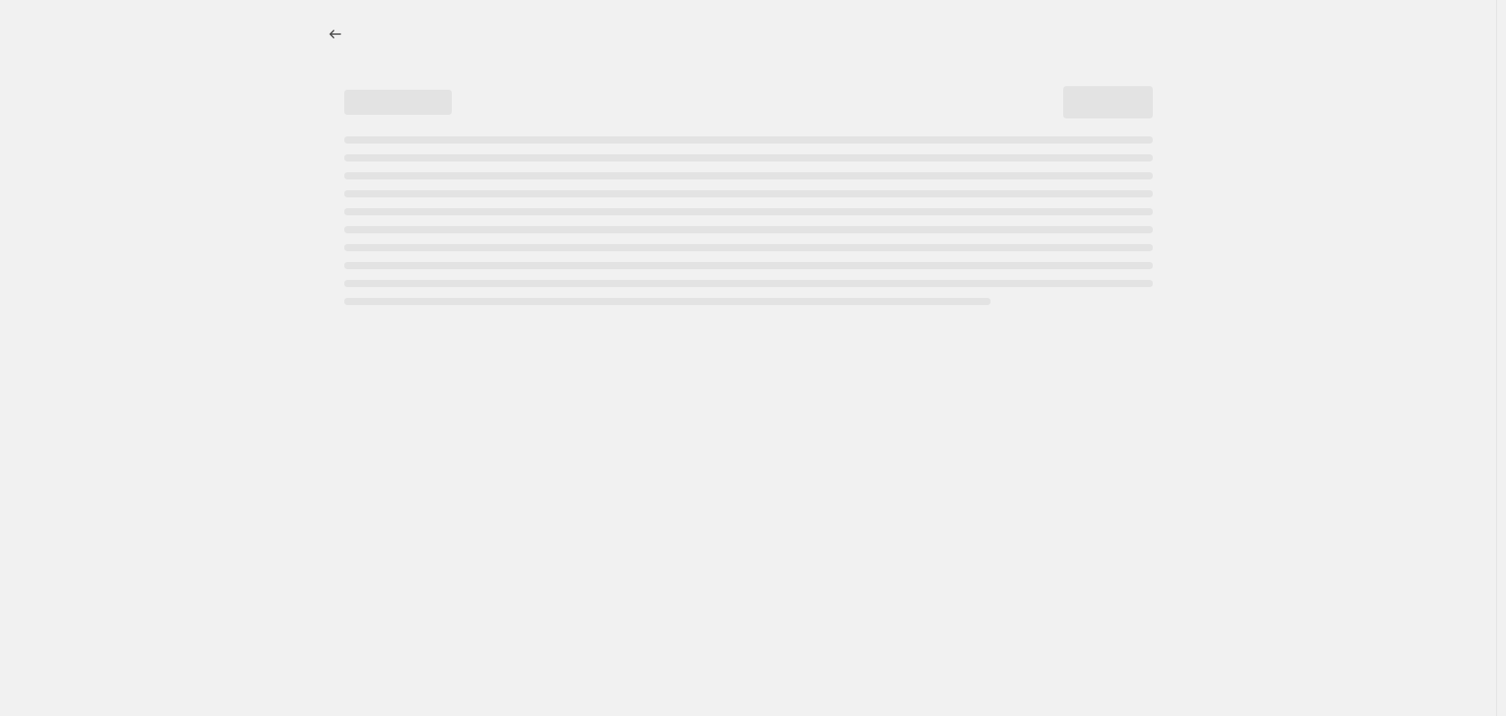
select select "pc"
select select "no_change"
select select "vendor"
select select "tag"
select select "not_equal"
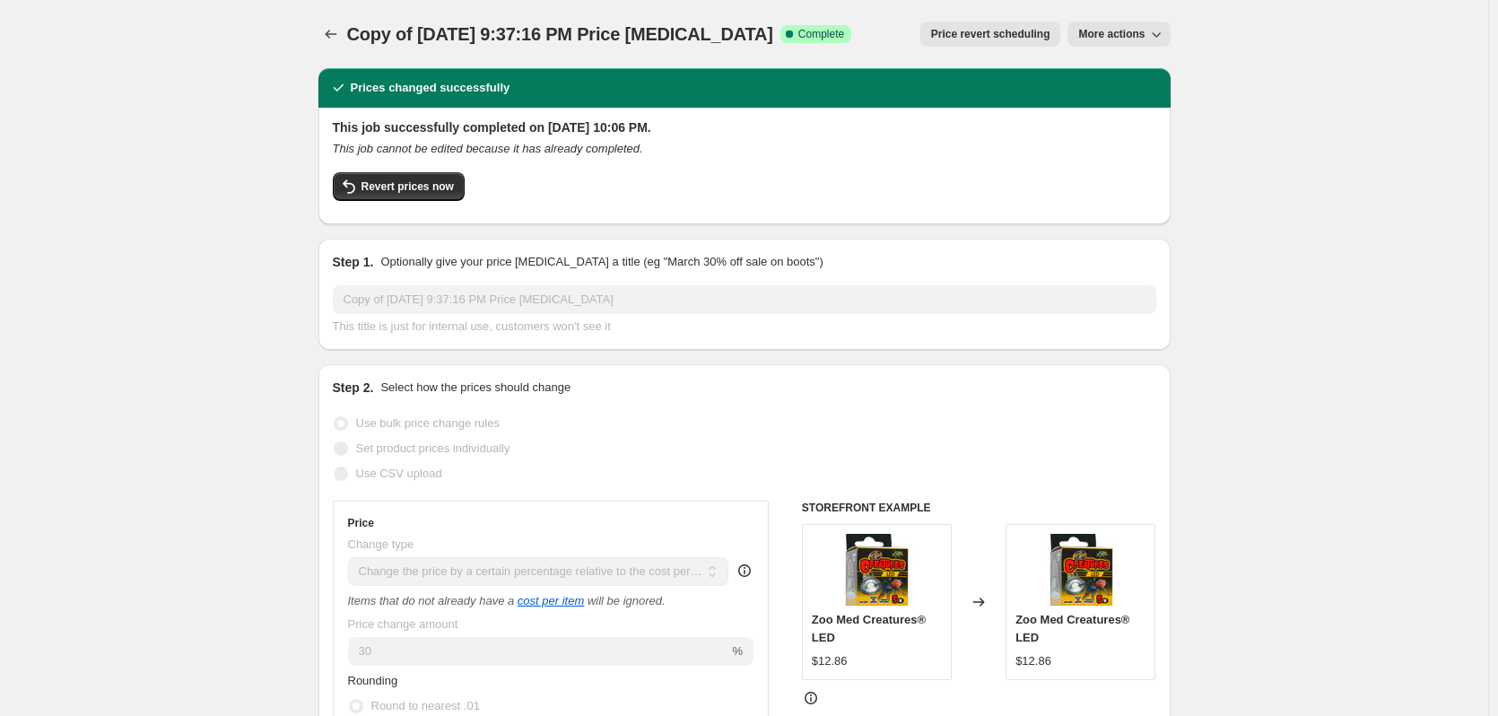
click at [1124, 41] on button "More actions" at bounding box center [1118, 34] width 102 height 25
click at [1131, 66] on span "Copy to new job" at bounding box center [1127, 71] width 83 height 13
select select "pc"
select select "no_change"
select select "vendor"
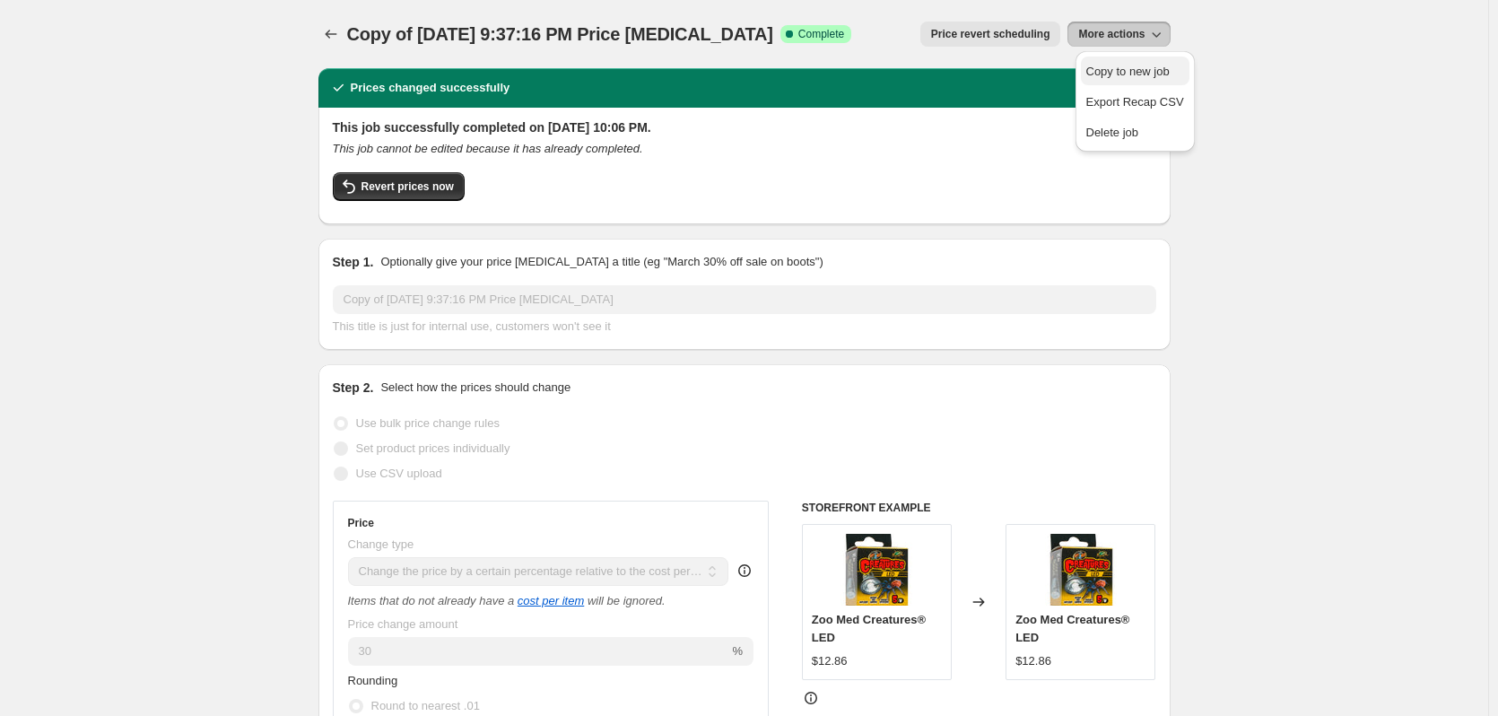
select select "tag"
select select "not_equal"
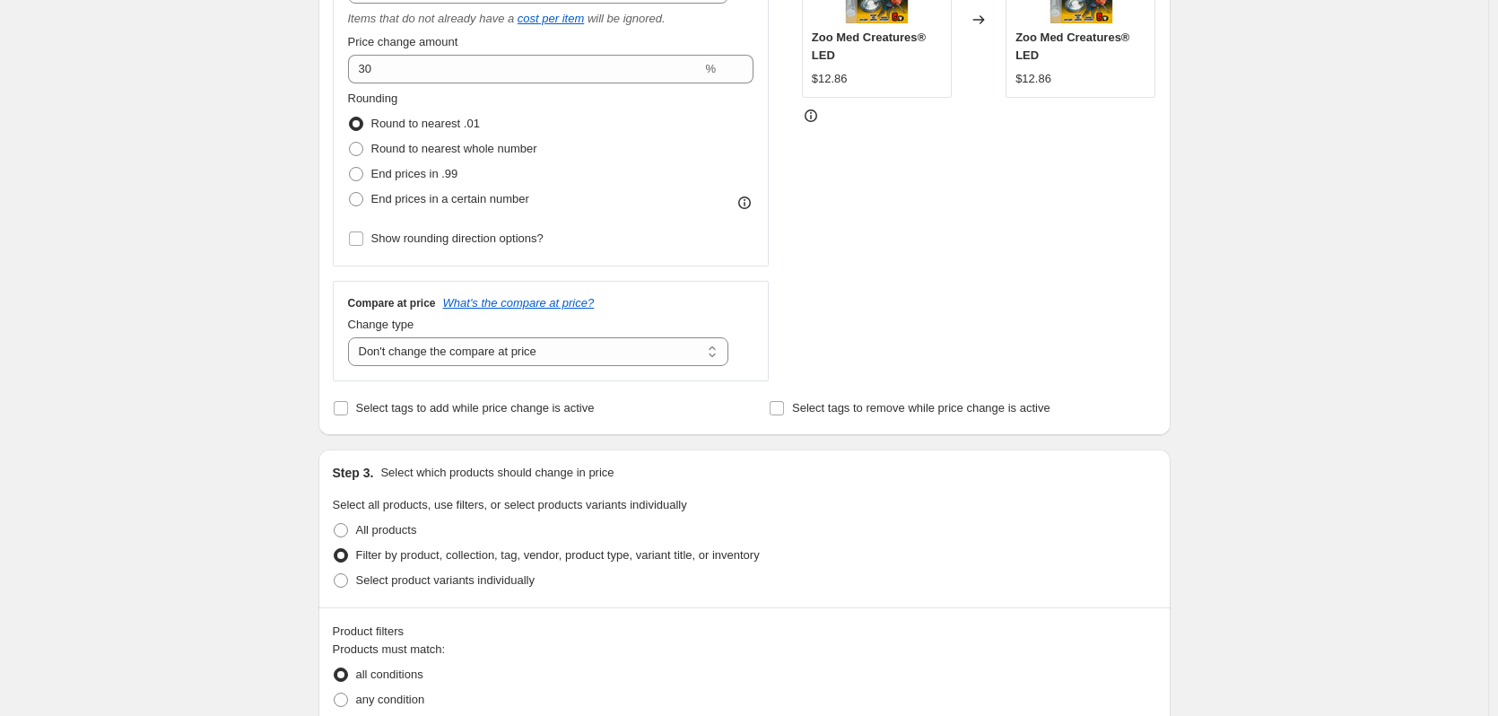
scroll to position [448, 0]
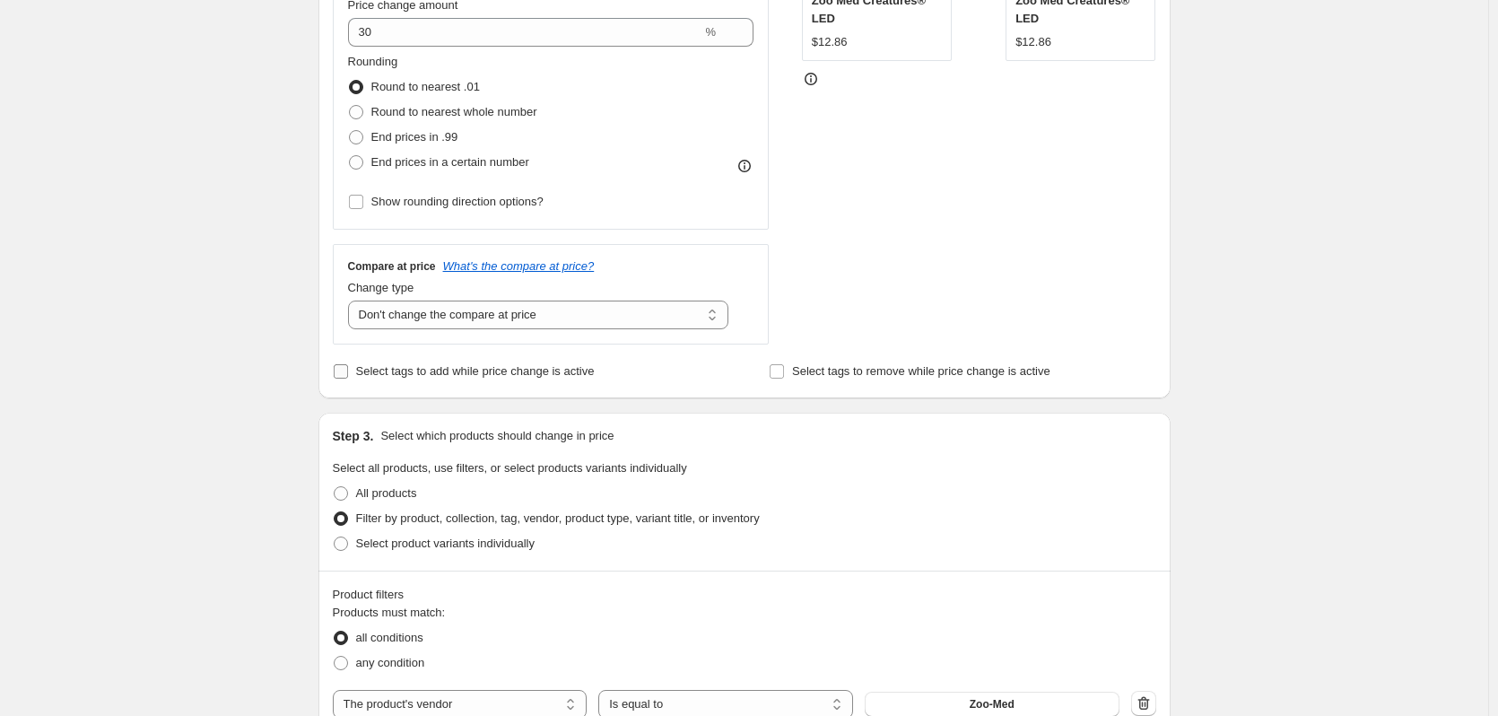
click at [503, 369] on span "Select tags to add while price change is active" at bounding box center [475, 370] width 239 height 13
click at [348, 369] on input "Select tags to add while price change is active" at bounding box center [341, 371] width 14 height 14
checkbox input "true"
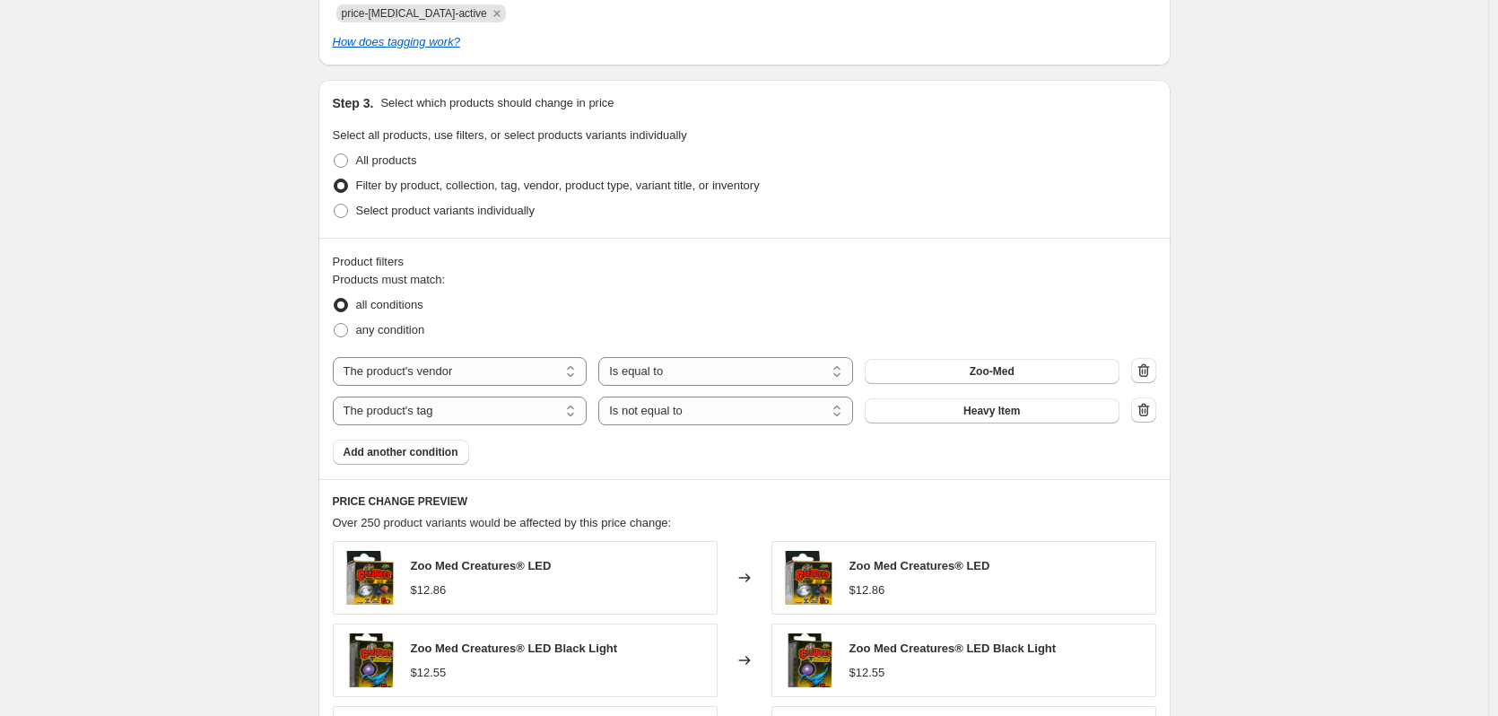
scroll to position [897, 0]
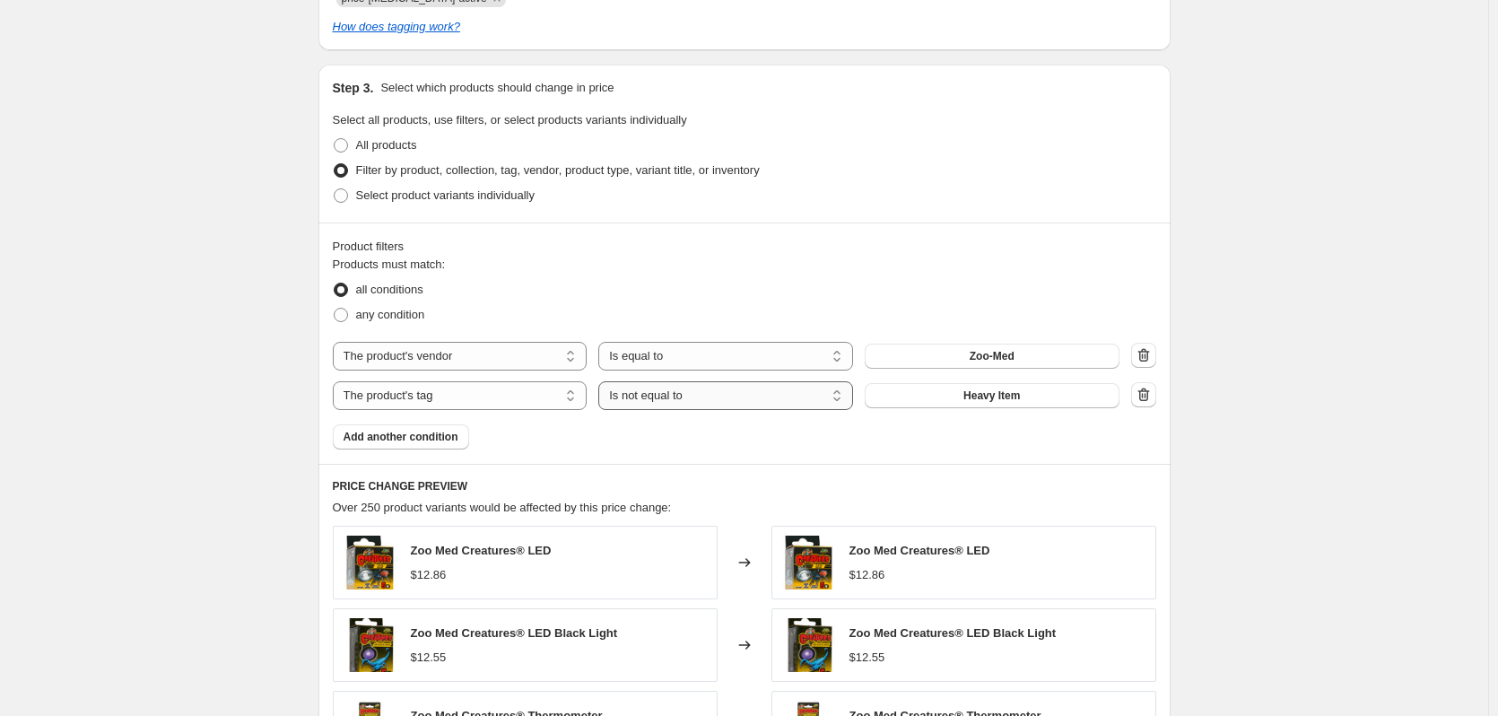
click at [682, 397] on select "Is equal to Is not equal to" at bounding box center [725, 395] width 255 height 29
click at [603, 381] on select "Is equal to Is not equal to" at bounding box center [725, 395] width 255 height 29
click at [226, 432] on div "Create new price [MEDICAL_DATA]. This page is ready Create new price [MEDICAL_D…" at bounding box center [744, 185] width 1488 height 2164
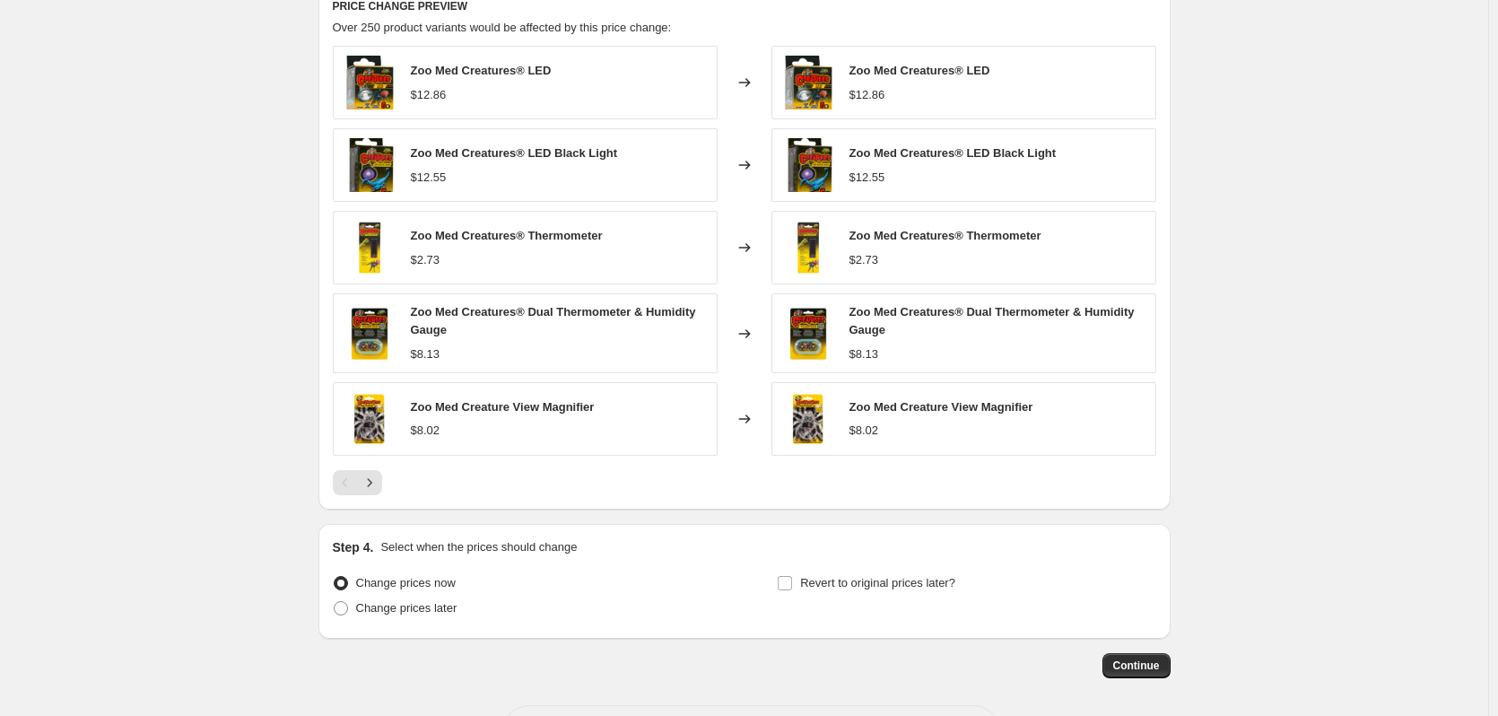
scroll to position [1449, 0]
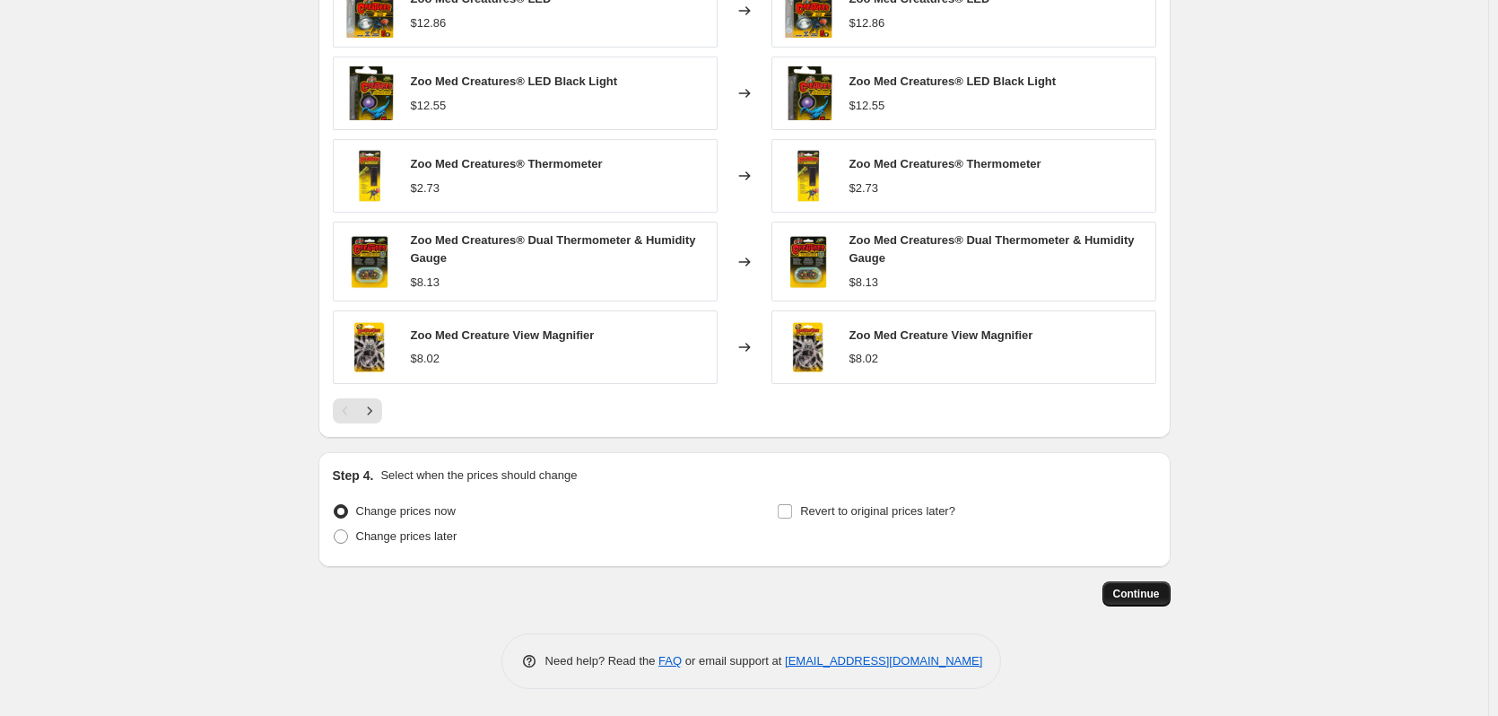
click at [1147, 594] on span "Continue" at bounding box center [1136, 593] width 47 height 14
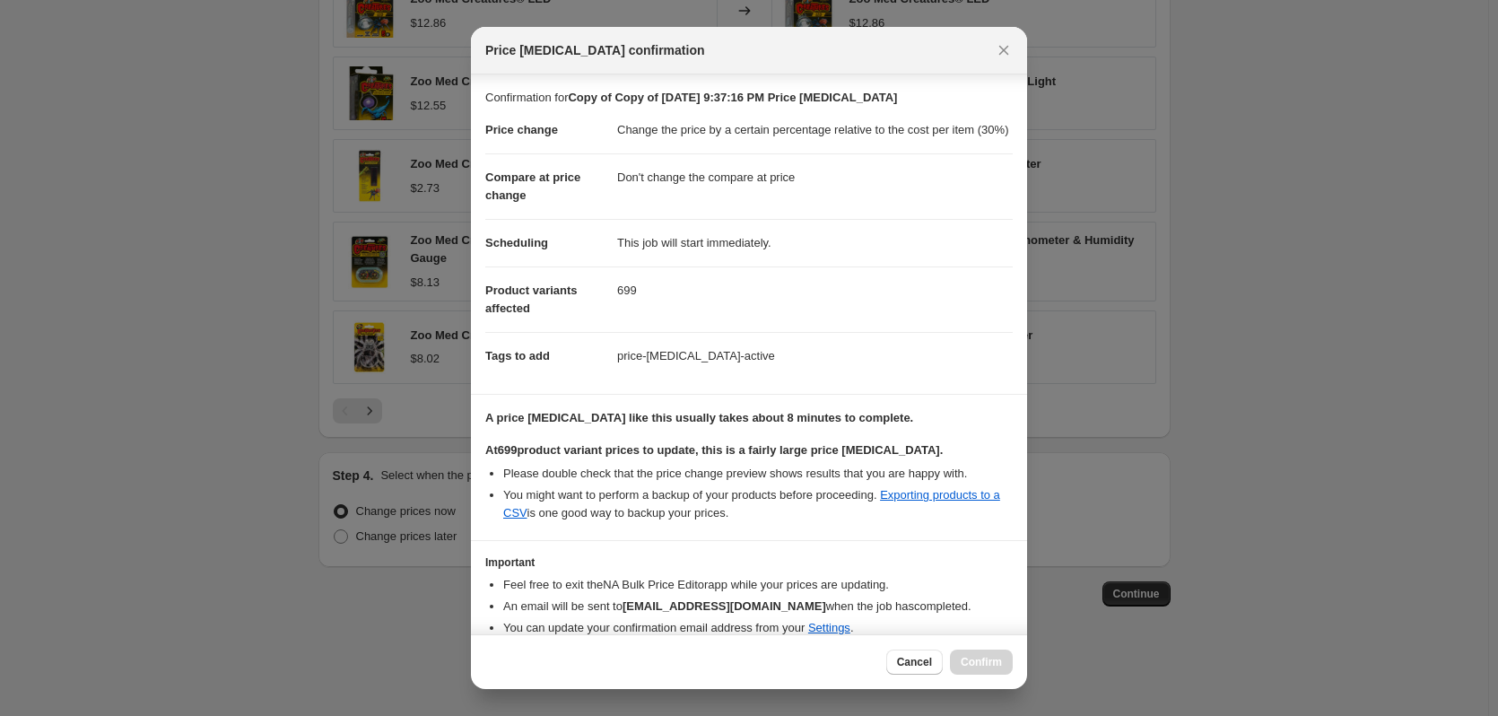
scroll to position [93, 0]
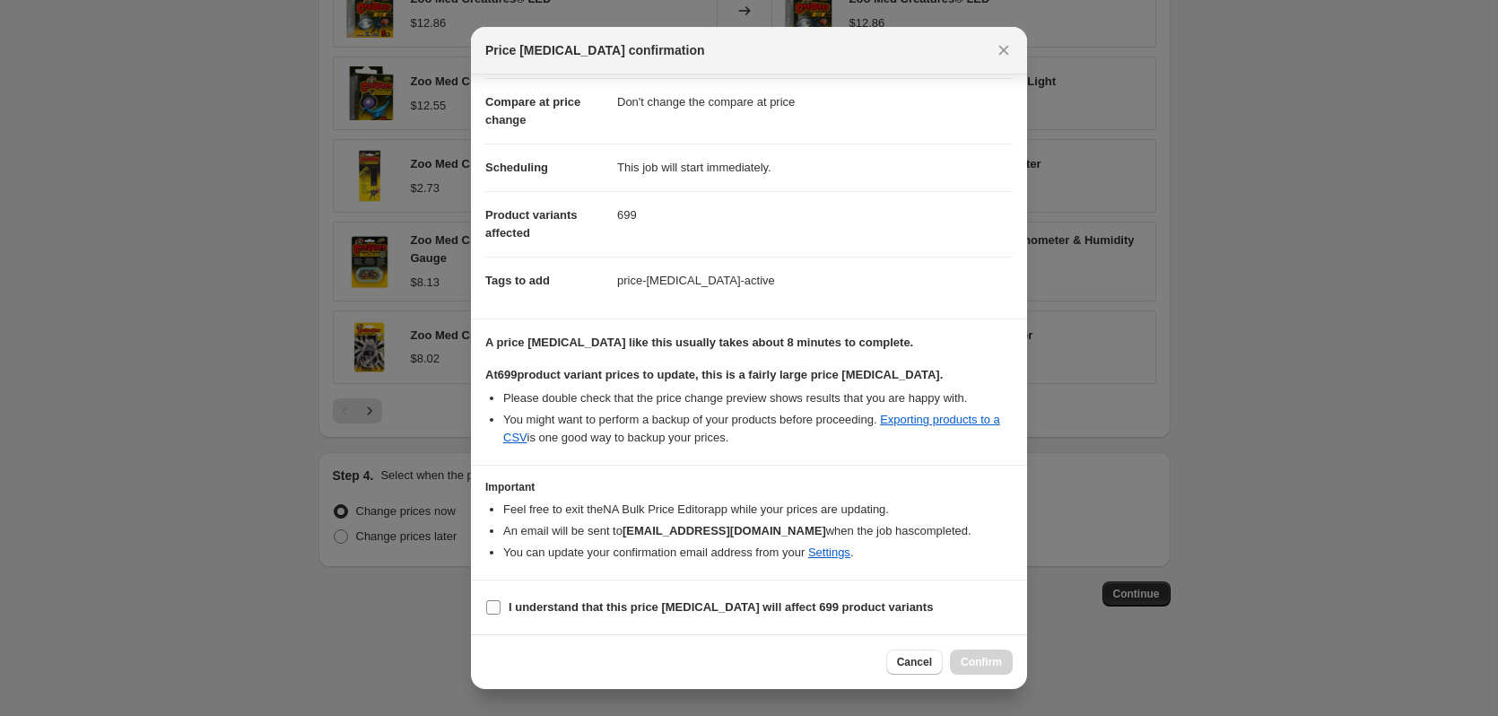
click at [548, 613] on b "I understand that this price [MEDICAL_DATA] will affect 699 product variants" at bounding box center [720, 606] width 424 height 13
click at [500, 613] on input "I understand that this price [MEDICAL_DATA] will affect 699 product variants" at bounding box center [493, 607] width 14 height 14
checkbox input "true"
click at [967, 657] on span "Confirm" at bounding box center [980, 662] width 41 height 14
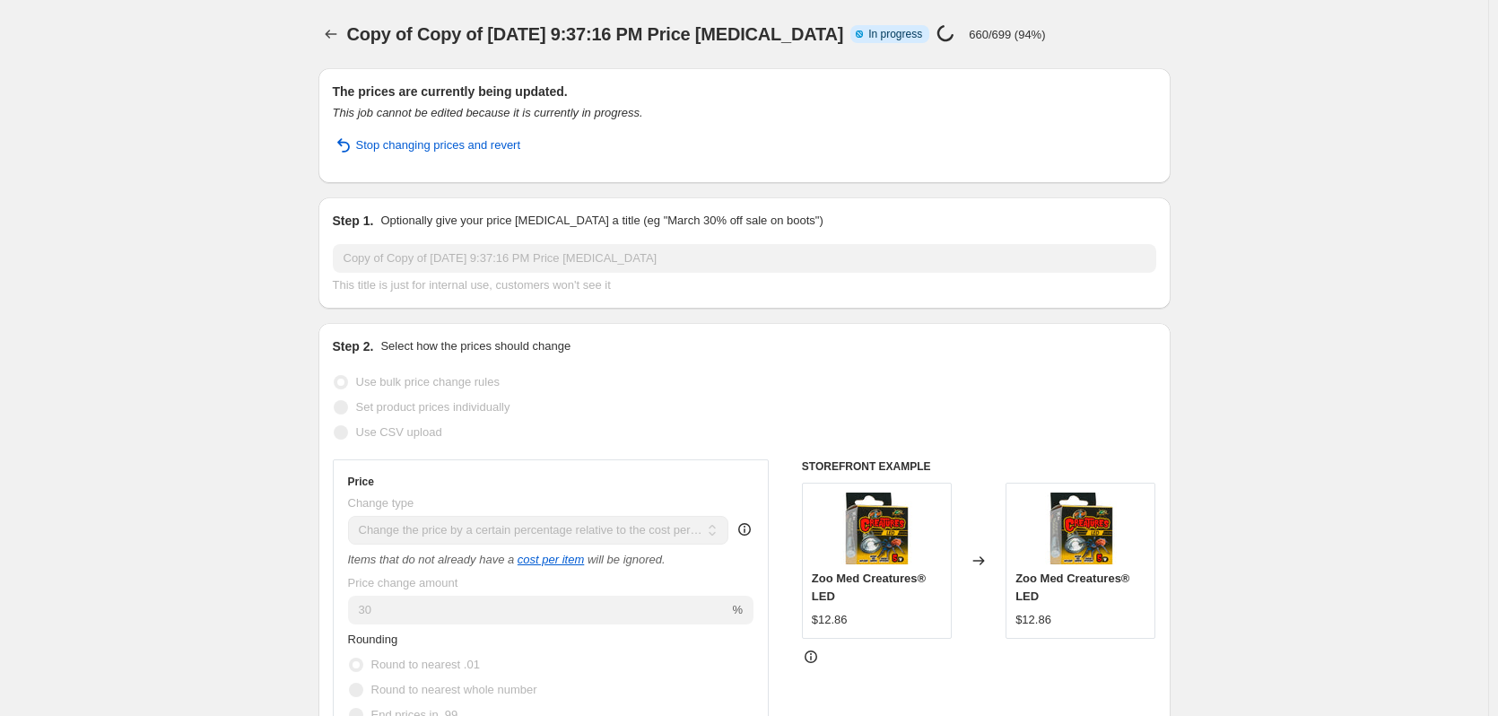
select select "pc"
select select "no_change"
select select "vendor"
select select "tag"
select select "not_equal"
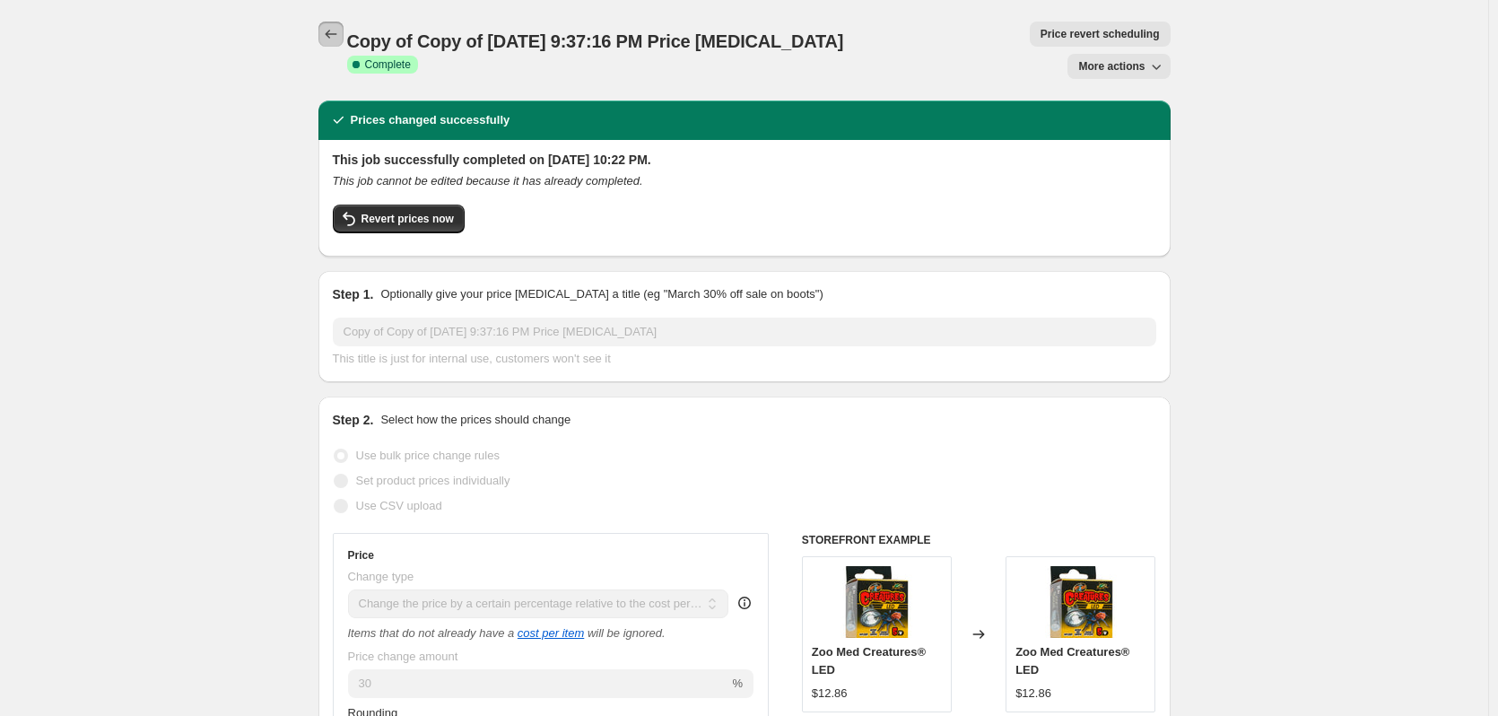
click at [340, 30] on icon "Price change jobs" at bounding box center [331, 34] width 18 height 18
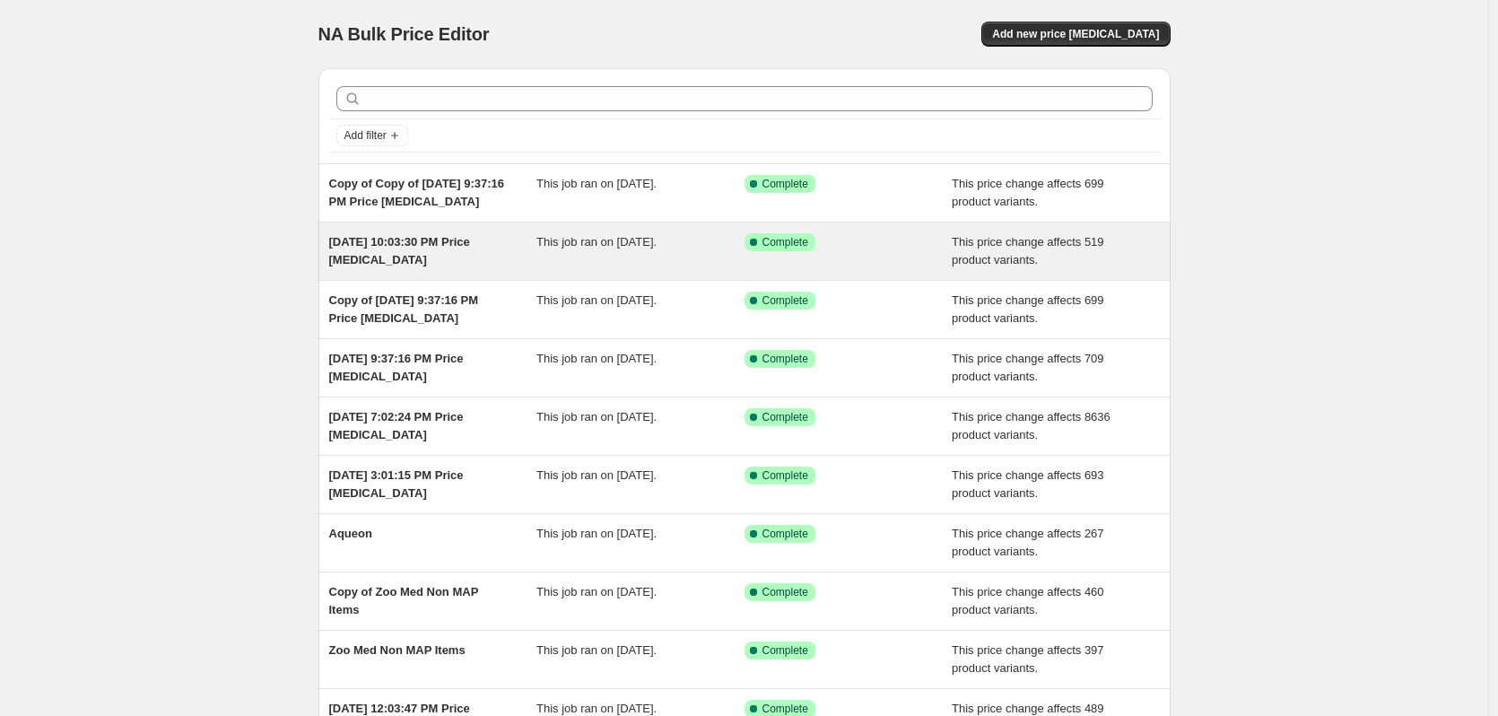
click at [454, 247] on span "[DATE] 10:03:30 PM Price [MEDICAL_DATA]" at bounding box center [399, 250] width 141 height 31
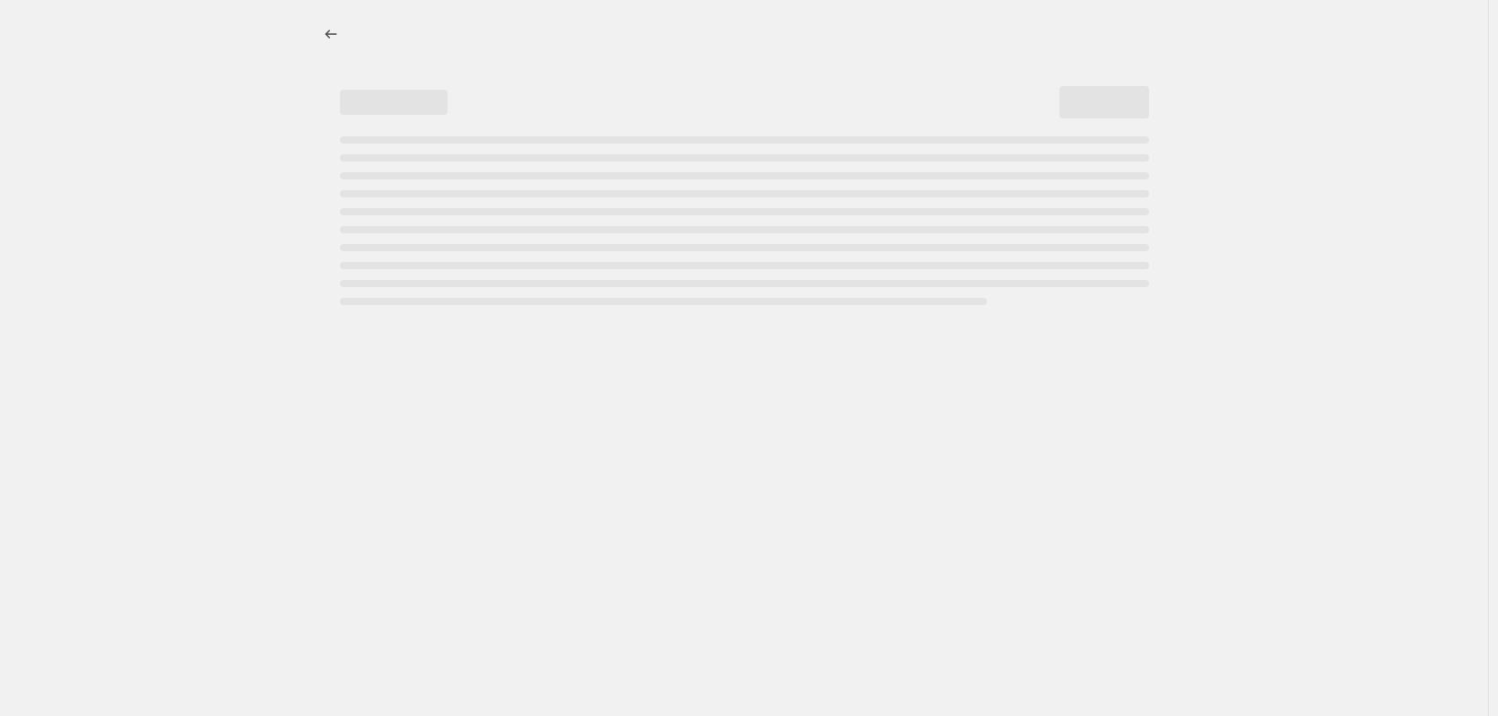
select select "pc"
select select "no_change"
select select "tag"
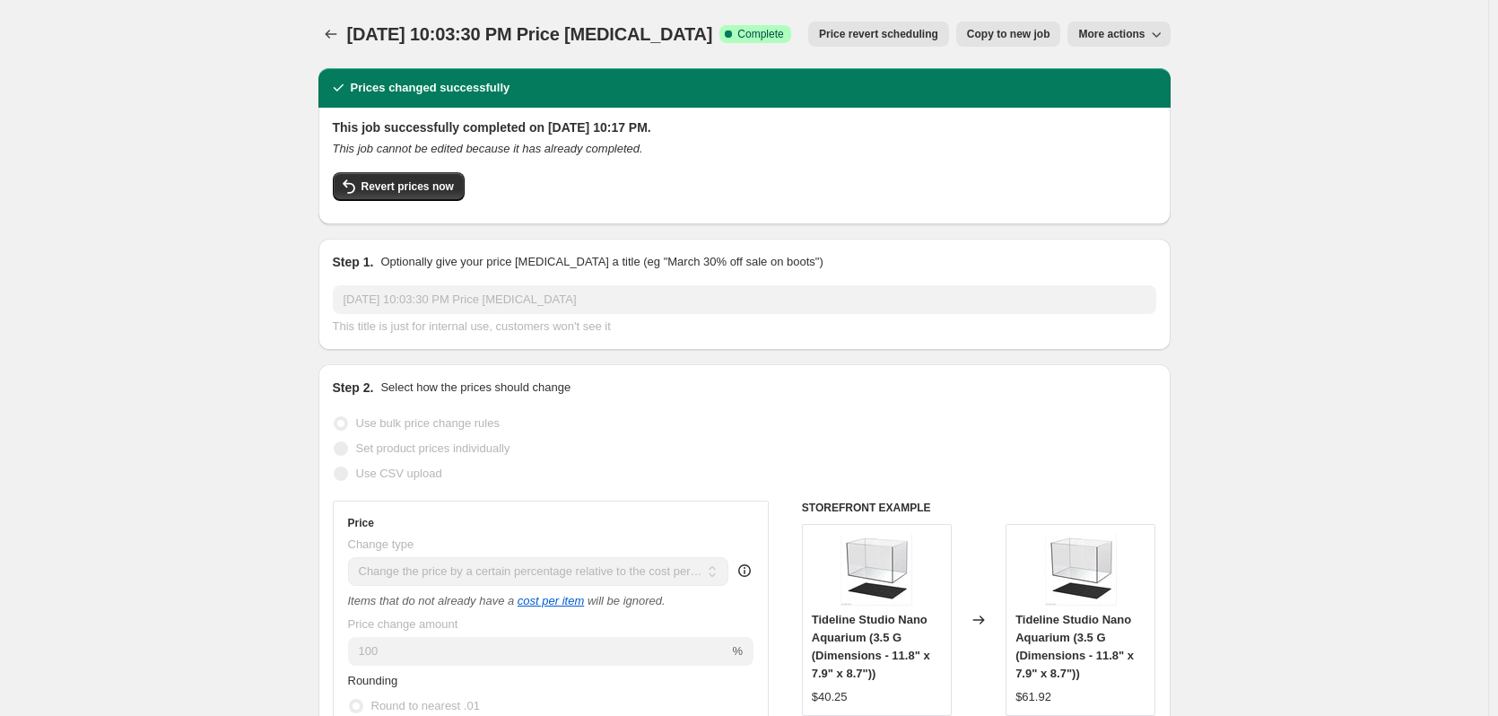
click at [1108, 30] on span "More actions" at bounding box center [1111, 34] width 66 height 14
click at [1031, 38] on span "Copy to new job" at bounding box center [1008, 34] width 83 height 14
select select "pc"
select select "no_change"
select select "tag"
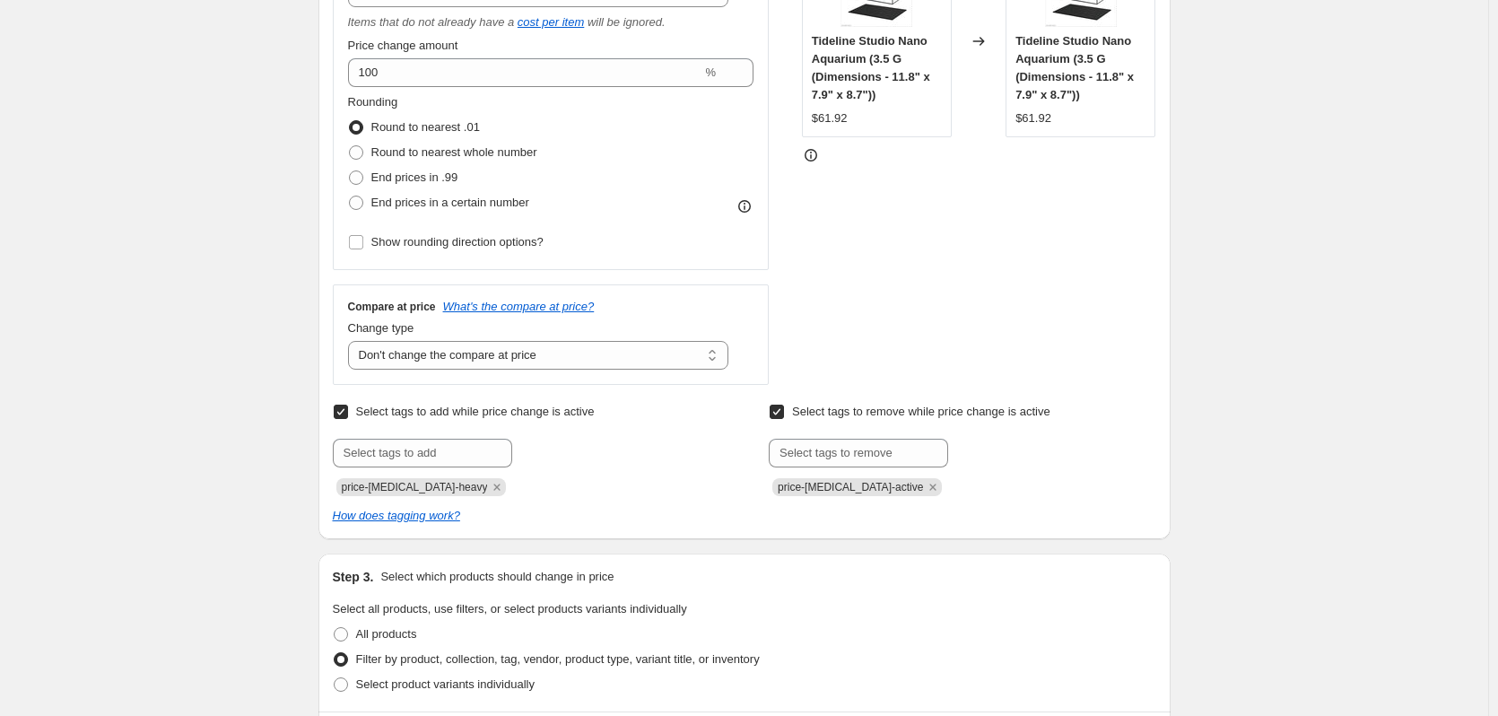
scroll to position [179, 0]
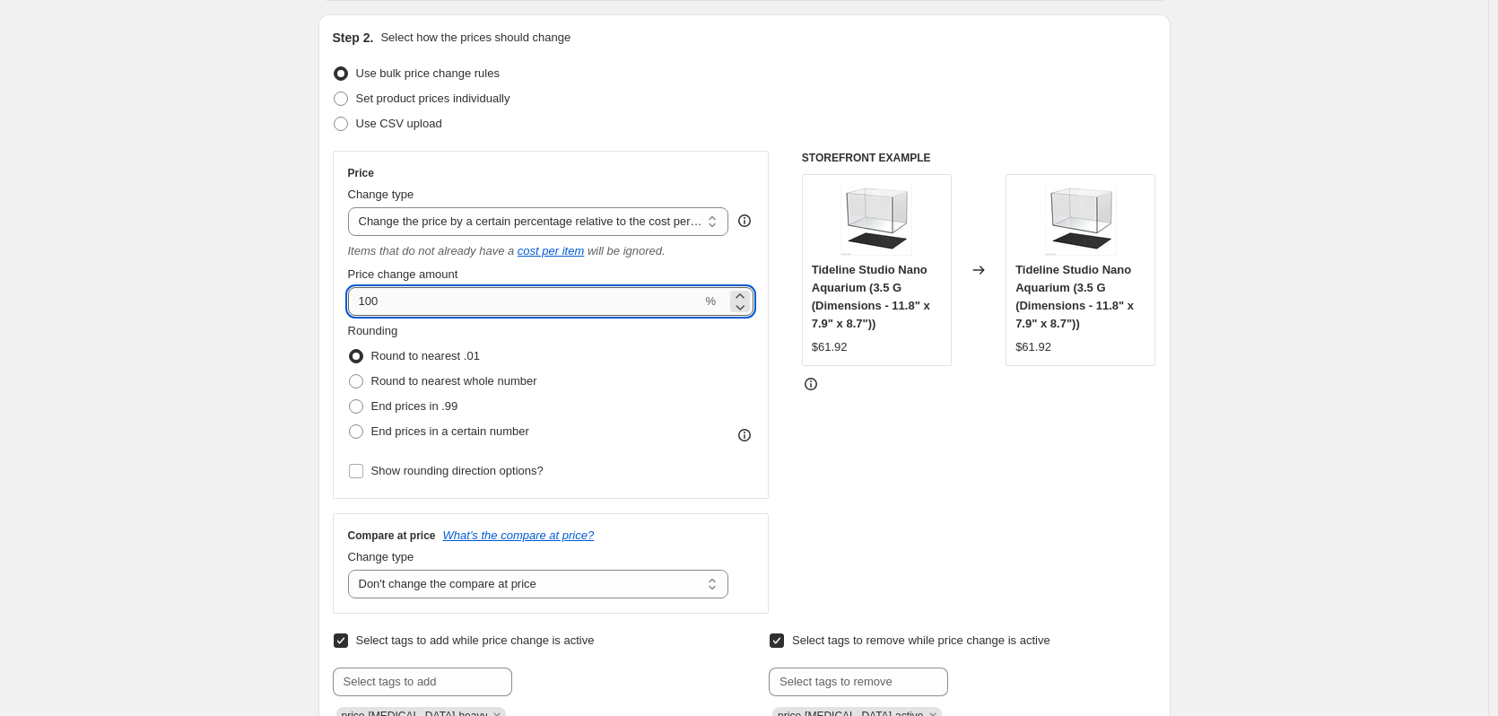
click at [478, 296] on input "100" at bounding box center [525, 301] width 354 height 29
type input "150"
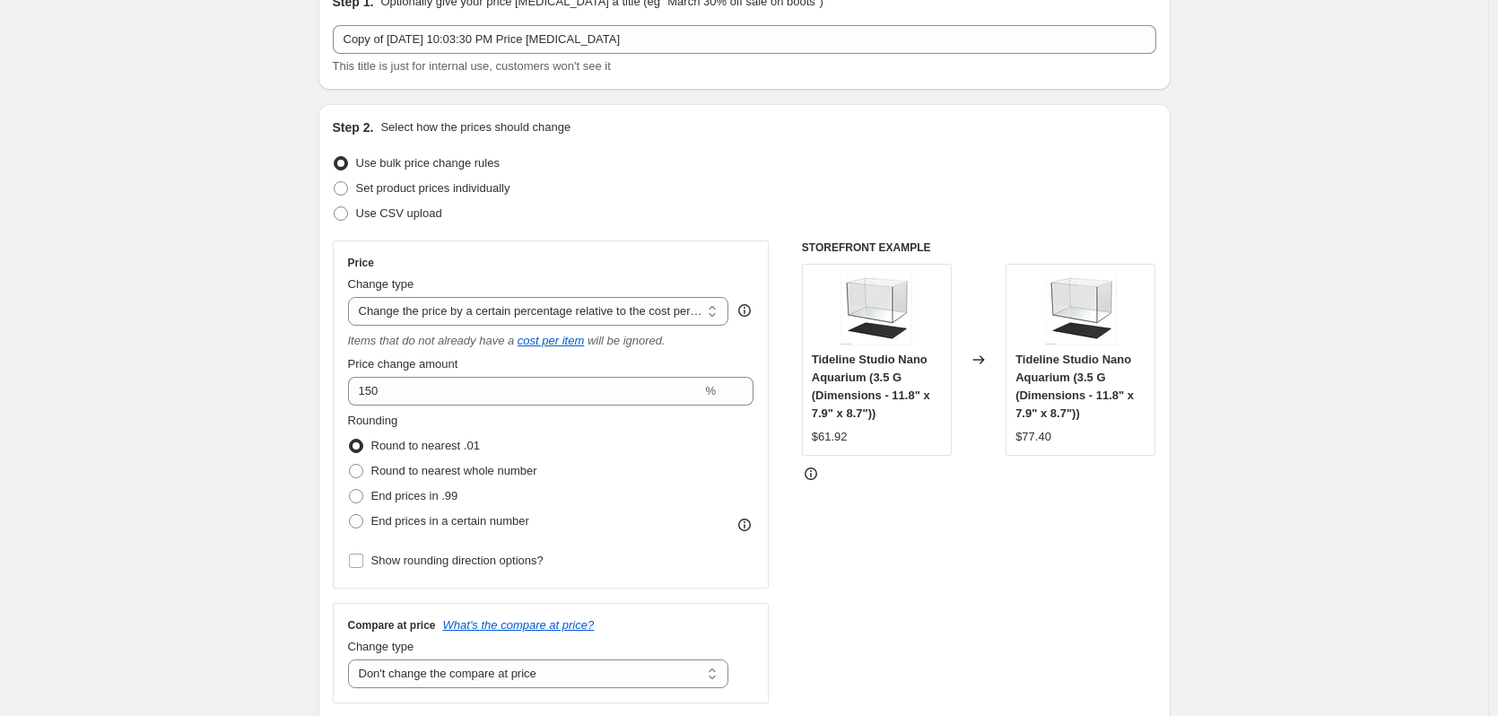
scroll to position [0, 0]
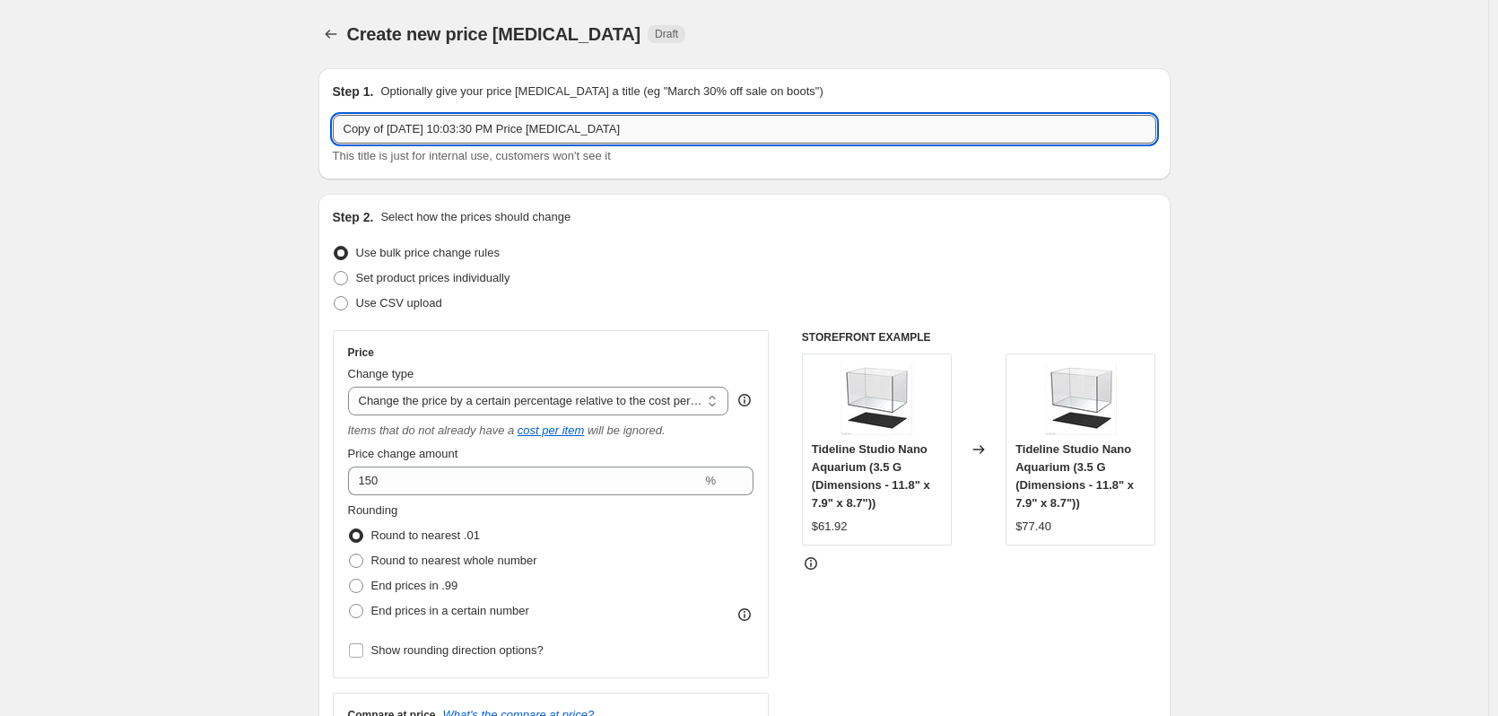
click at [704, 133] on input "Copy of [DATE] 10:03:30 PM Price [MEDICAL_DATA]" at bounding box center [744, 129] width 823 height 29
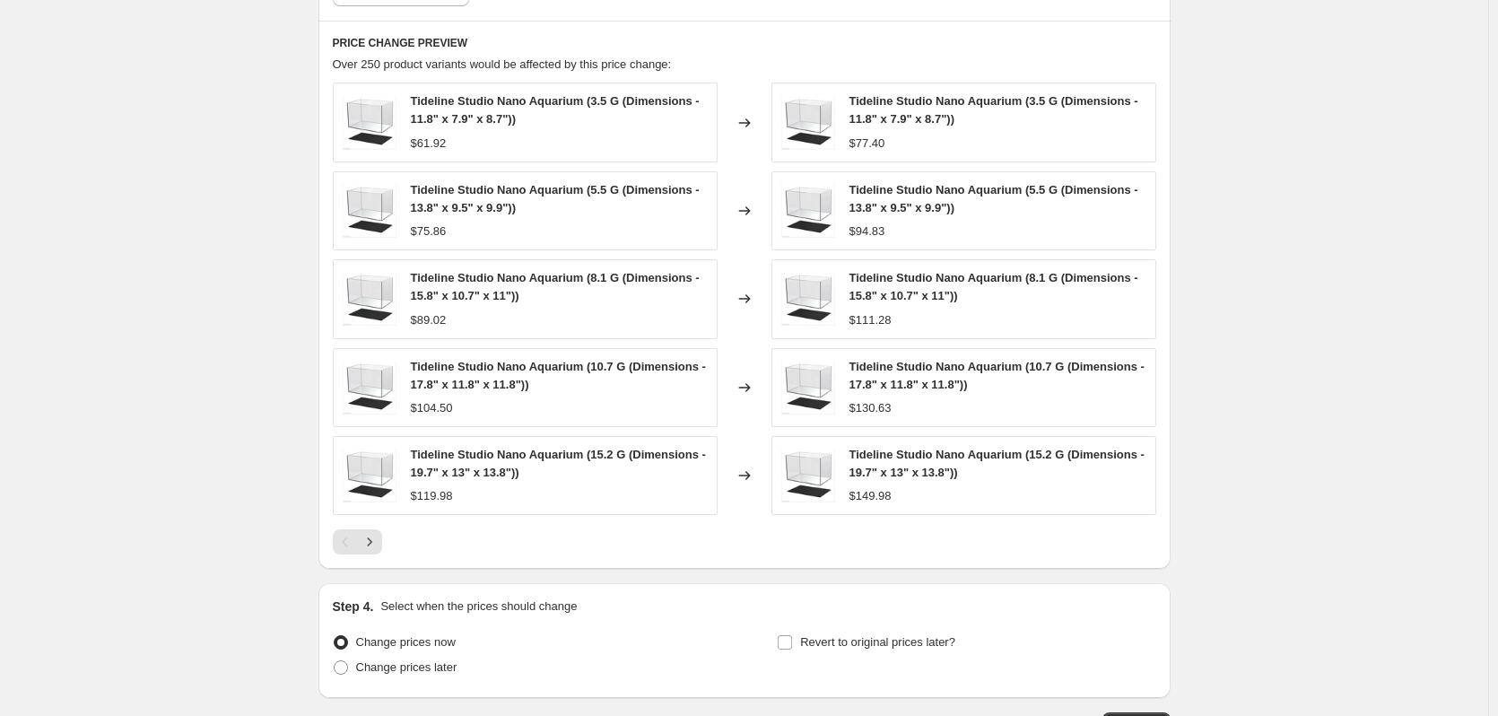
scroll to position [1432, 0]
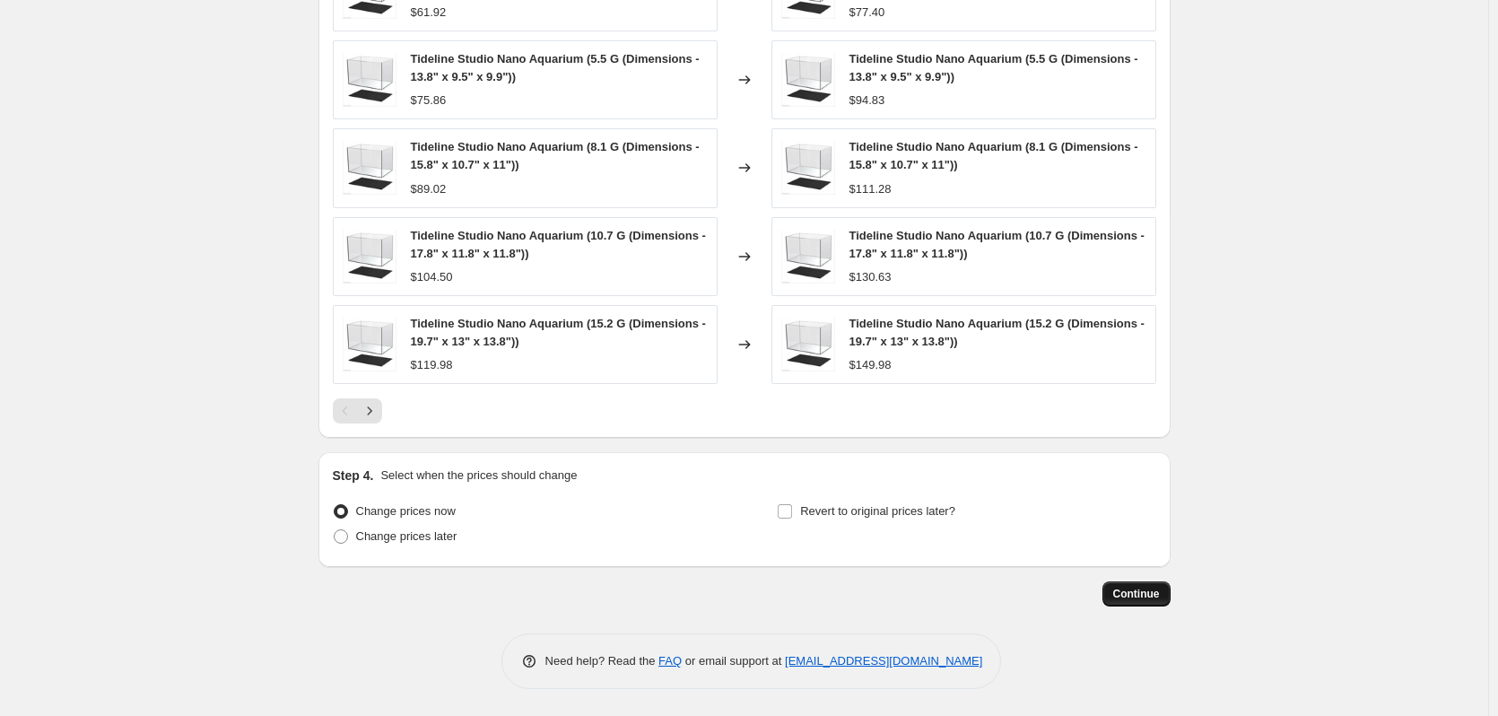
type input "Heavy to 150"
click at [1149, 597] on span "Continue" at bounding box center [1136, 593] width 47 height 14
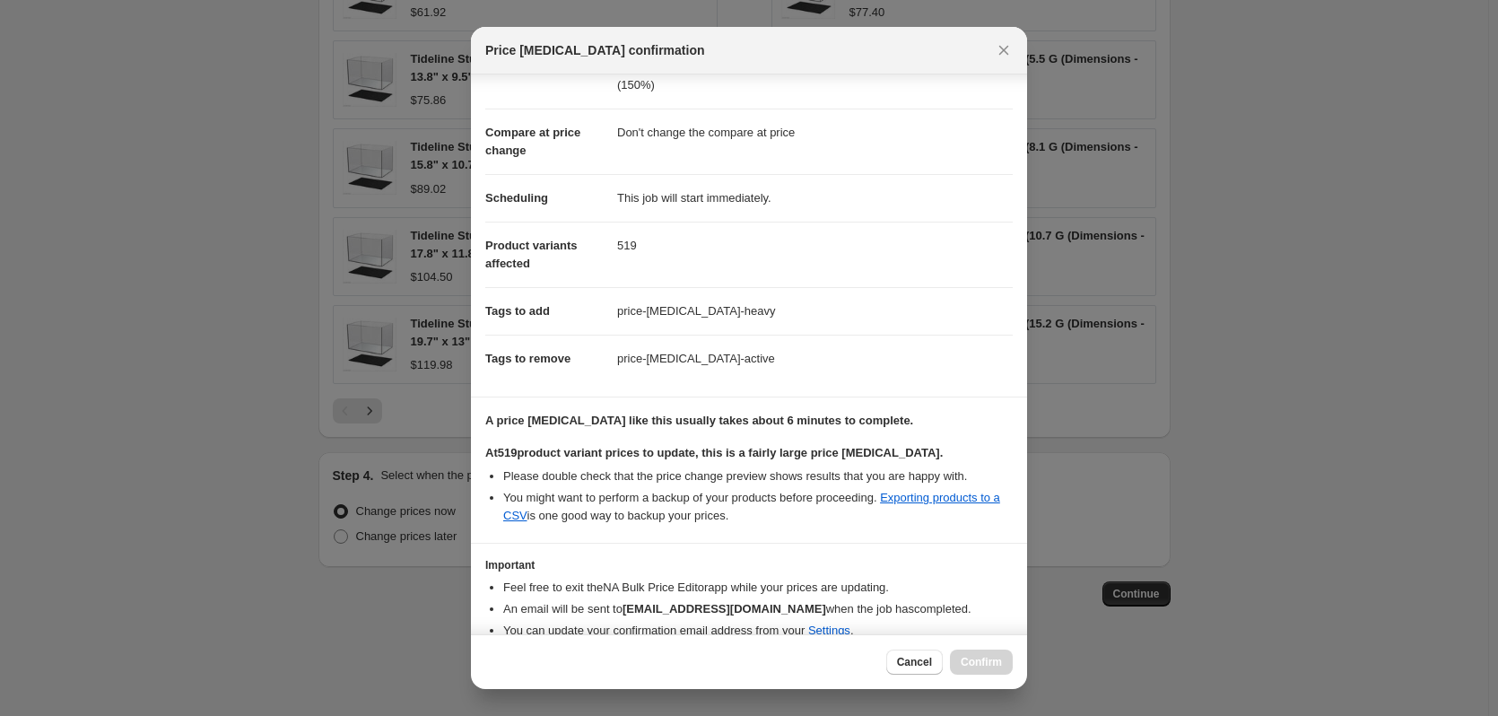
scroll to position [141, 0]
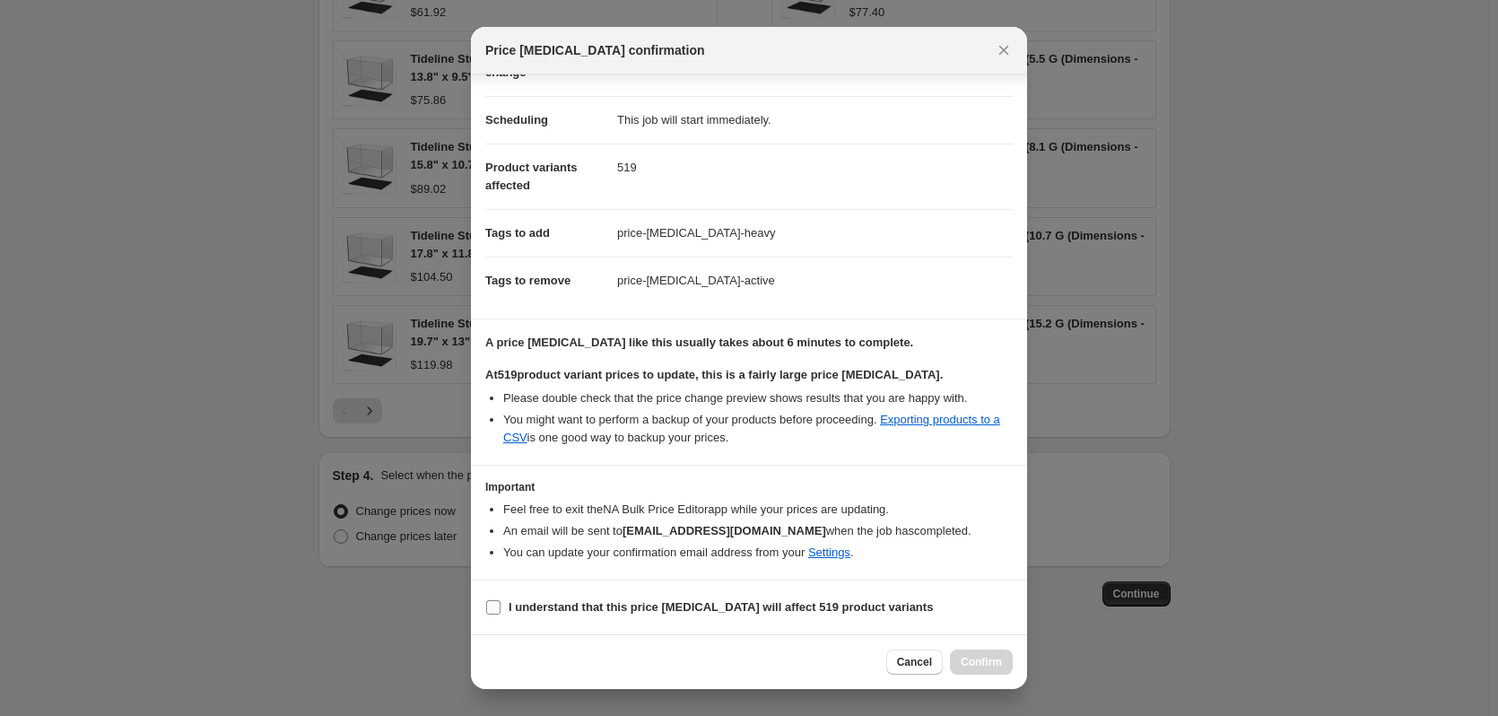
click at [547, 603] on b "I understand that this price [MEDICAL_DATA] will affect 519 product variants" at bounding box center [720, 606] width 424 height 13
click at [500, 603] on input "I understand that this price [MEDICAL_DATA] will affect 519 product variants" at bounding box center [493, 607] width 14 height 14
checkbox input "true"
click at [975, 661] on span "Confirm" at bounding box center [980, 662] width 41 height 14
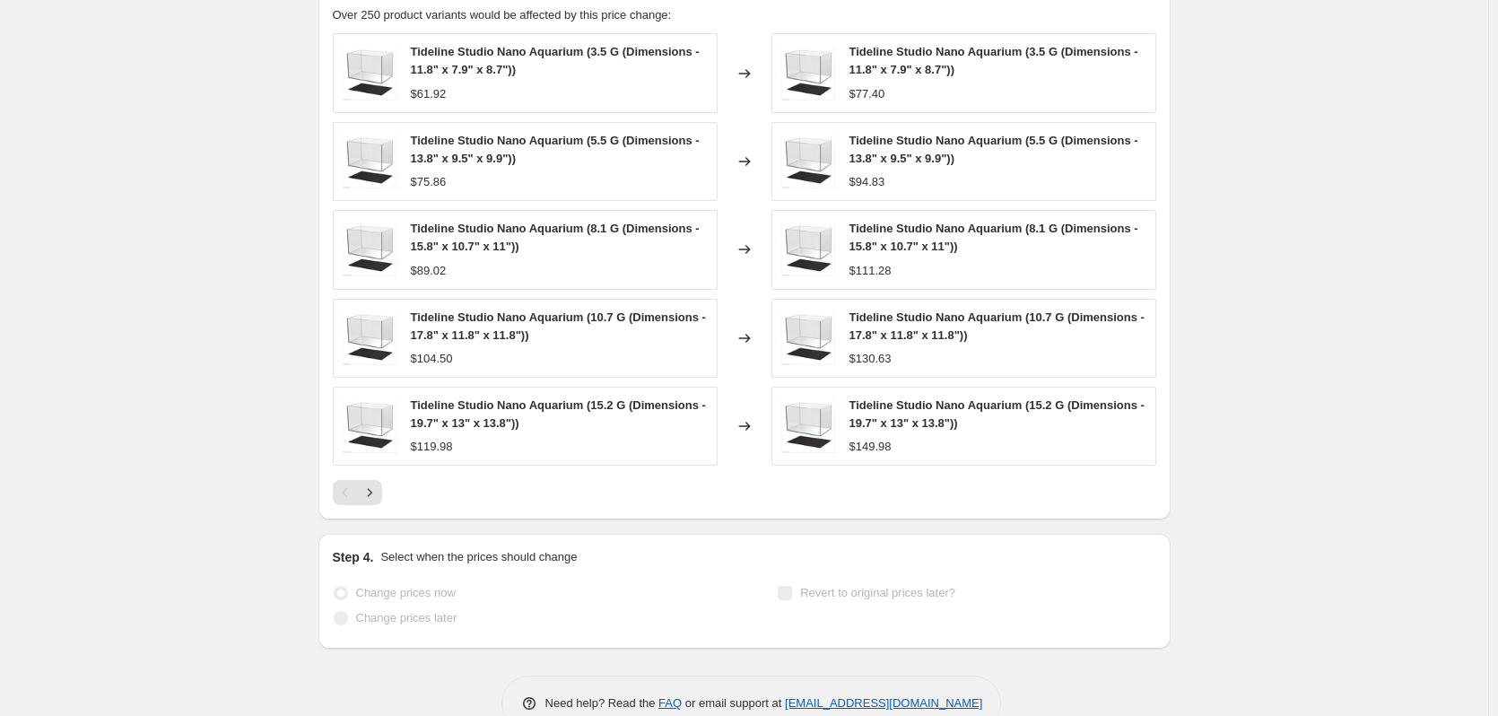
scroll to position [1479, 0]
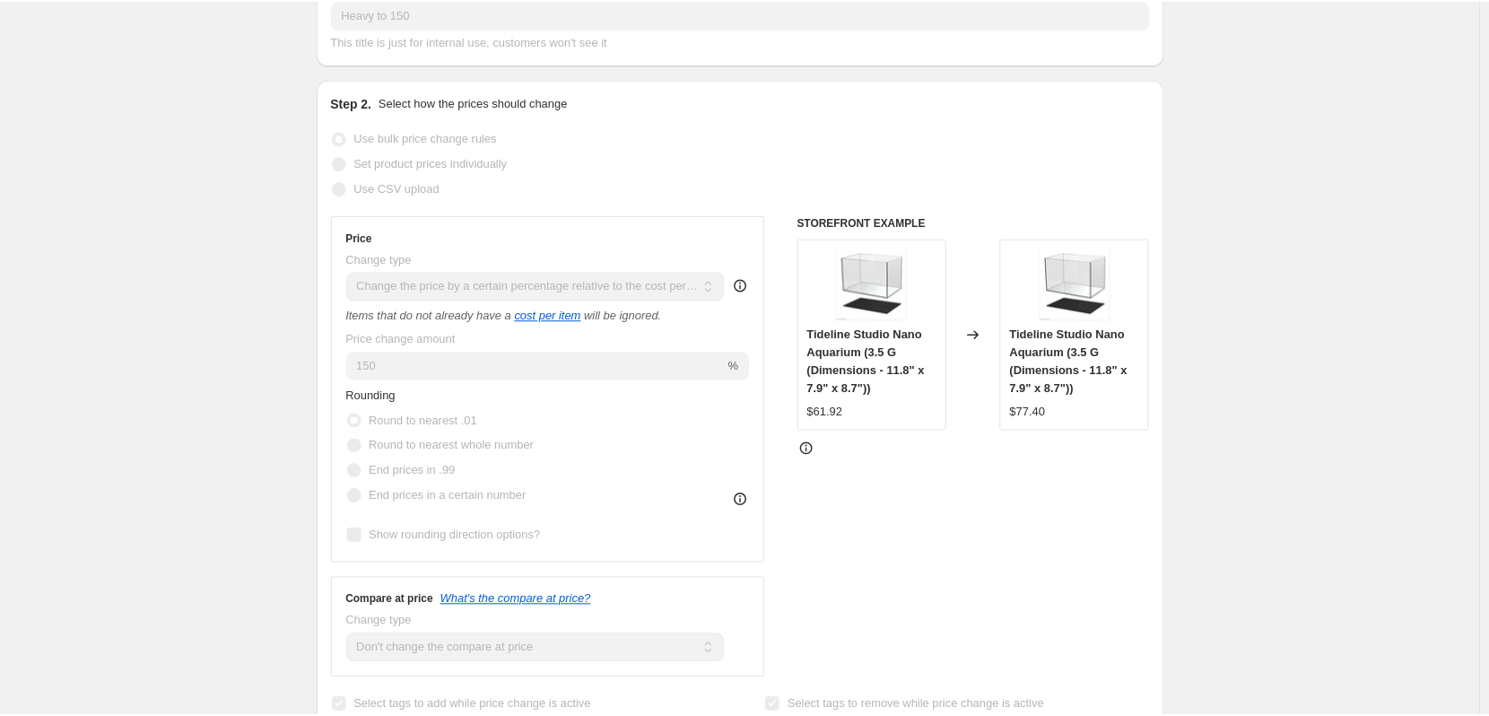
scroll to position [0, 0]
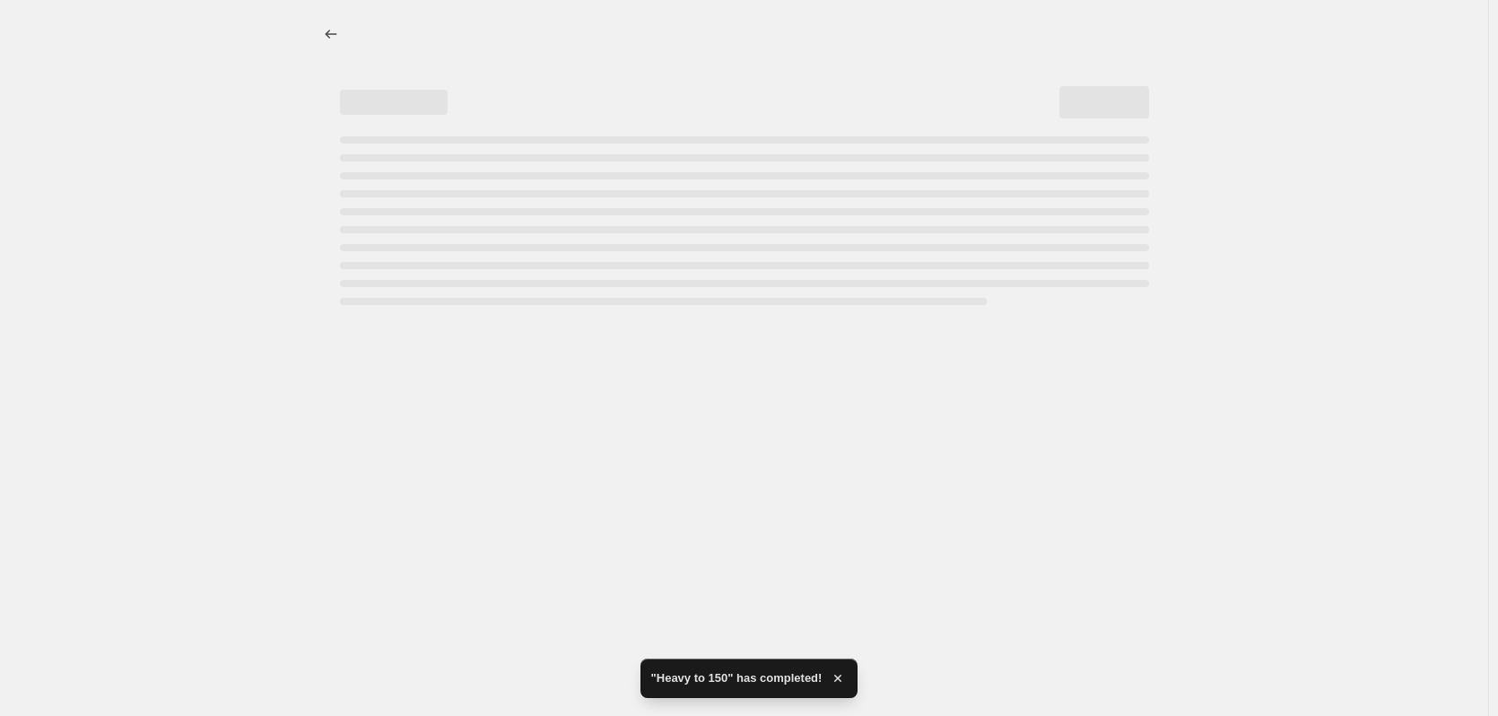
select select "pc"
select select "no_change"
select select "tag"
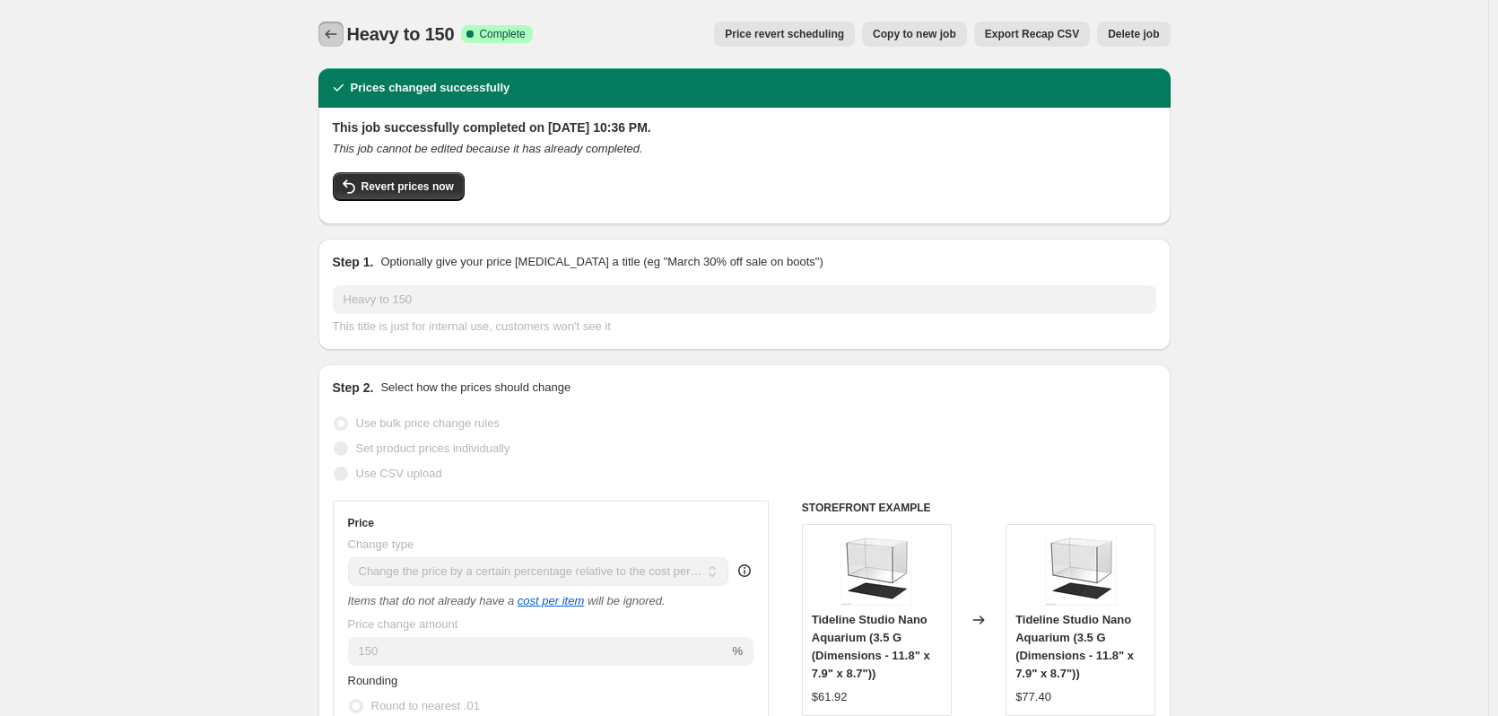
click at [336, 37] on icon "Price change jobs" at bounding box center [331, 34] width 18 height 18
